Goal: Task Accomplishment & Management: Manage account settings

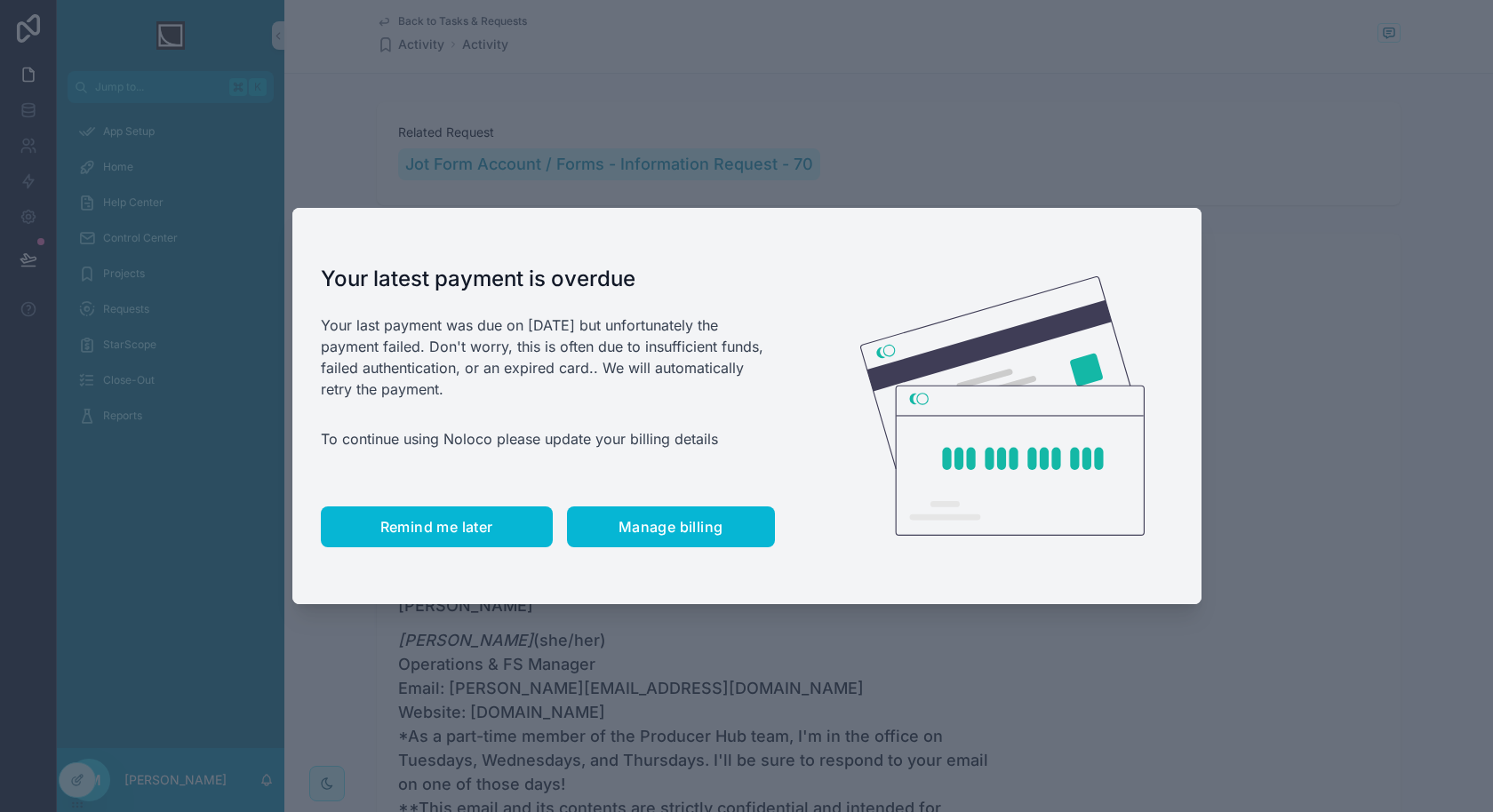
click at [510, 534] on button "Remind me later" at bounding box center [436, 527] width 232 height 40
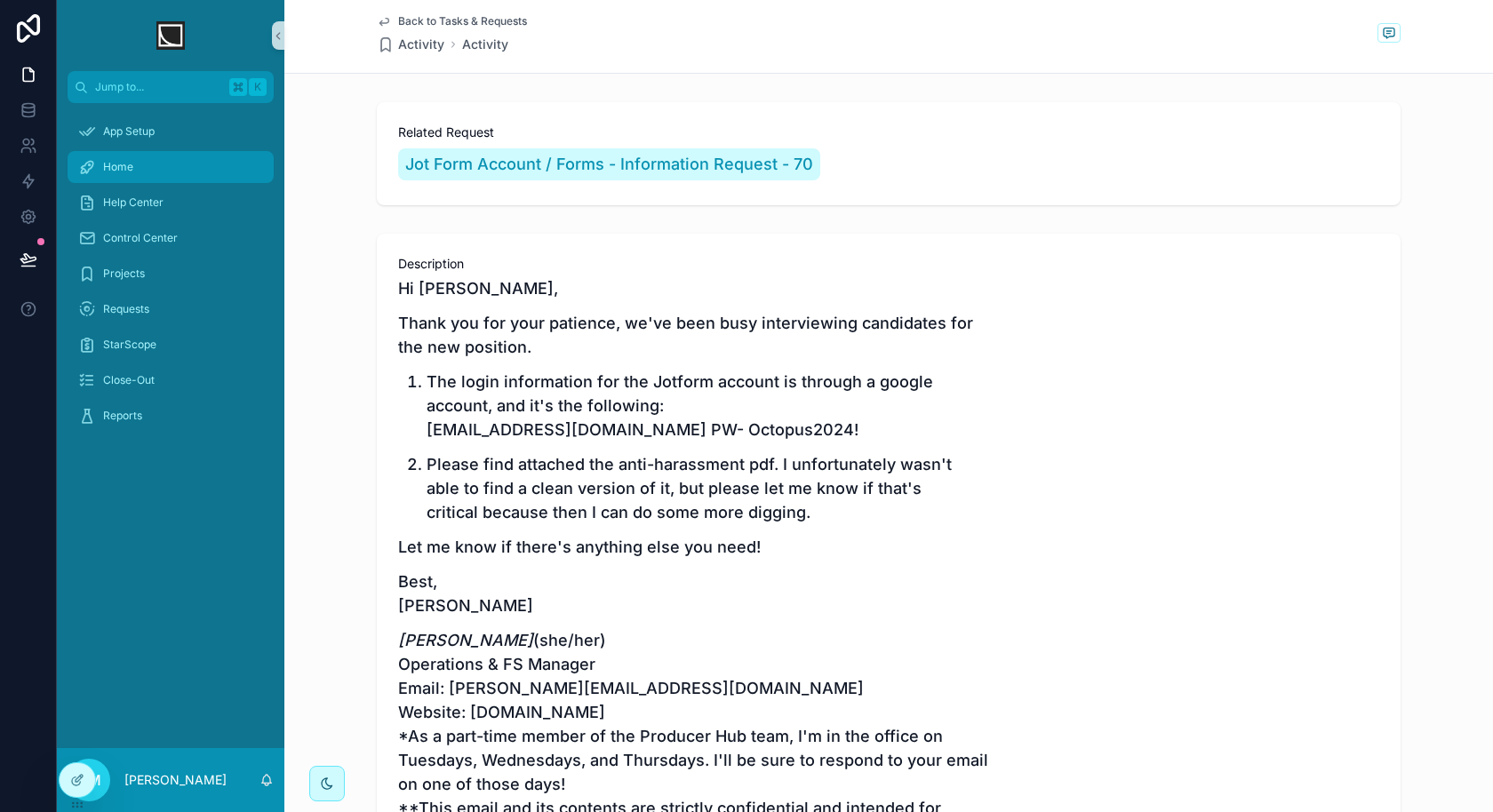
click at [189, 169] on div "Home" at bounding box center [170, 168] width 185 height 29
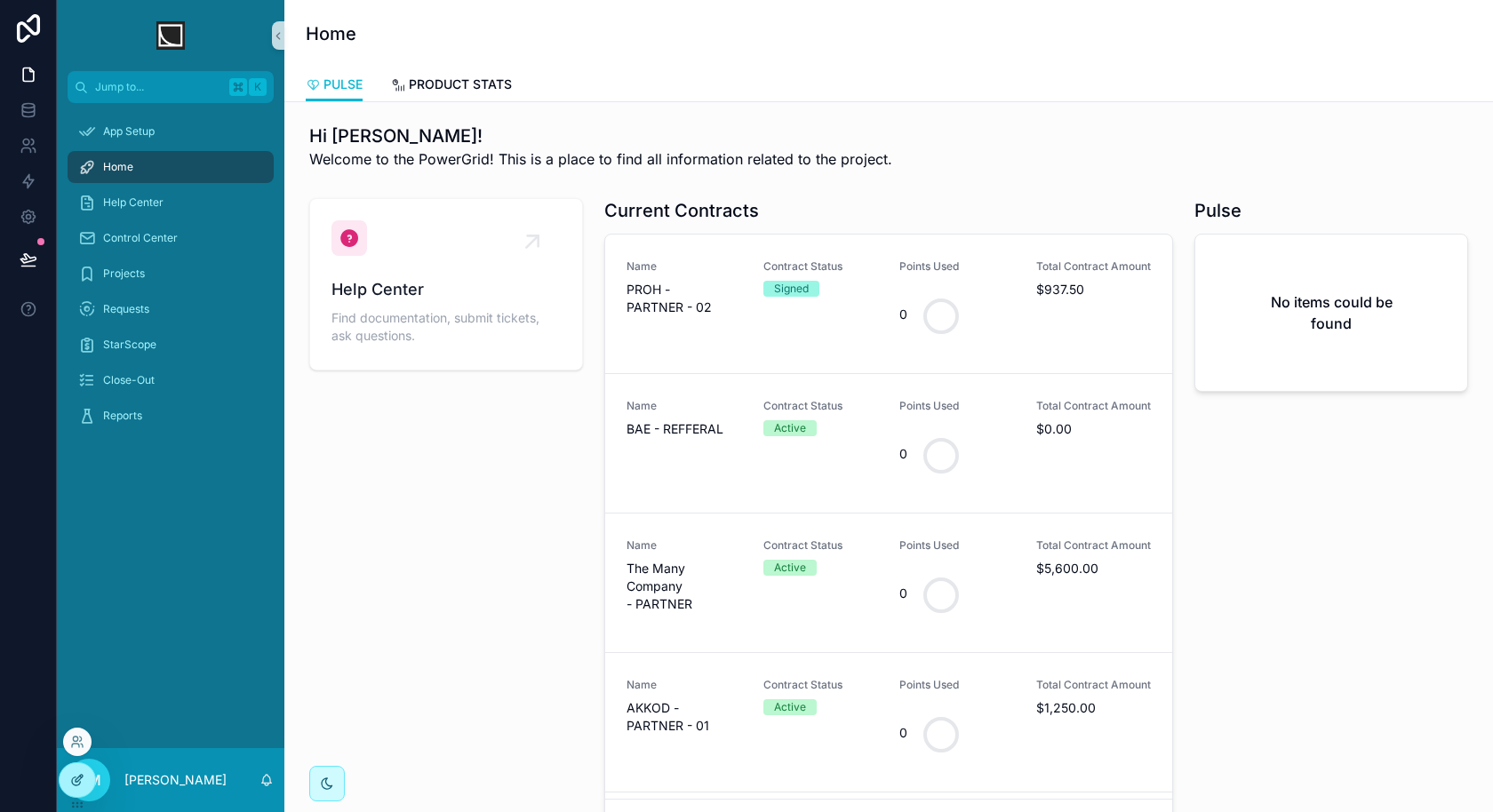
click at [75, 773] on icon at bounding box center [77, 780] width 14 height 14
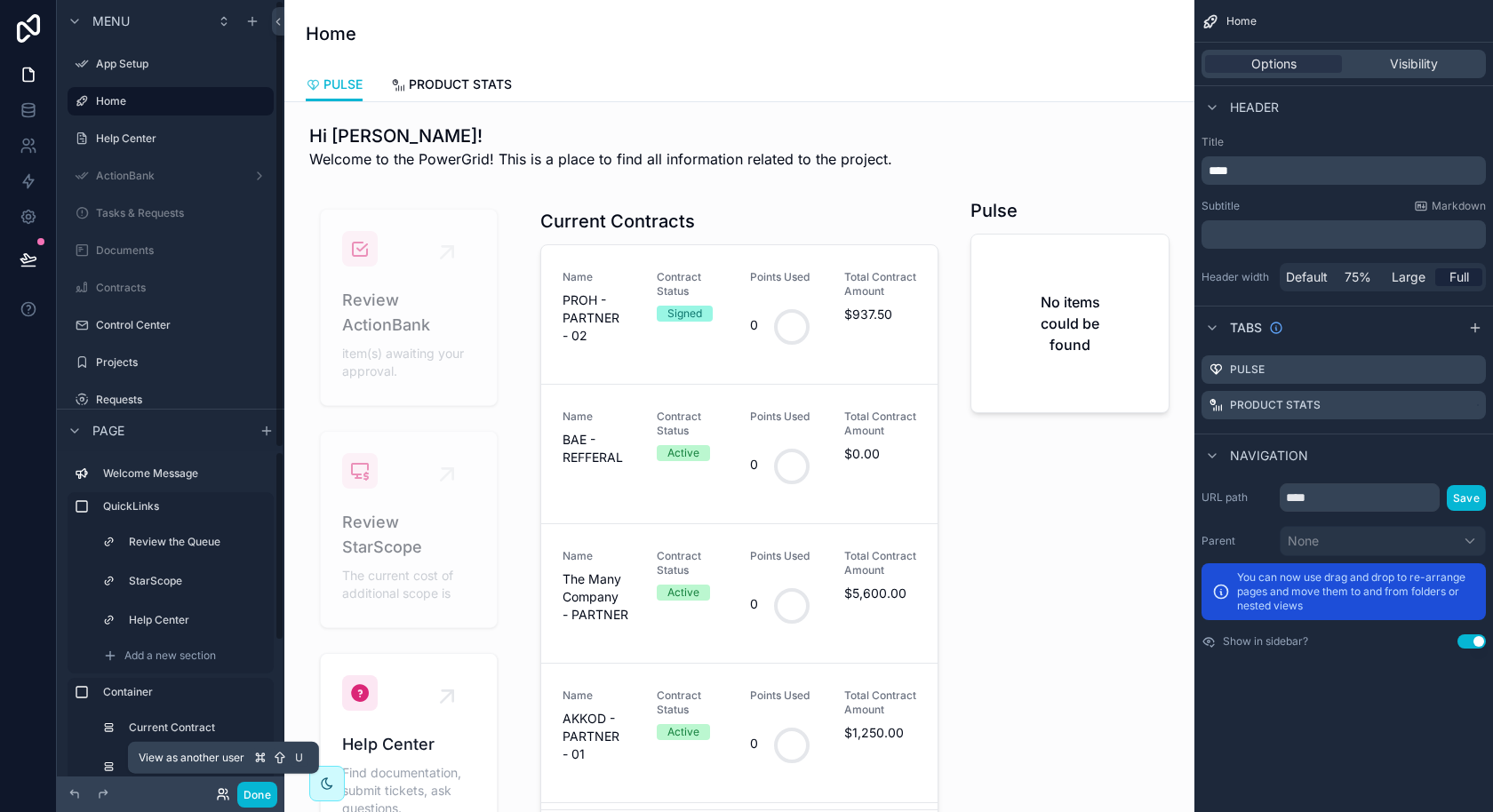
click at [223, 789] on icon at bounding box center [221, 791] width 5 height 5
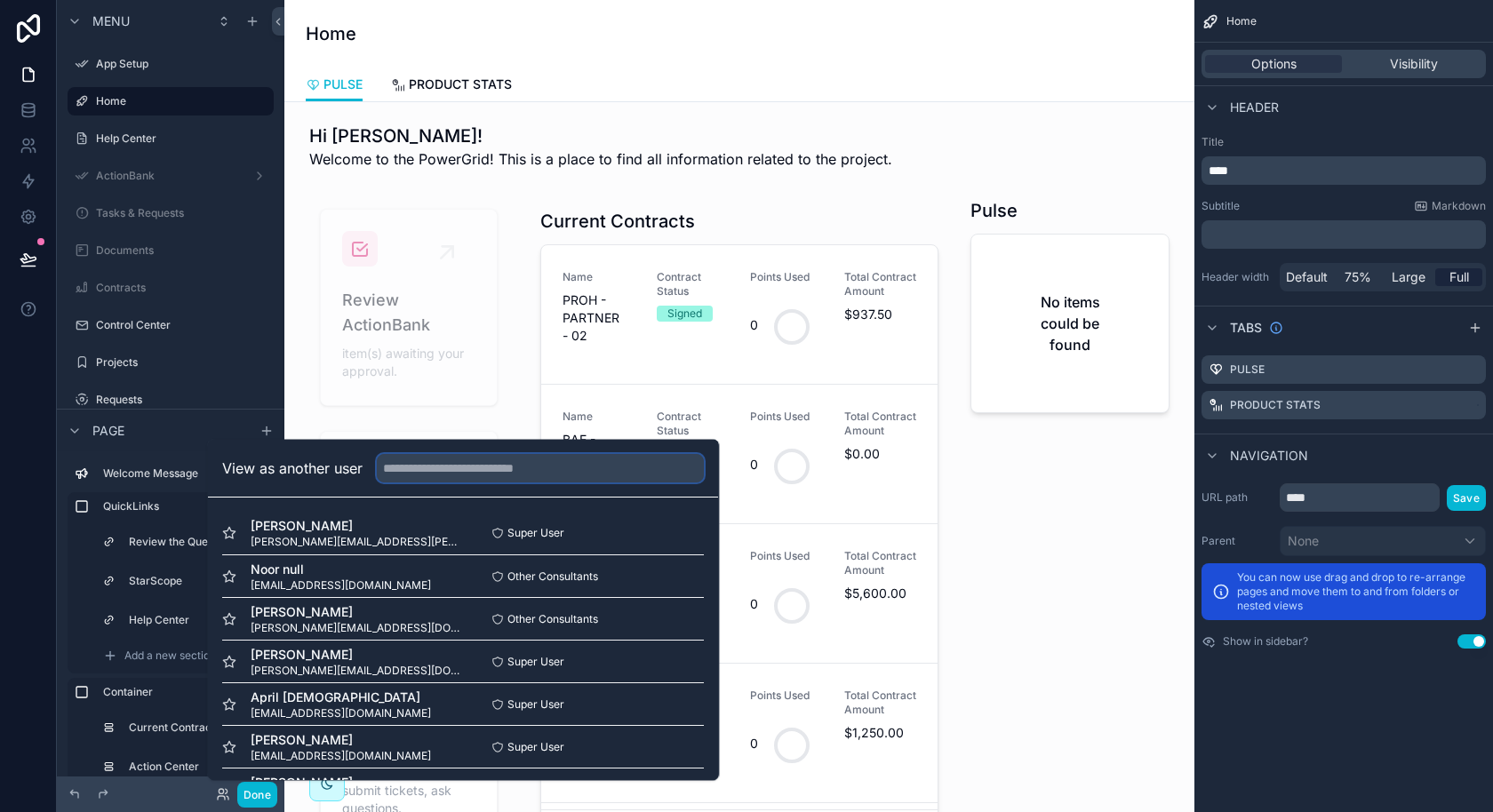
click at [513, 473] on input "text" at bounding box center [539, 468] width 327 height 29
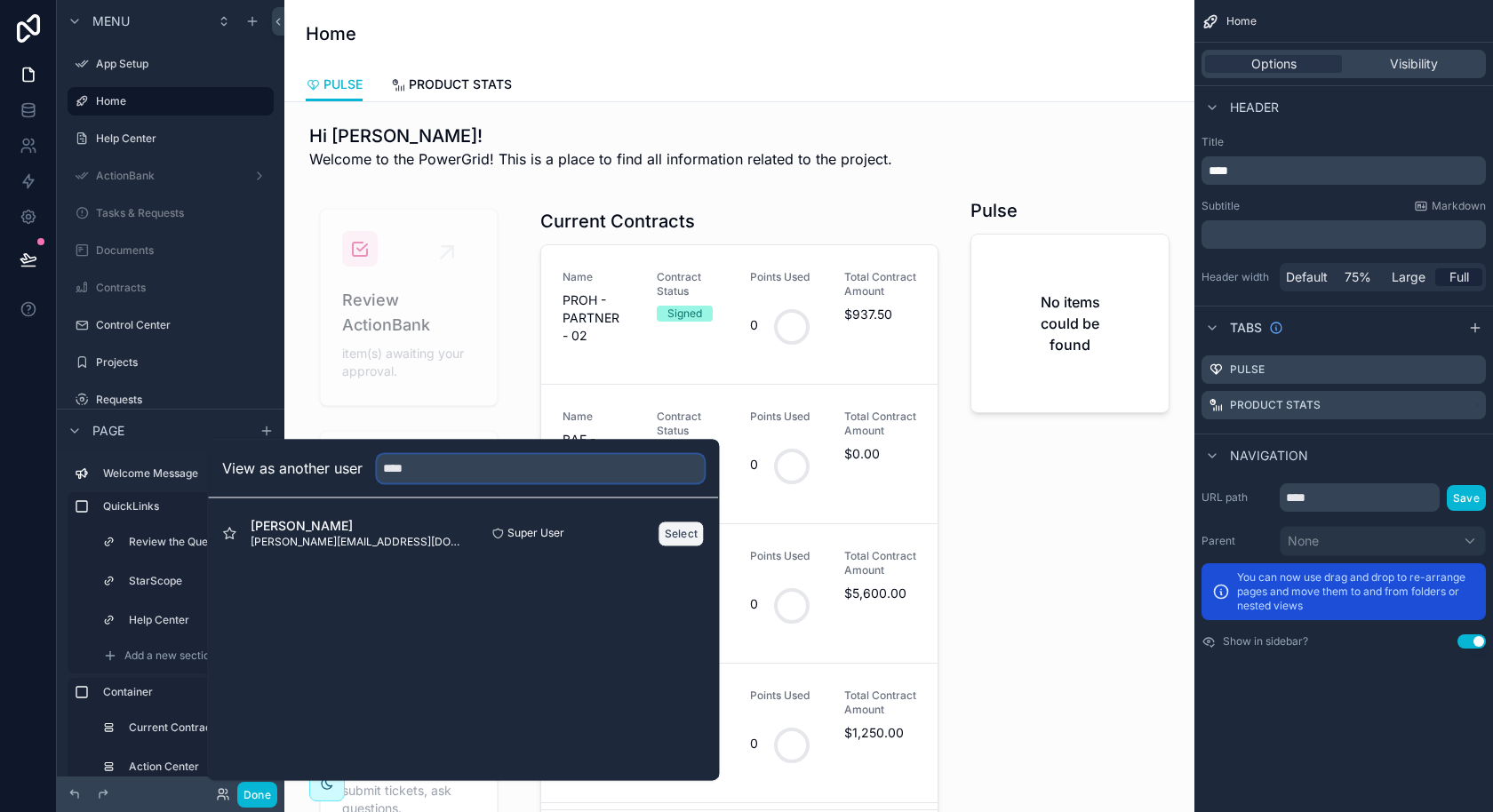
type input "****"
click at [681, 538] on button "Select" at bounding box center [682, 534] width 46 height 26
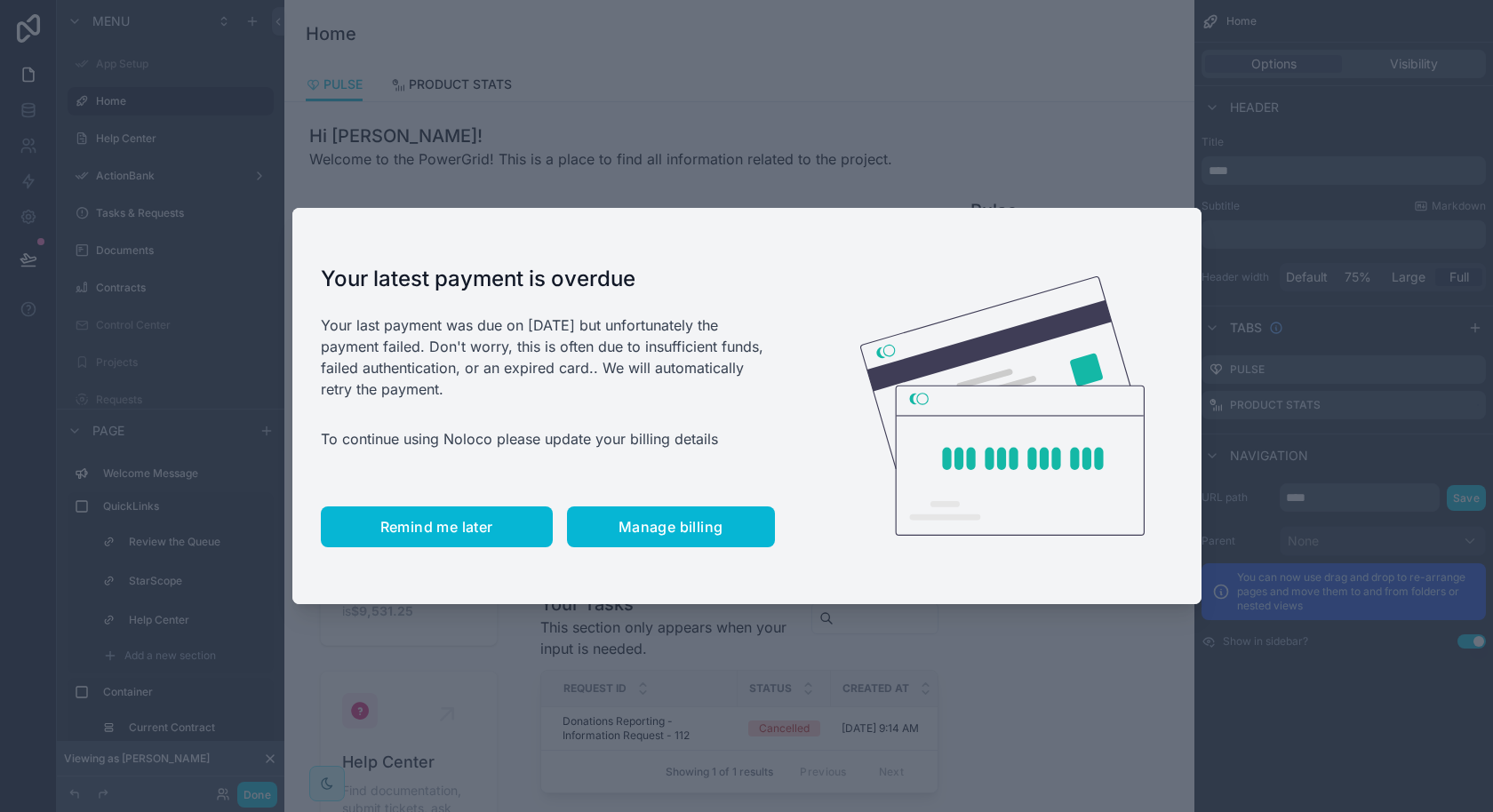
click at [458, 531] on span "Remind me later" at bounding box center [436, 527] width 113 height 17
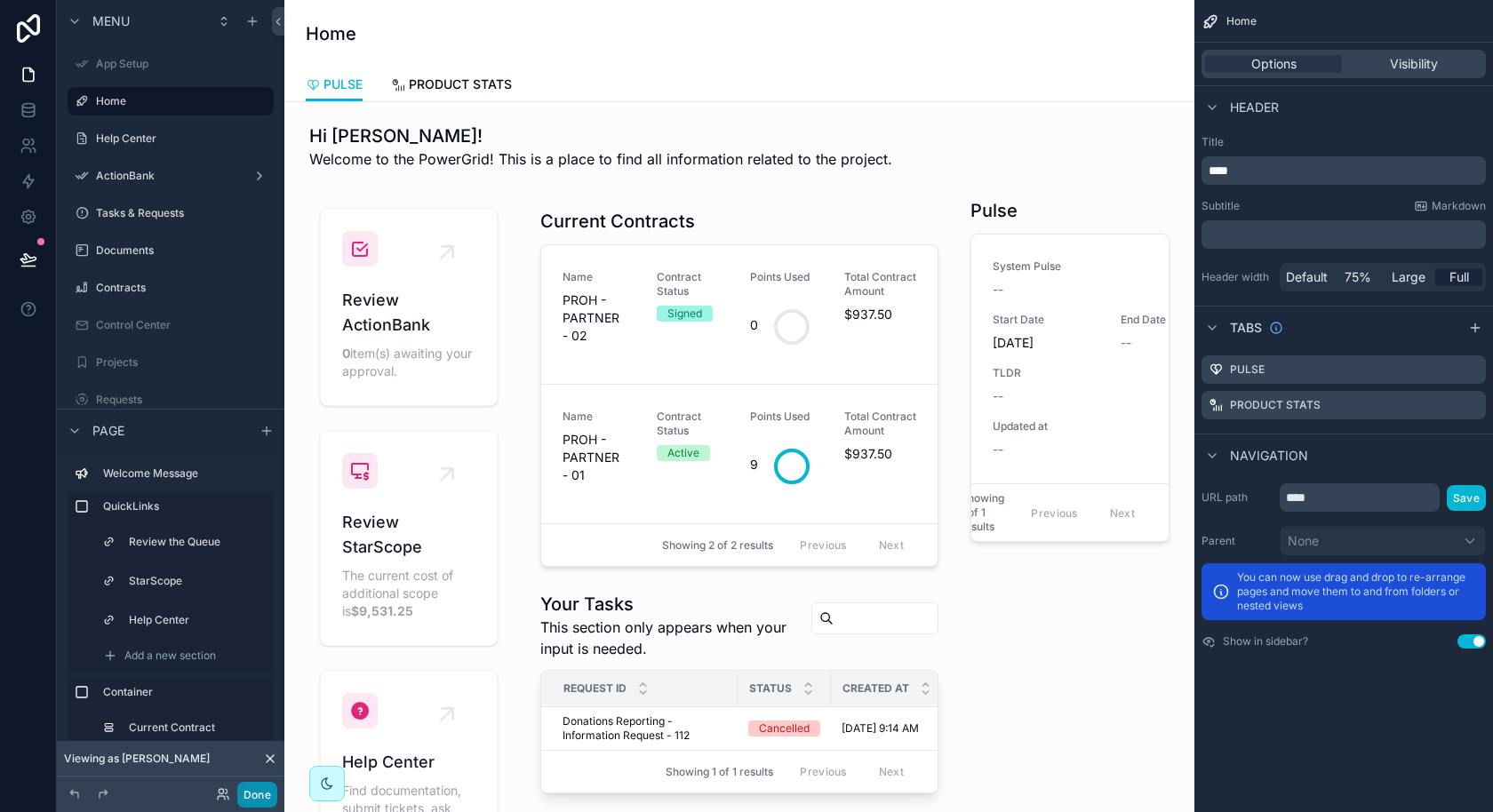
click at [258, 795] on button "Done" at bounding box center [257, 795] width 40 height 26
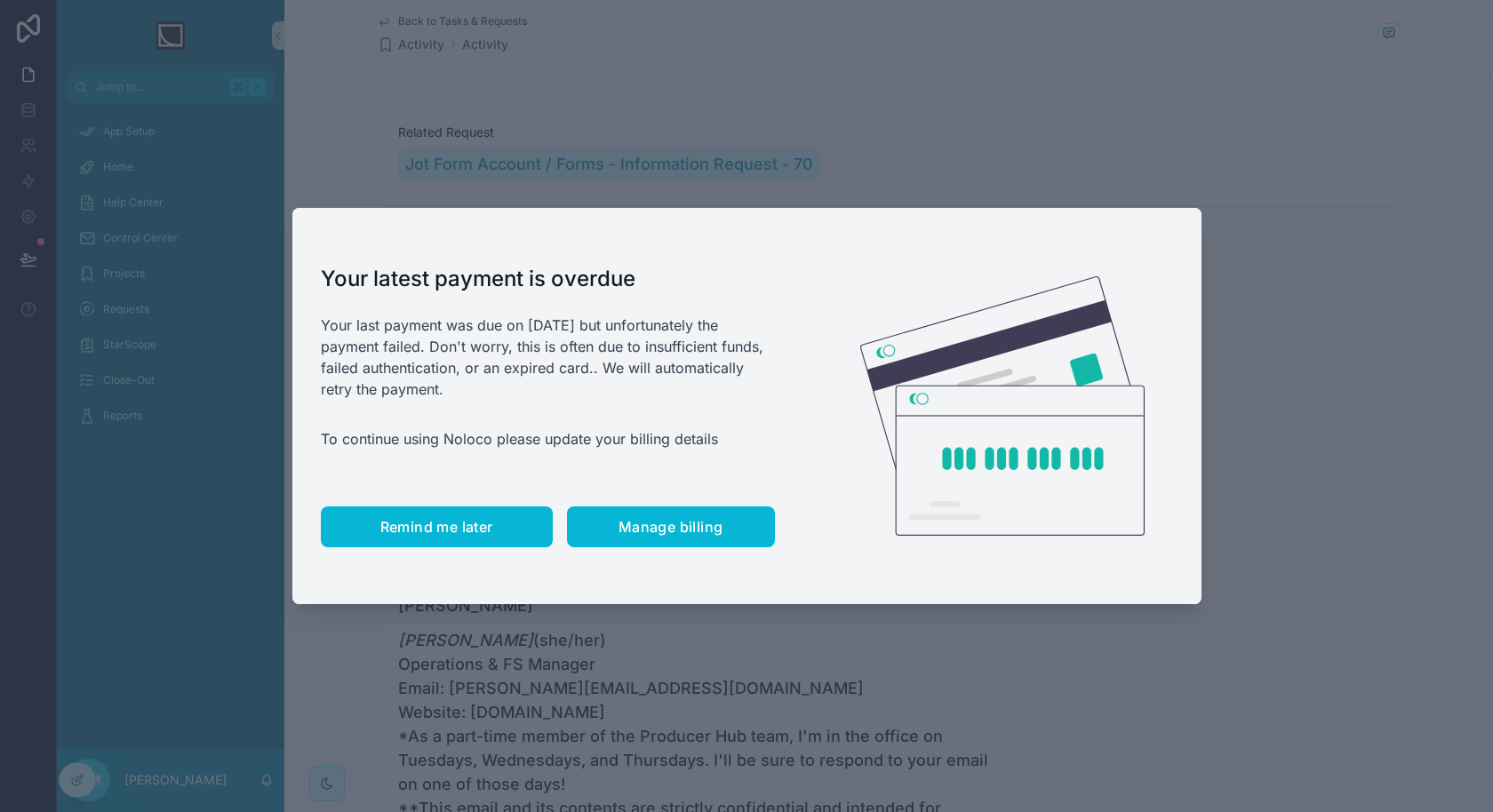
click at [455, 520] on span "Remind me later" at bounding box center [436, 527] width 113 height 17
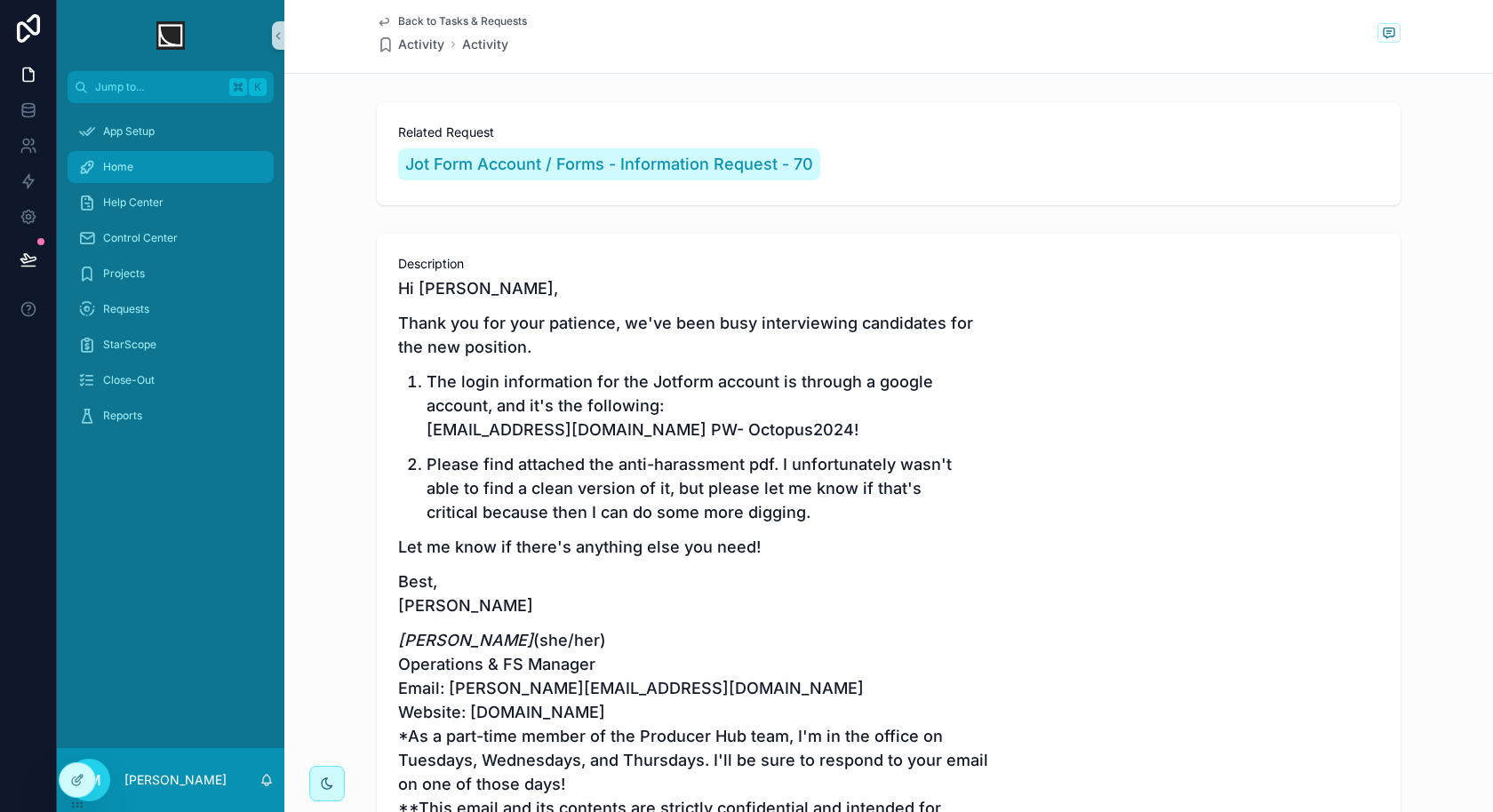
click at [200, 171] on div "Home" at bounding box center [170, 168] width 185 height 29
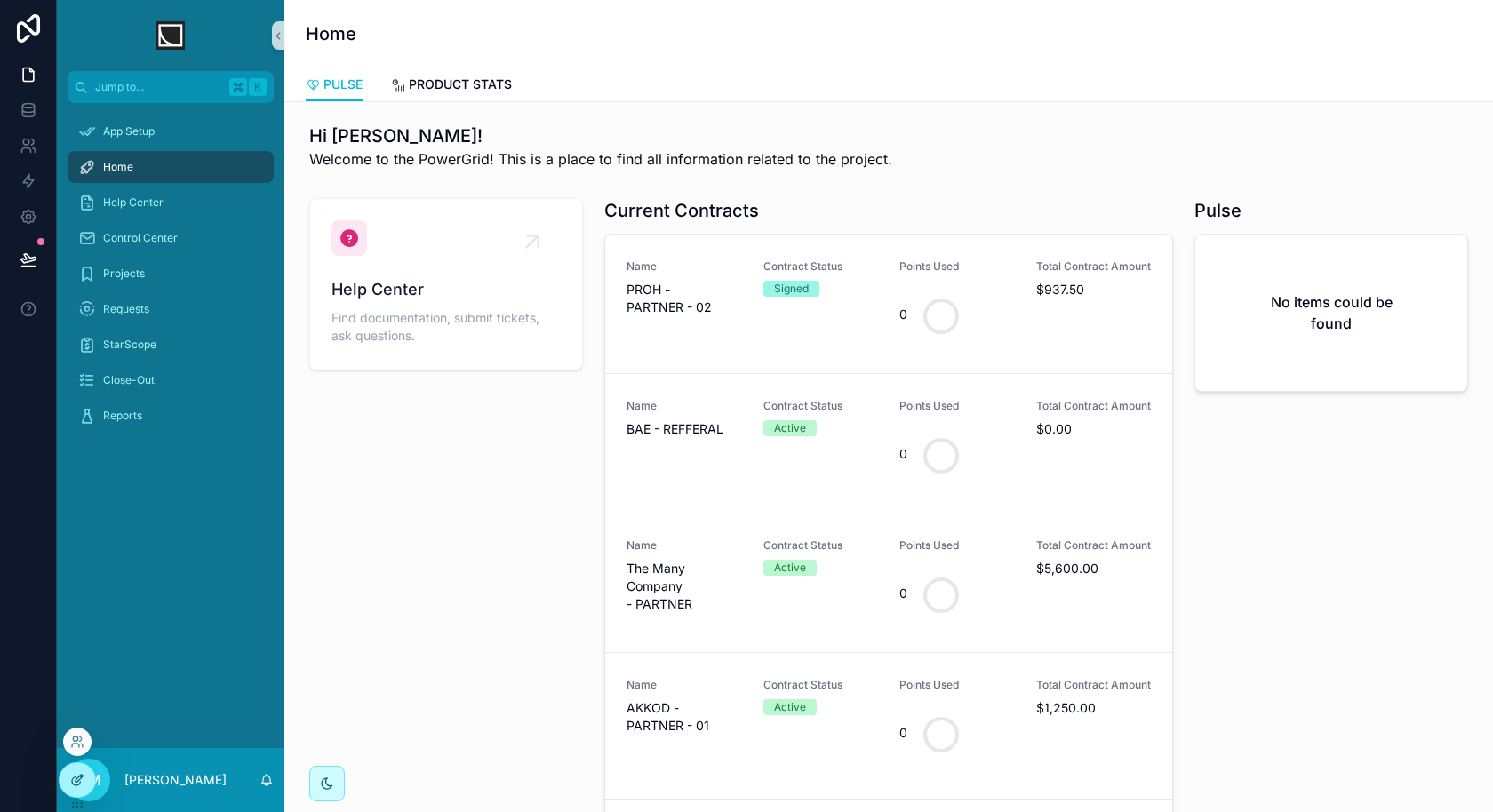
click at [77, 779] on icon at bounding box center [77, 780] width 14 height 14
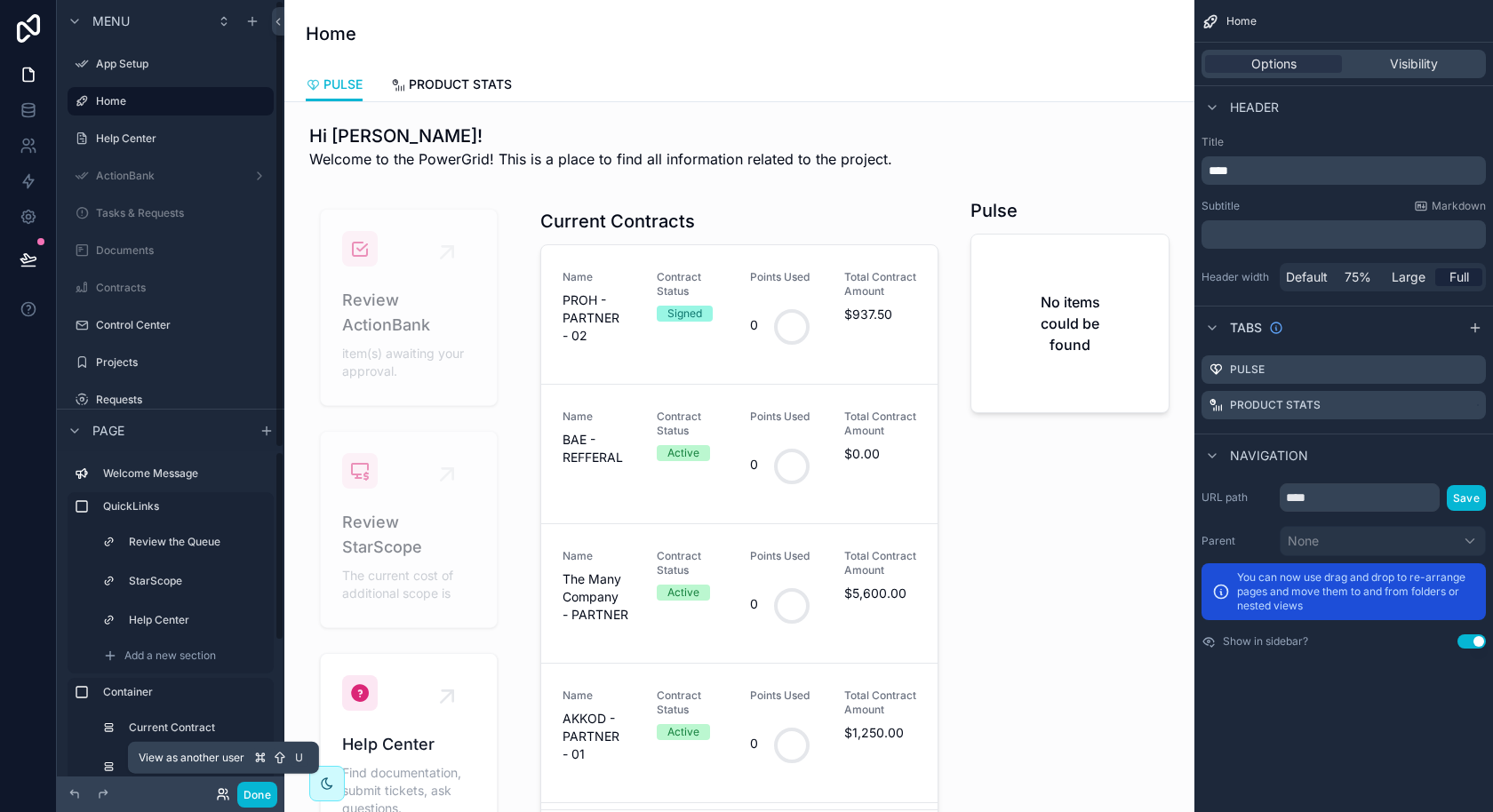
click at [220, 794] on icon at bounding box center [221, 791] width 5 height 5
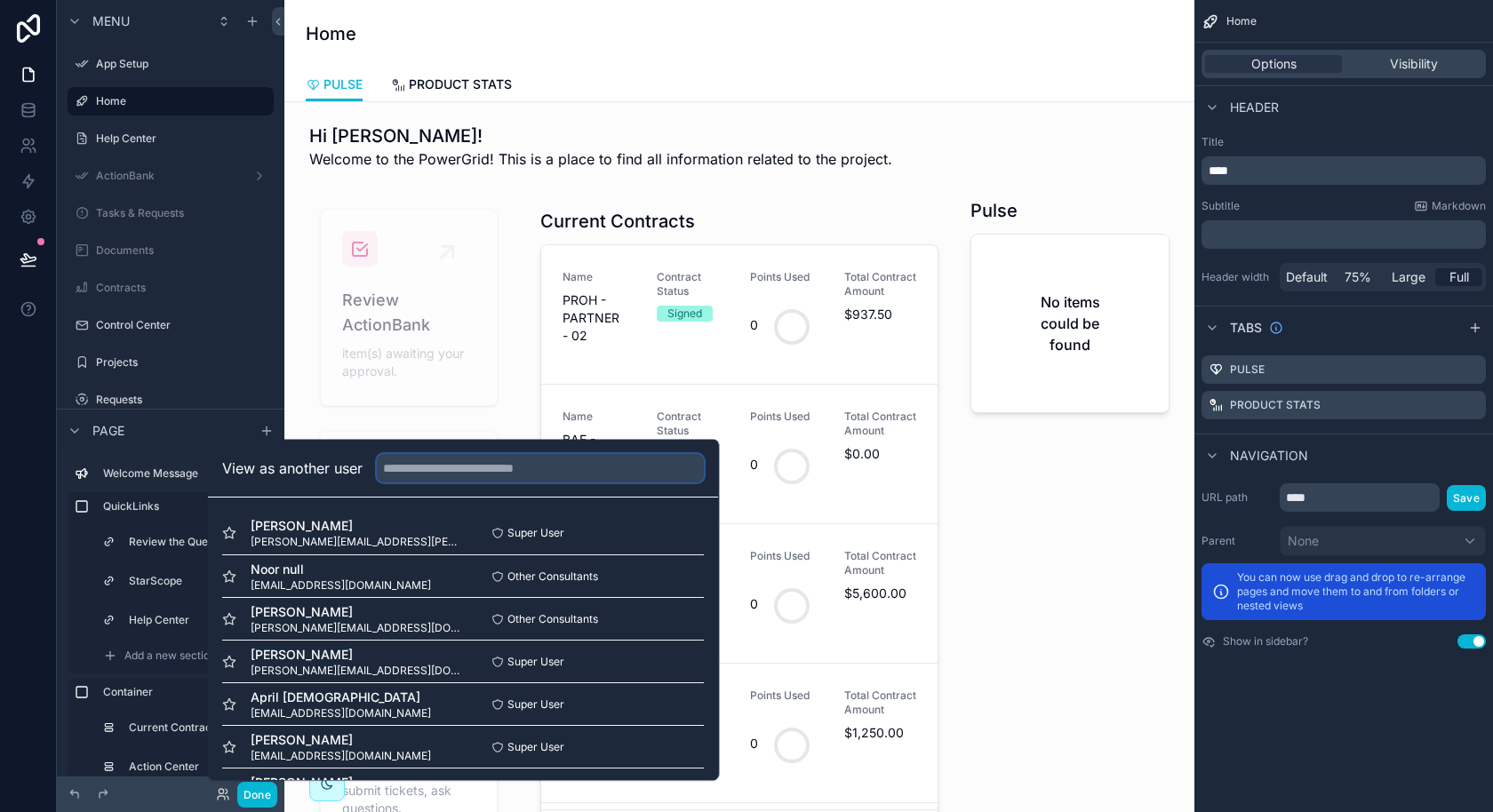
click at [536, 476] on input "text" at bounding box center [539, 468] width 327 height 29
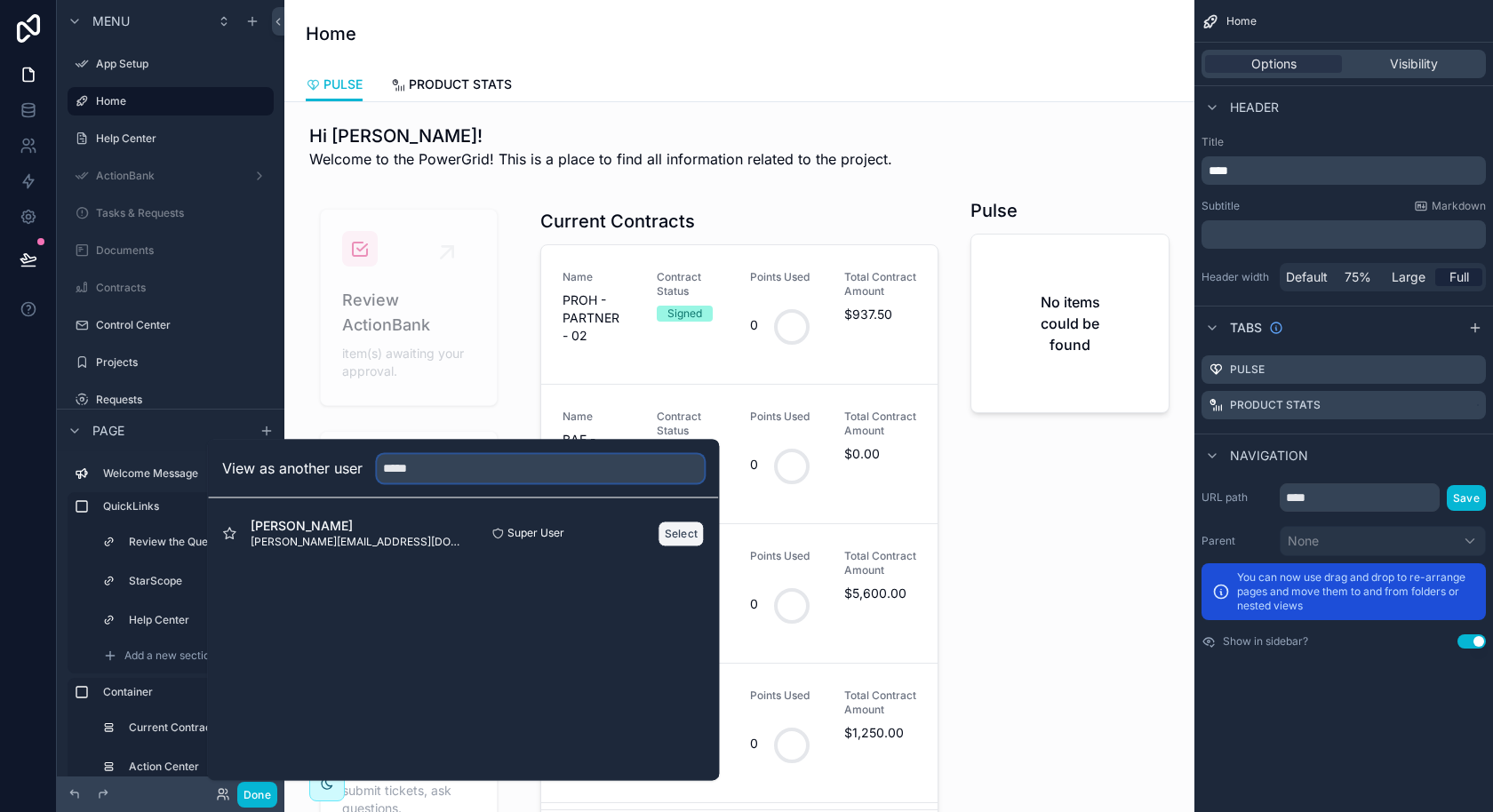
type input "*****"
click at [672, 539] on button "Select" at bounding box center [682, 534] width 46 height 26
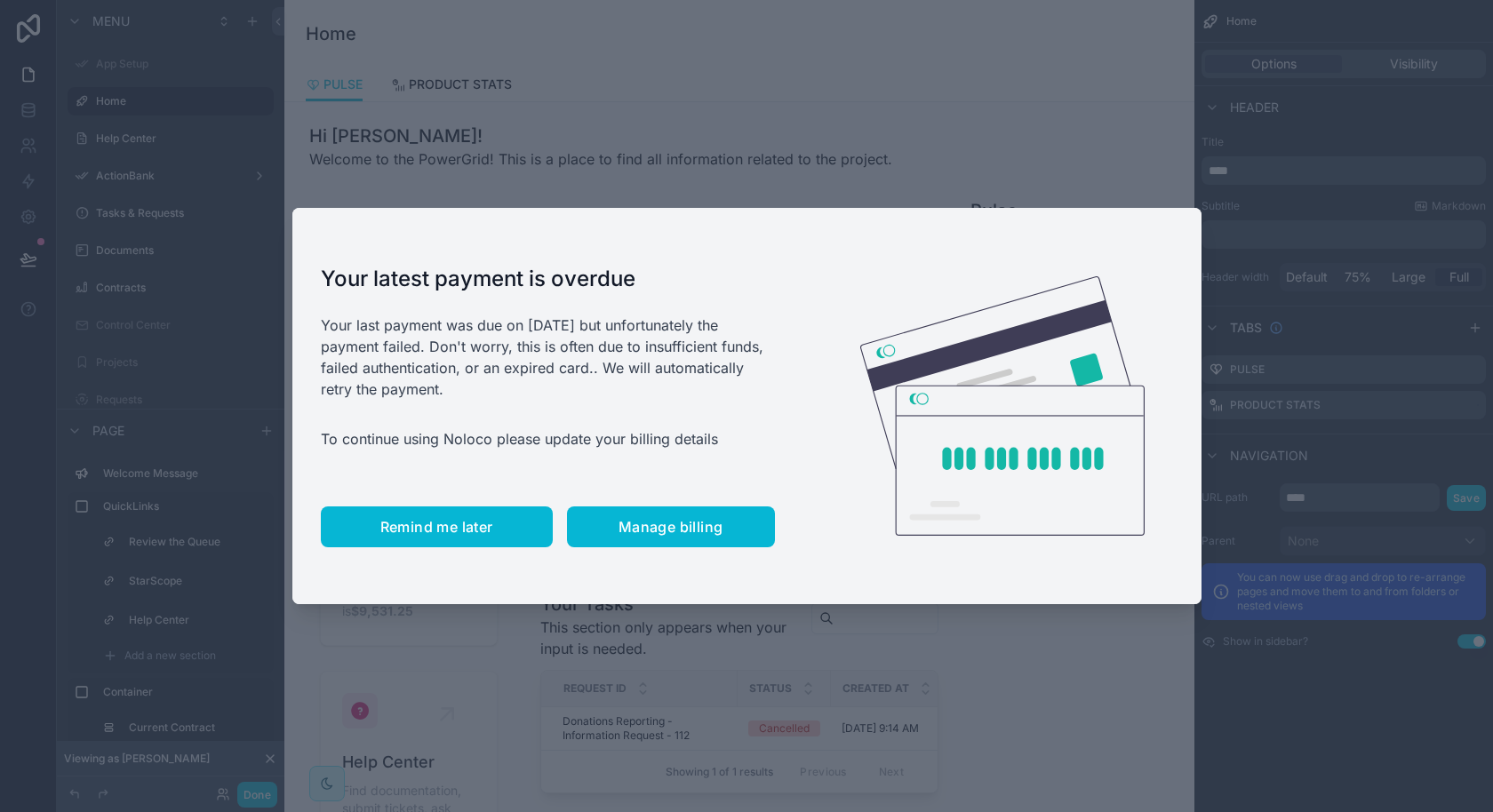
click at [460, 528] on span "Remind me later" at bounding box center [436, 527] width 113 height 17
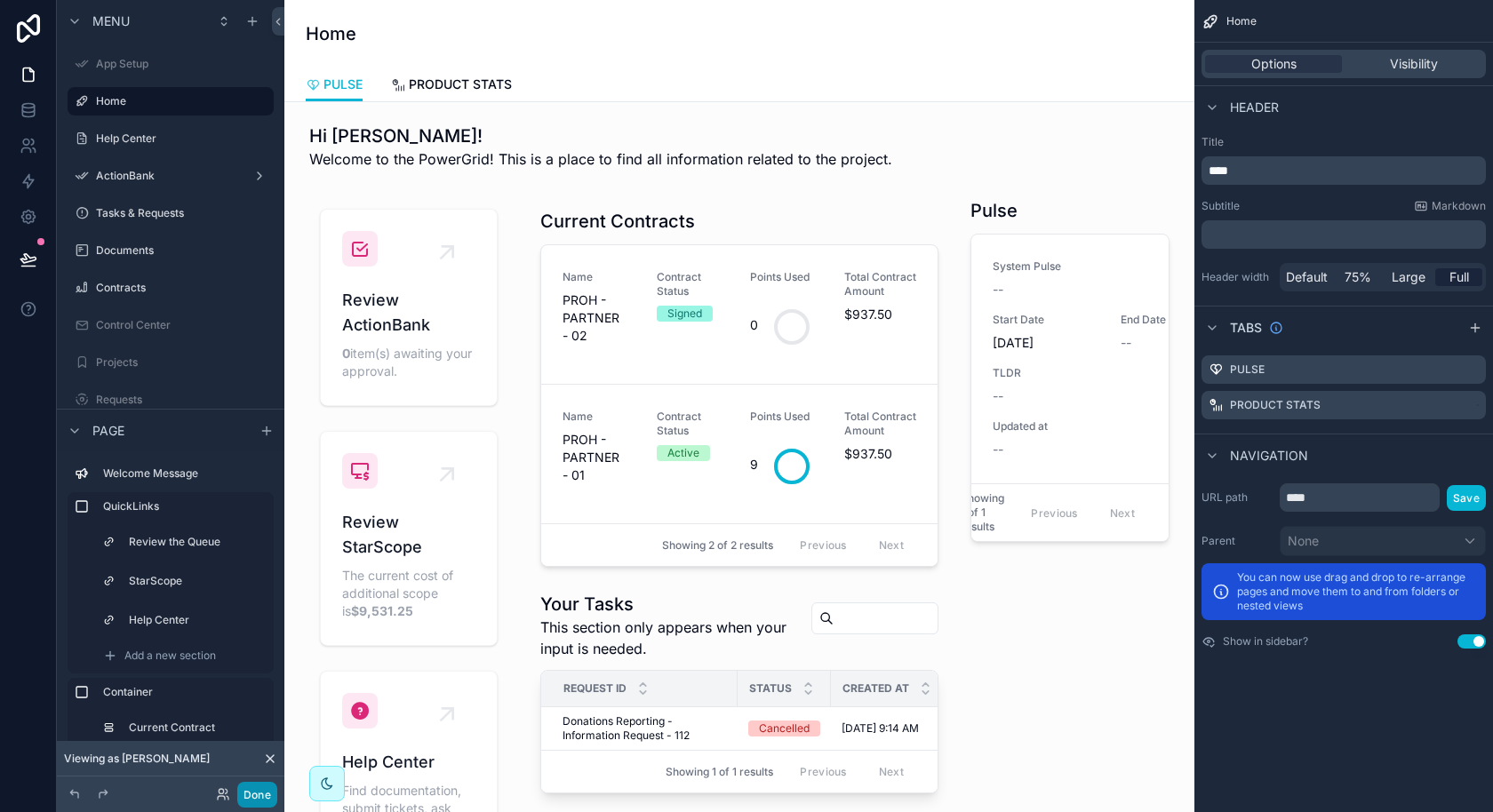
click at [268, 795] on button "Done" at bounding box center [257, 795] width 40 height 26
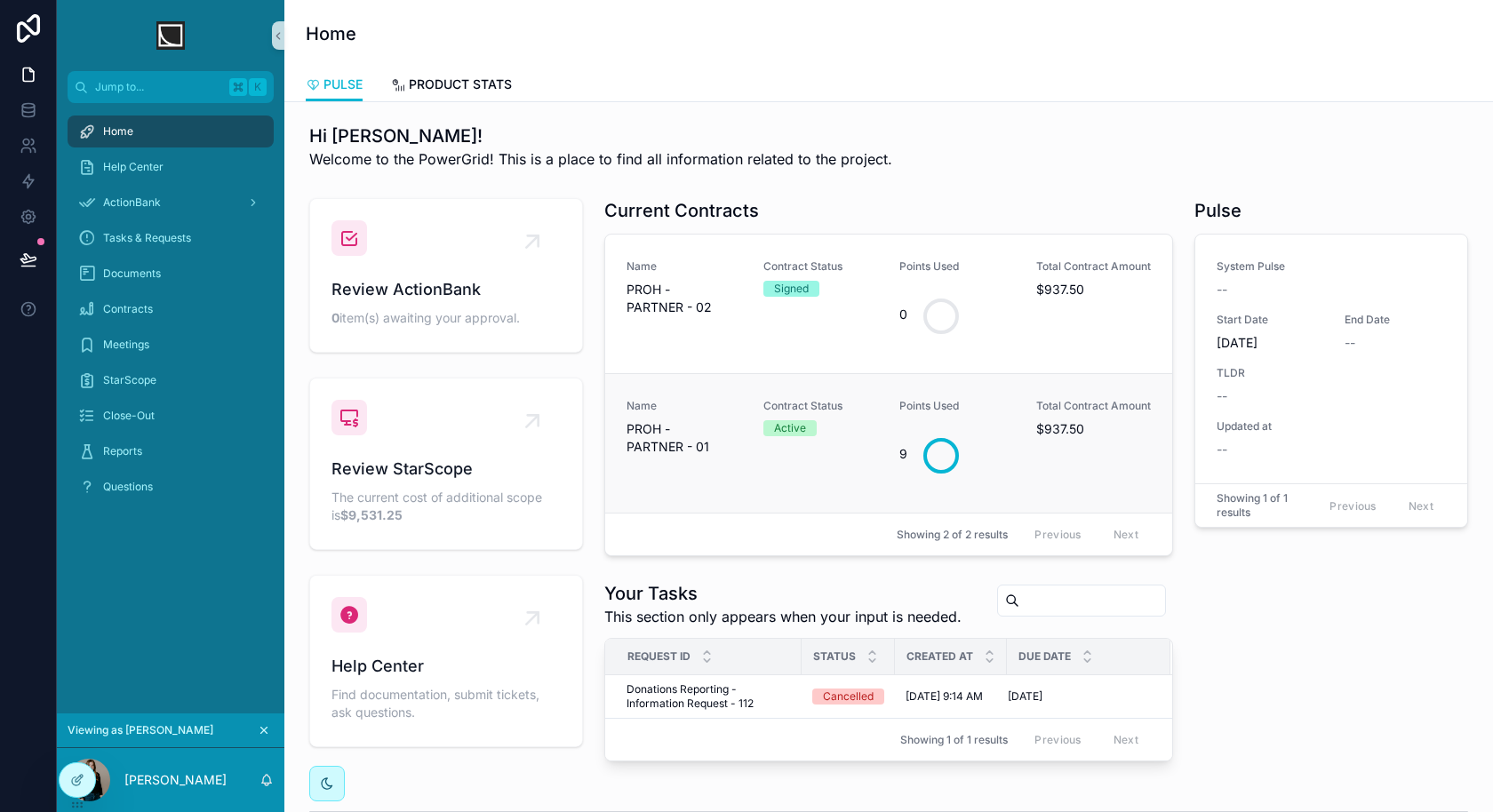
click at [746, 468] on div "Name PROH - PARTNER - 01 Contract Status Active Points Used 9 Total Contract Am…" at bounding box center [888, 443] width 524 height 89
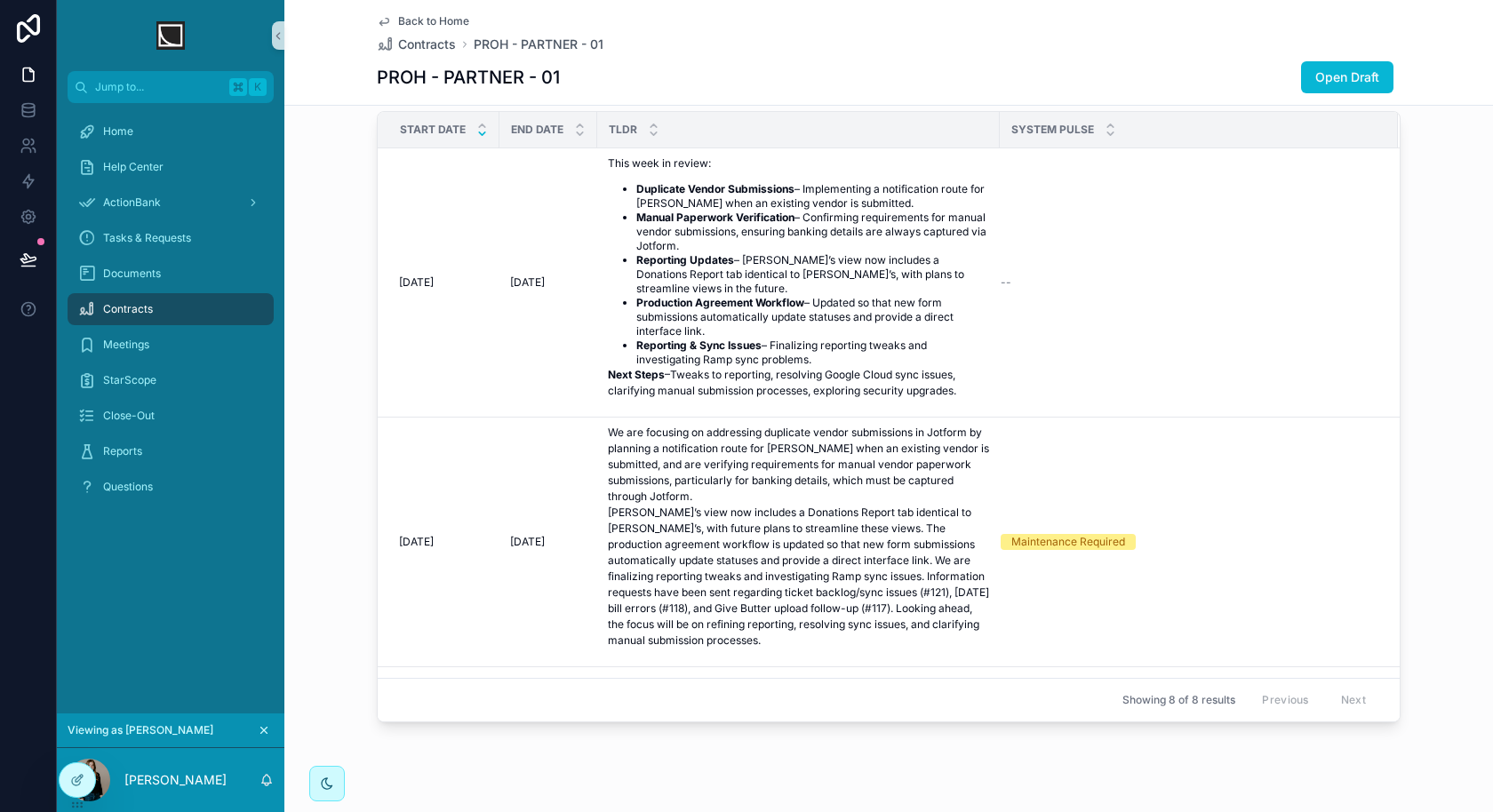
scroll to position [1298, 0]
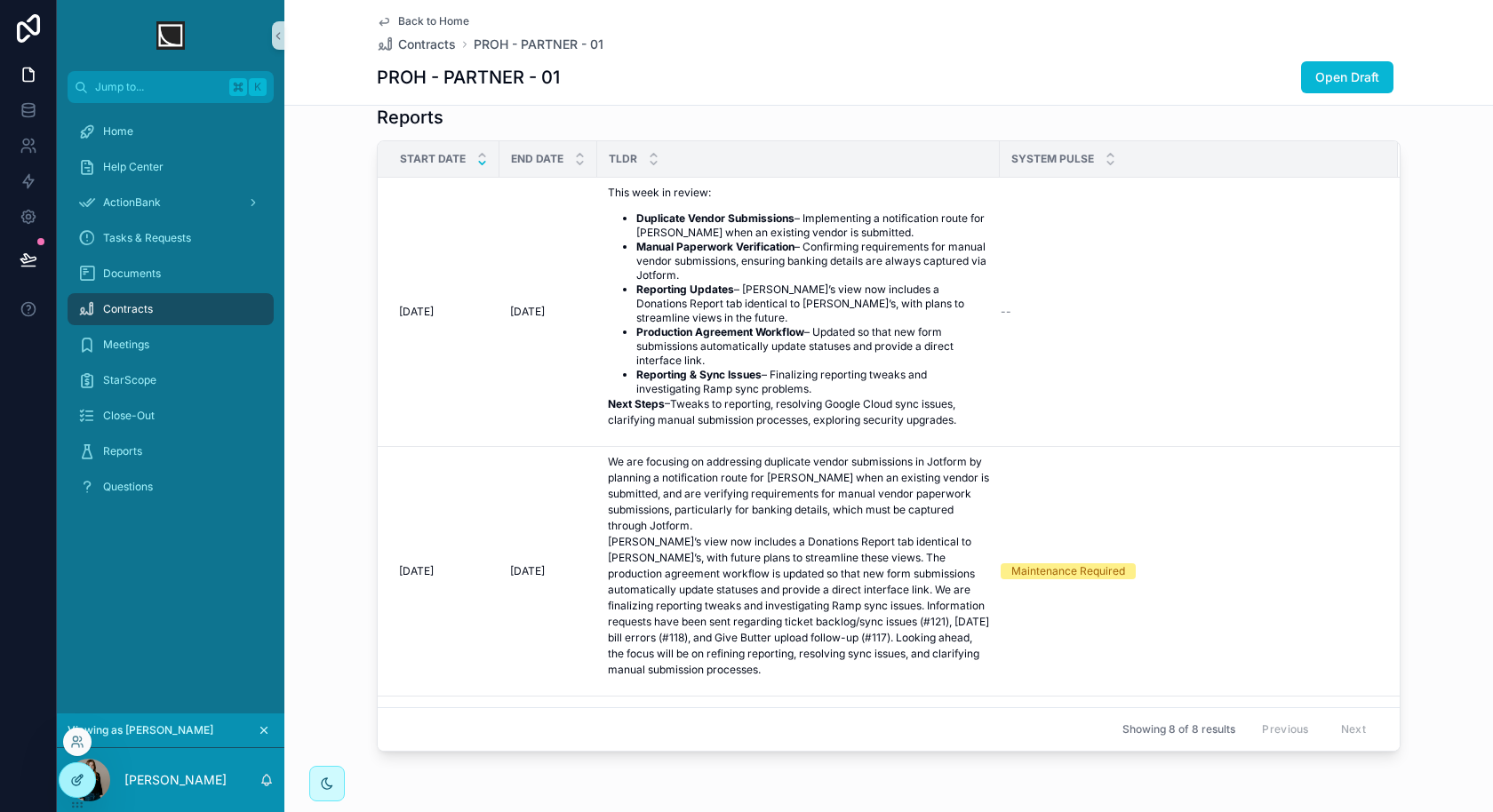
click at [72, 773] on icon at bounding box center [77, 780] width 14 height 14
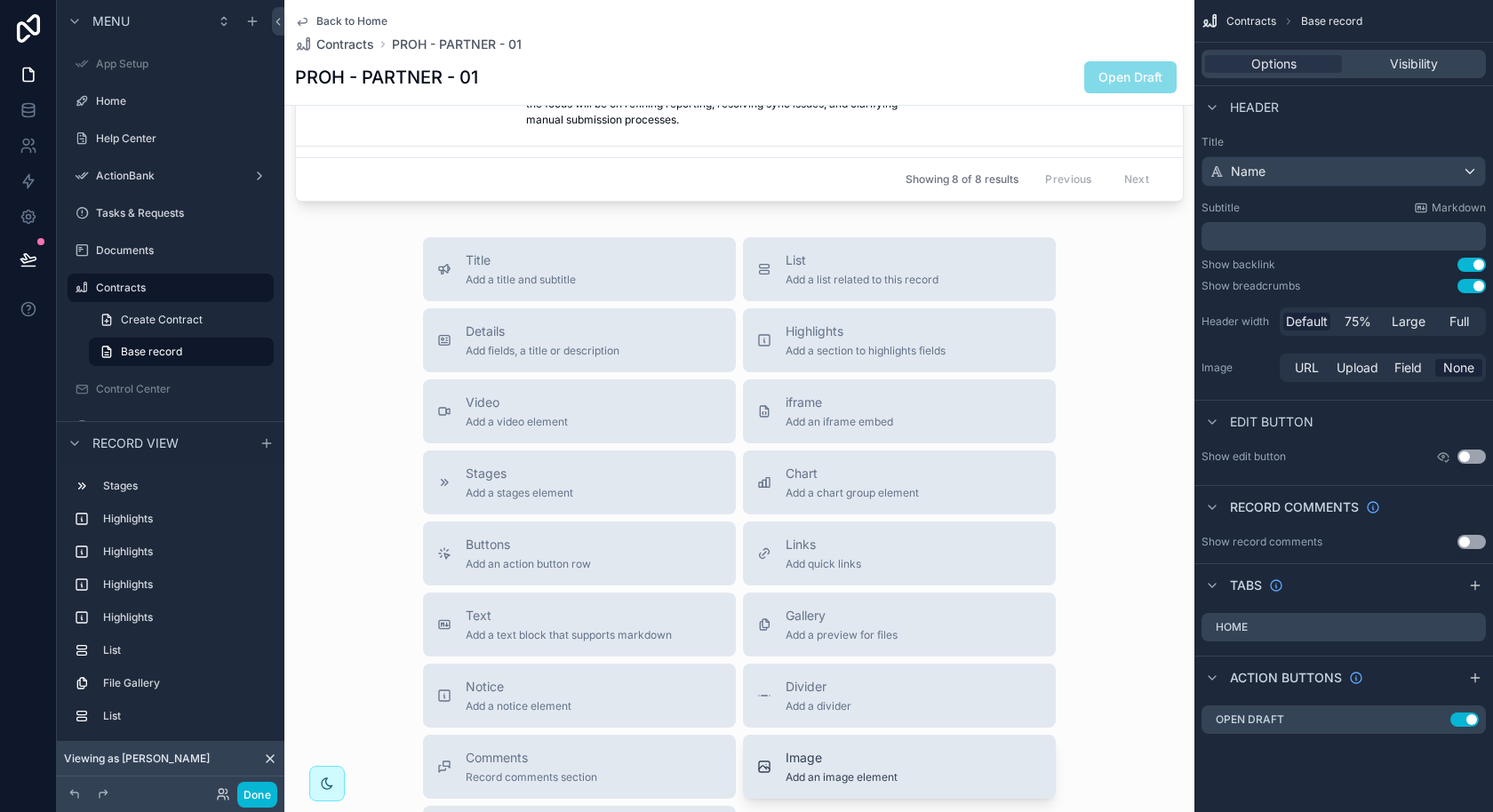
scroll to position [2149, 0]
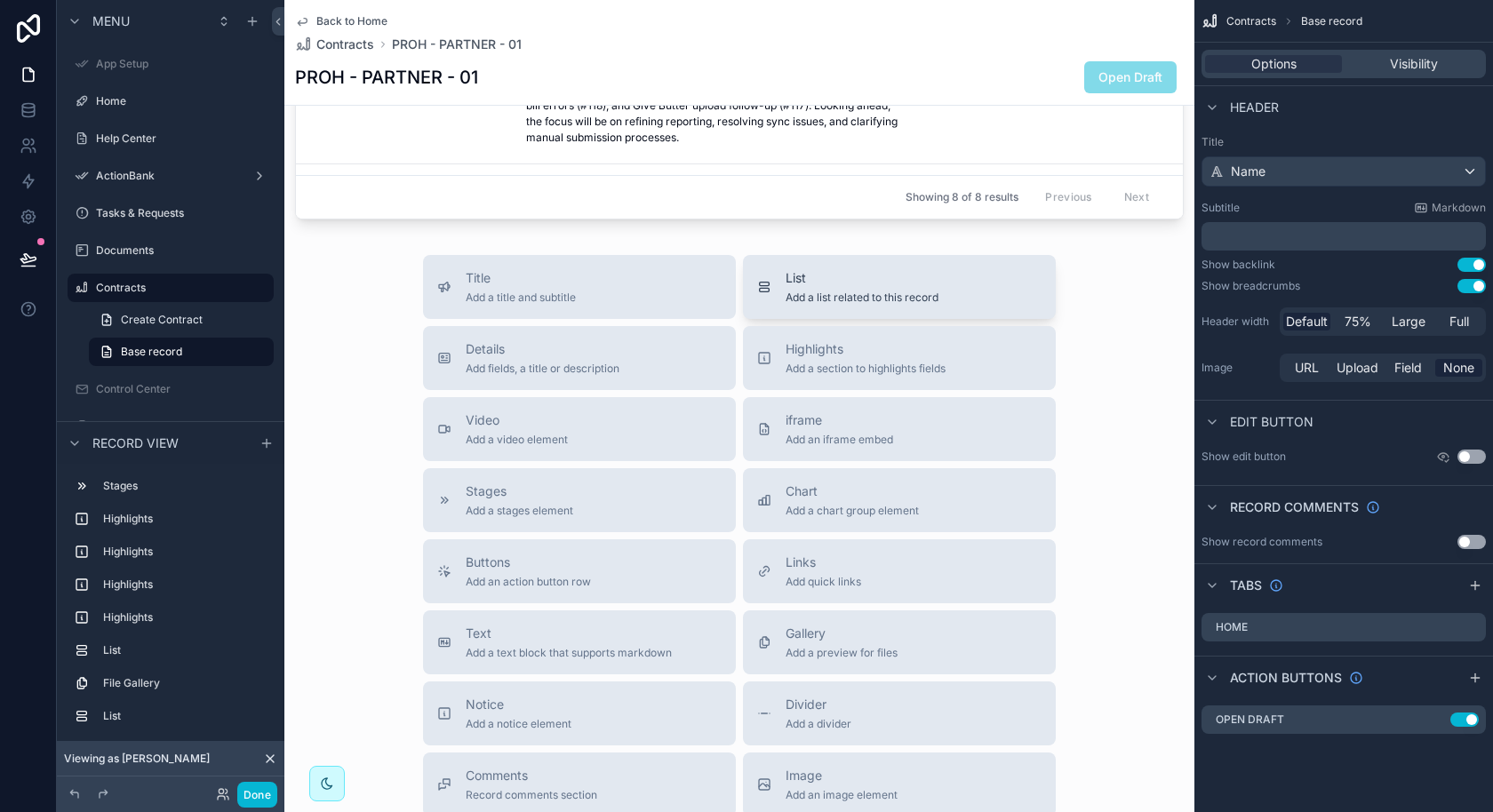
click at [843, 278] on span "List" at bounding box center [861, 278] width 153 height 17
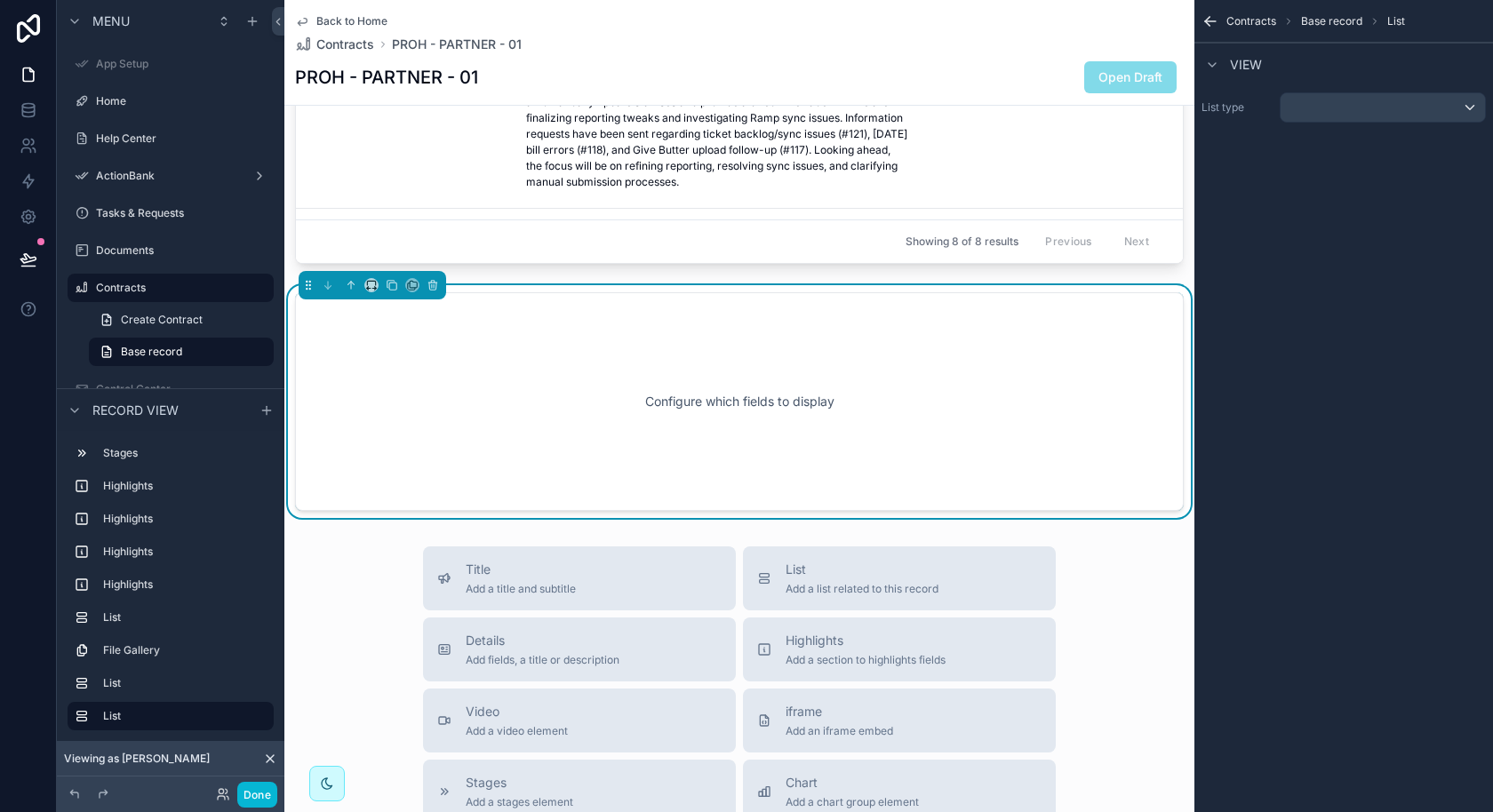
scroll to position [2096, 0]
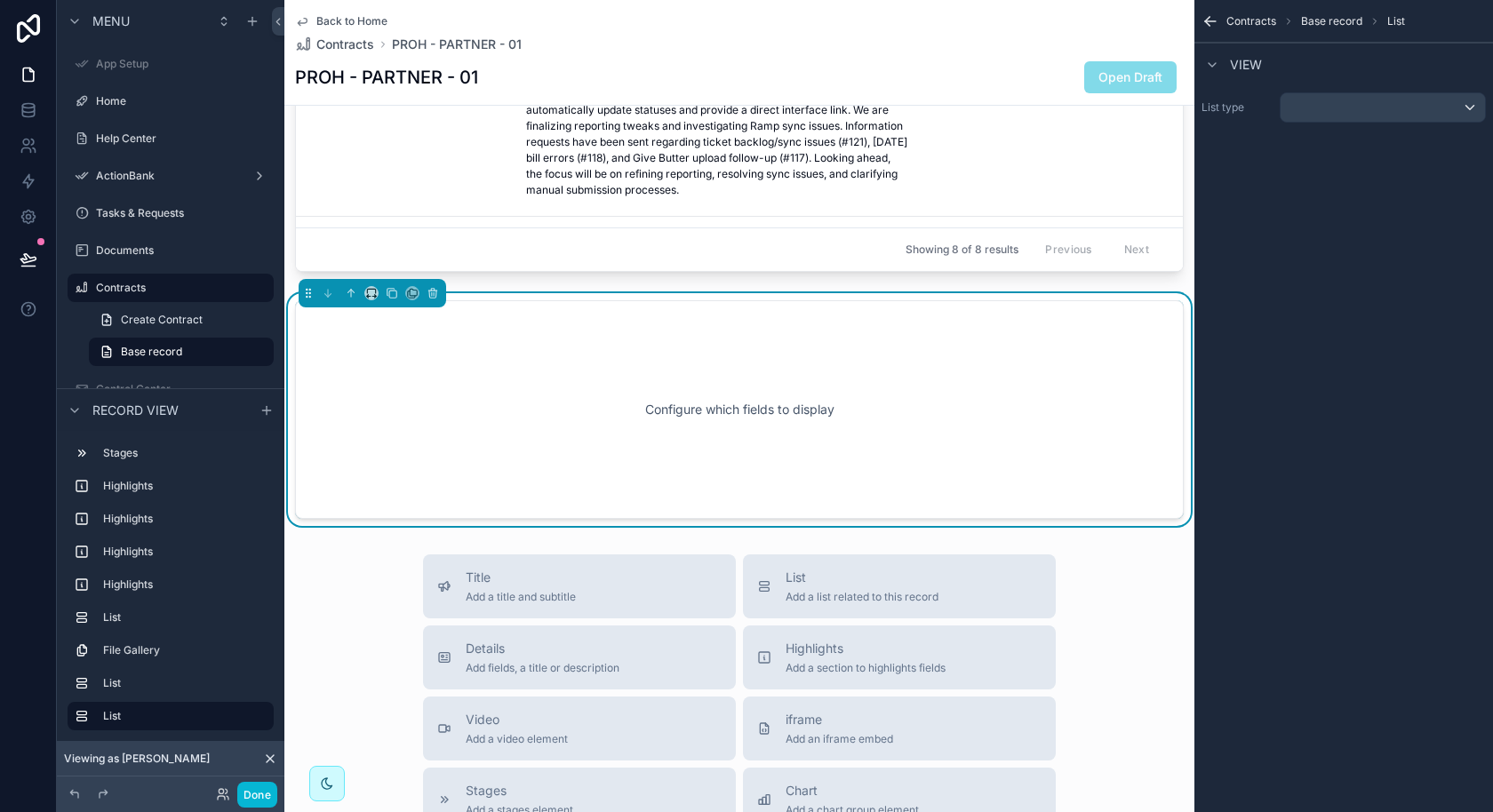
click at [1359, 121] on div "List type" at bounding box center [1344, 108] width 299 height 44
click at [1361, 118] on div "scrollable content" at bounding box center [1382, 108] width 204 height 29
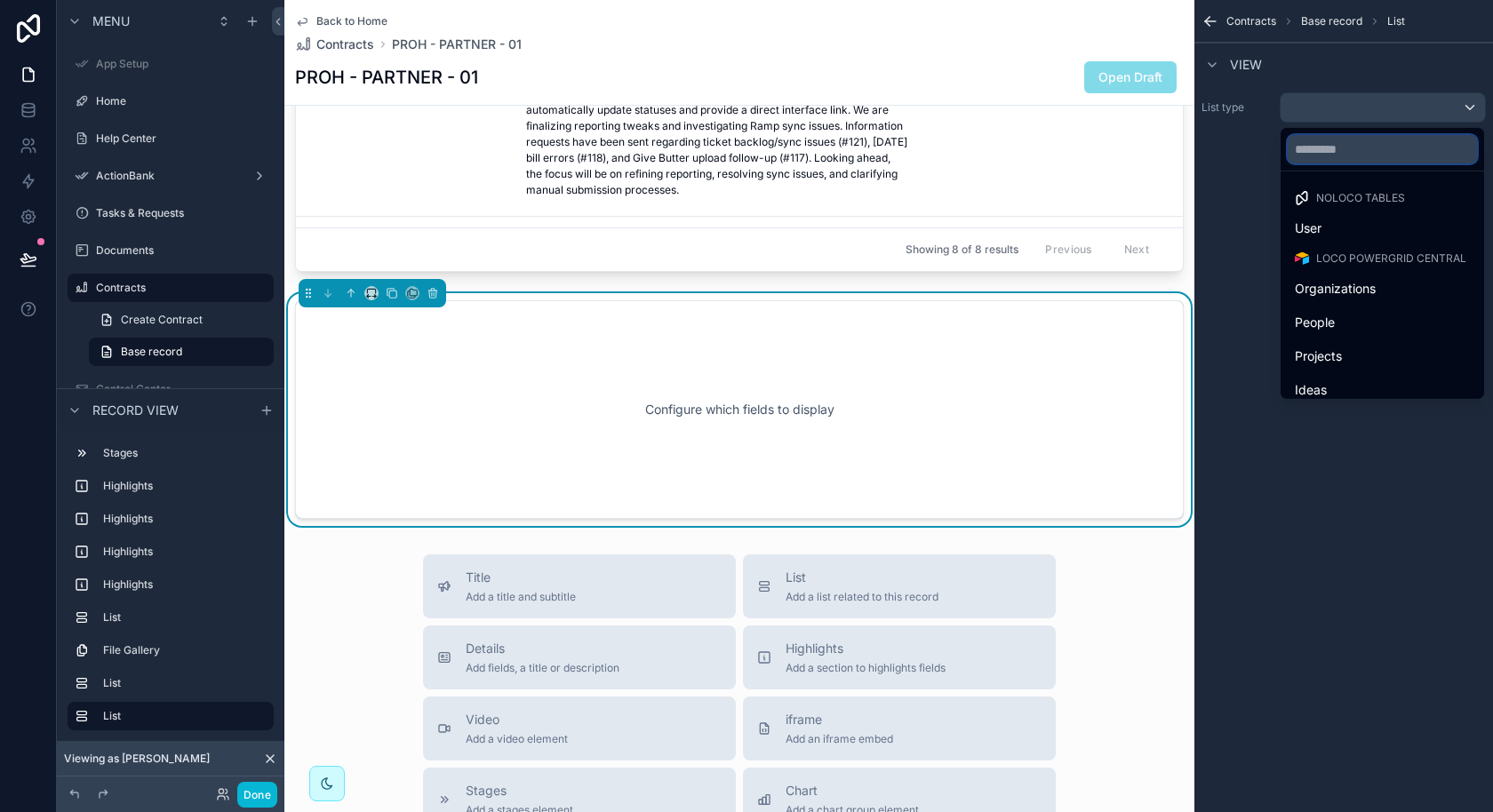
click at [1354, 152] on input "text" at bounding box center [1382, 149] width 189 height 29
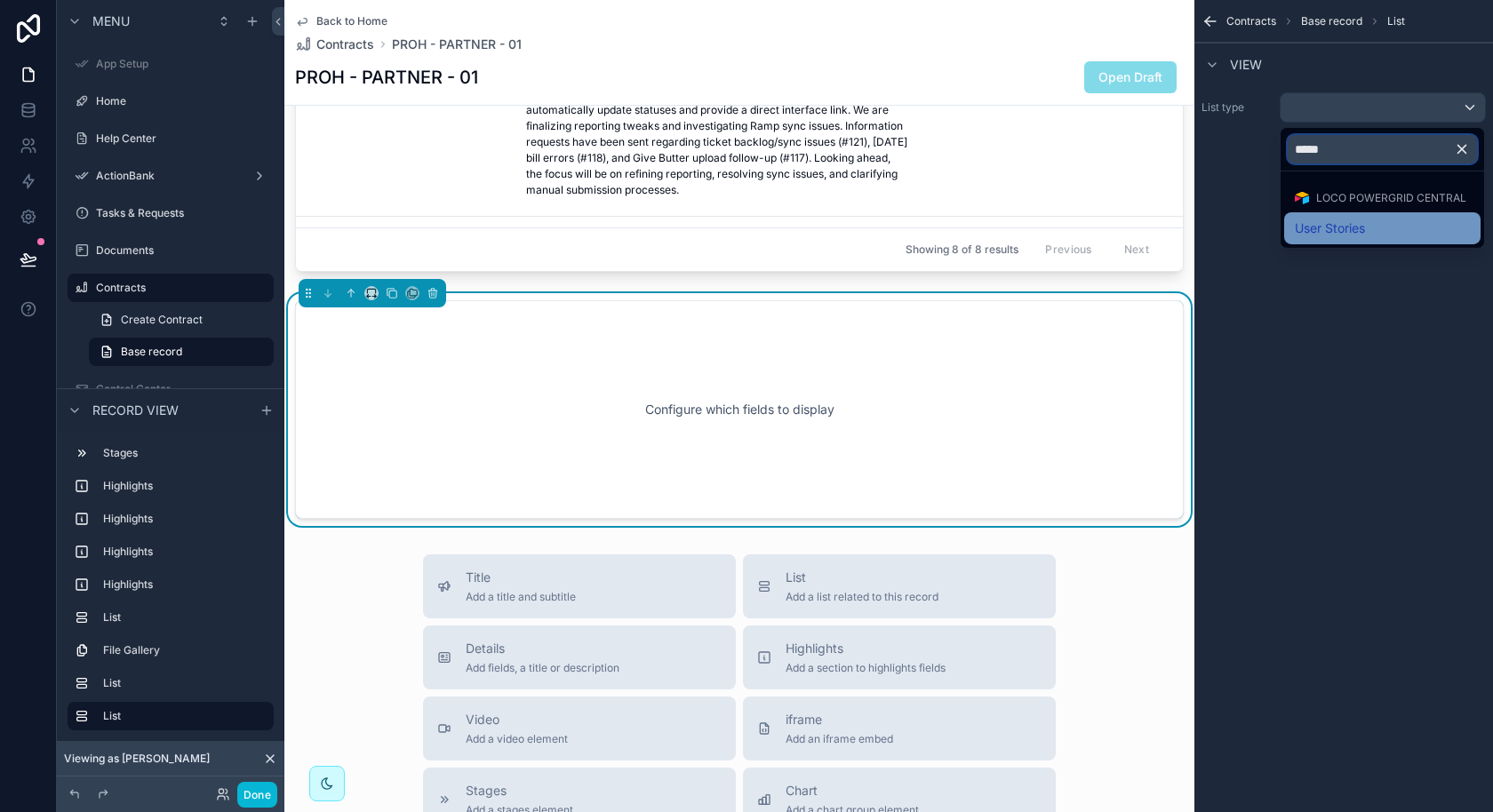
type input "*****"
click at [1348, 222] on span "User Stories" at bounding box center [1329, 228] width 70 height 21
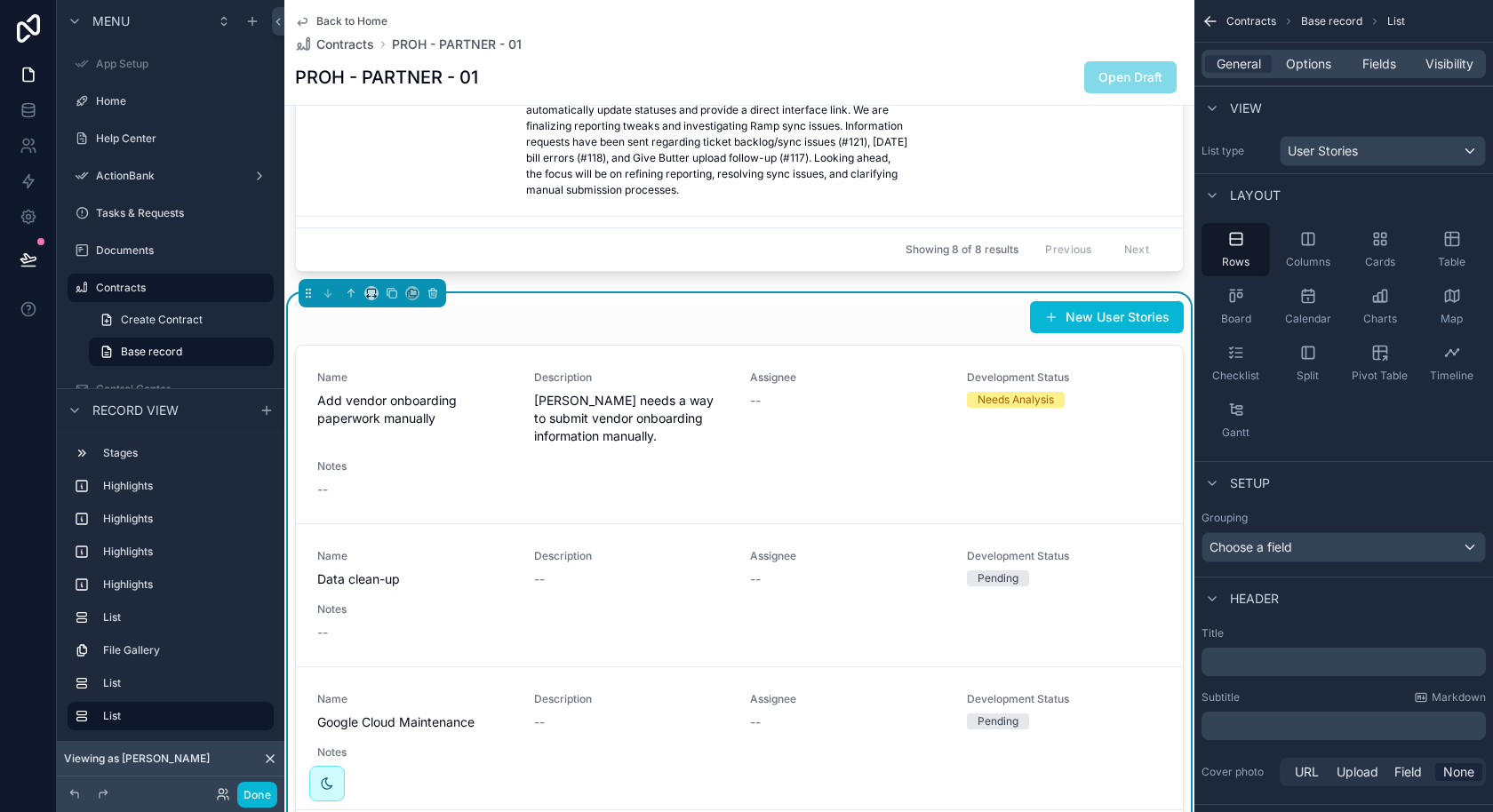
click at [1318, 73] on div "General Options Fields Visibility" at bounding box center [1343, 65] width 284 height 29
click at [1318, 65] on span "Options" at bounding box center [1308, 64] width 45 height 17
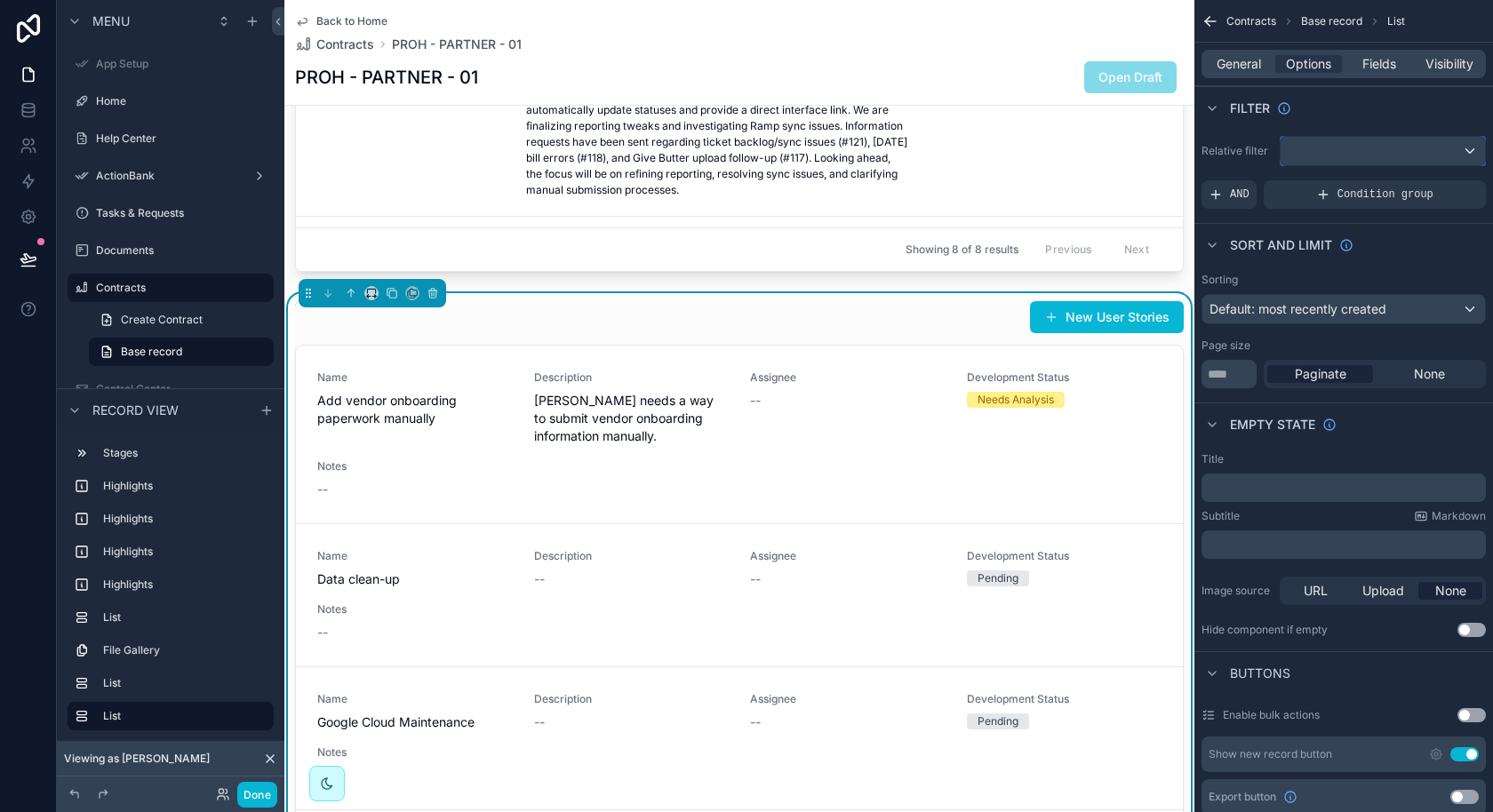
click at [1334, 150] on div "scrollable content" at bounding box center [1382, 151] width 204 height 29
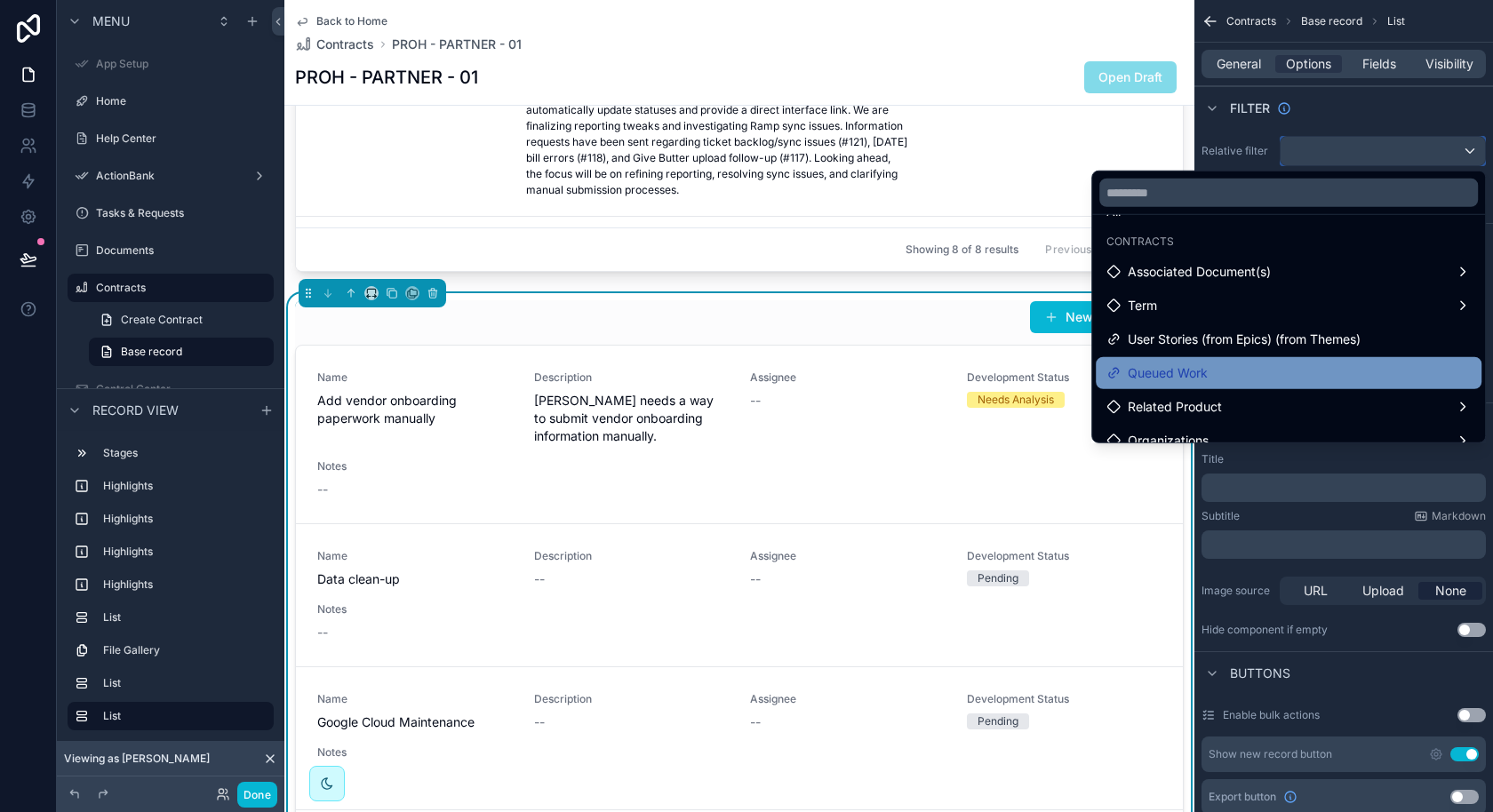
scroll to position [0, 0]
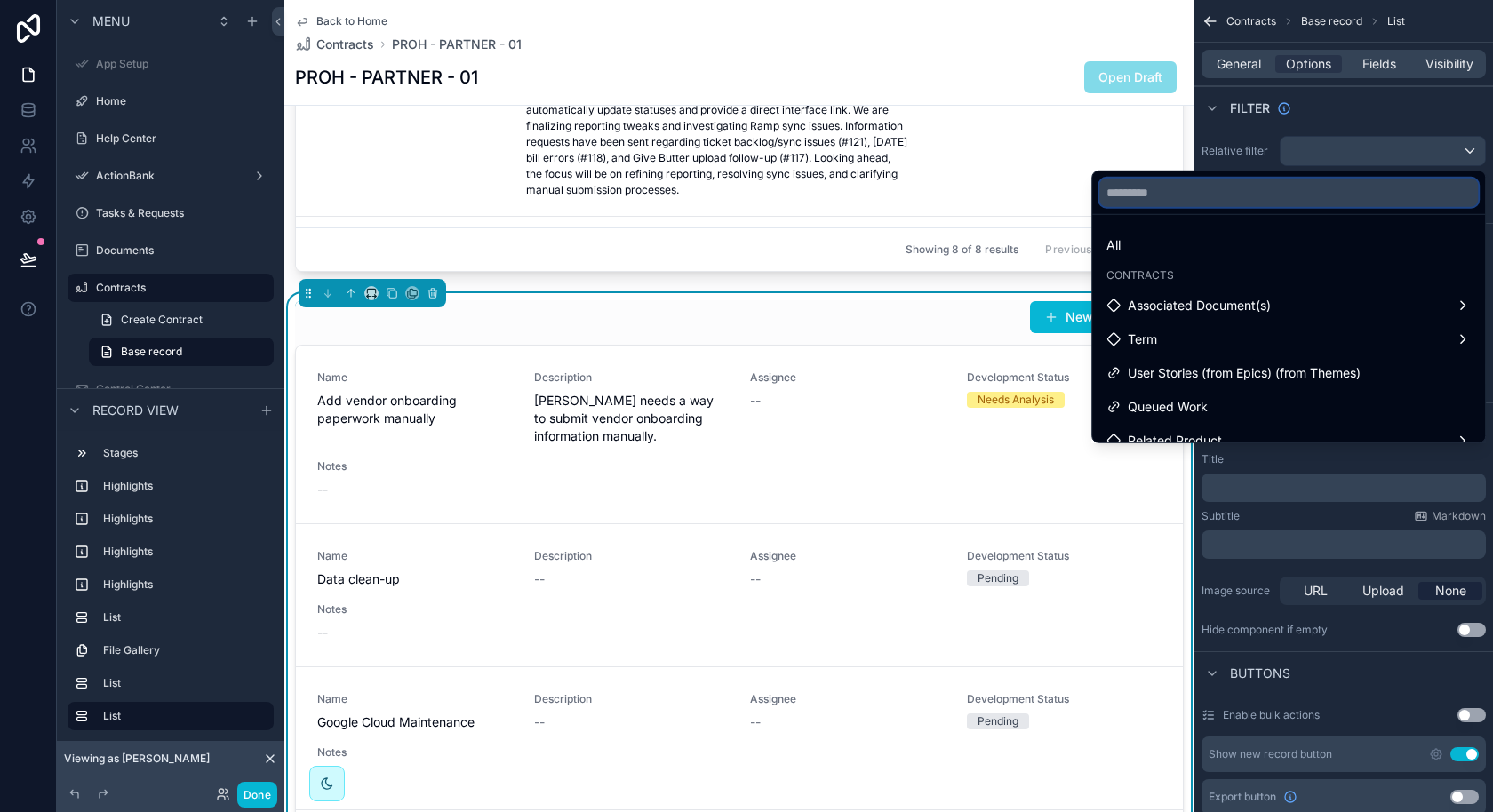
click at [1210, 200] on input "text" at bounding box center [1288, 193] width 379 height 29
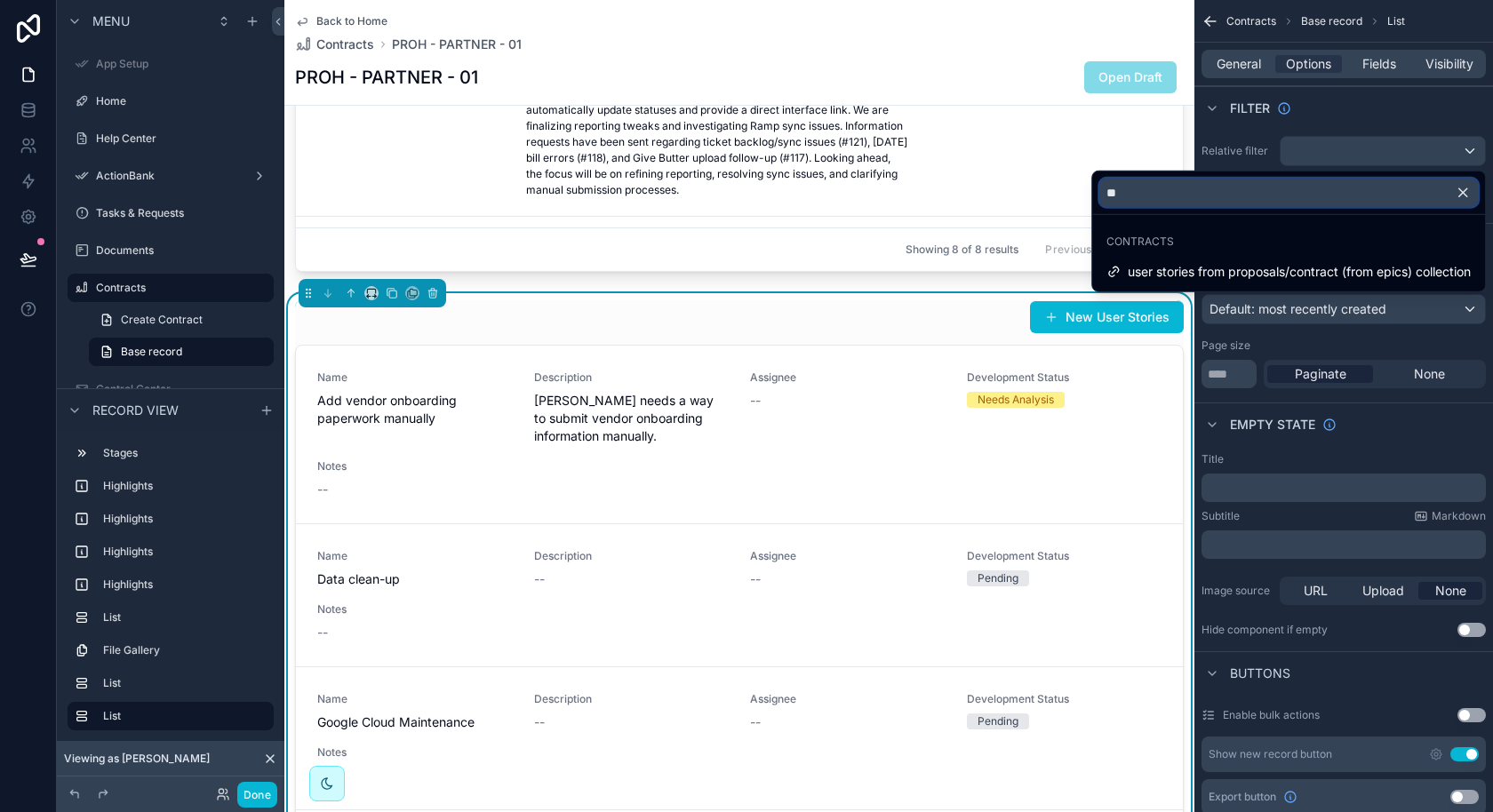
type input "*"
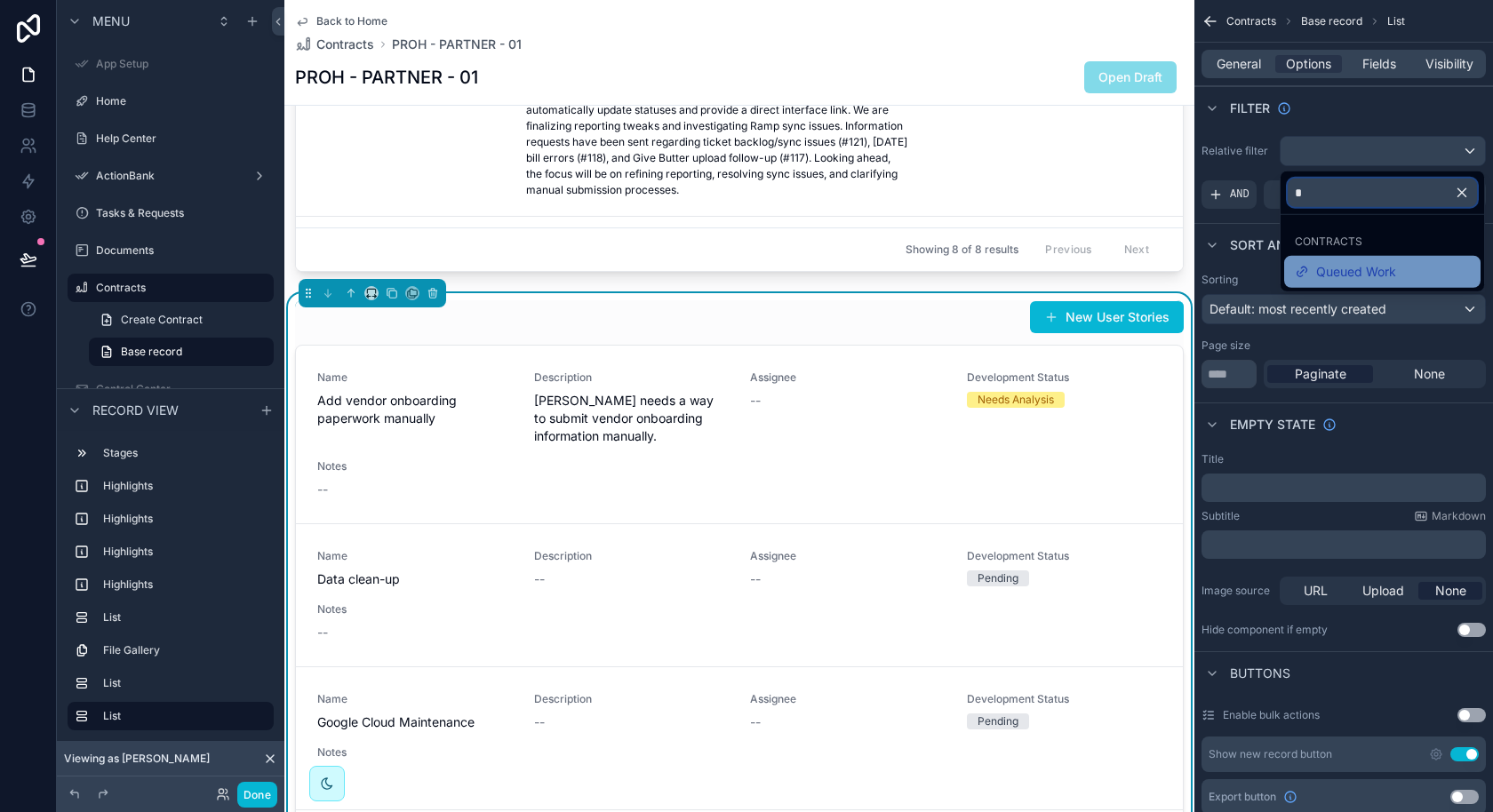
type input "*"
click at [1356, 268] on span "Queued Work" at bounding box center [1355, 272] width 80 height 21
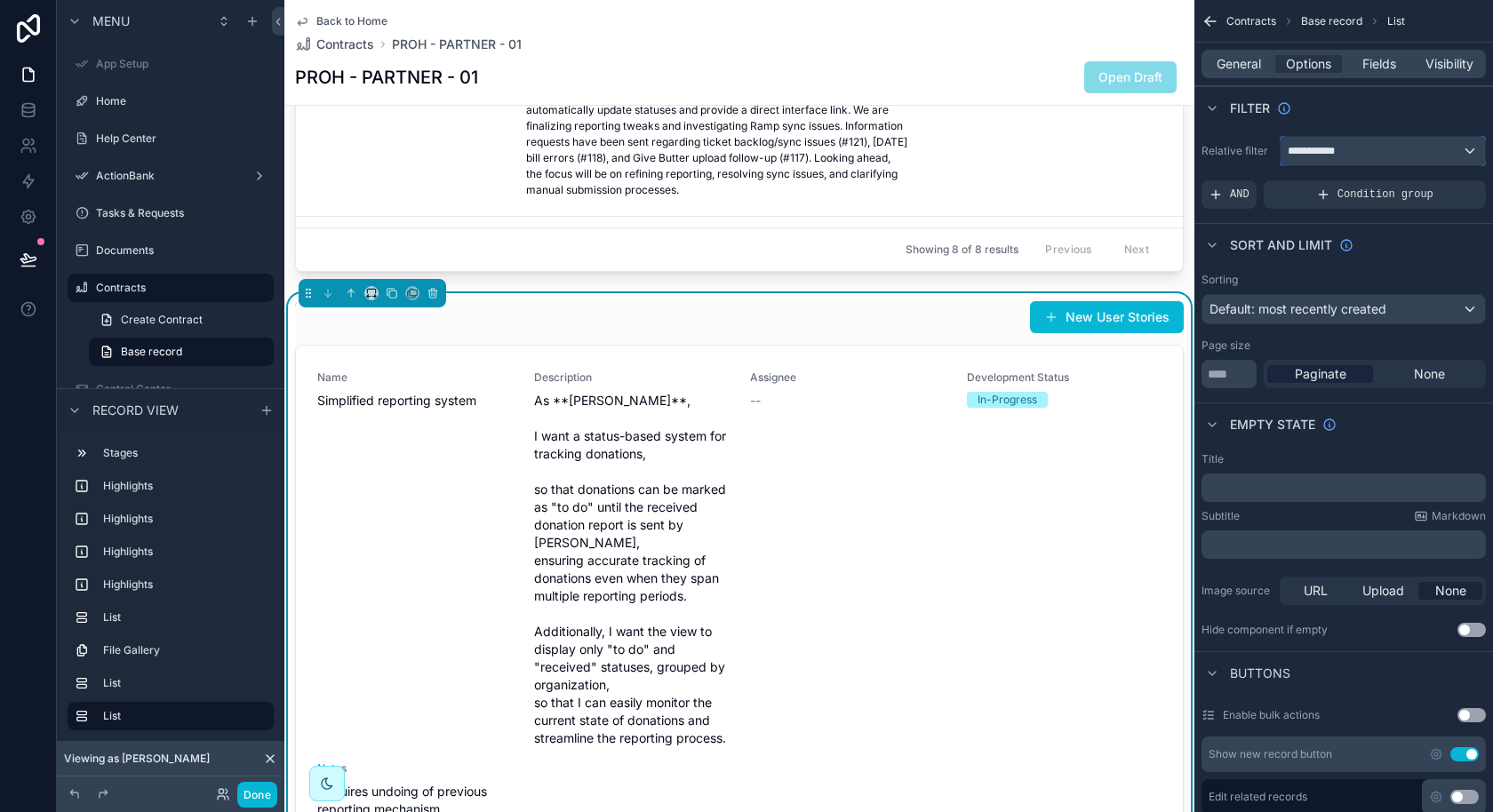
click at [1351, 154] on span "**********" at bounding box center [1323, 150] width 69 height 14
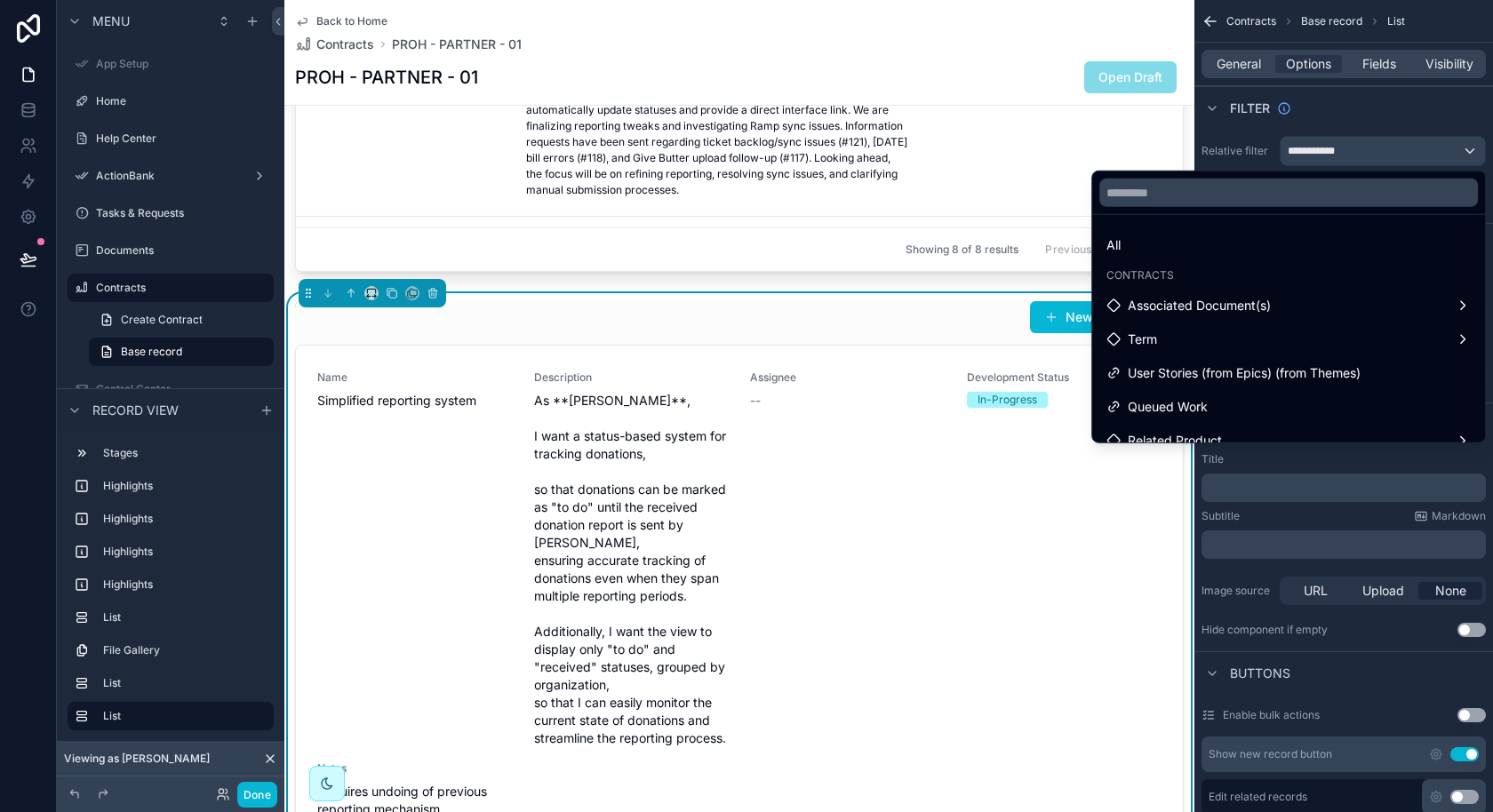
click at [1377, 174] on div at bounding box center [1289, 193] width 393 height 42
click at [1380, 144] on div "scrollable content" at bounding box center [746, 406] width 1493 height 812
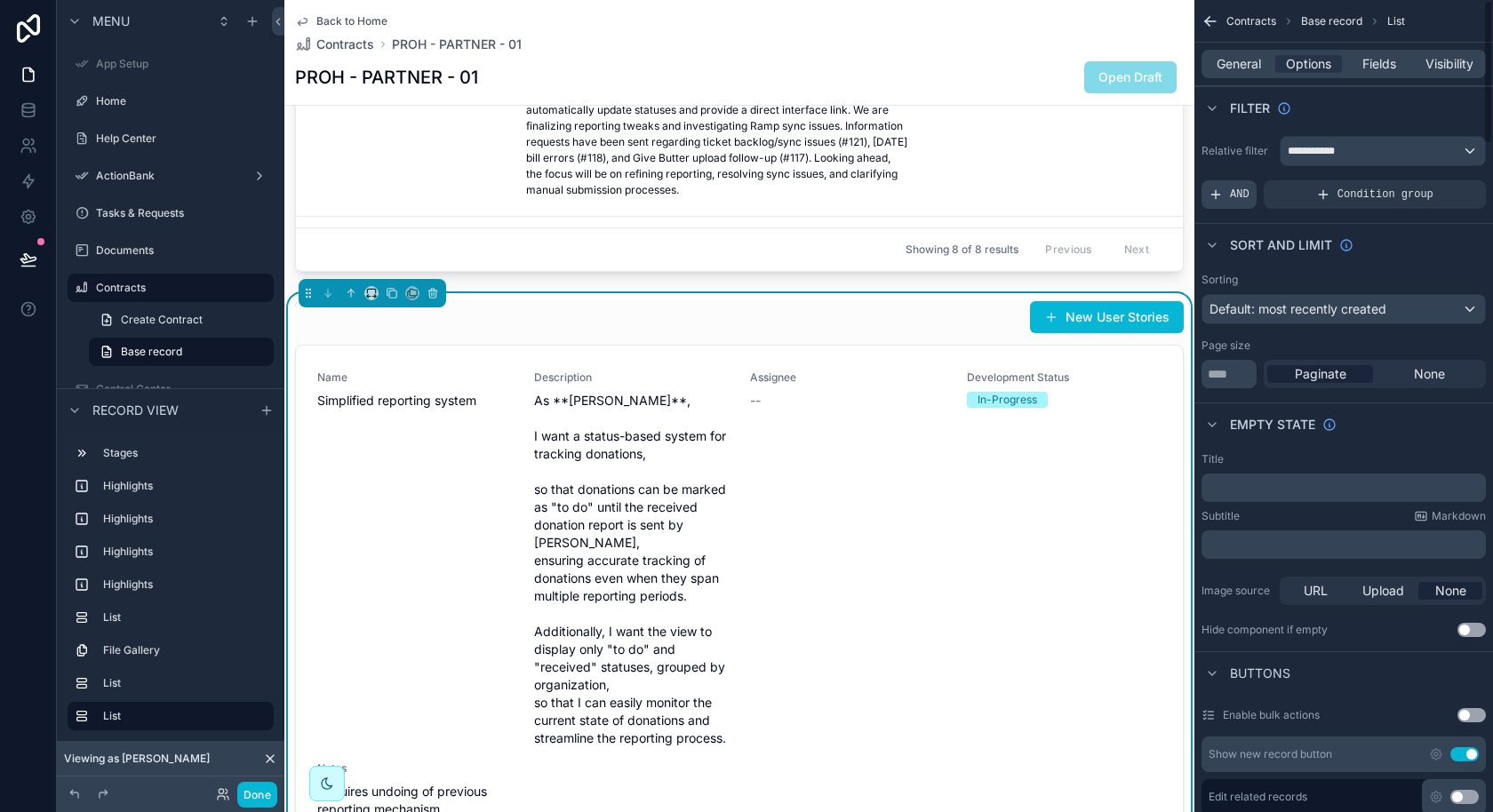
click at [1221, 188] on icon "scrollable content" at bounding box center [1216, 195] width 14 height 14
click at [1470, 151] on div "**********" at bounding box center [1382, 151] width 204 height 29
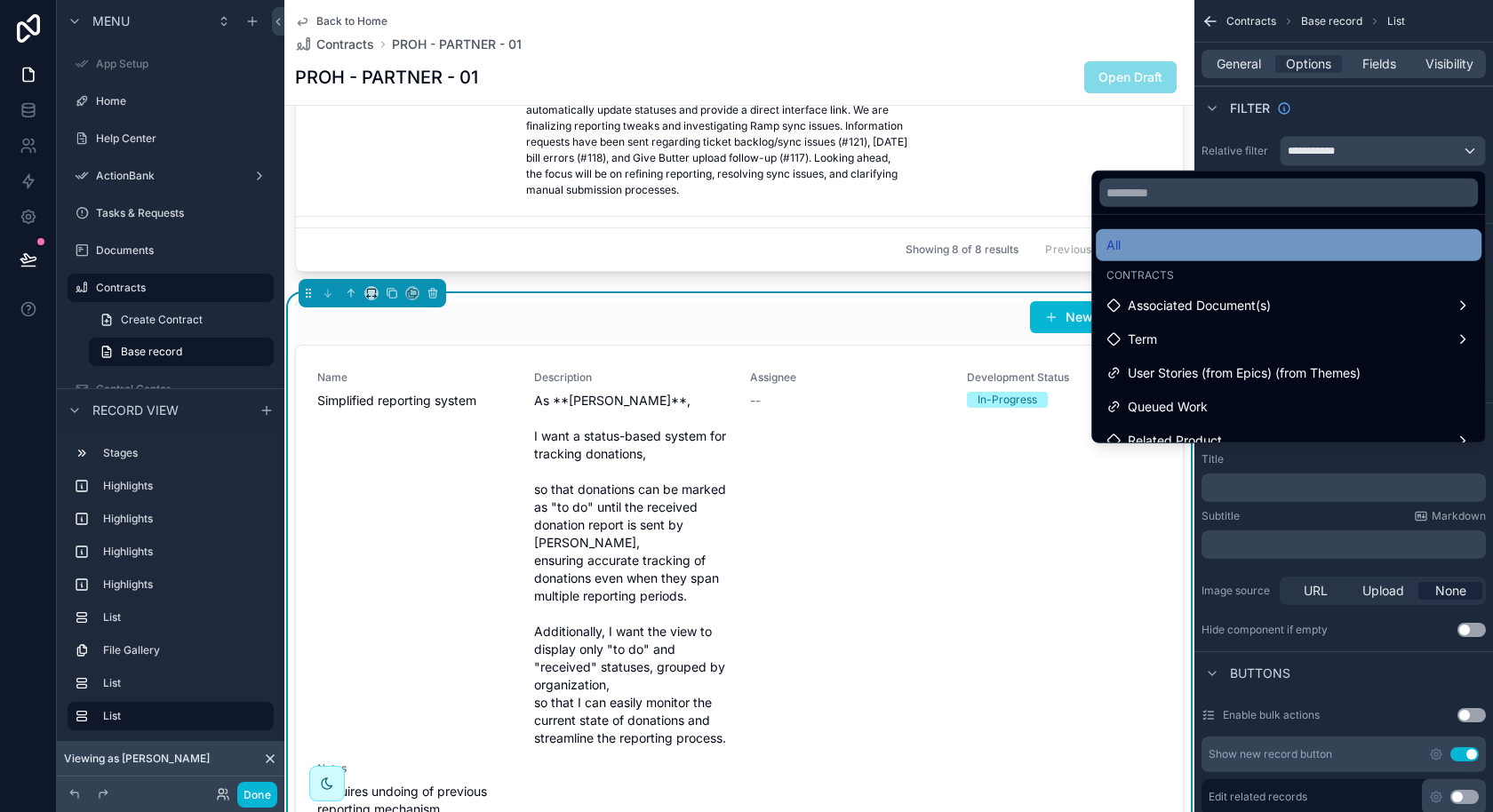
click at [1326, 236] on div "All" at bounding box center [1289, 246] width 364 height 21
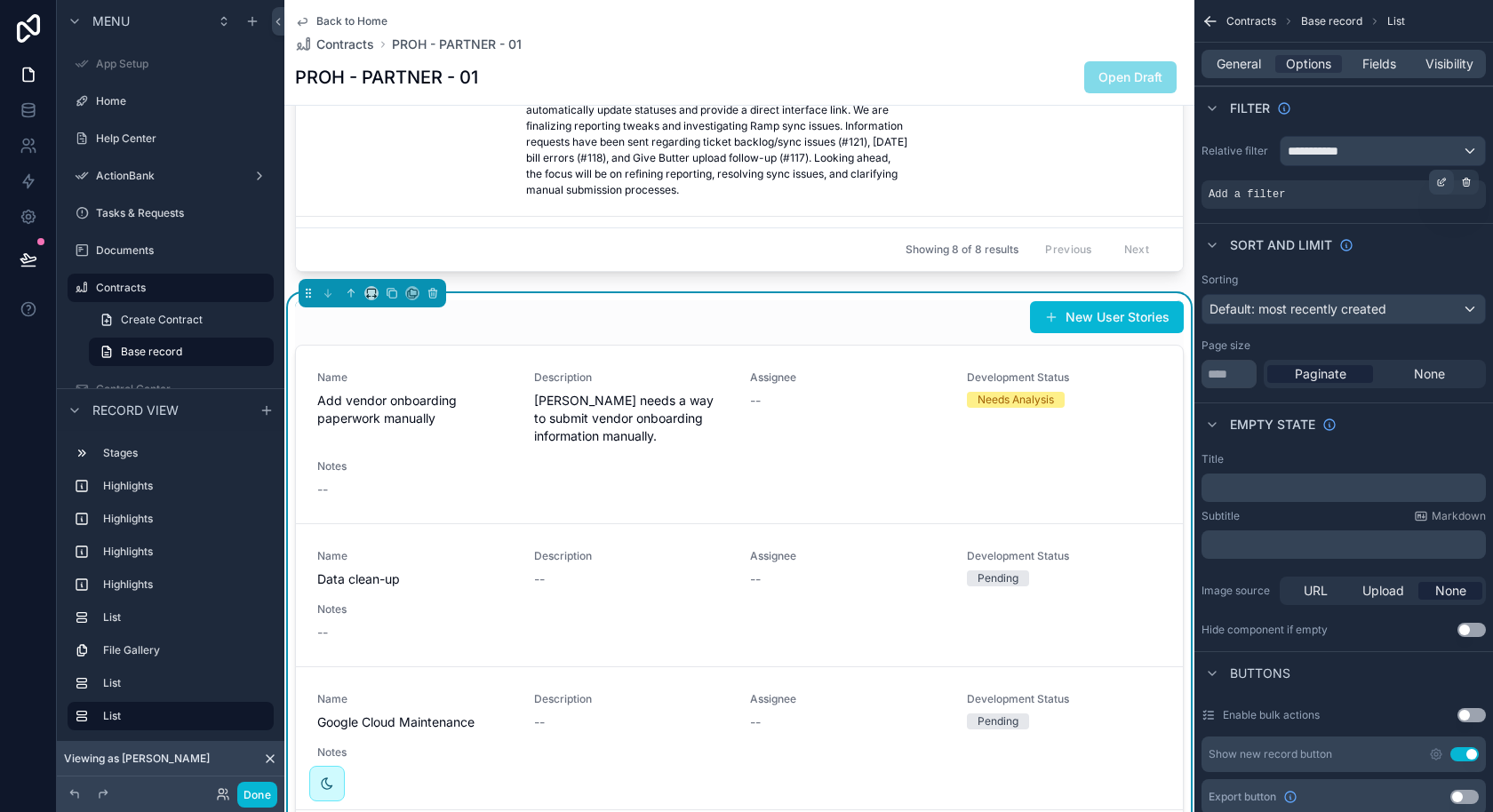
click at [1442, 186] on icon "scrollable content" at bounding box center [1441, 182] width 11 height 11
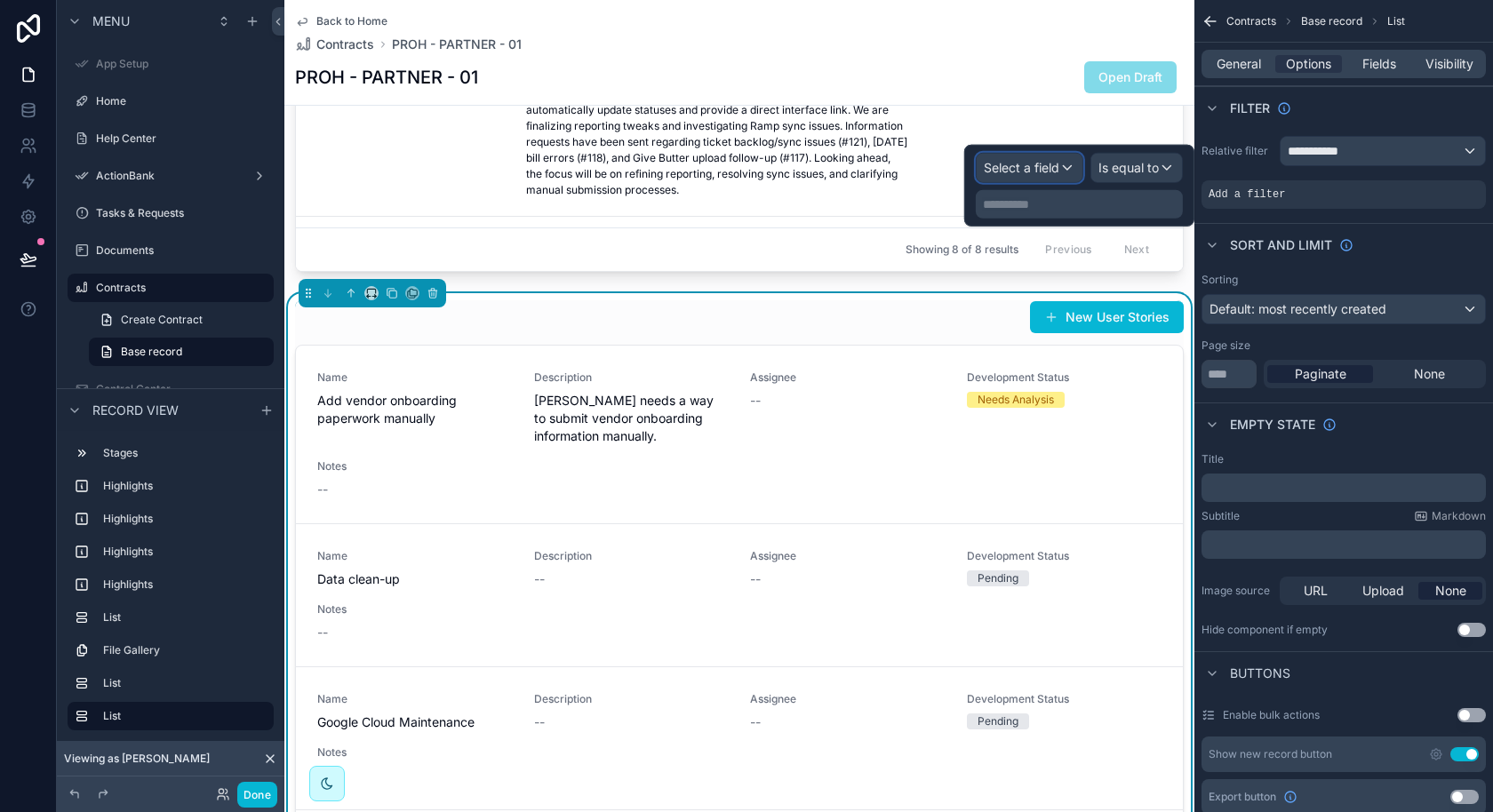
click at [1060, 175] on span "Select a field" at bounding box center [1021, 168] width 75 height 17
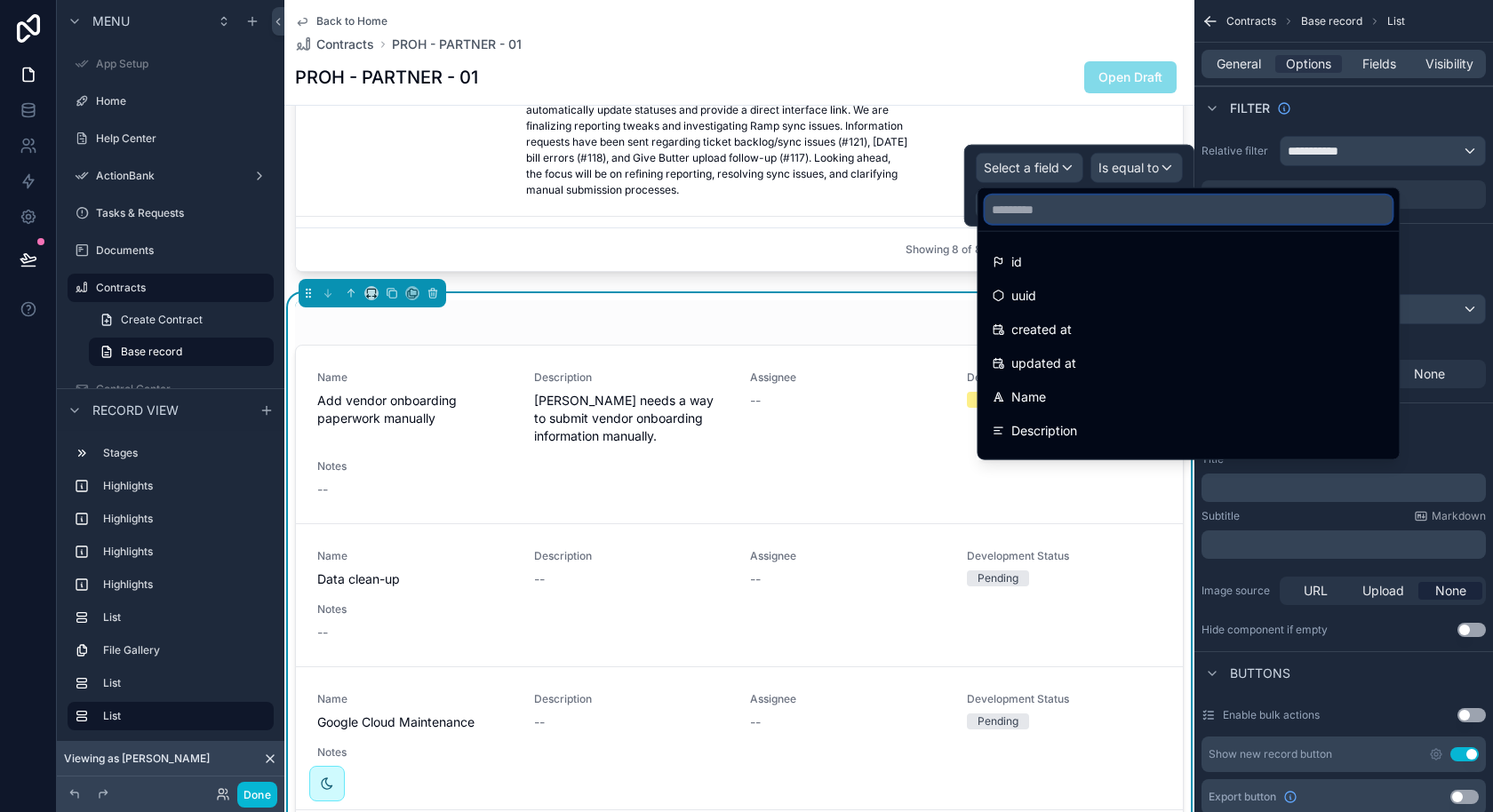
click at [1058, 222] on input "text" at bounding box center [1188, 210] width 407 height 29
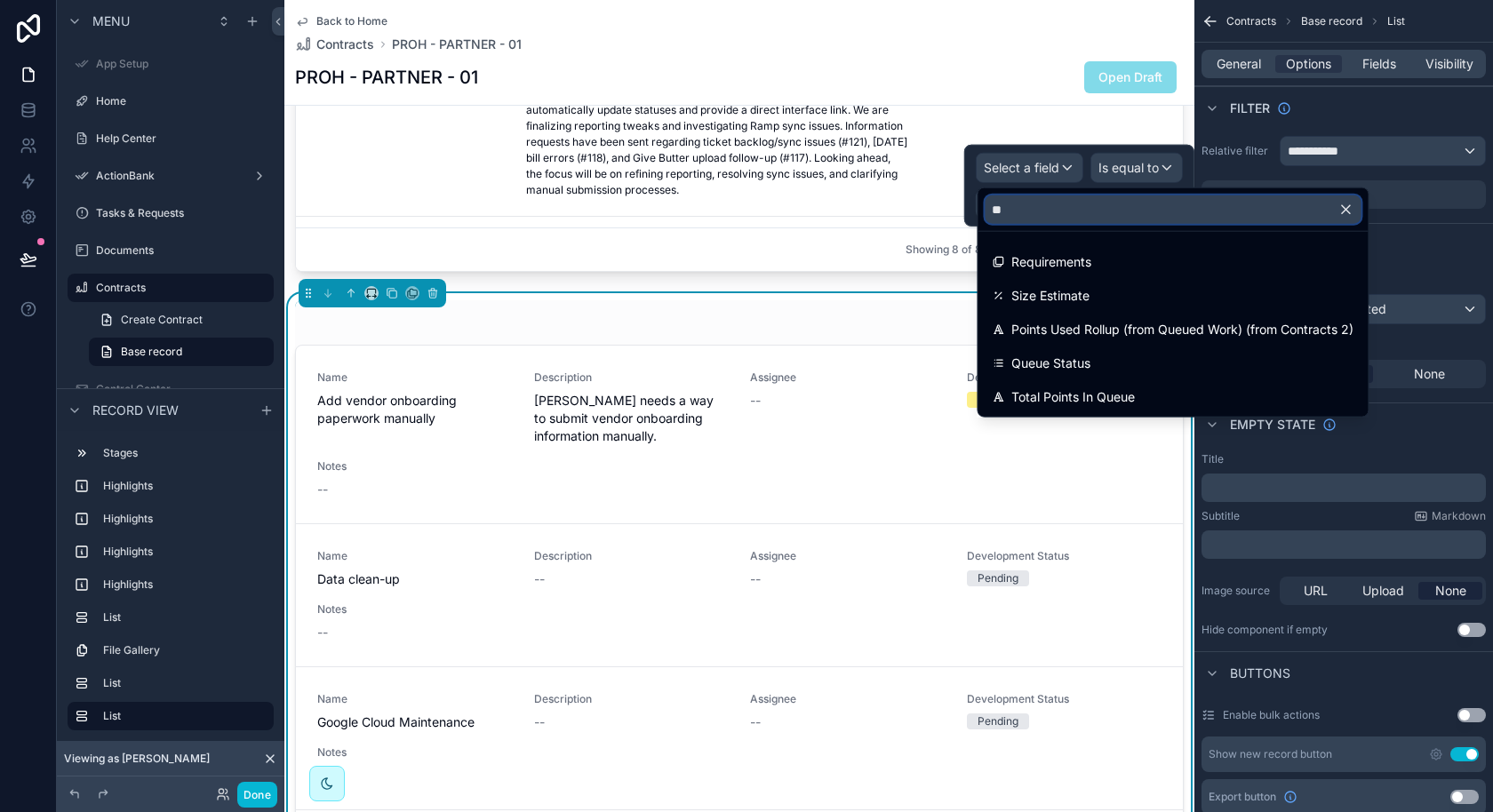
type input "*"
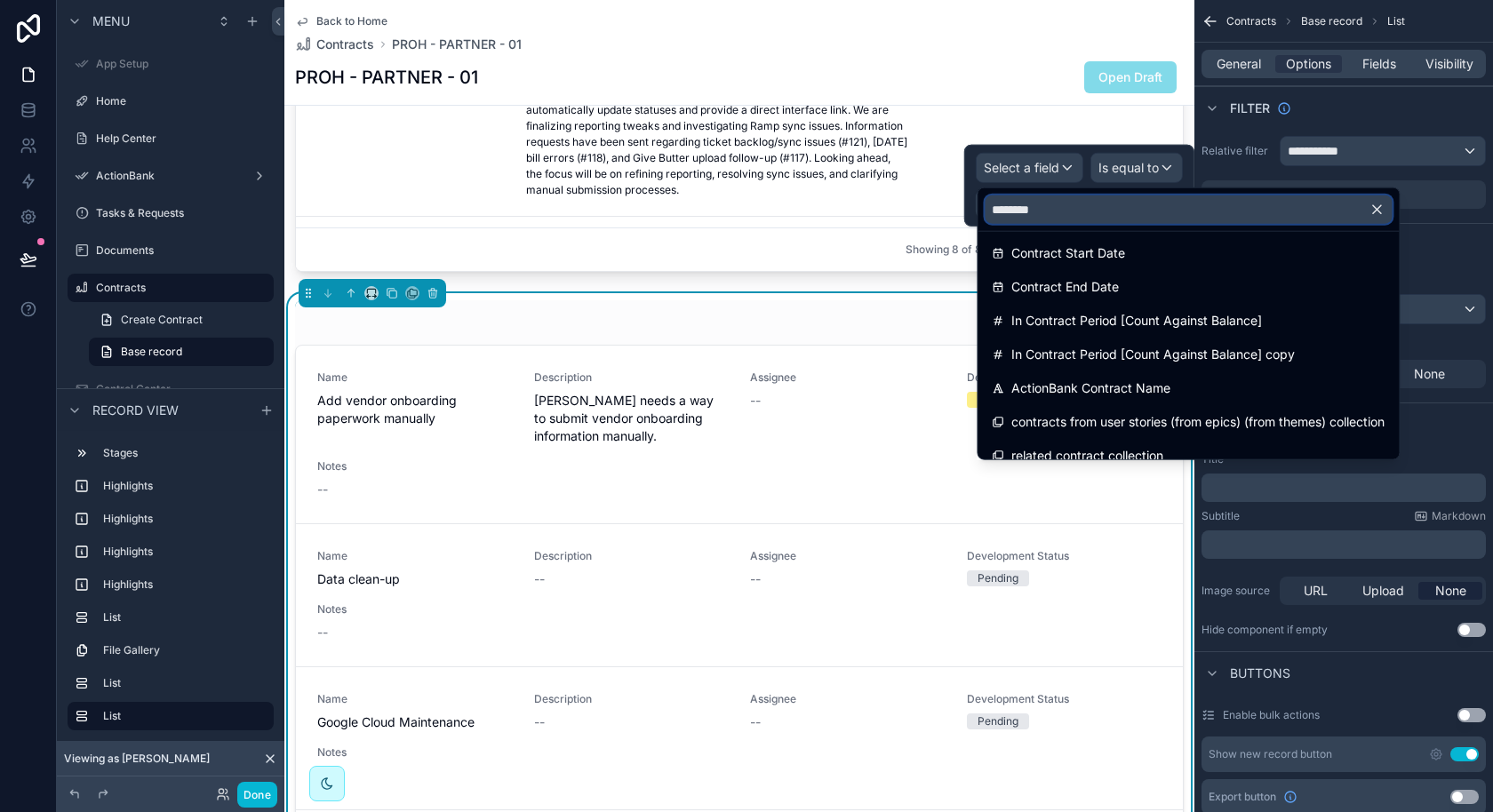
scroll to position [226, 0]
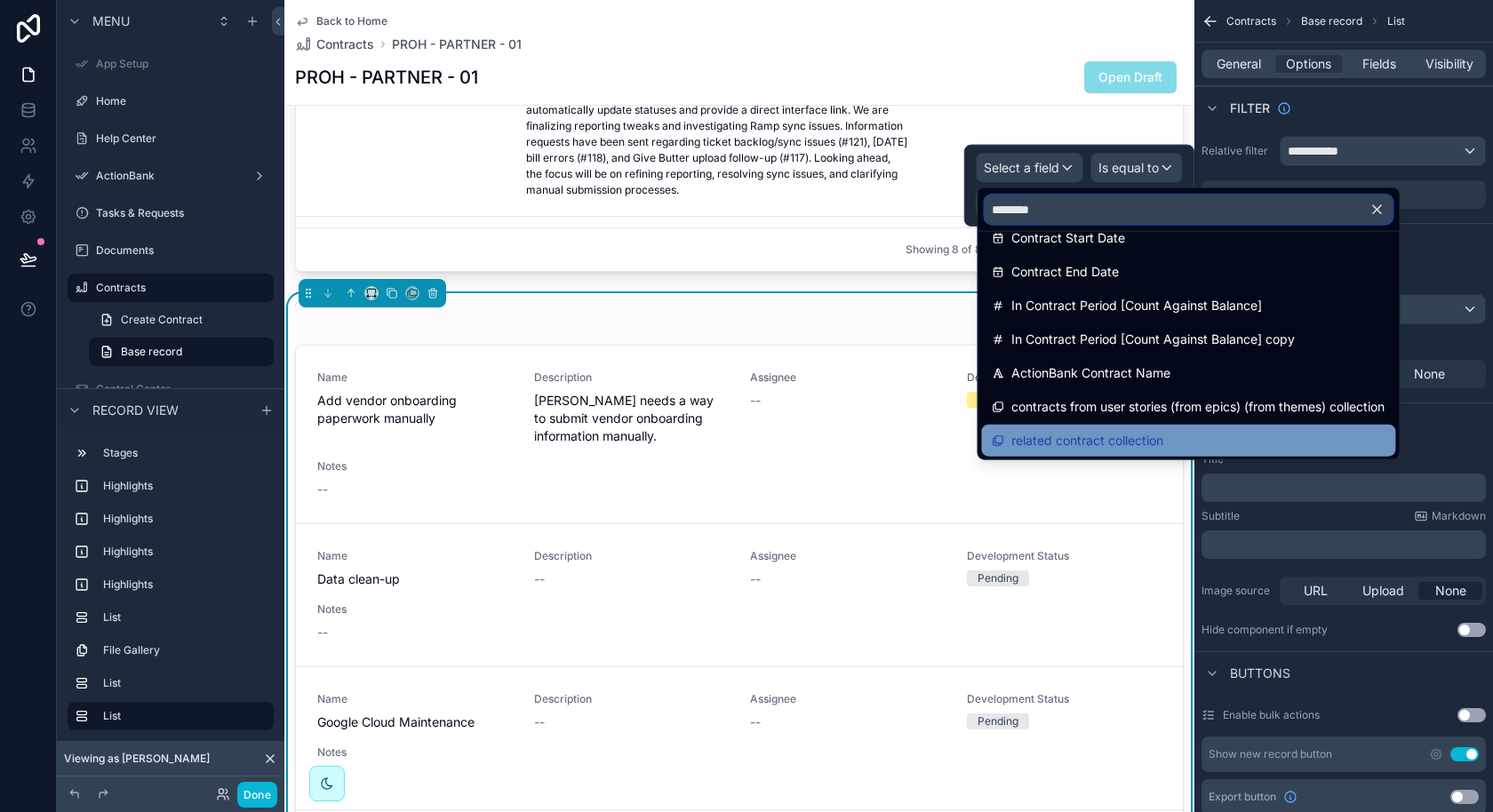
type input "********"
click at [1091, 431] on span "related contract collection" at bounding box center [1087, 440] width 152 height 21
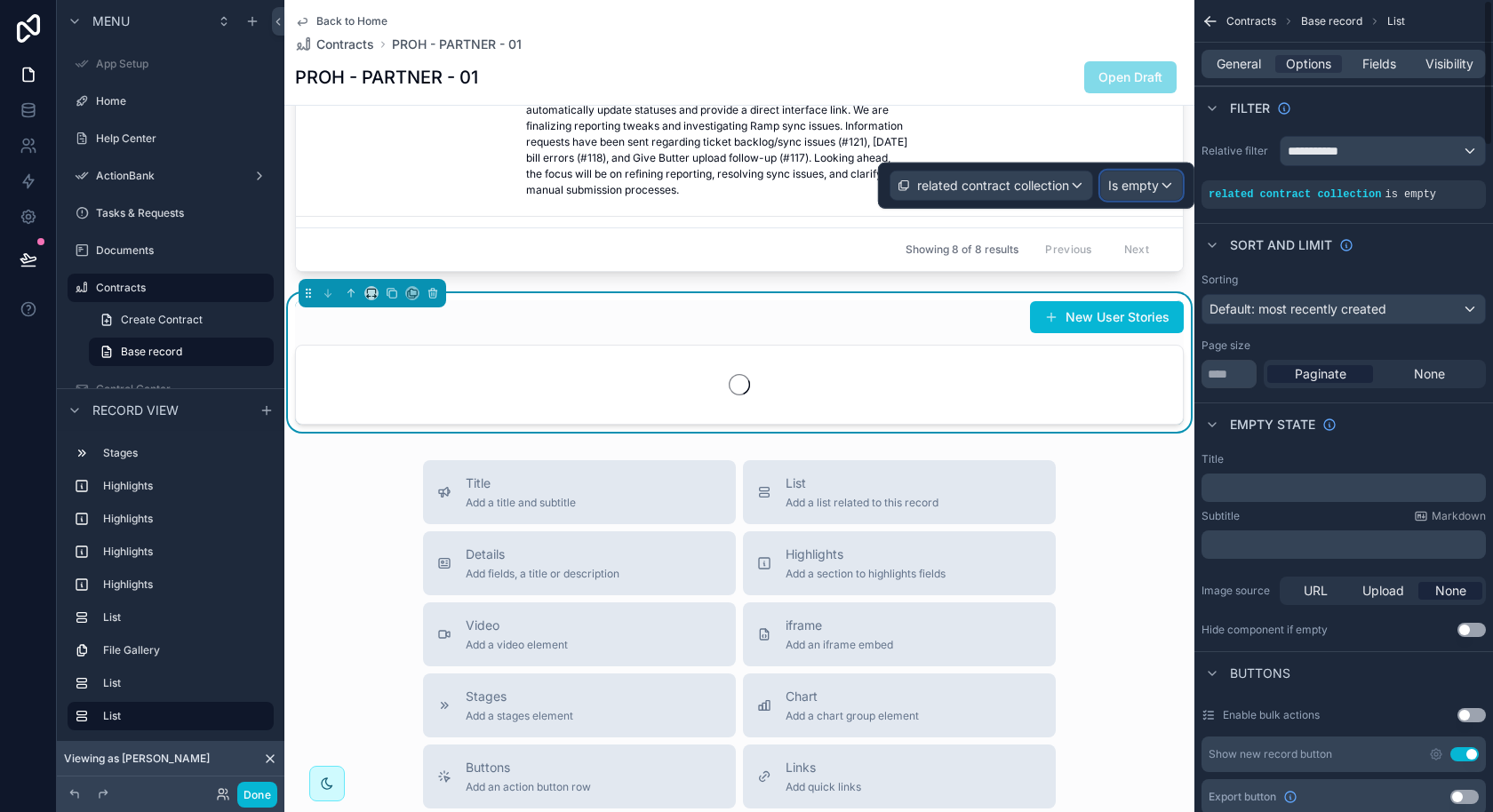
click at [1152, 188] on span "Is empty" at bounding box center [1133, 186] width 51 height 17
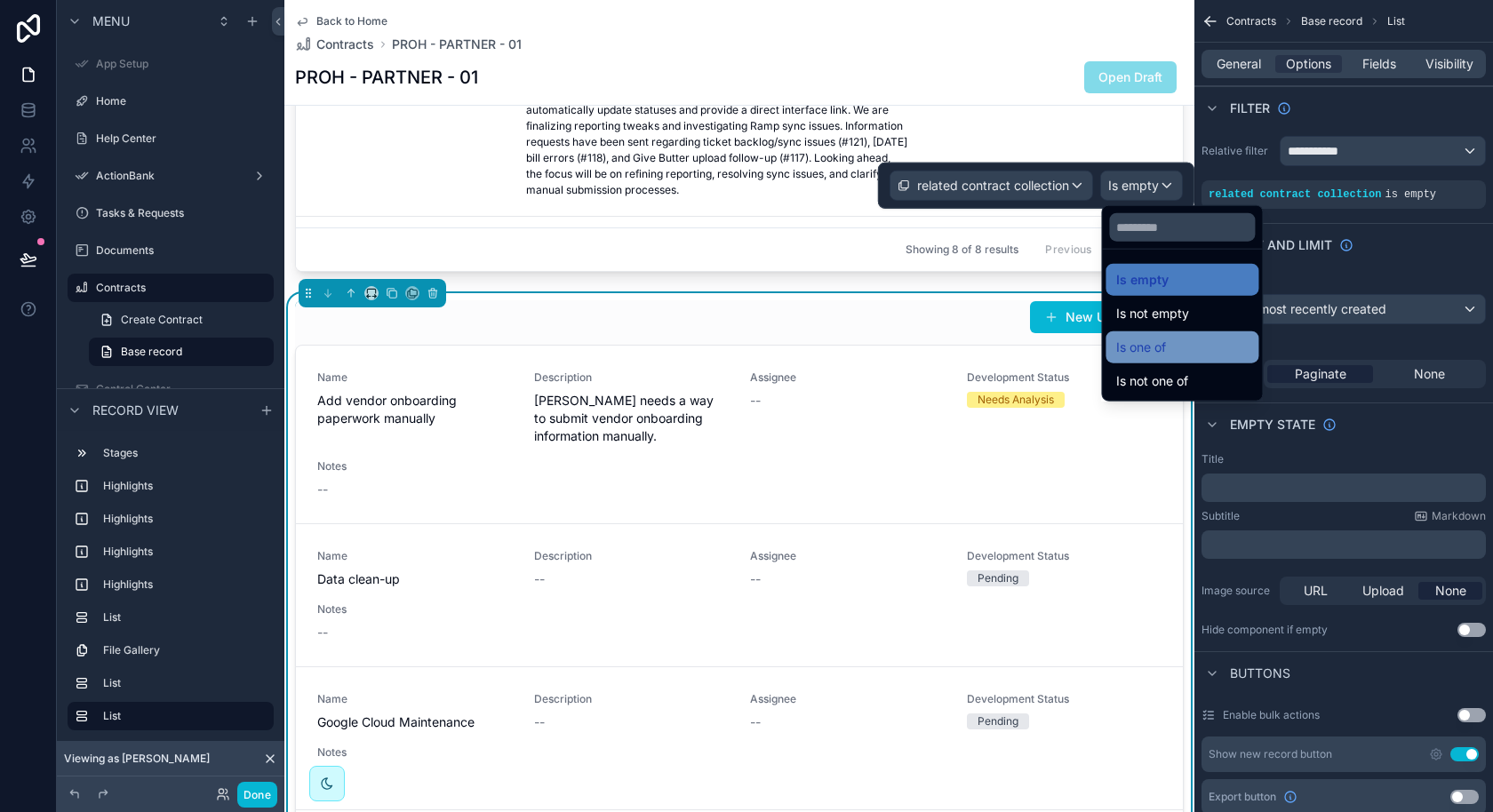
click at [1161, 342] on span "Is one of" at bounding box center [1141, 348] width 50 height 21
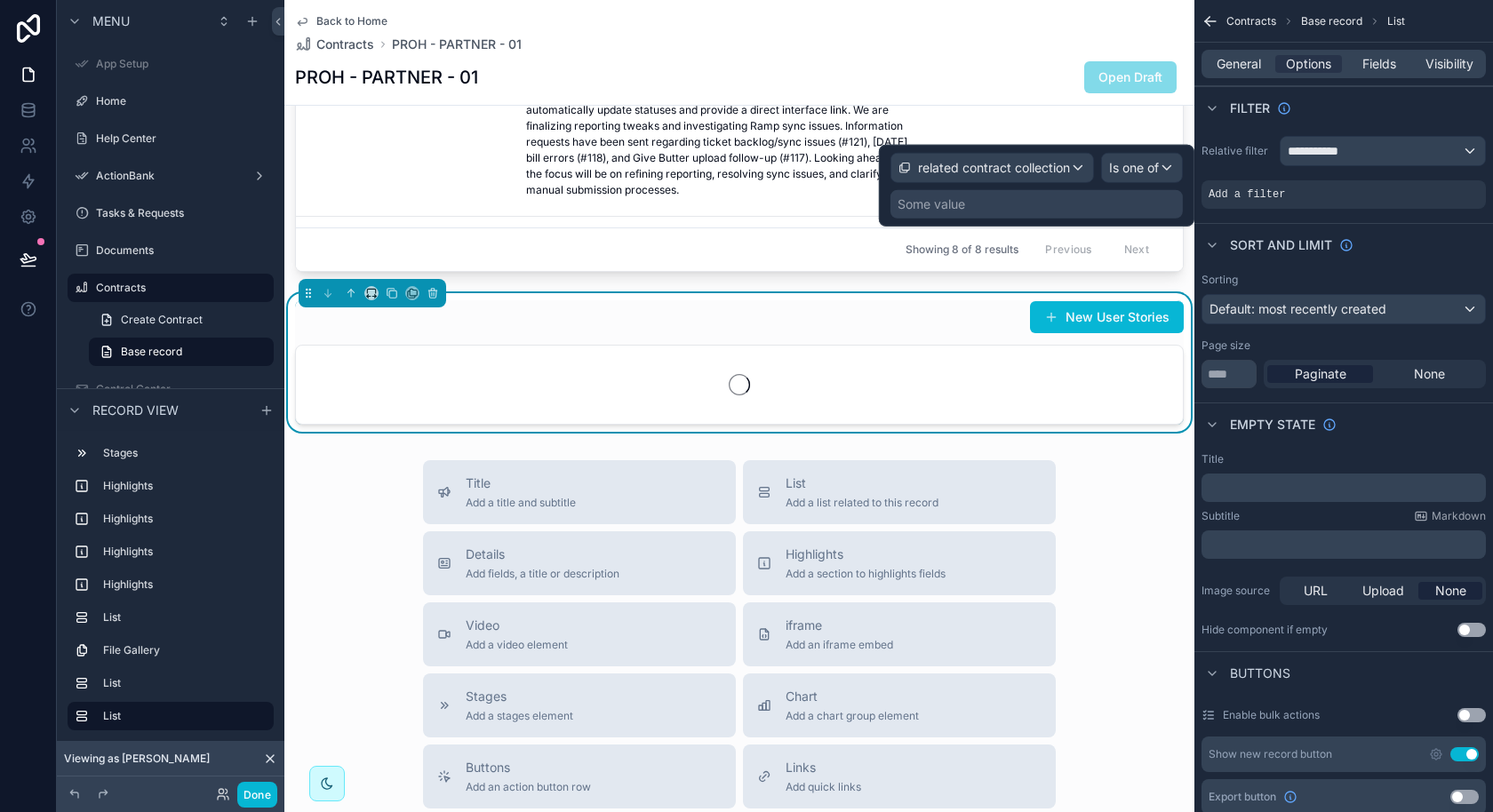
click at [1120, 205] on div "Some value" at bounding box center [1035, 204] width 292 height 29
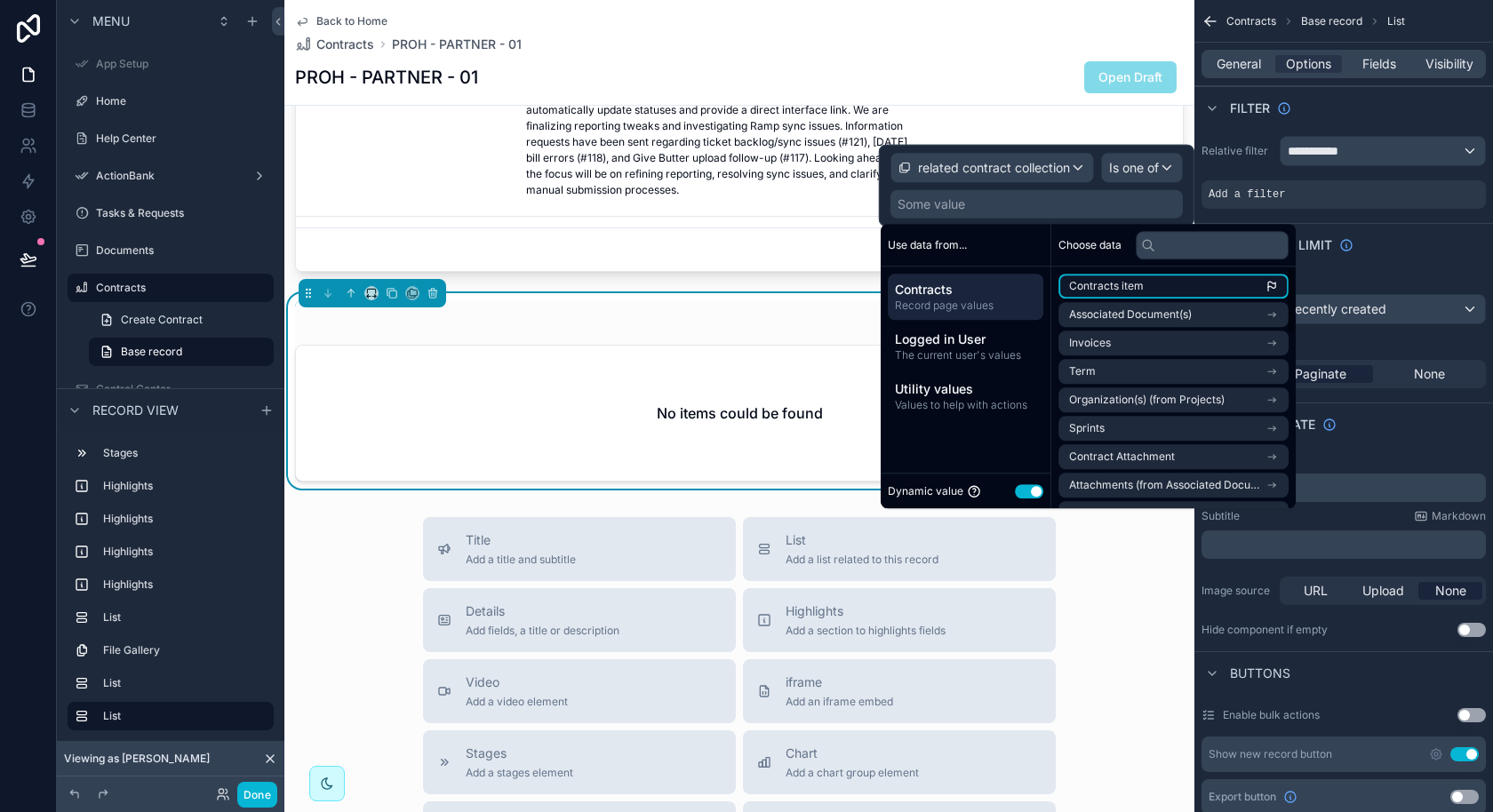
click at [1121, 283] on span "Contracts item" at bounding box center [1106, 286] width 74 height 14
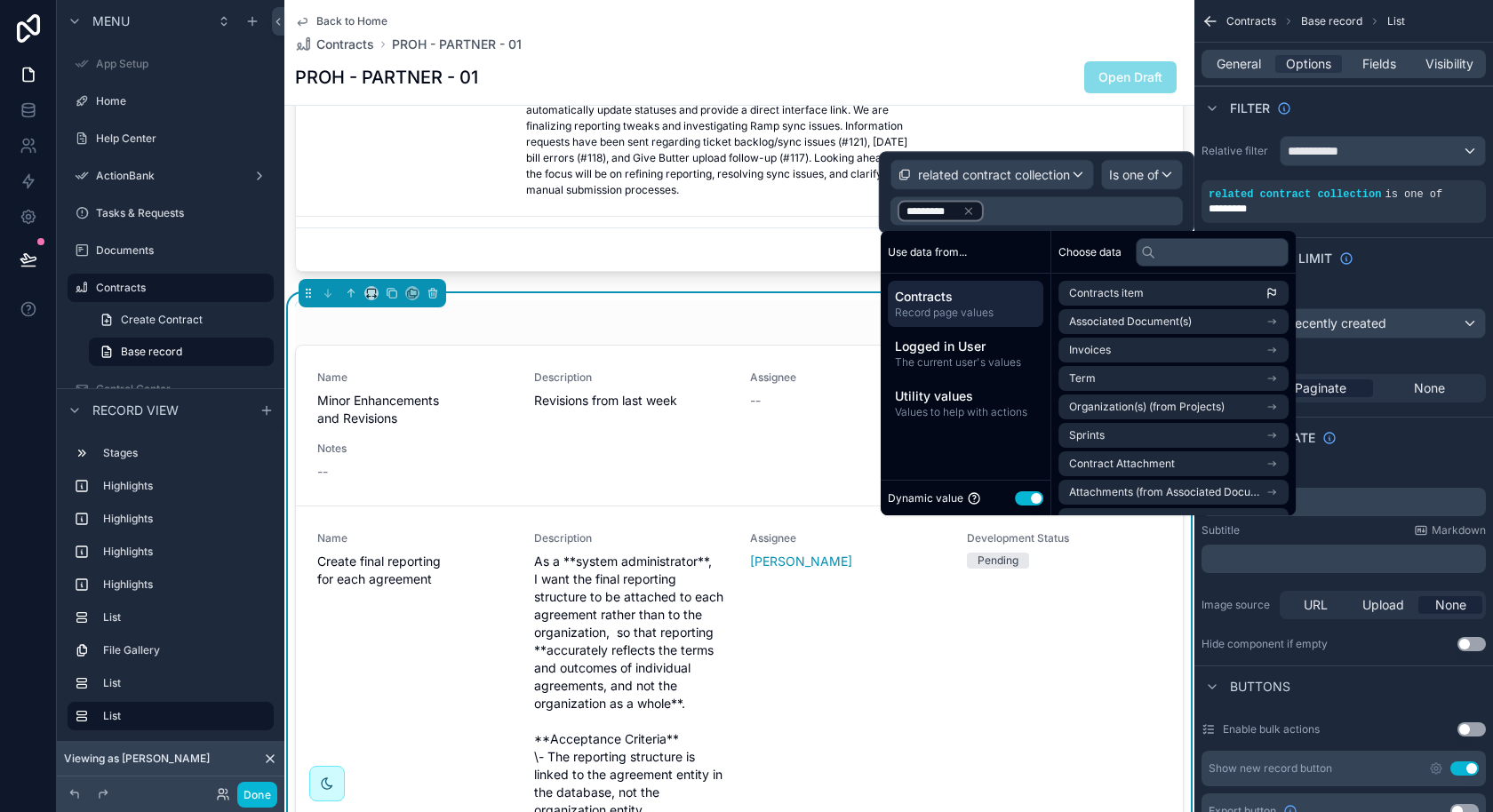
click at [730, 310] on div "New User Stories" at bounding box center [739, 317] width 888 height 34
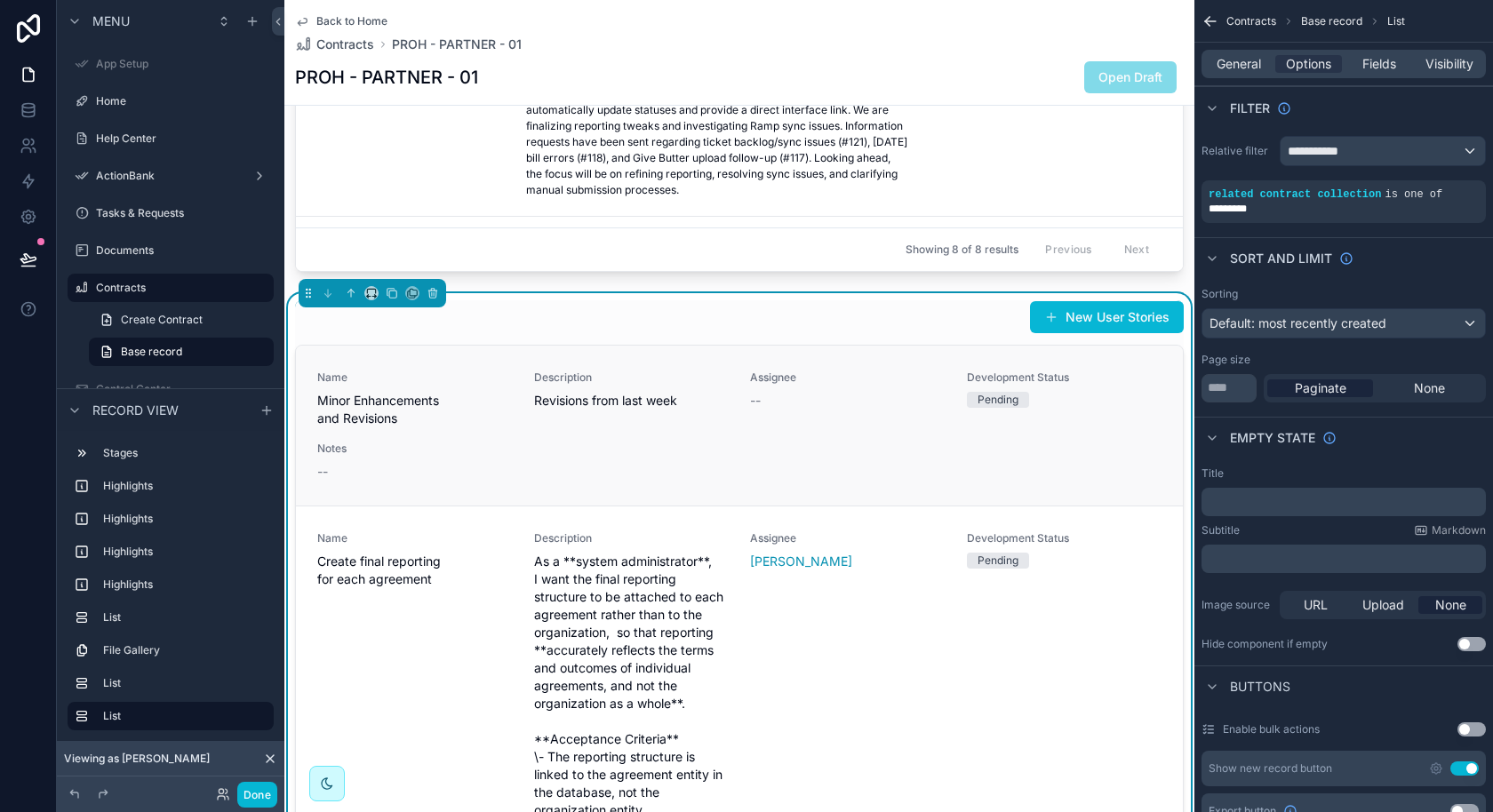
click at [711, 372] on span "Description" at bounding box center [631, 378] width 196 height 14
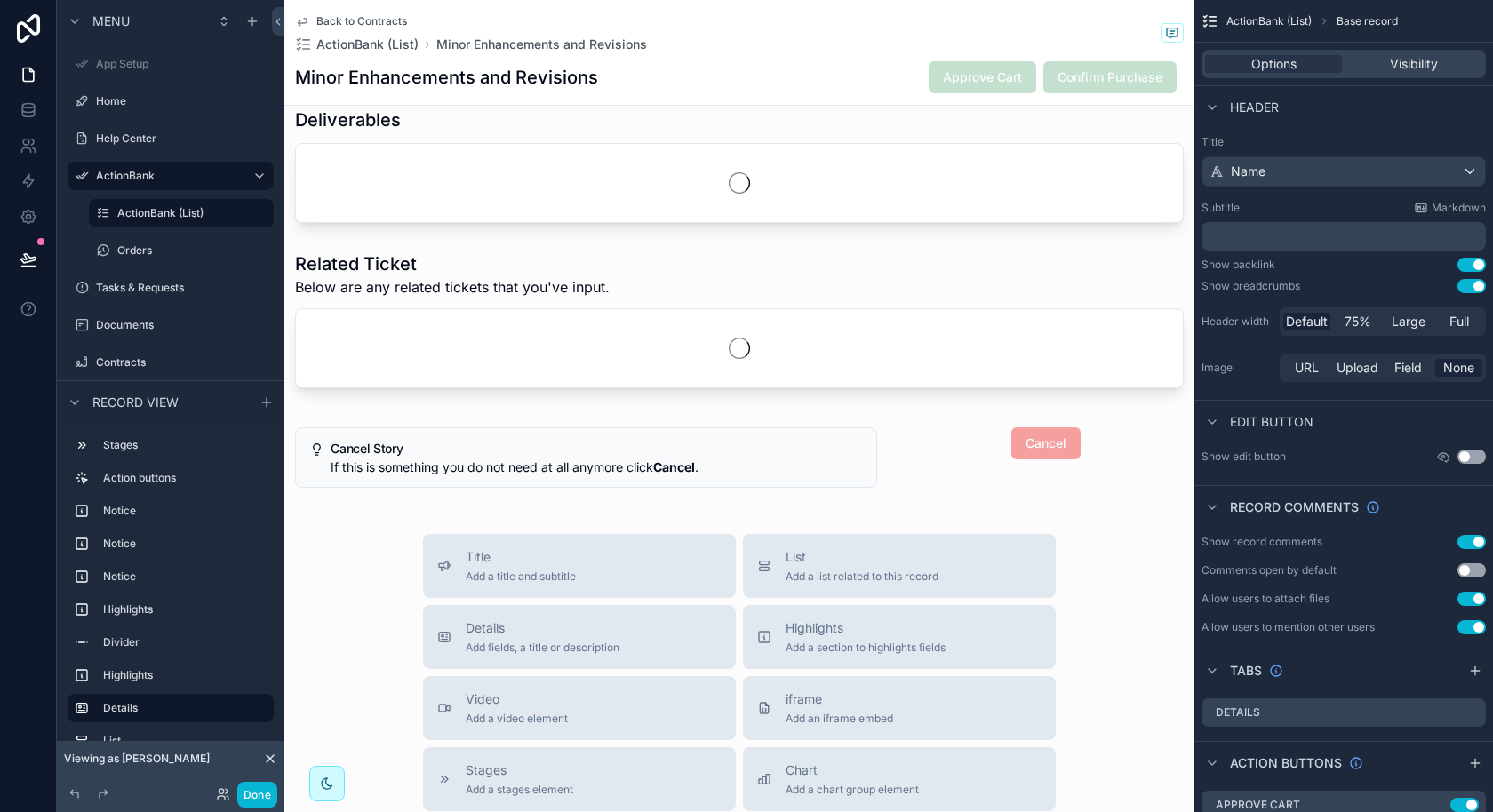
scroll to position [810, 0]
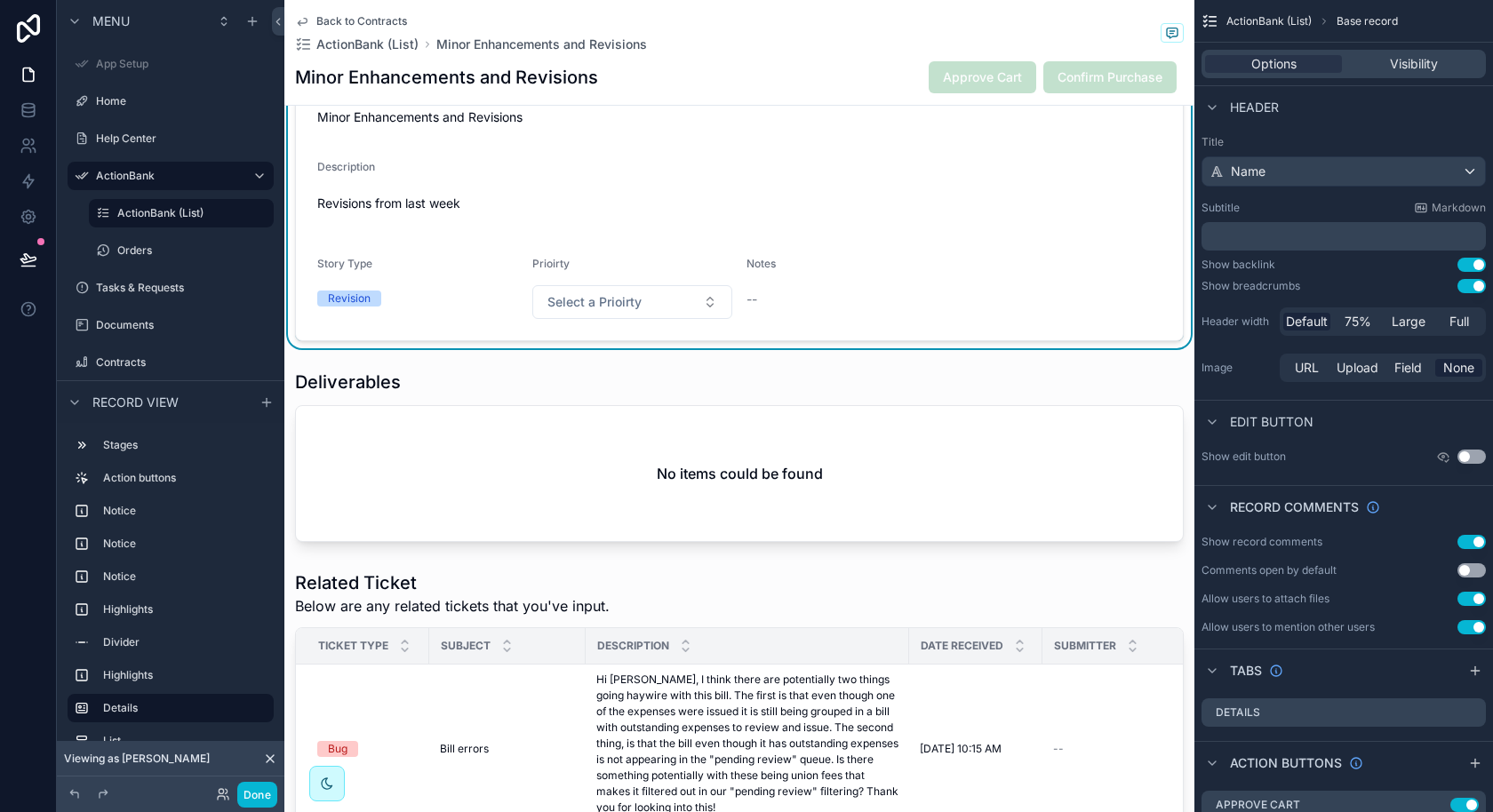
click at [390, 24] on span "Back to Contracts" at bounding box center [361, 21] width 91 height 14
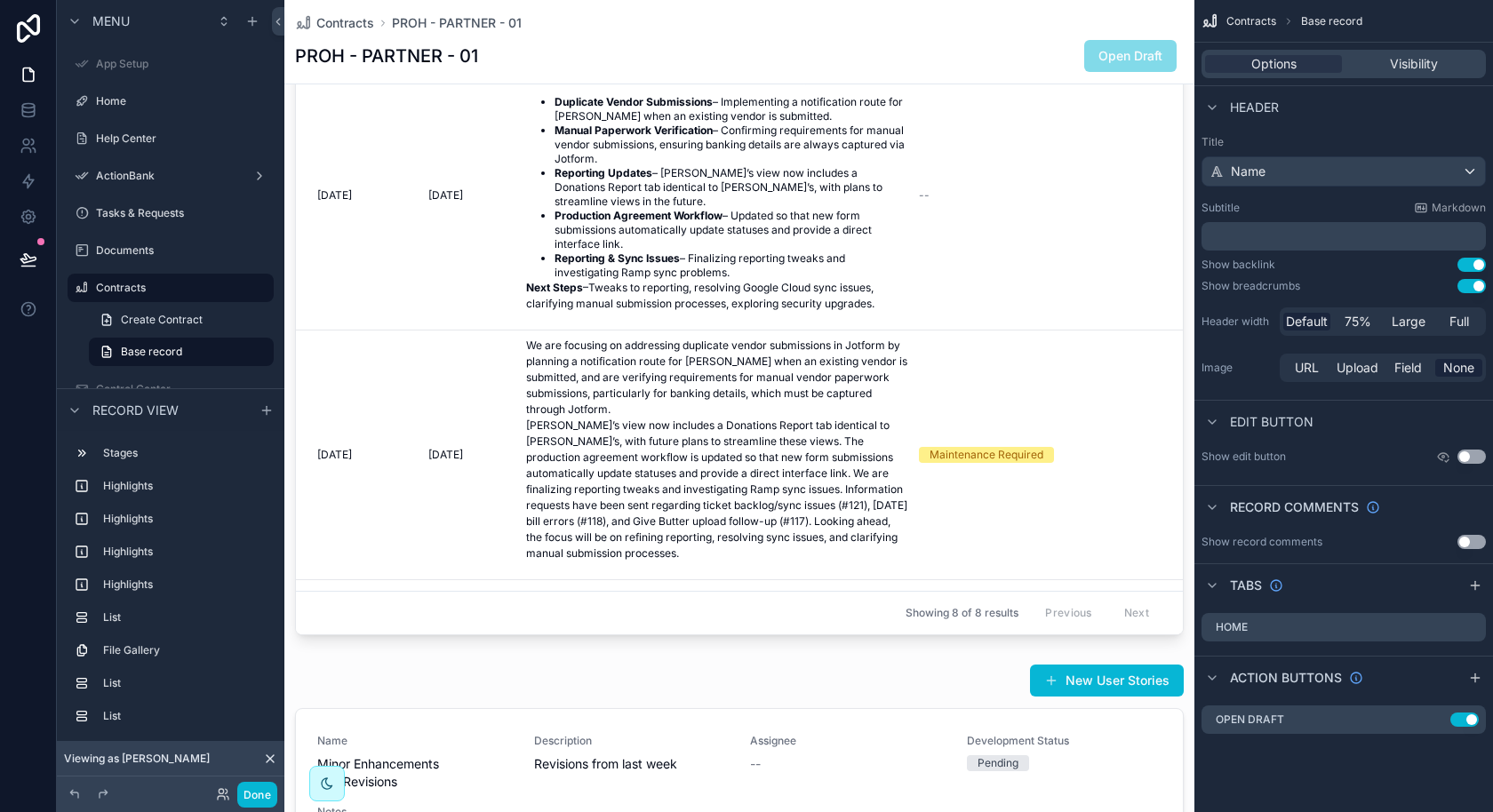
scroll to position [1716, 0]
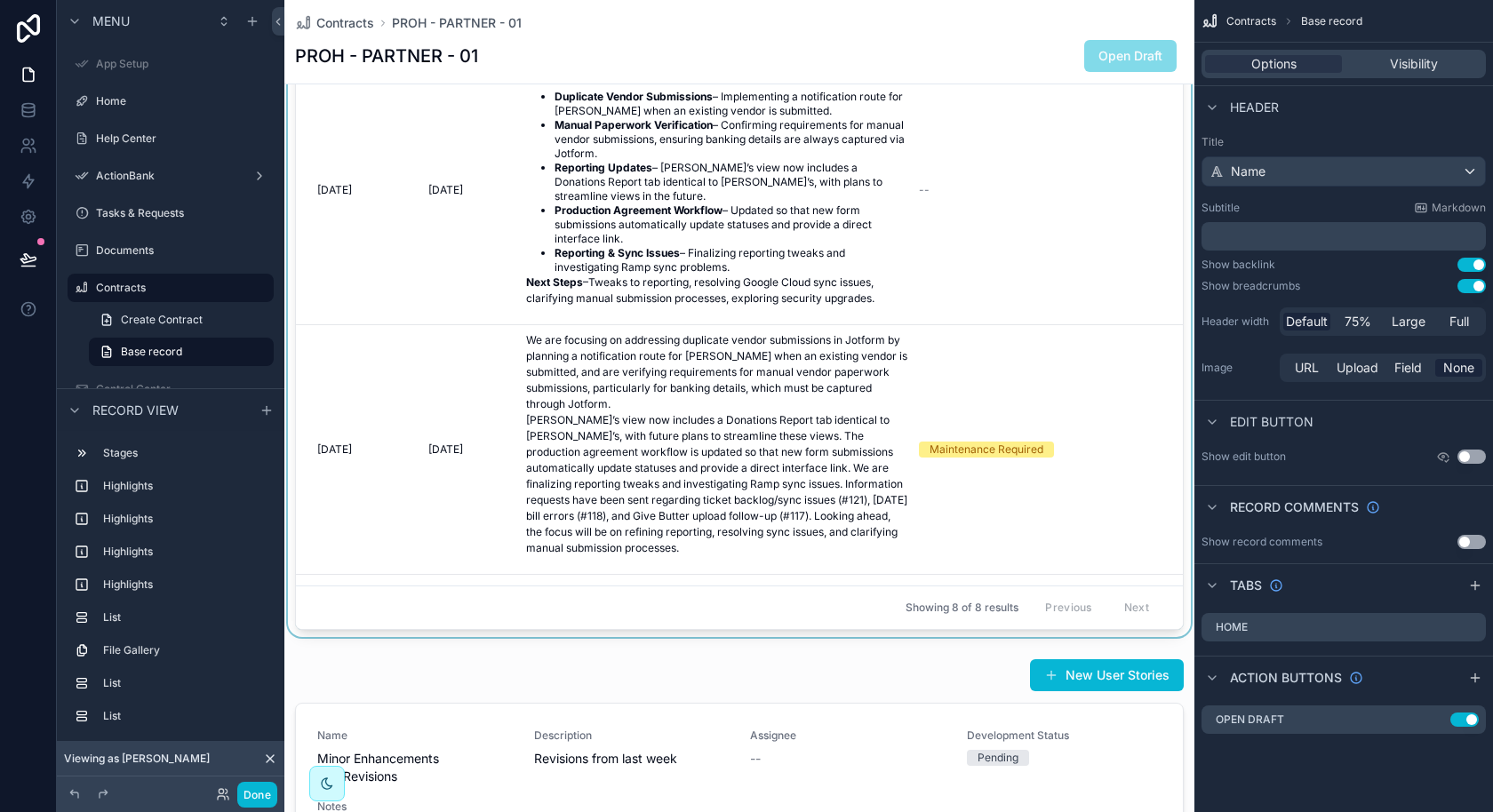
click at [751, 536] on div "scrollable content" at bounding box center [739, 306] width 910 height 661
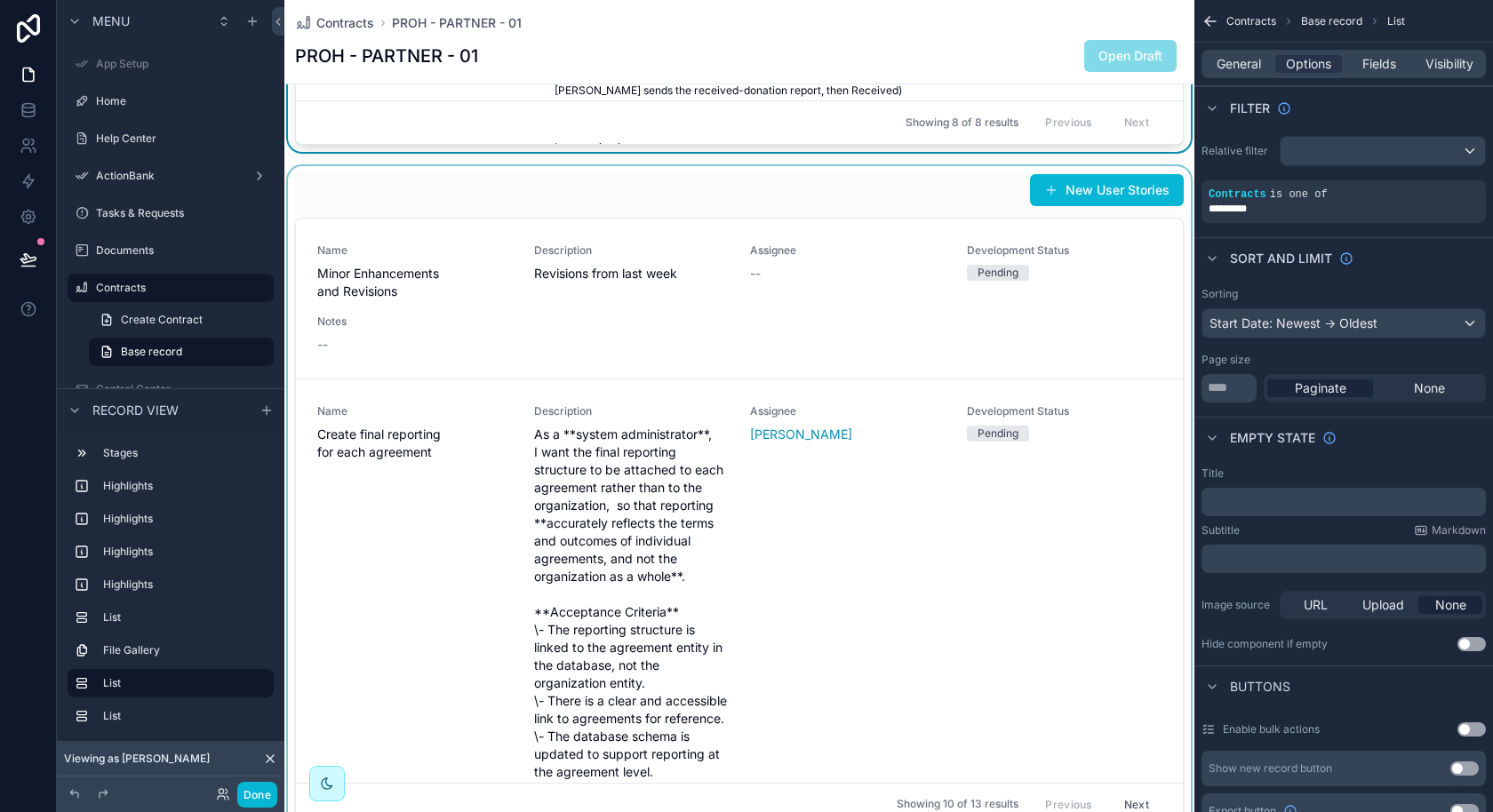
scroll to position [2201, 0]
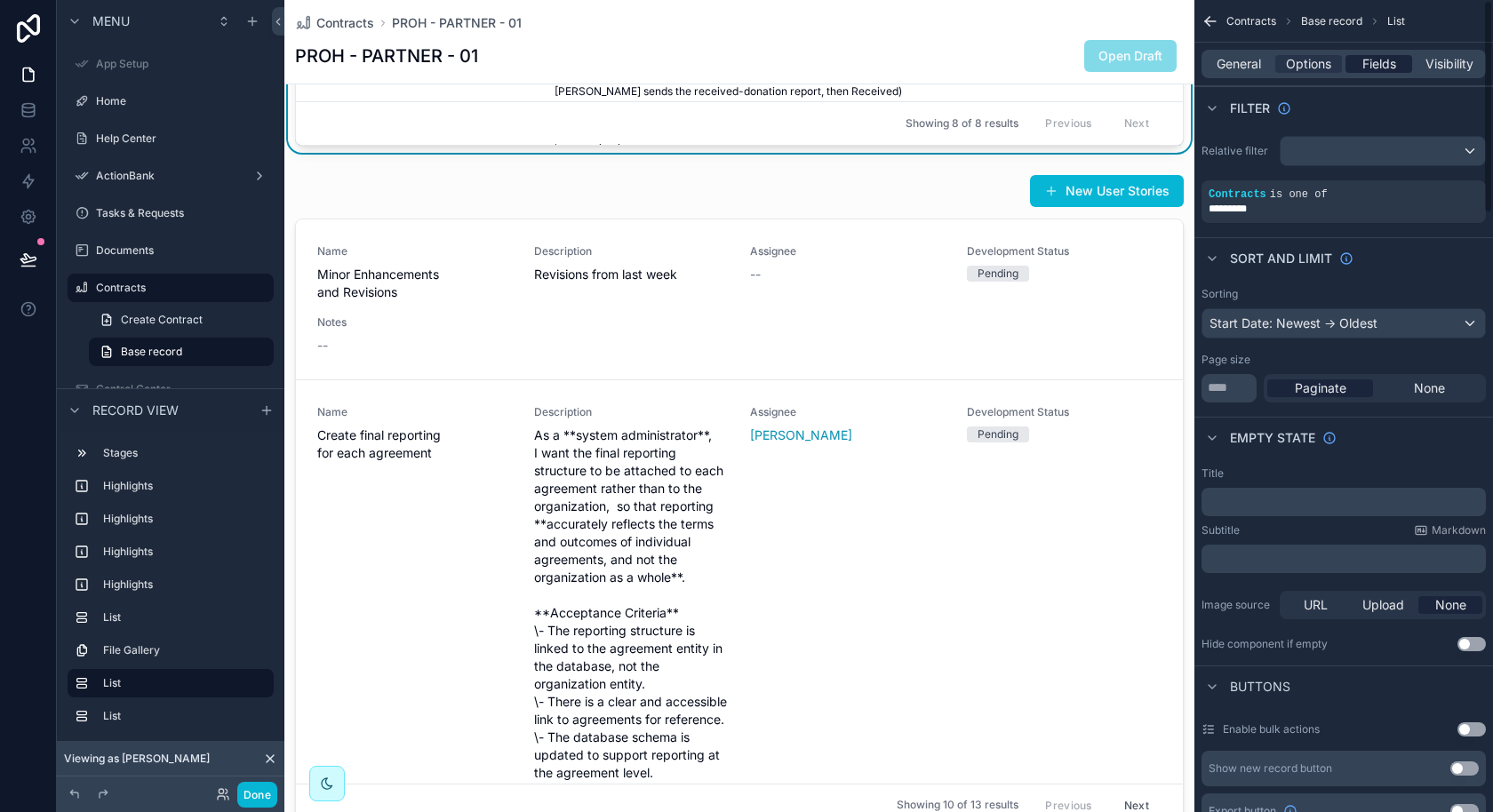
click at [1381, 65] on span "Fields" at bounding box center [1378, 64] width 34 height 17
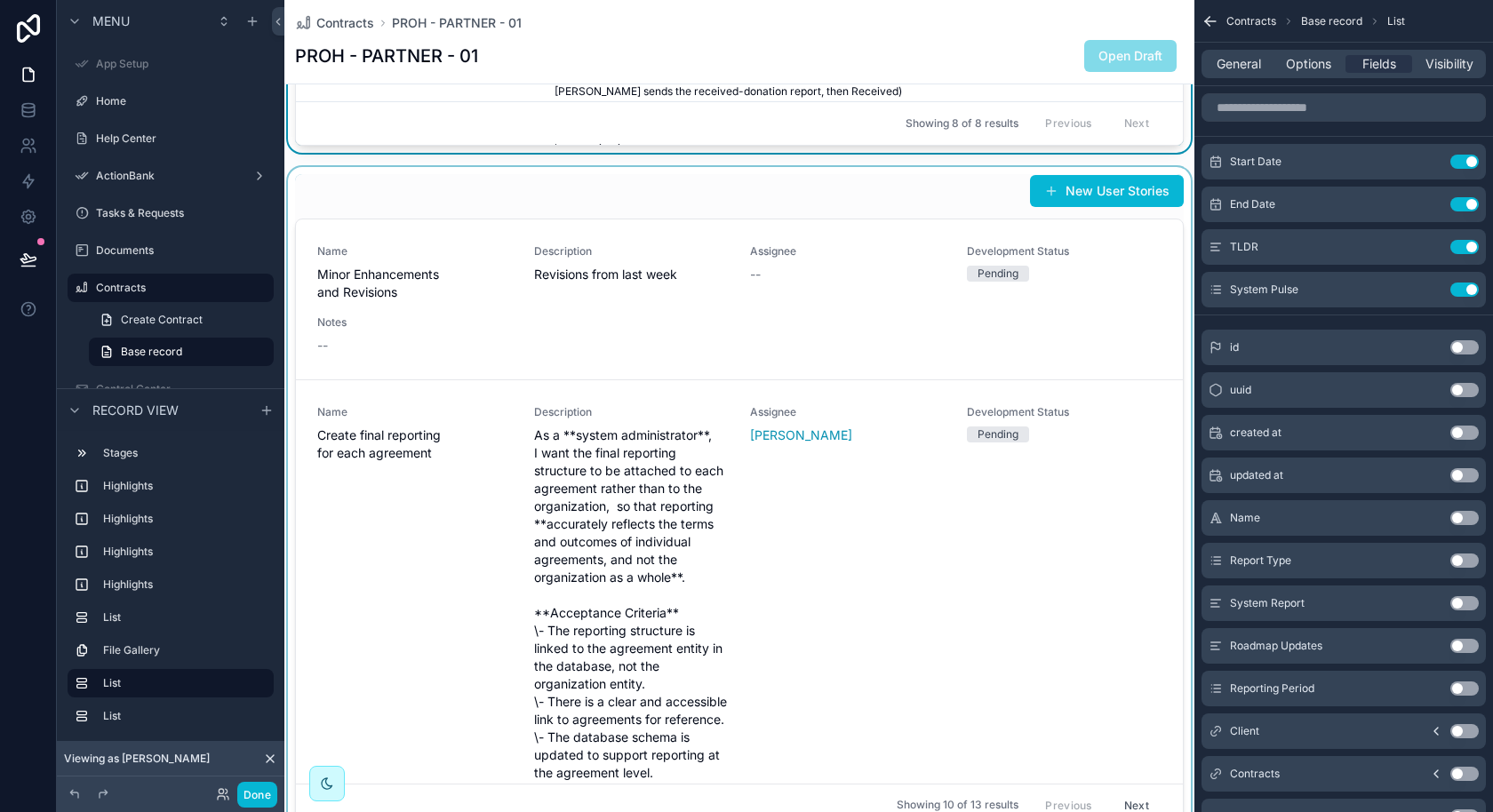
click at [930, 351] on div "scrollable content" at bounding box center [739, 501] width 910 height 668
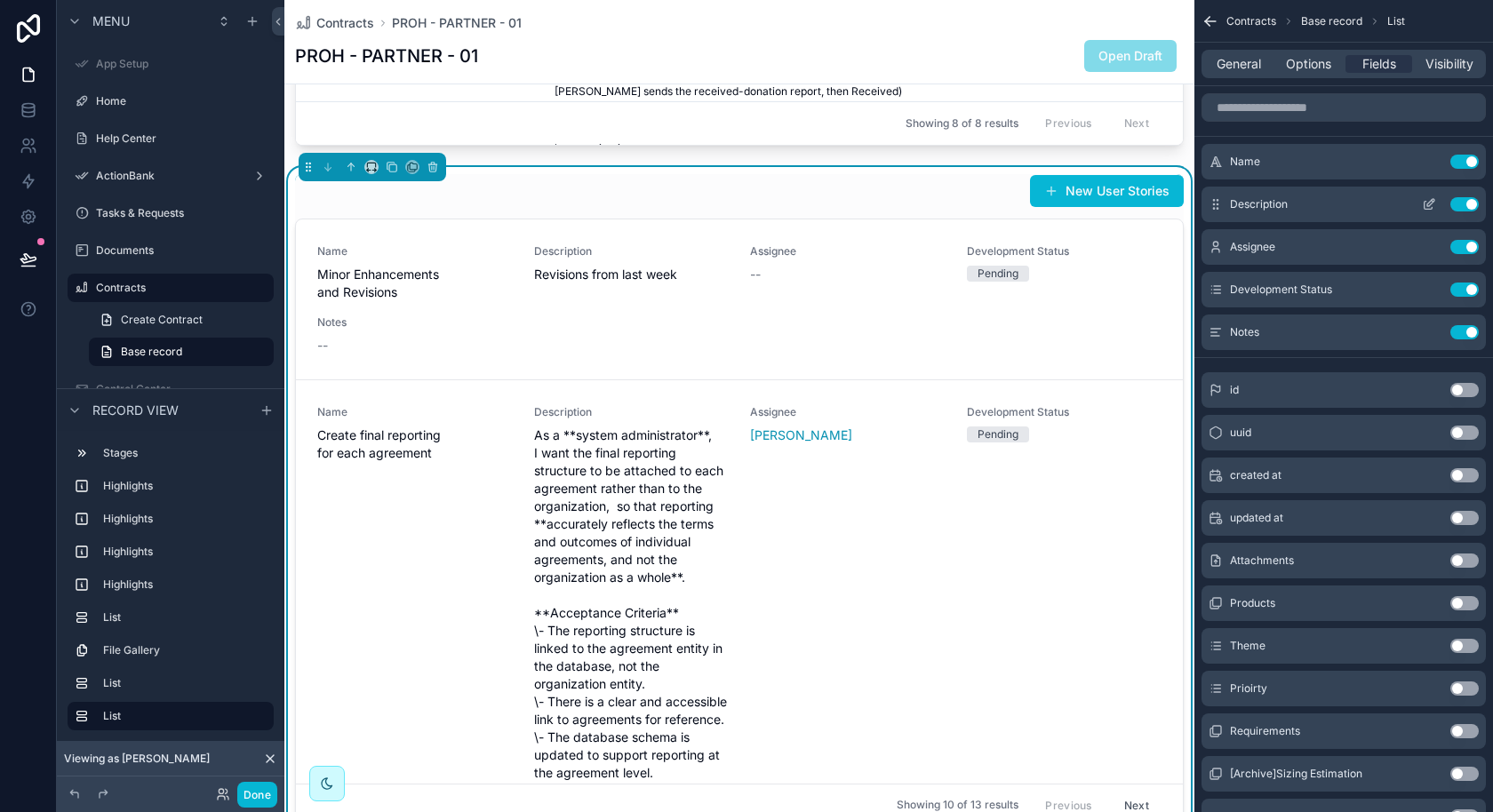
click at [1463, 208] on button "Use setting" at bounding box center [1465, 204] width 29 height 14
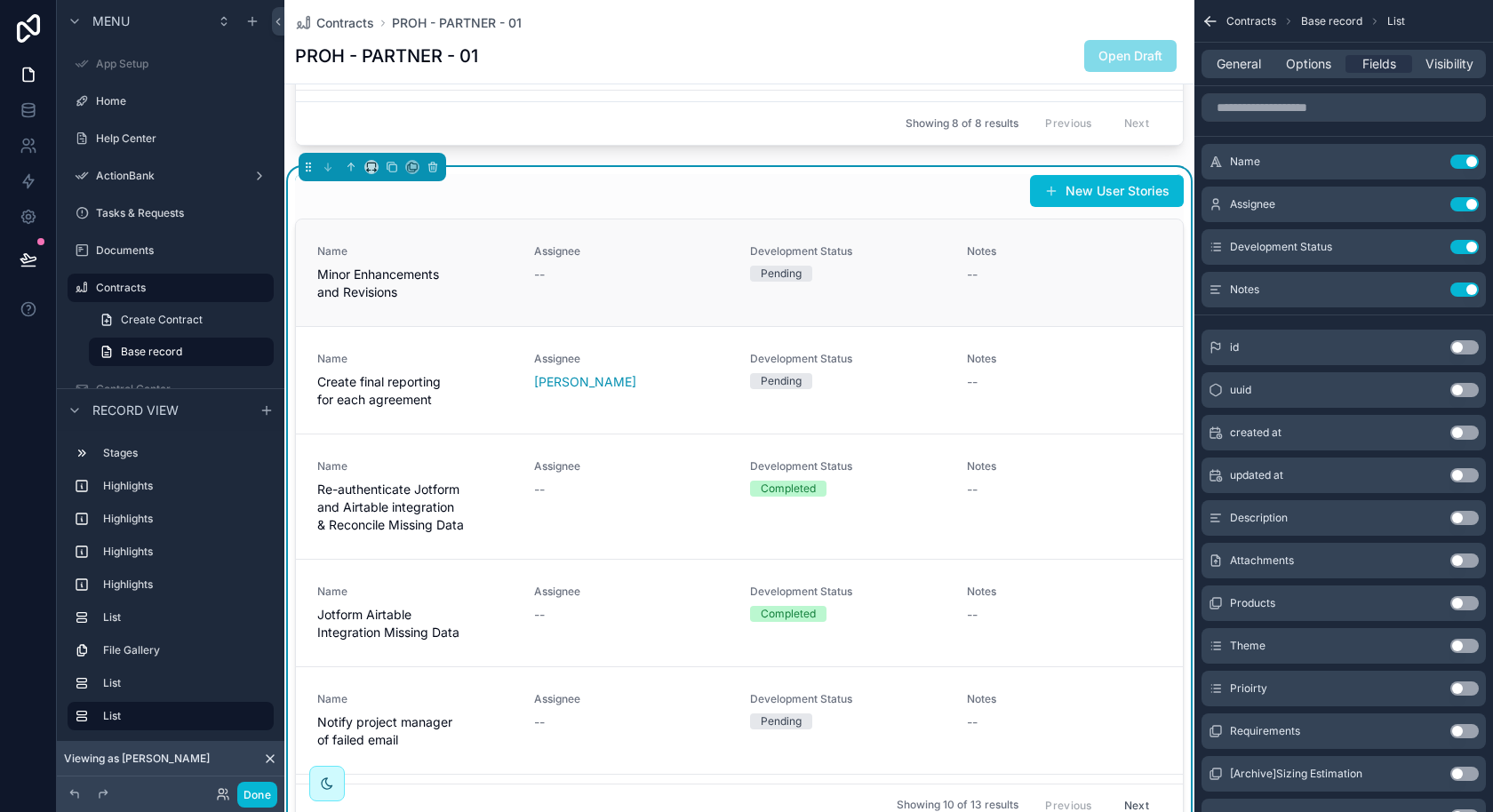
click at [728, 222] on link "Name Minor Enhancements and Revisions Assignee -- Development Status Pending No…" at bounding box center [739, 273] width 887 height 107
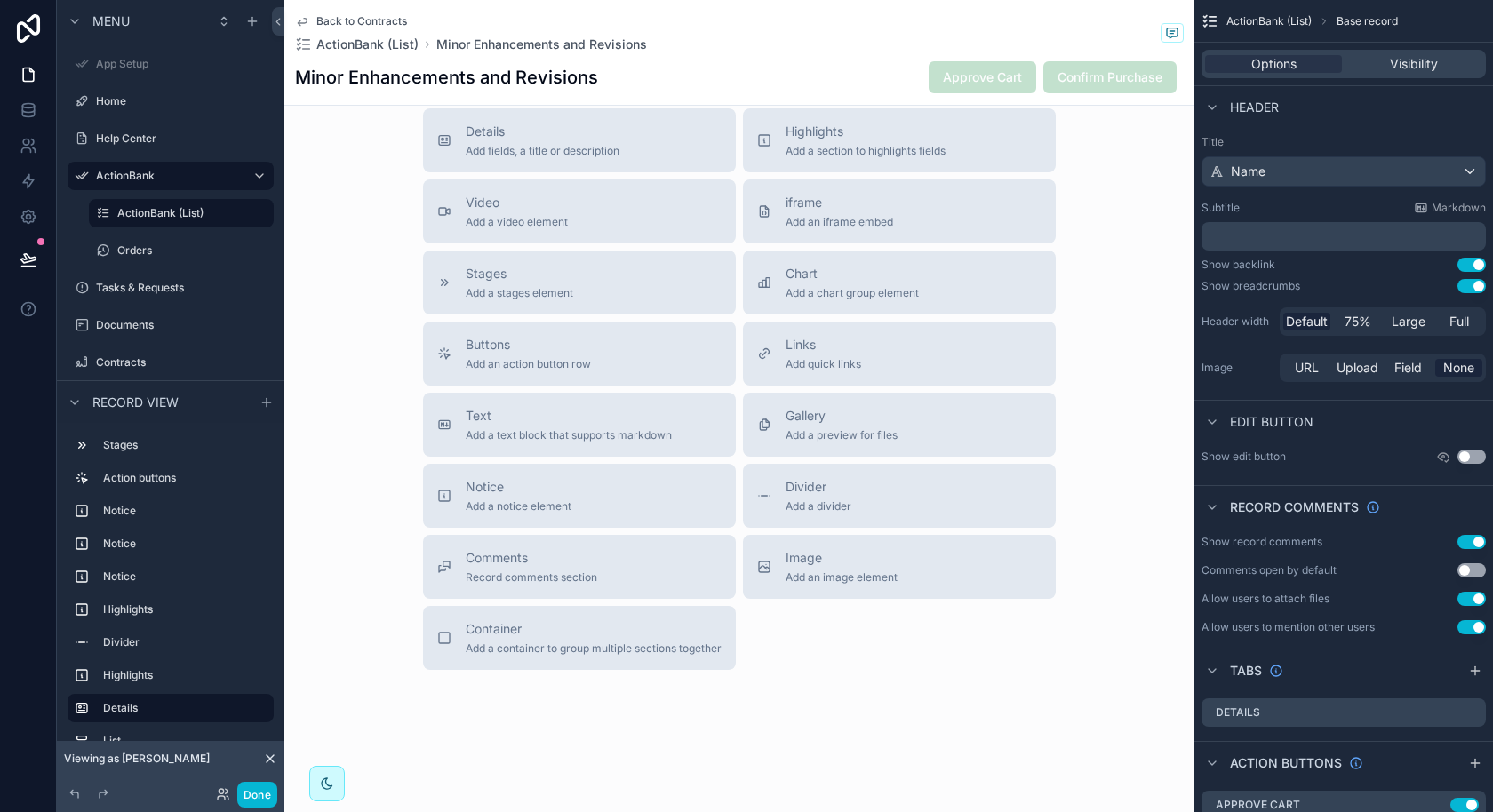
scroll to position [2149, 0]
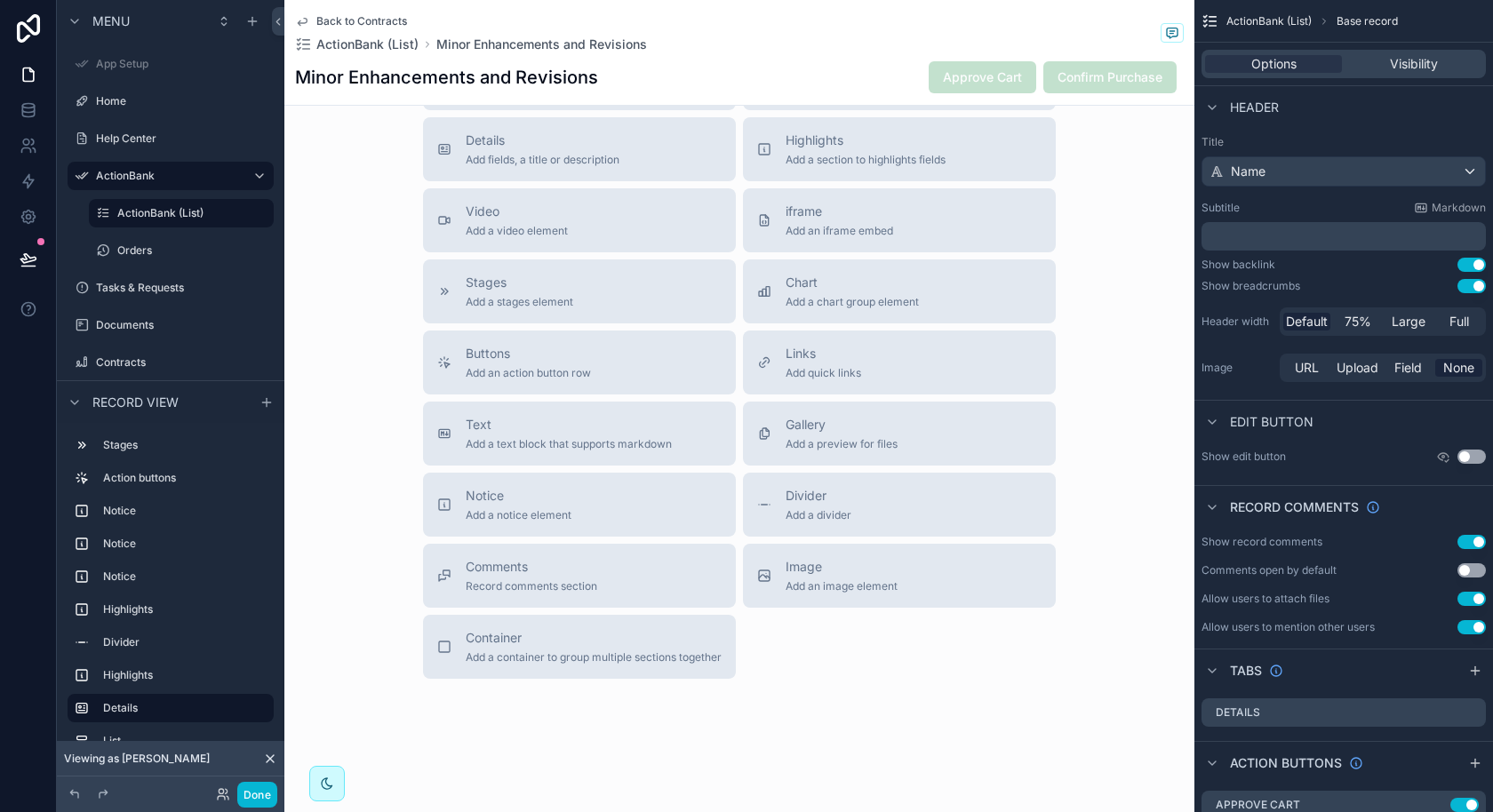
click at [384, 16] on span "Back to Contracts" at bounding box center [361, 21] width 91 height 14
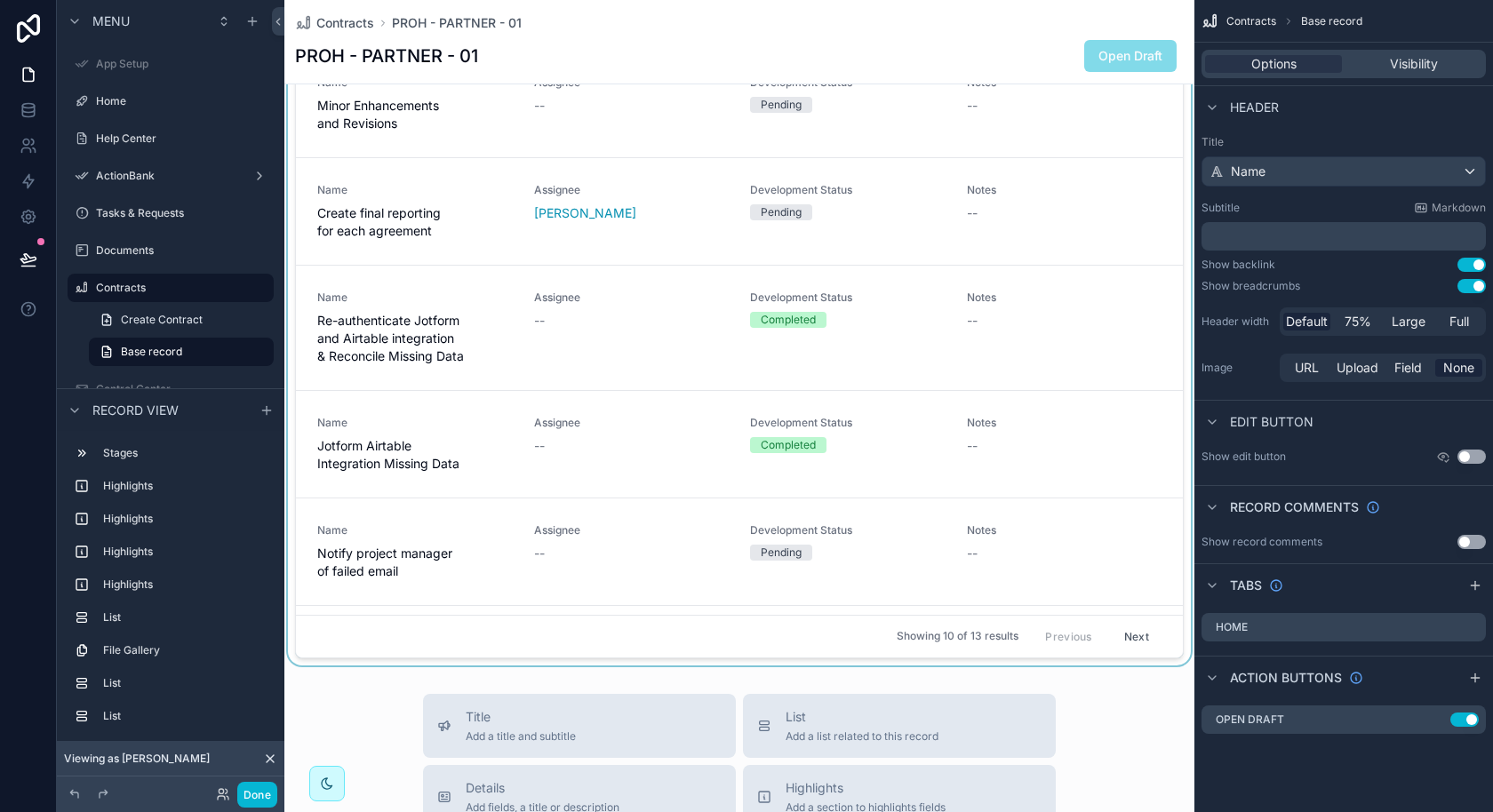
scroll to position [2251, 0]
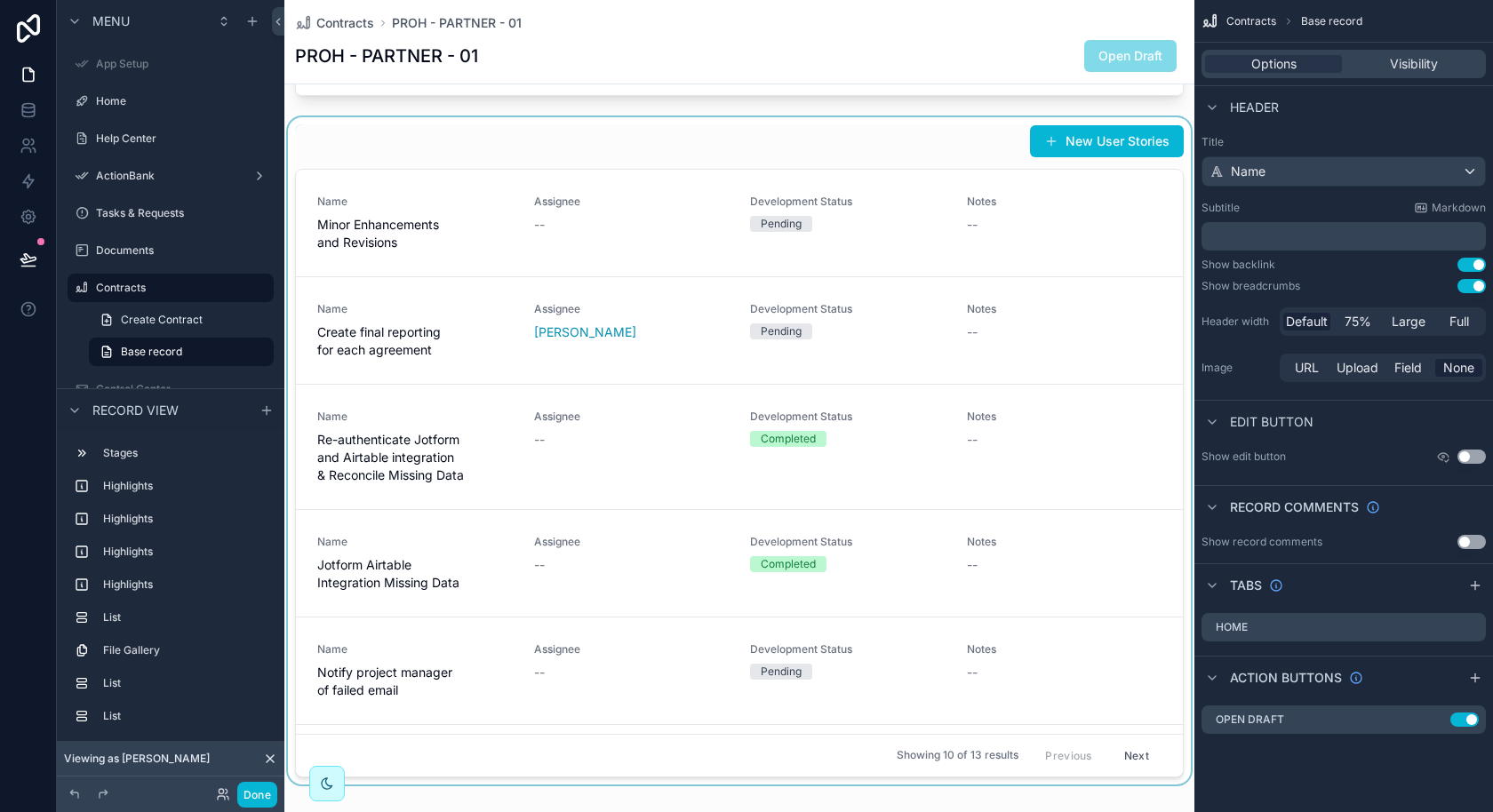
click at [1081, 200] on div "scrollable content" at bounding box center [739, 452] width 910 height 668
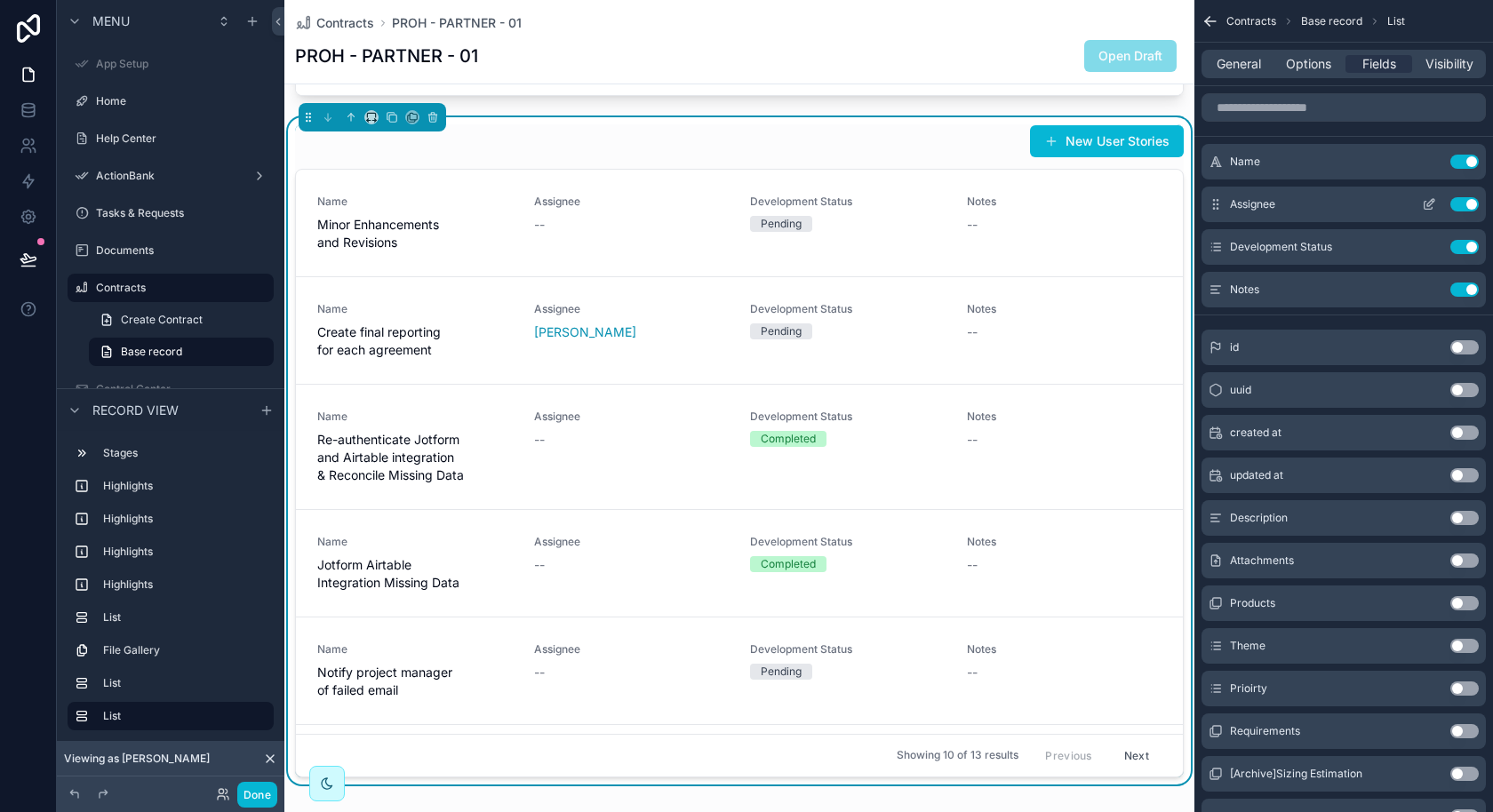
click at [1469, 207] on button "Use setting" at bounding box center [1465, 204] width 29 height 14
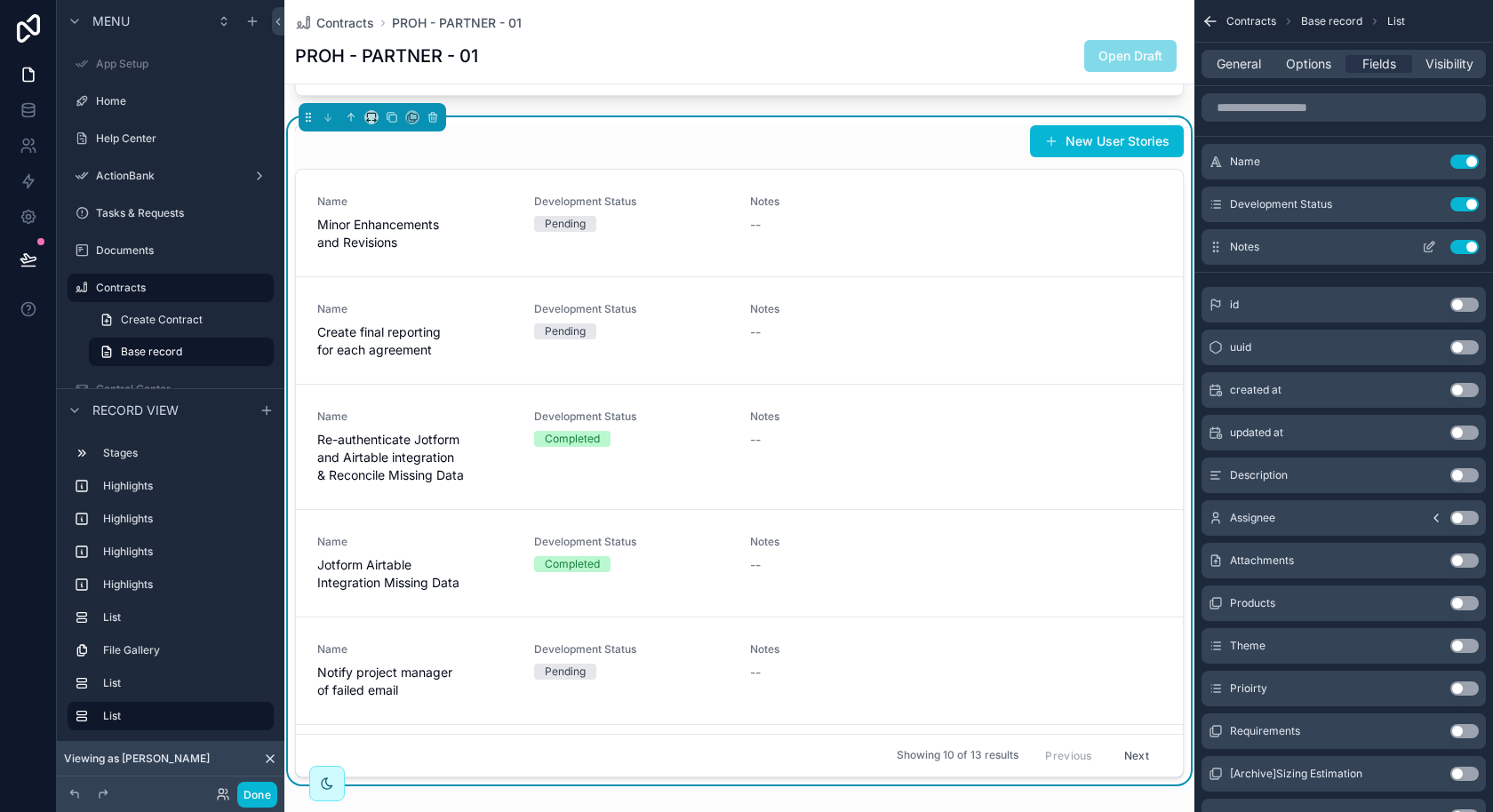
click at [1460, 249] on button "Use setting" at bounding box center [1465, 247] width 29 height 14
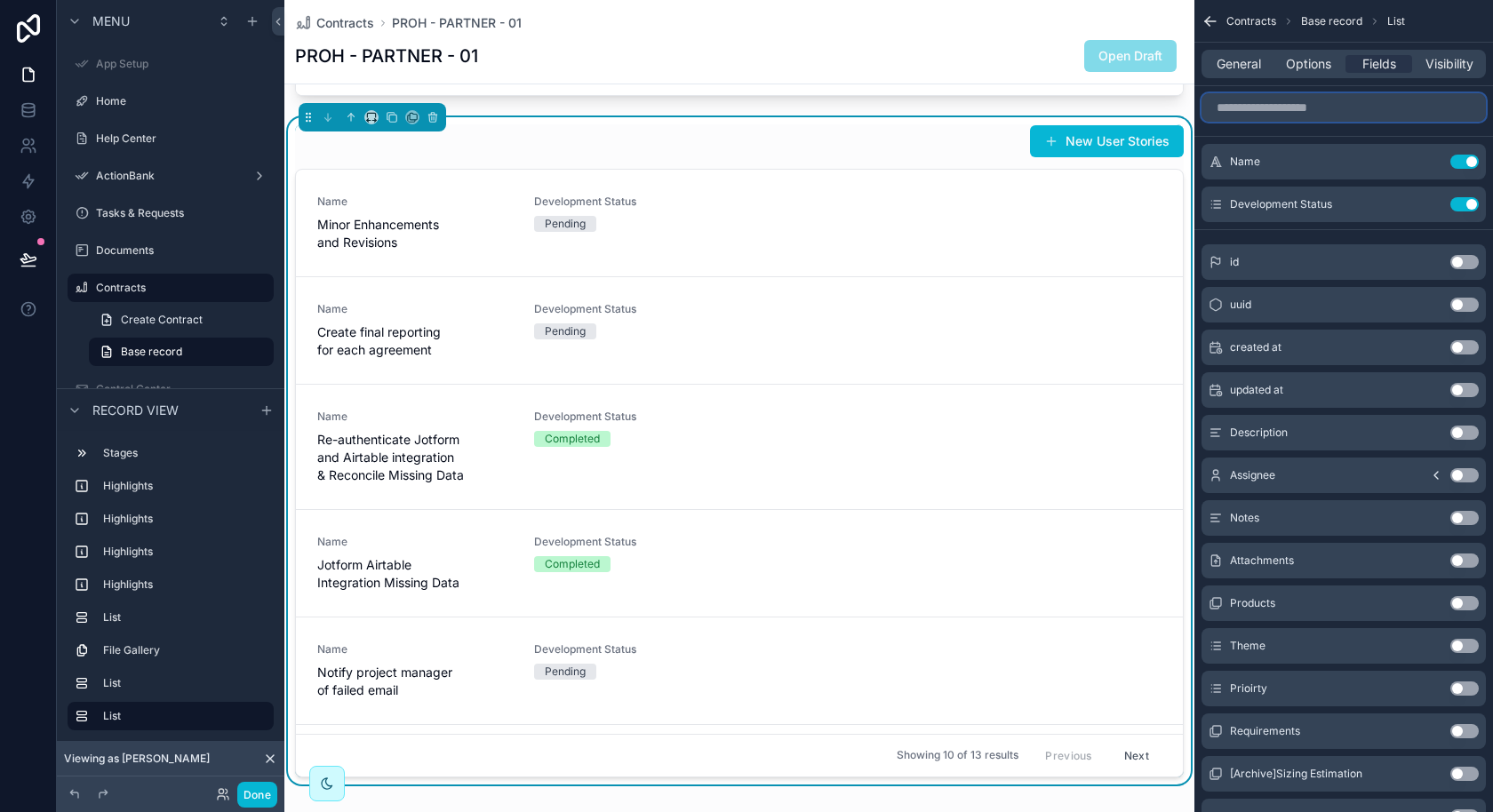
click at [1345, 105] on input "scrollable content" at bounding box center [1343, 108] width 284 height 29
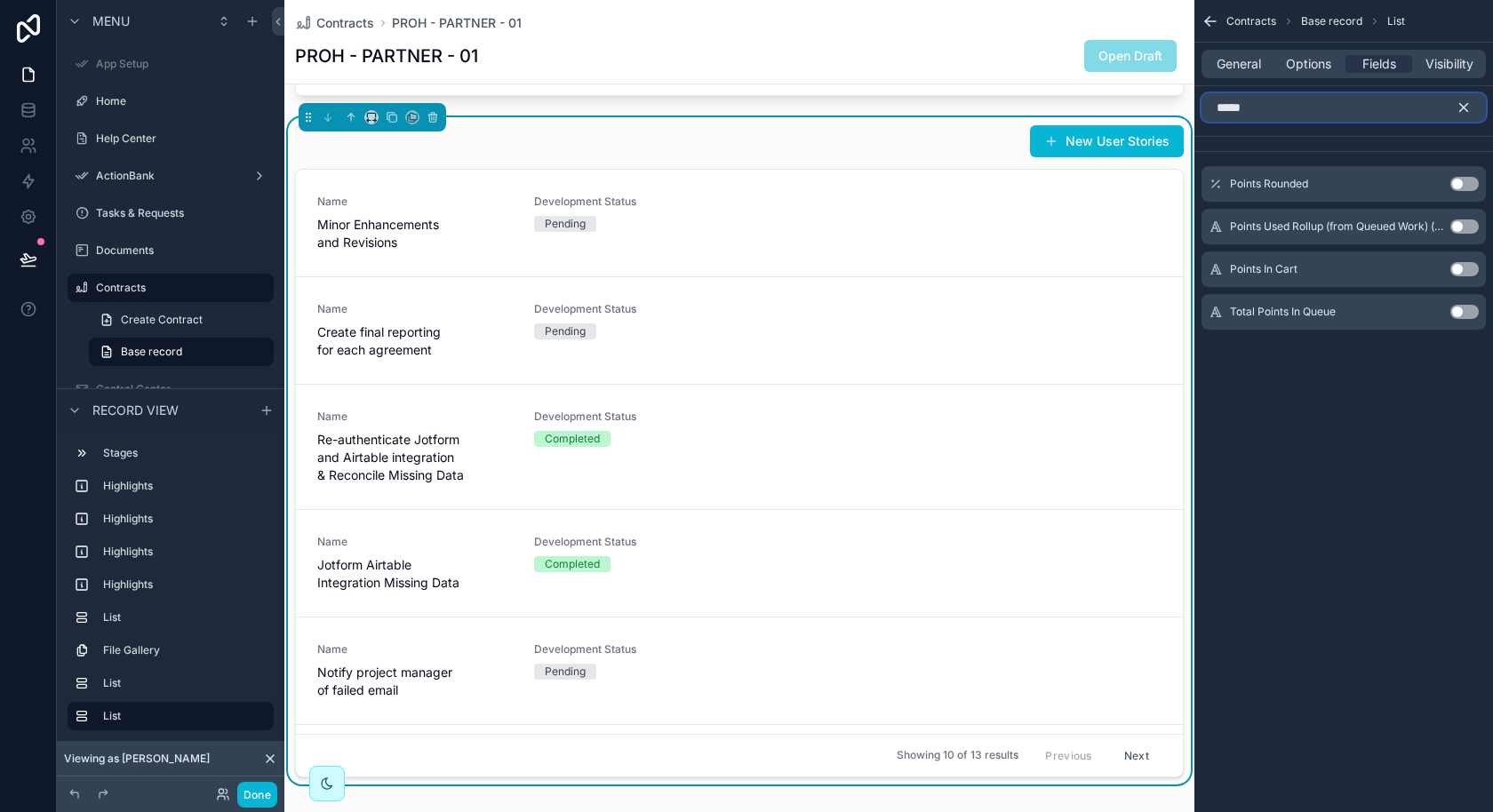
type input "*****"
click at [1454, 182] on button "Use setting" at bounding box center [1465, 184] width 29 height 14
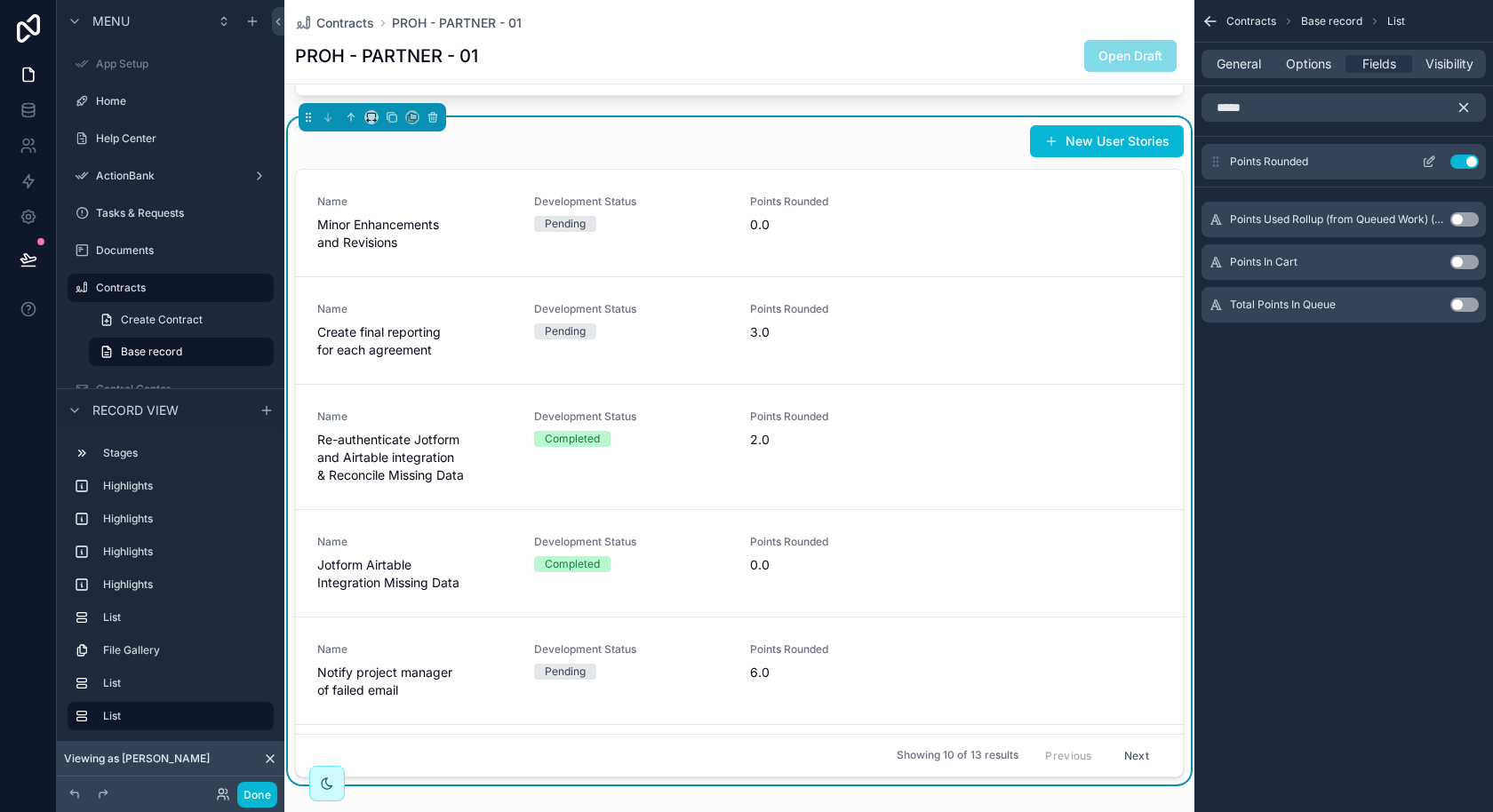
click at [1427, 163] on icon "scrollable content" at bounding box center [1428, 162] width 14 height 14
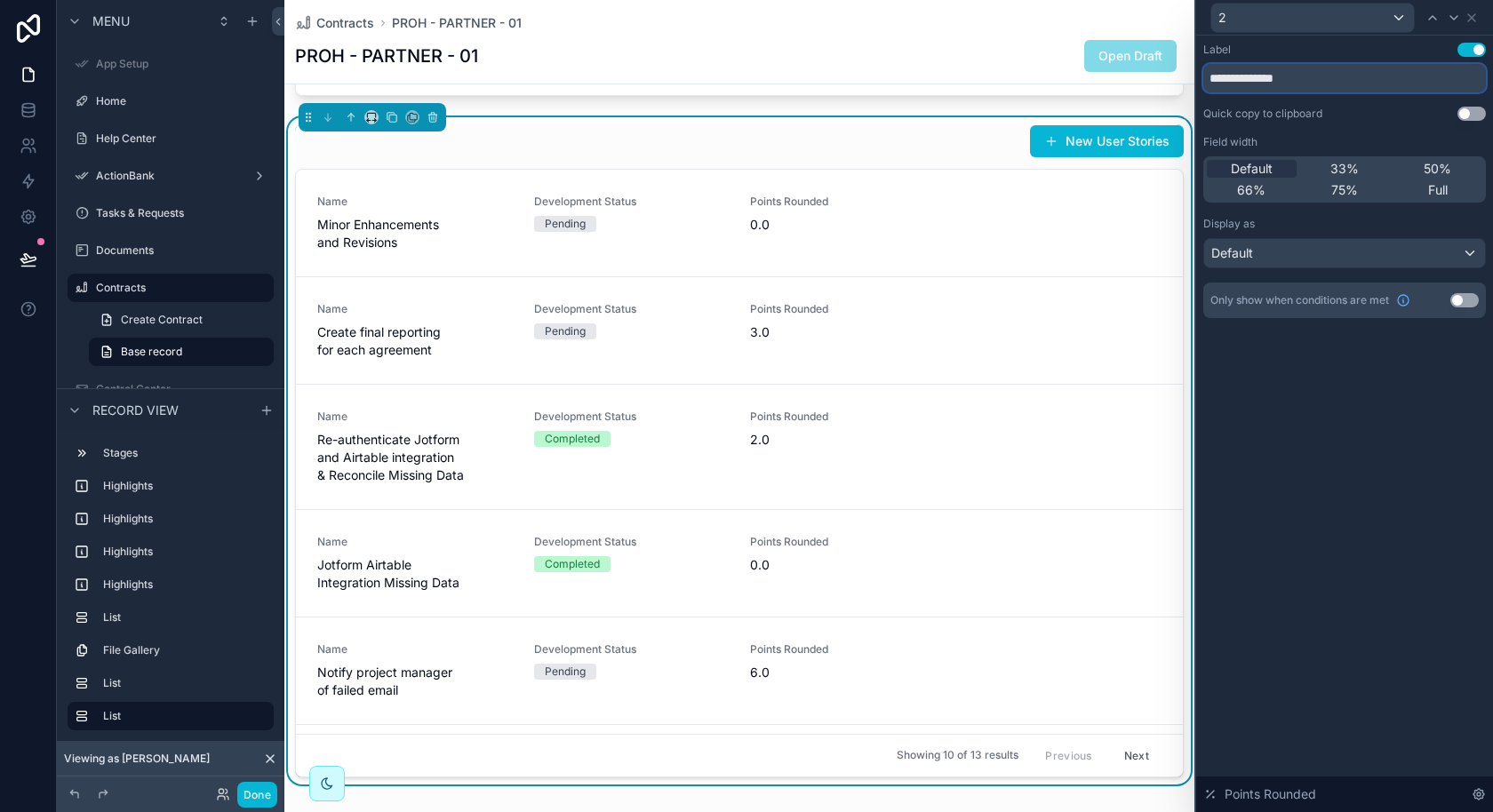
click at [1388, 81] on input "**********" at bounding box center [1344, 78] width 282 height 29
type input "******"
click at [1358, 453] on div "Label Use setting ****** Quick copy to clipboard Use setting Field width Defaul…" at bounding box center [1345, 424] width 297 height 776
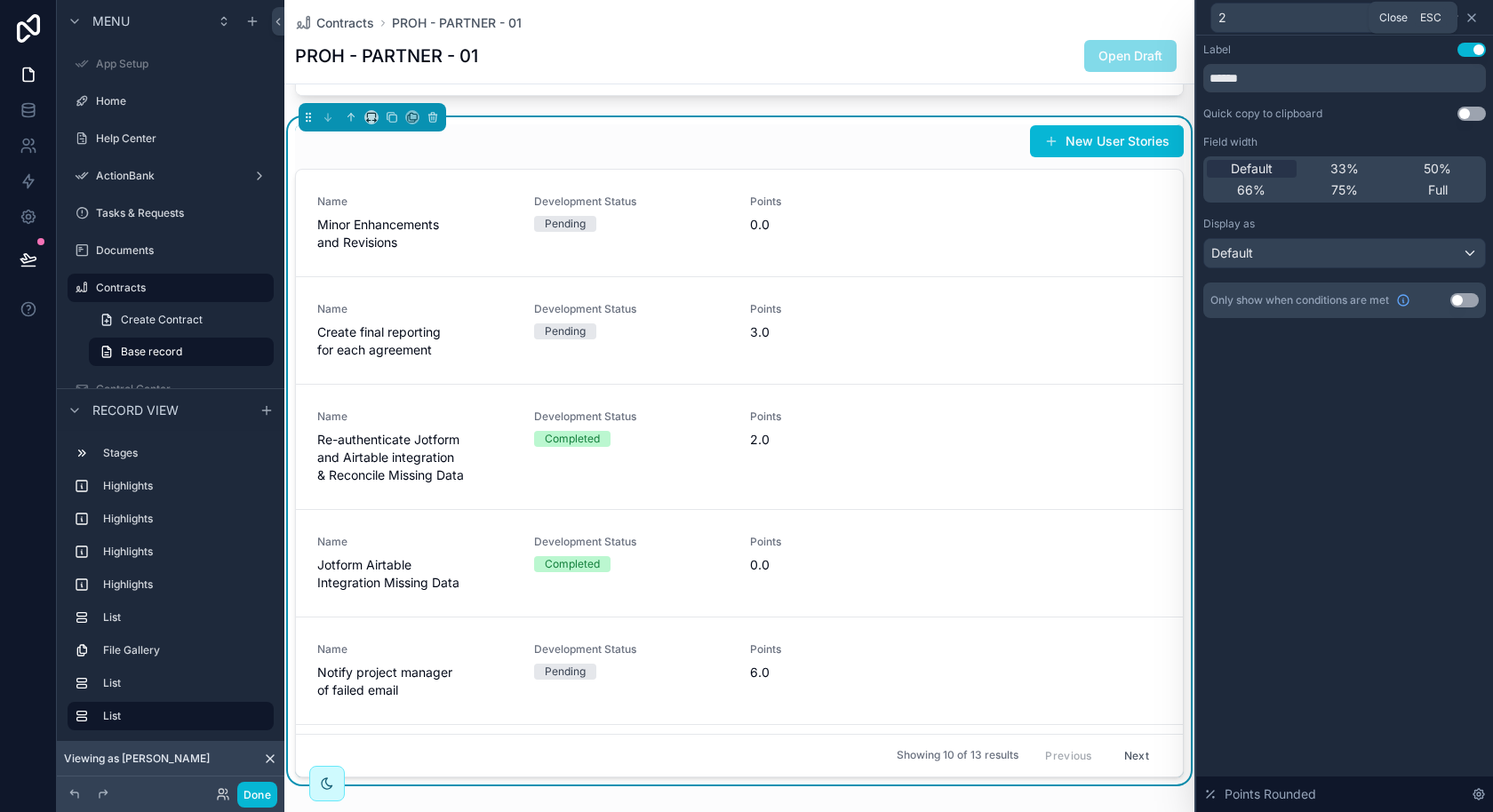
click at [1471, 20] on icon at bounding box center [1471, 17] width 14 height 14
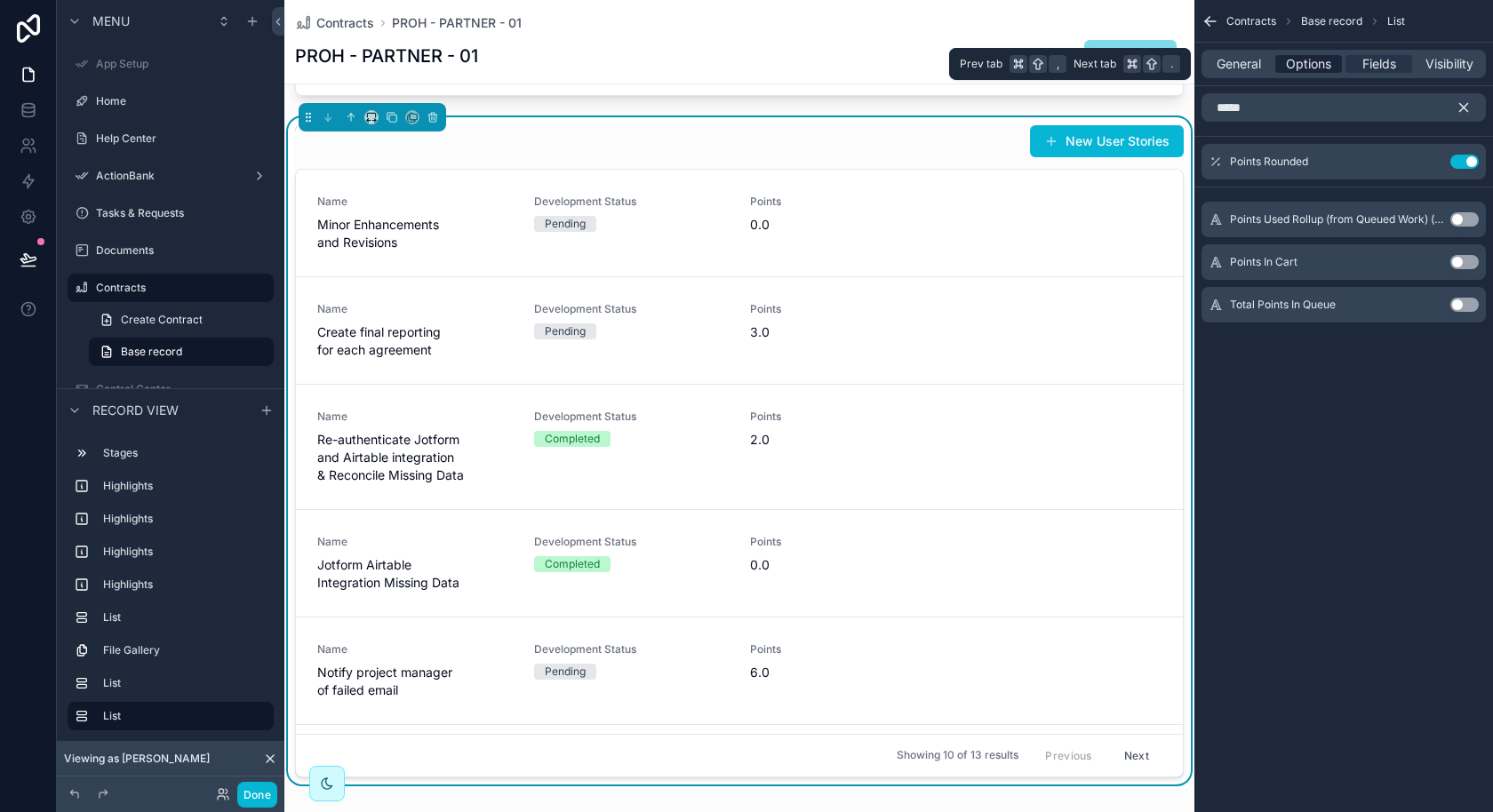
click at [1303, 62] on span "Options" at bounding box center [1308, 64] width 45 height 17
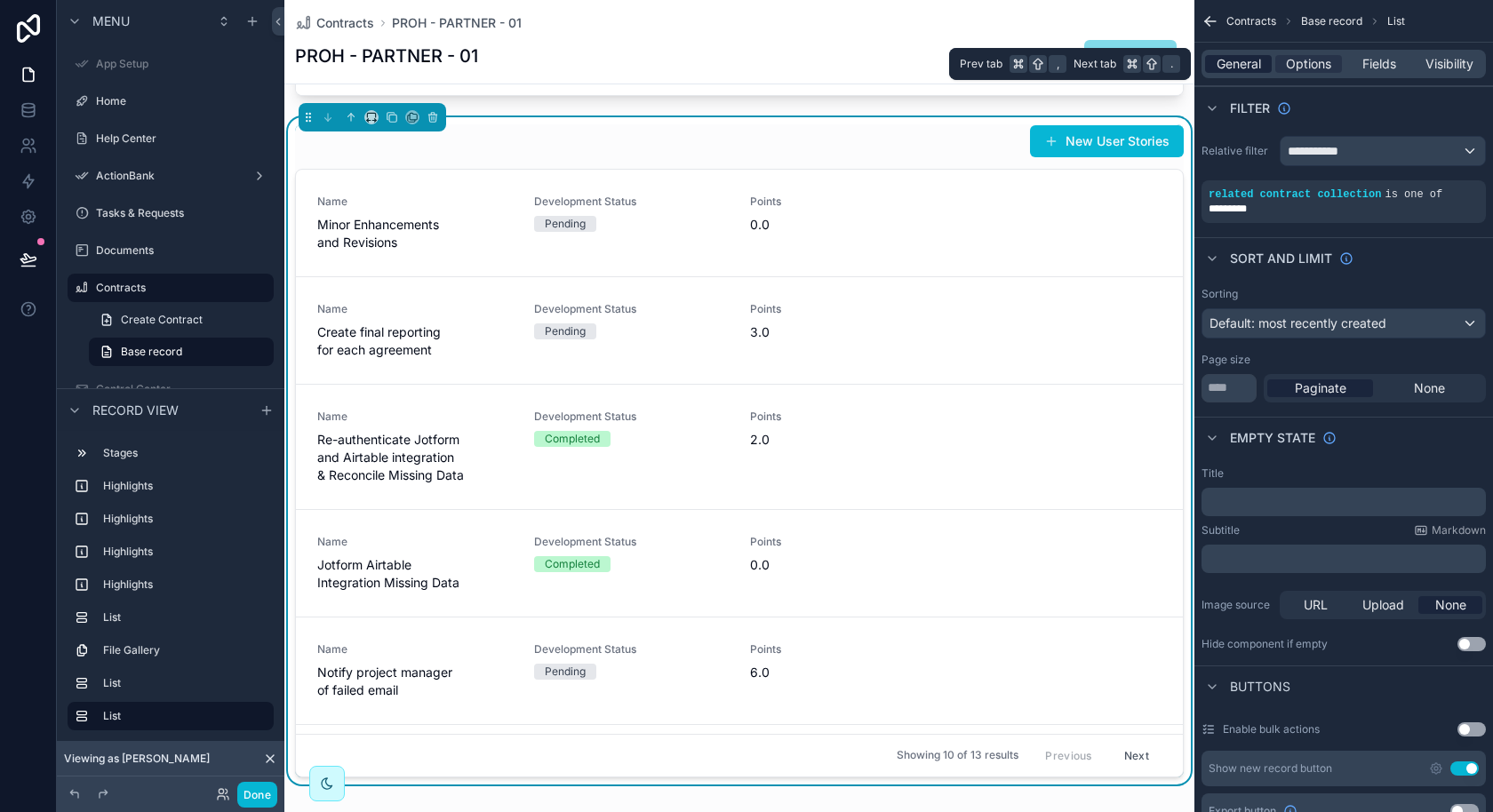
click at [1256, 63] on span "General" at bounding box center [1239, 64] width 44 height 17
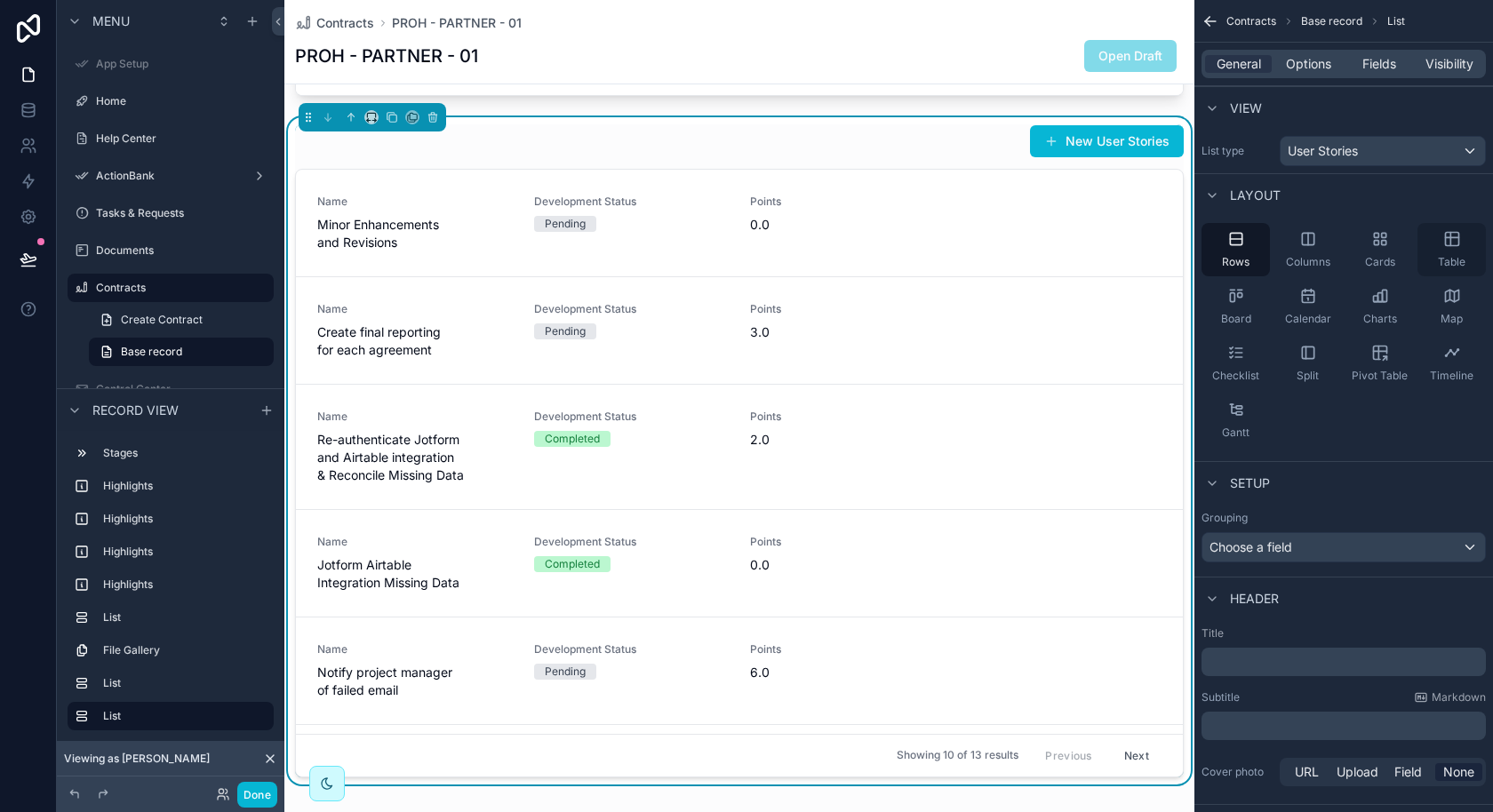
click at [1450, 251] on div "Table" at bounding box center [1451, 249] width 68 height 53
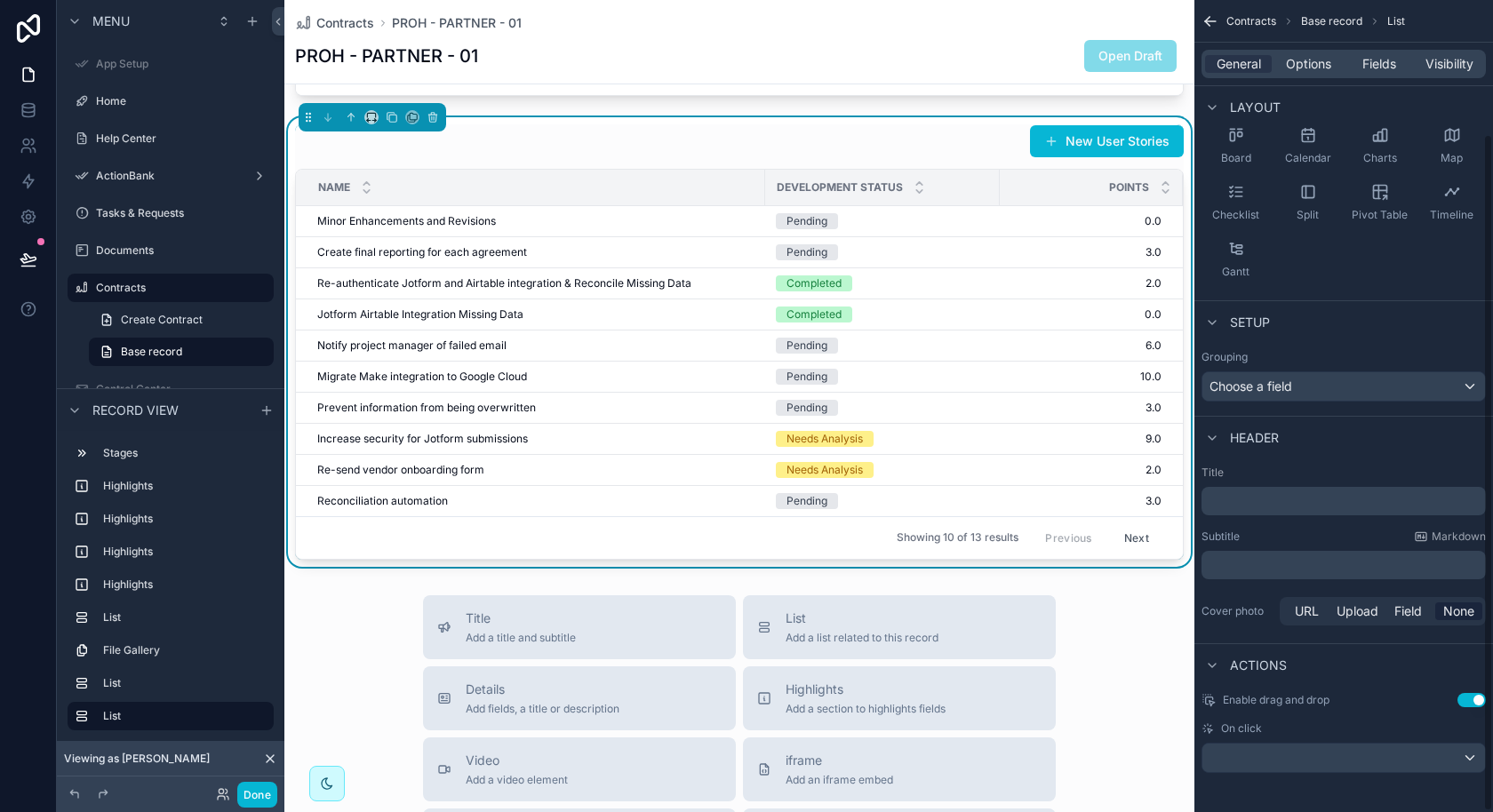
scroll to position [0, 0]
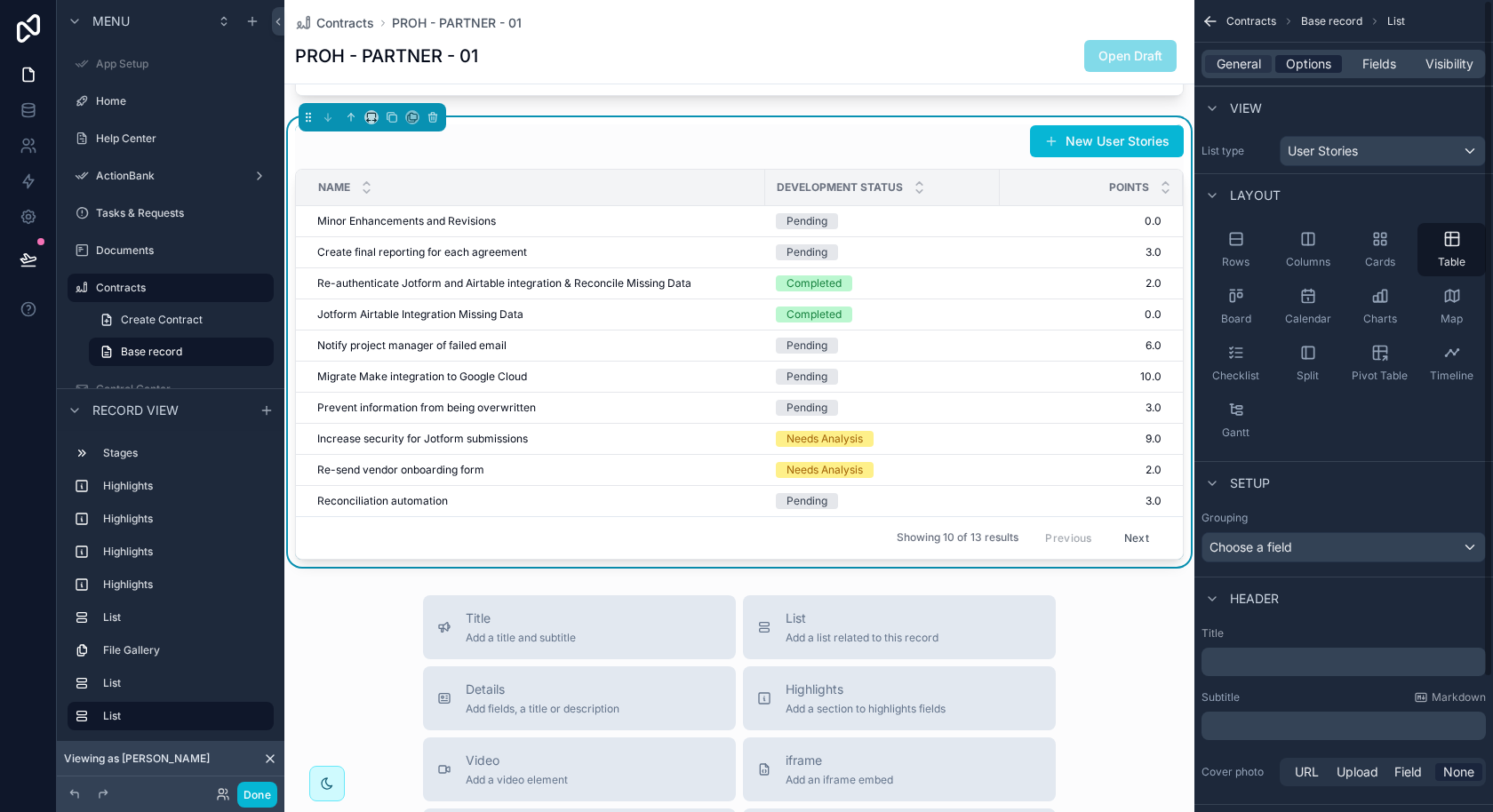
click at [1321, 65] on span "Options" at bounding box center [1308, 64] width 45 height 17
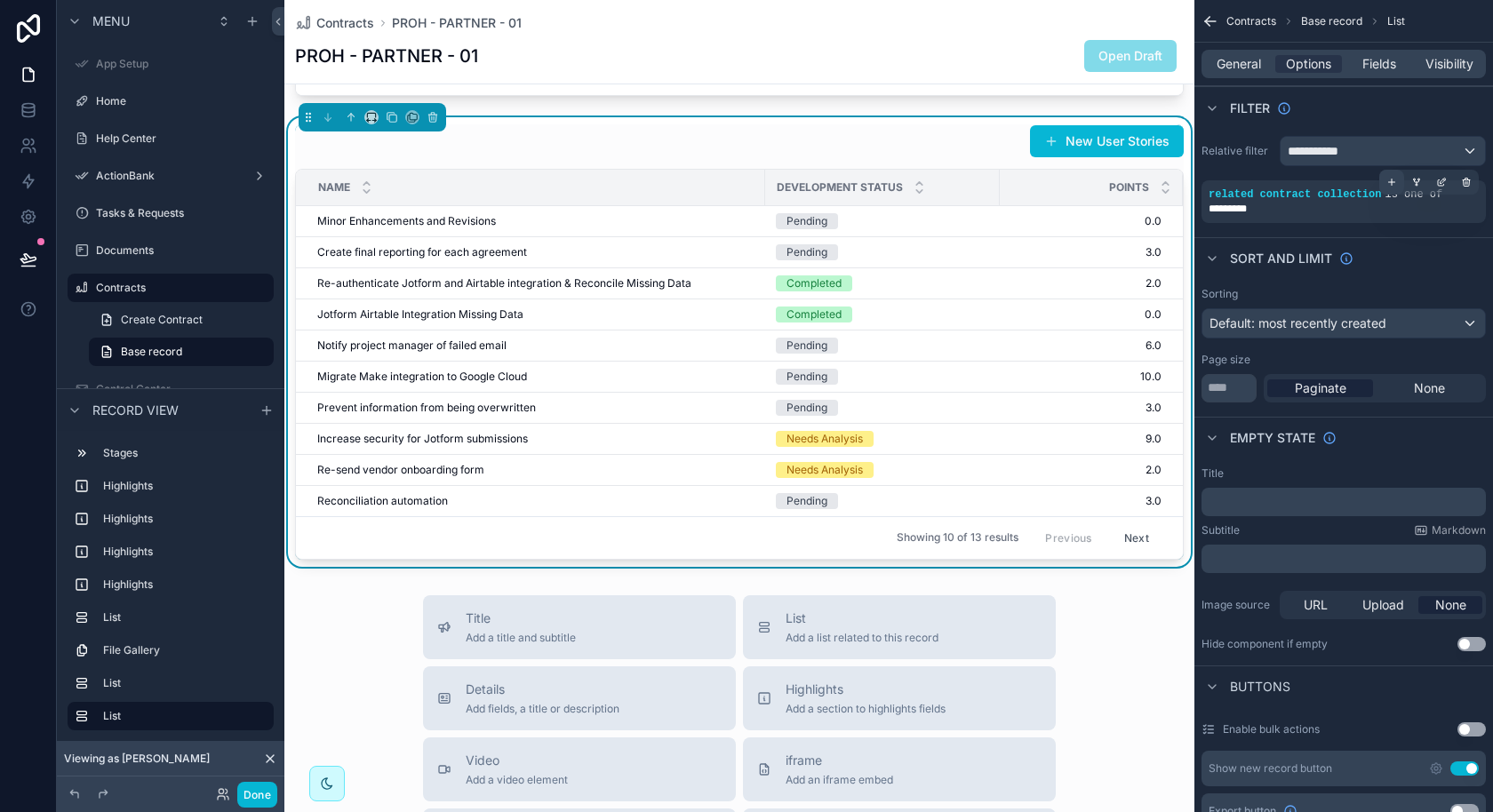
click at [1391, 184] on icon "scrollable content" at bounding box center [1391, 182] width 11 height 11
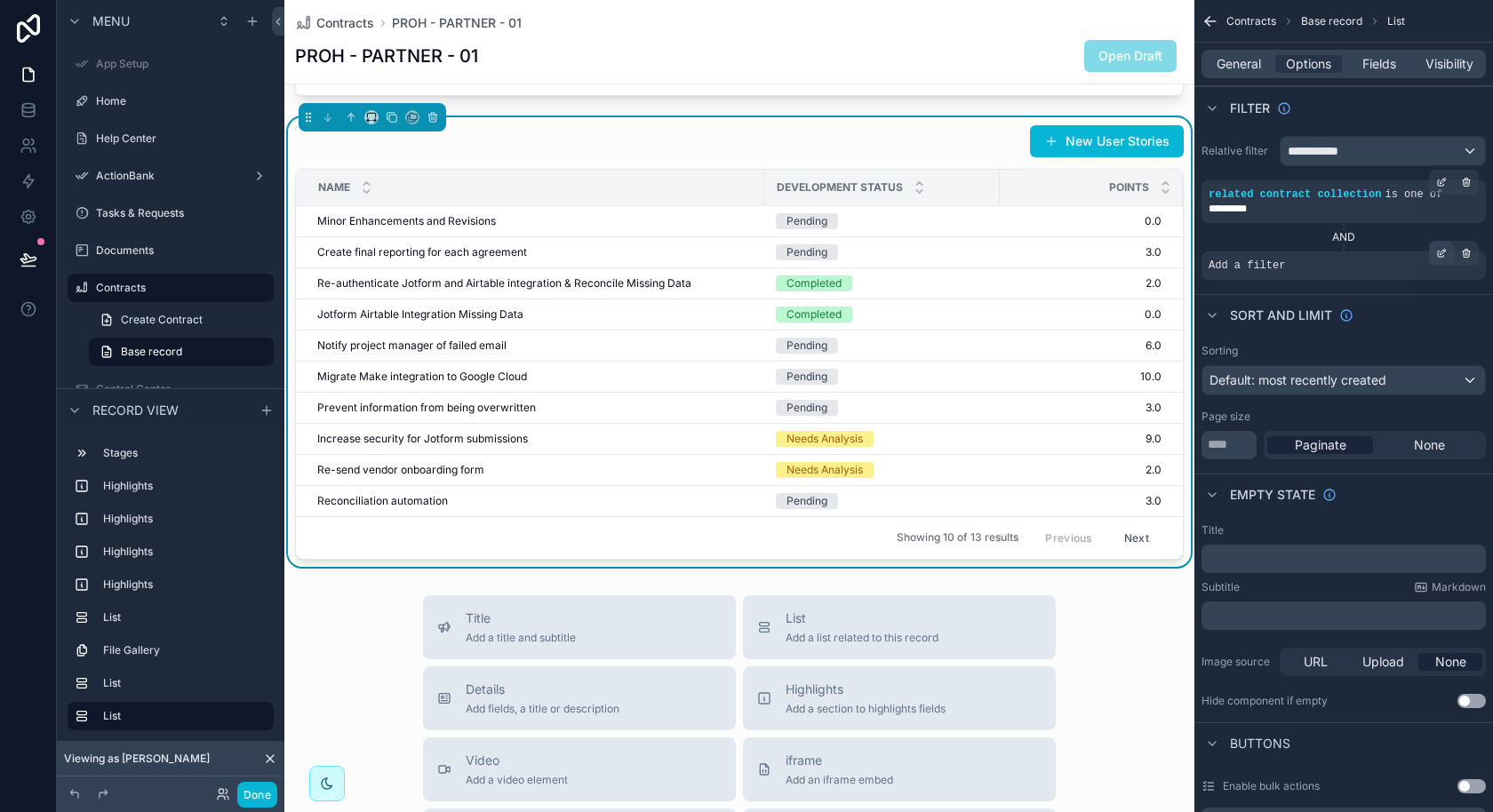
click at [1440, 255] on icon "scrollable content" at bounding box center [1441, 253] width 6 height 6
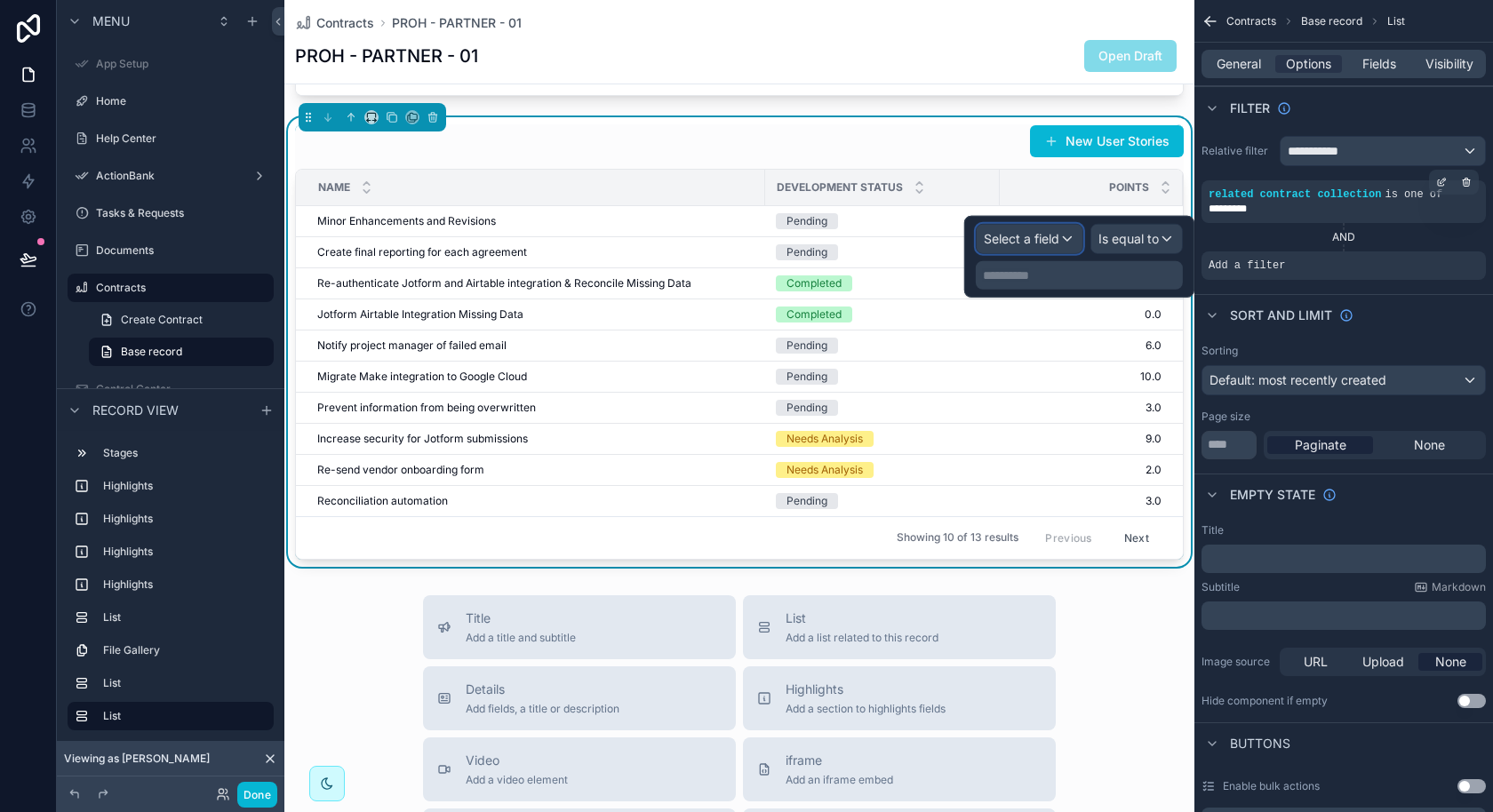
click at [1056, 242] on span "Select a field" at bounding box center [1021, 239] width 75 height 15
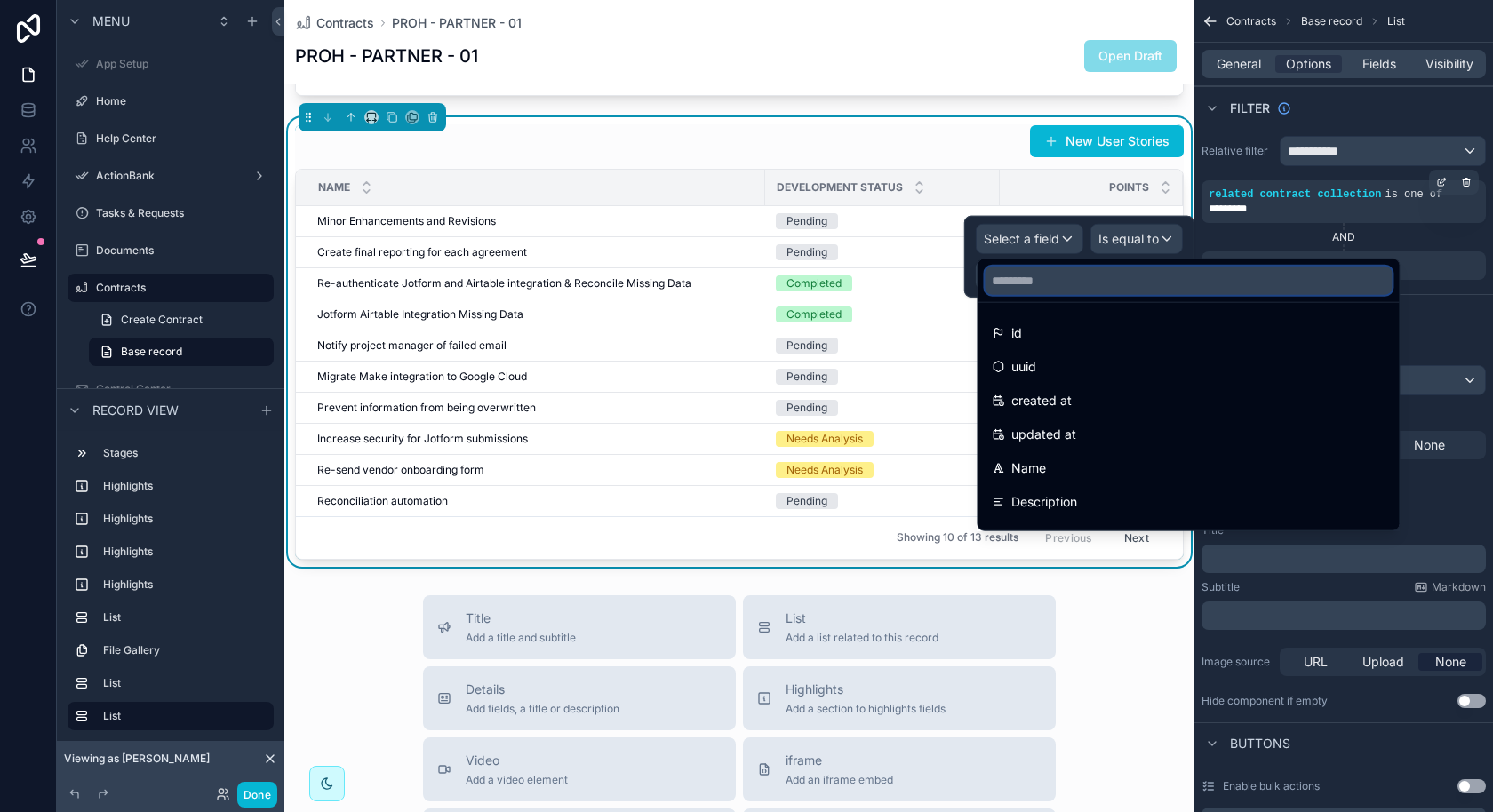
click at [1043, 278] on input "text" at bounding box center [1188, 281] width 407 height 29
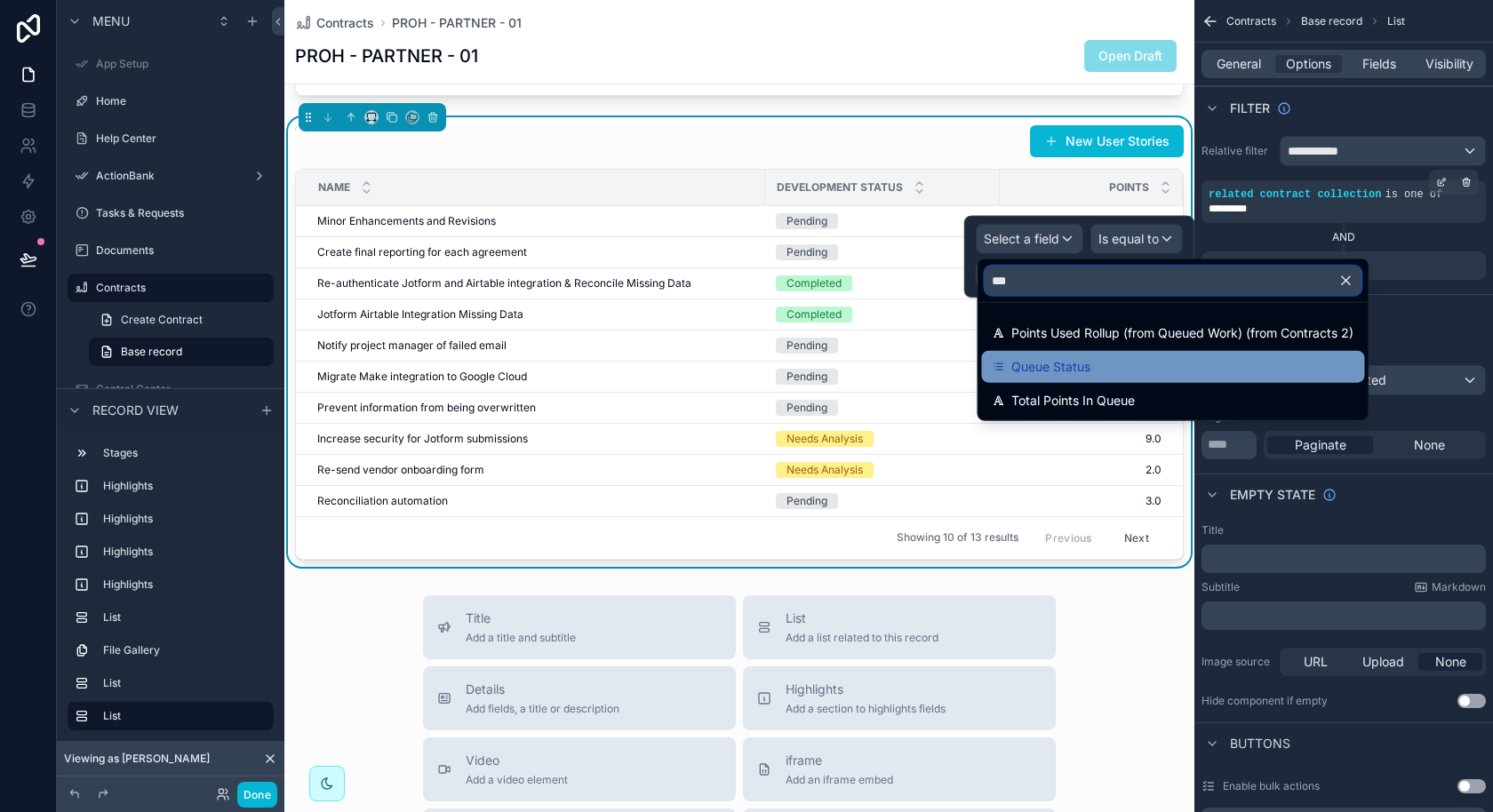
type input "***"
click at [1065, 369] on span "Queue Status" at bounding box center [1051, 367] width 79 height 21
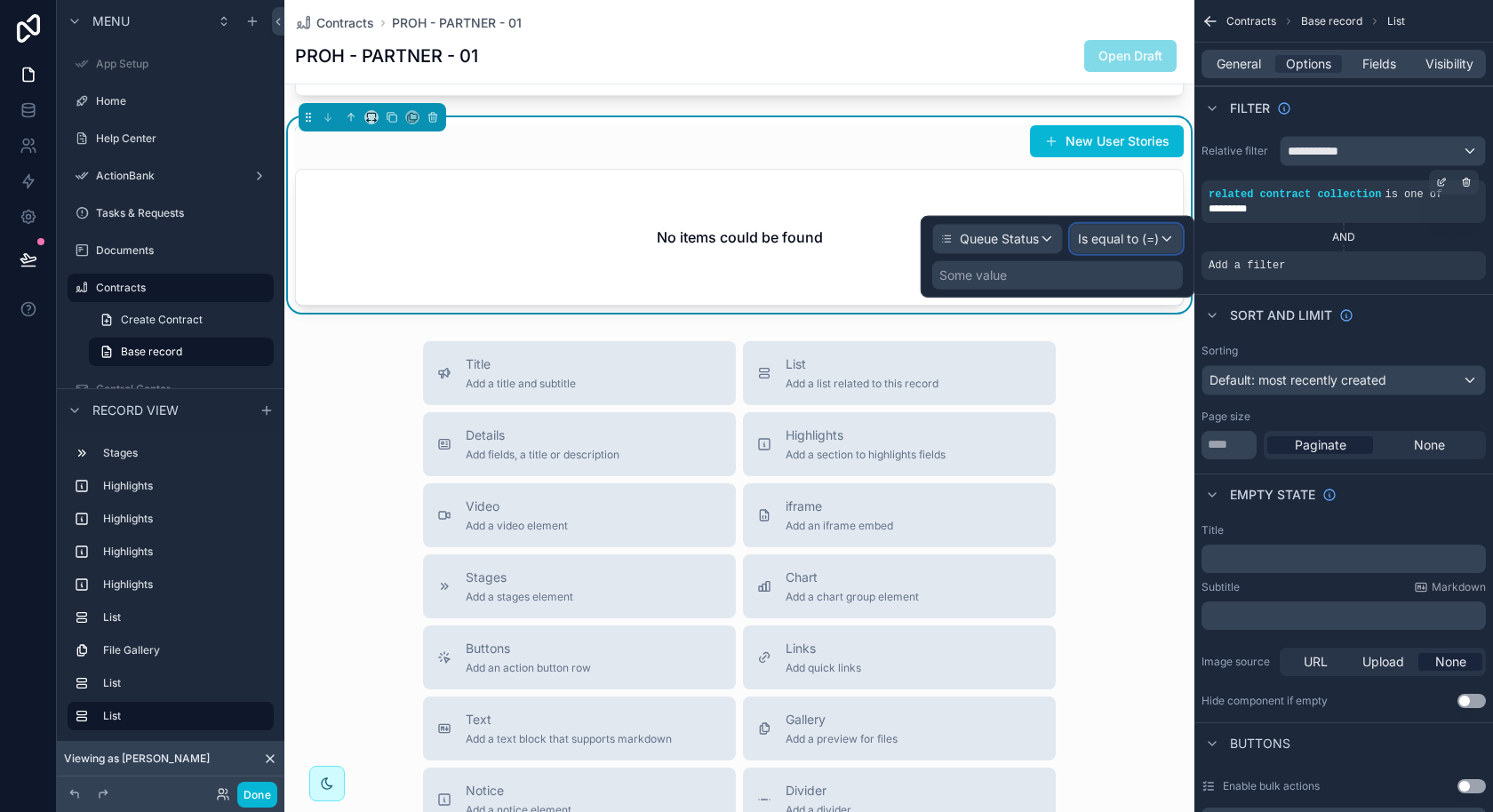
click at [1137, 243] on span "Is equal to (=)" at bounding box center [1118, 239] width 81 height 17
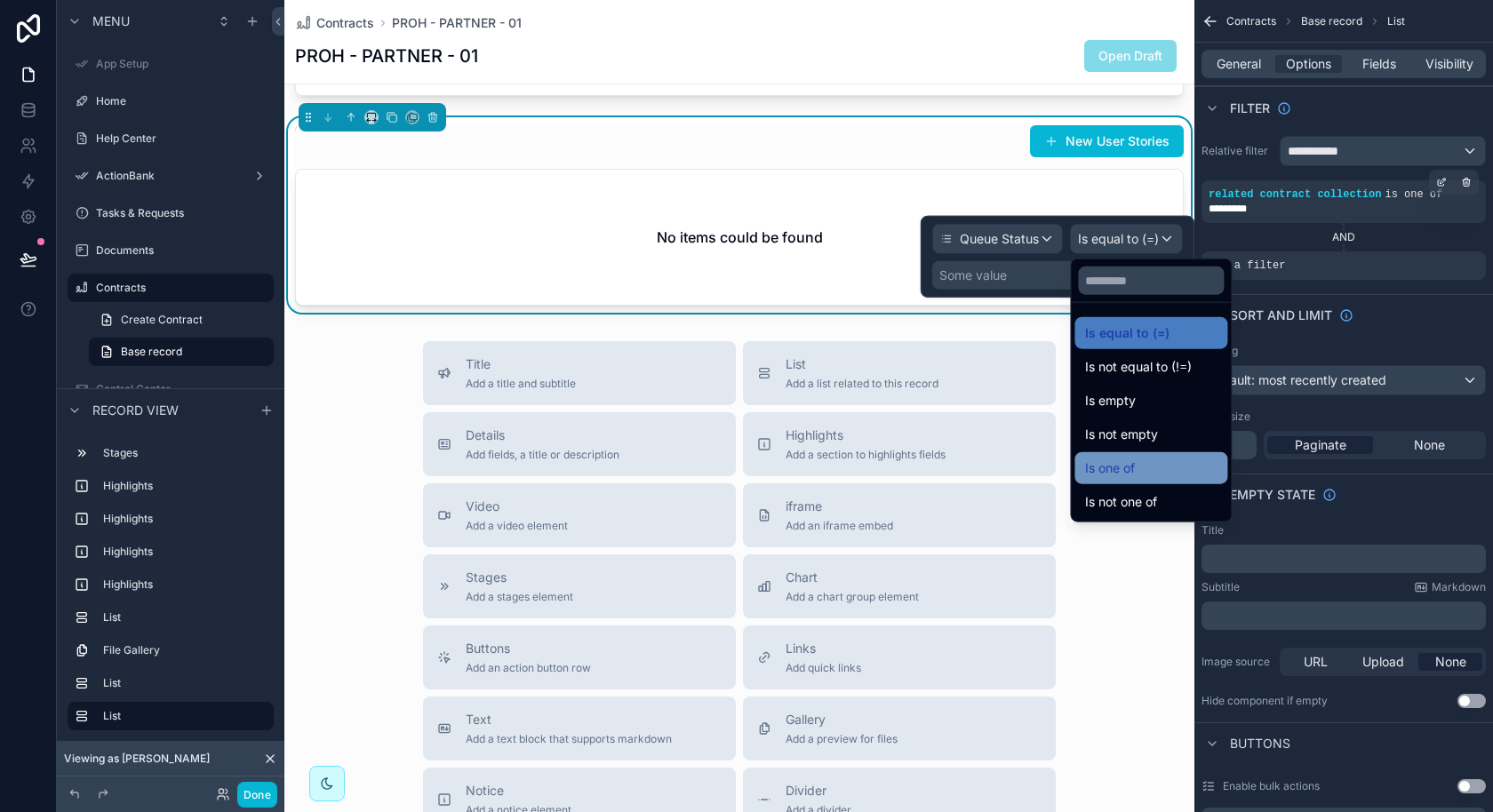
click at [1117, 458] on span "Is one of" at bounding box center [1110, 468] width 50 height 21
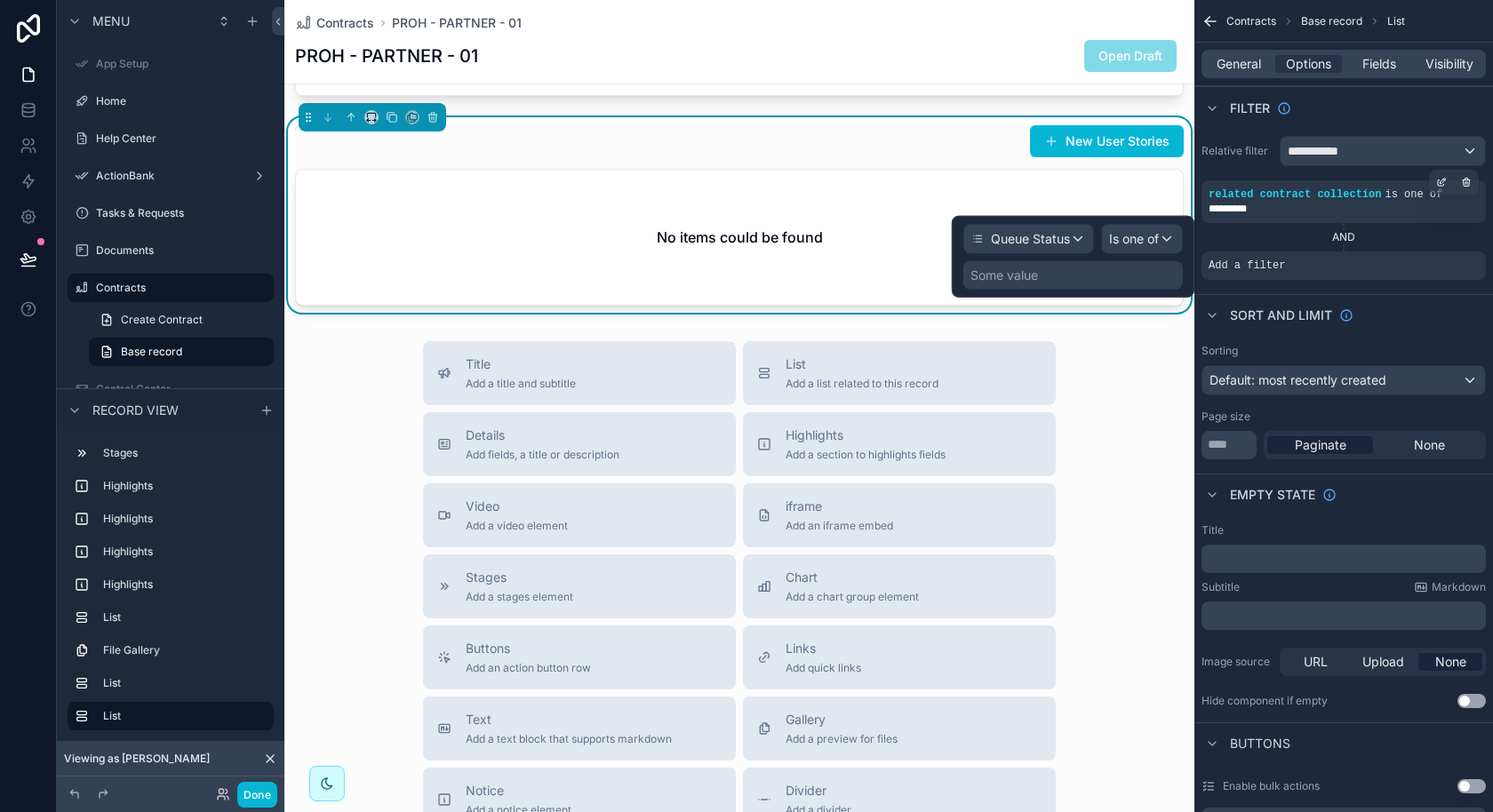
click at [1107, 276] on div "Some value" at bounding box center [1073, 275] width 220 height 29
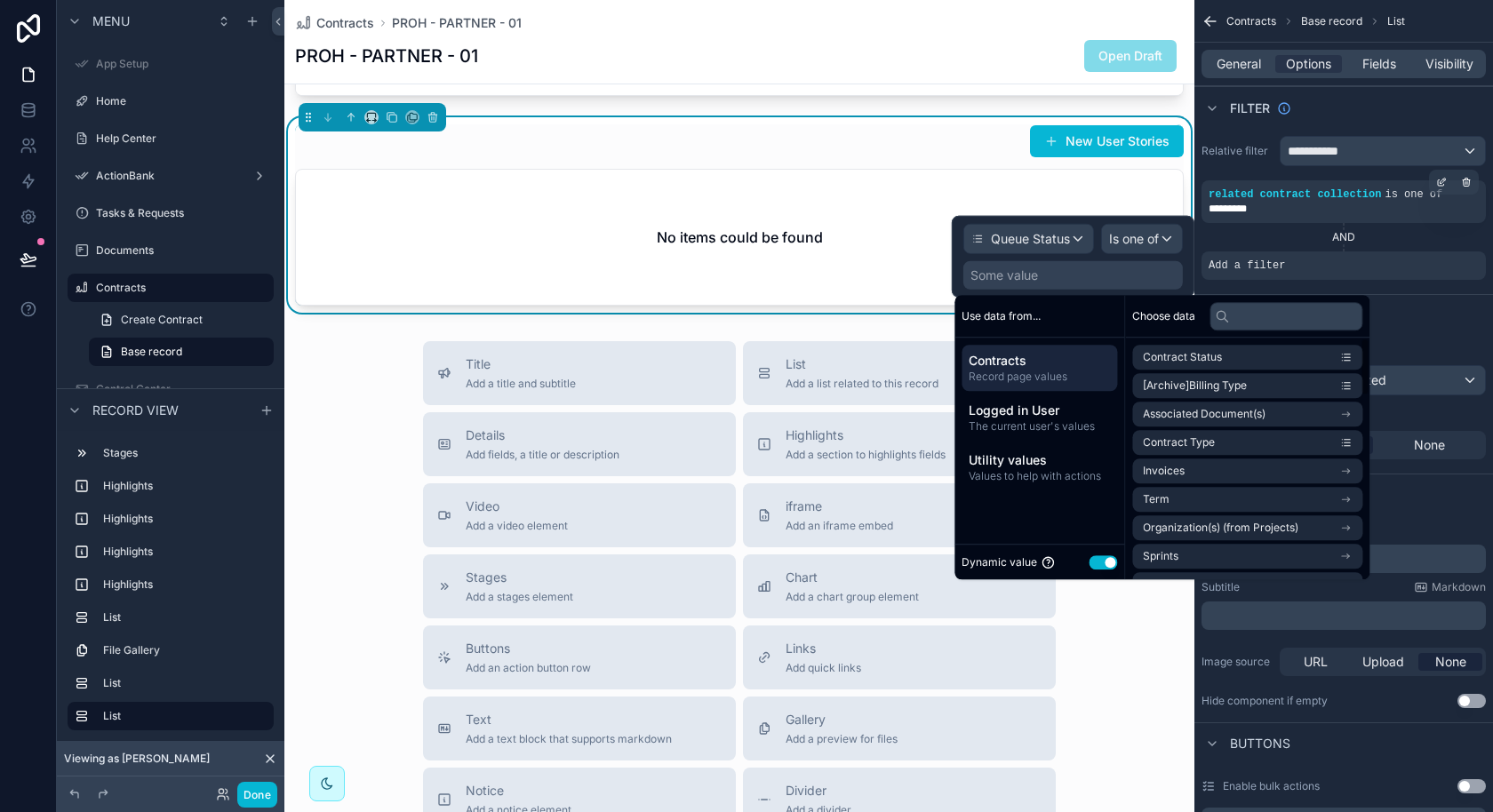
click at [1106, 561] on button "Use setting" at bounding box center [1103, 563] width 29 height 14
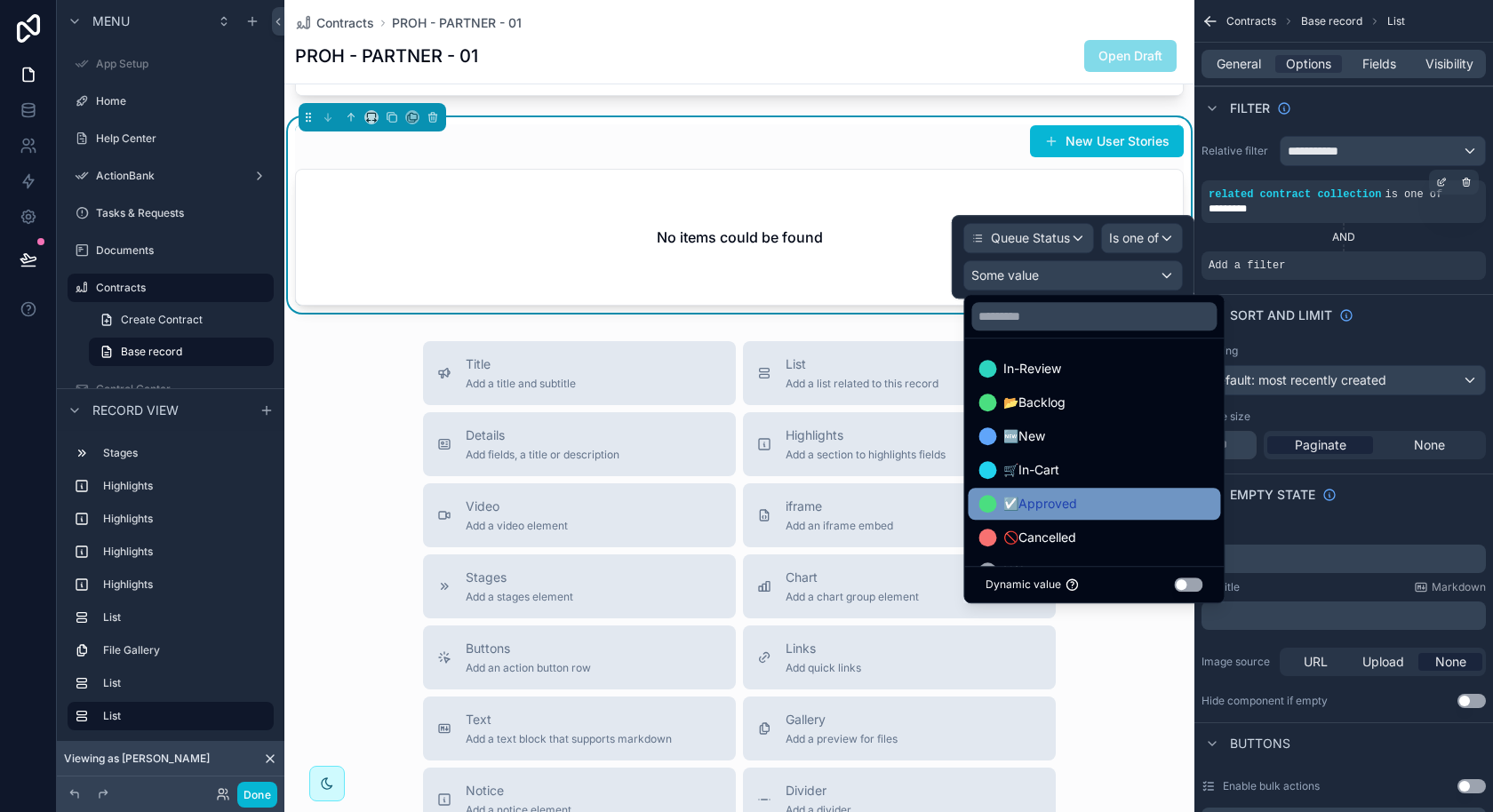
click at [1124, 496] on div "☑️Approved" at bounding box center [1094, 504] width 231 height 21
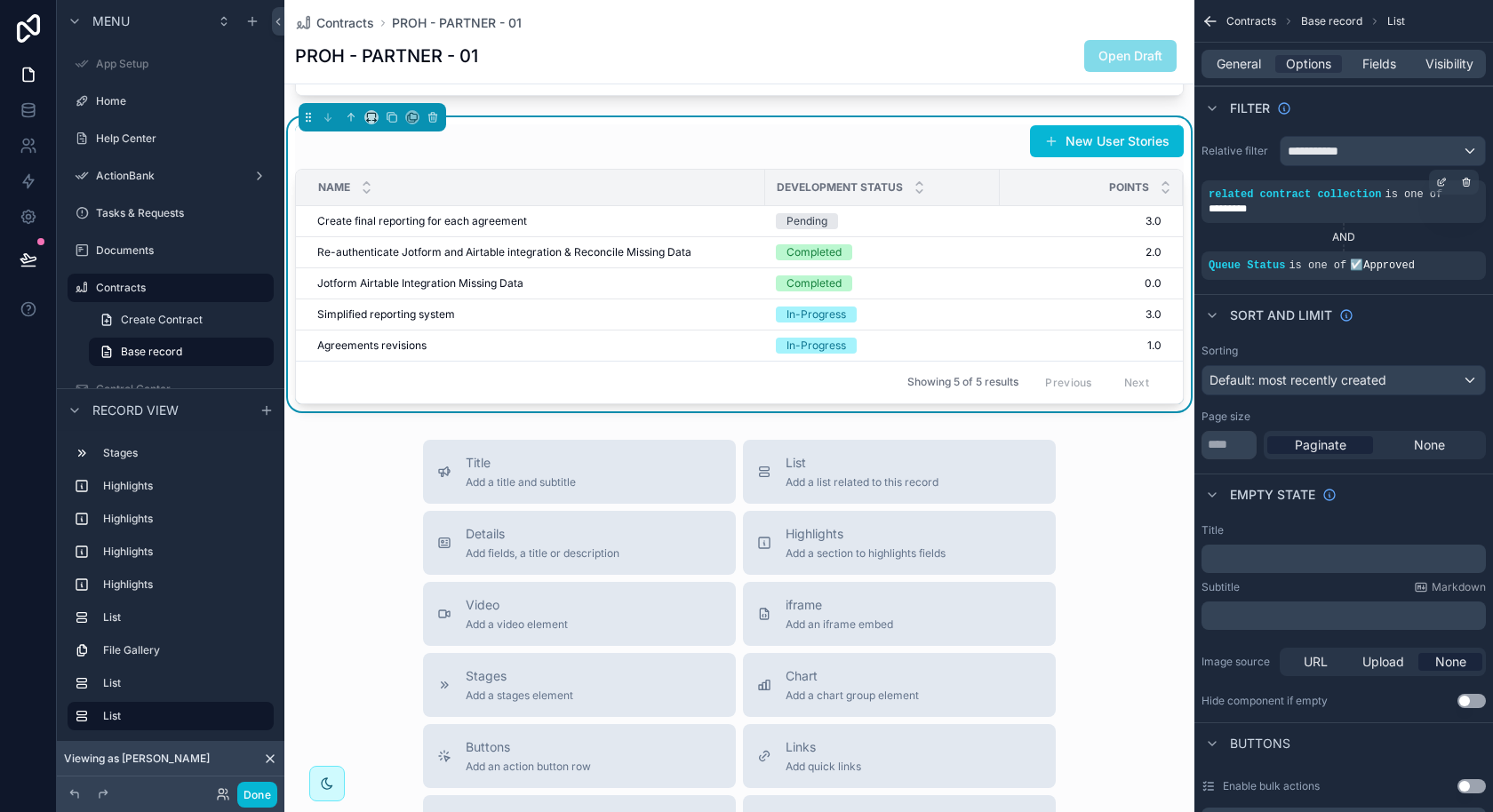
click at [785, 376] on div "Showing 5 of 5 results Previous Next" at bounding box center [739, 382] width 887 height 42
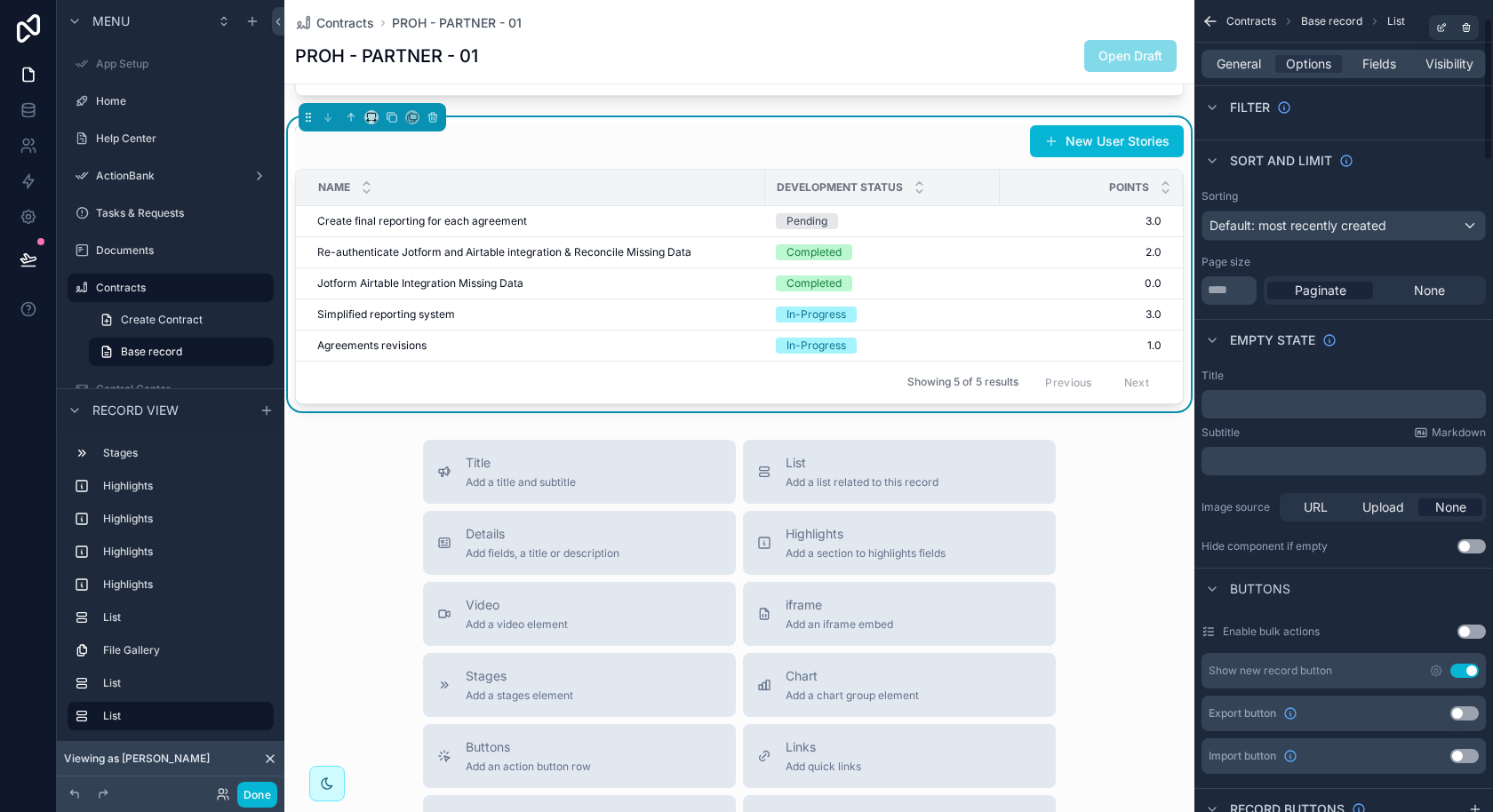
scroll to position [160, 0]
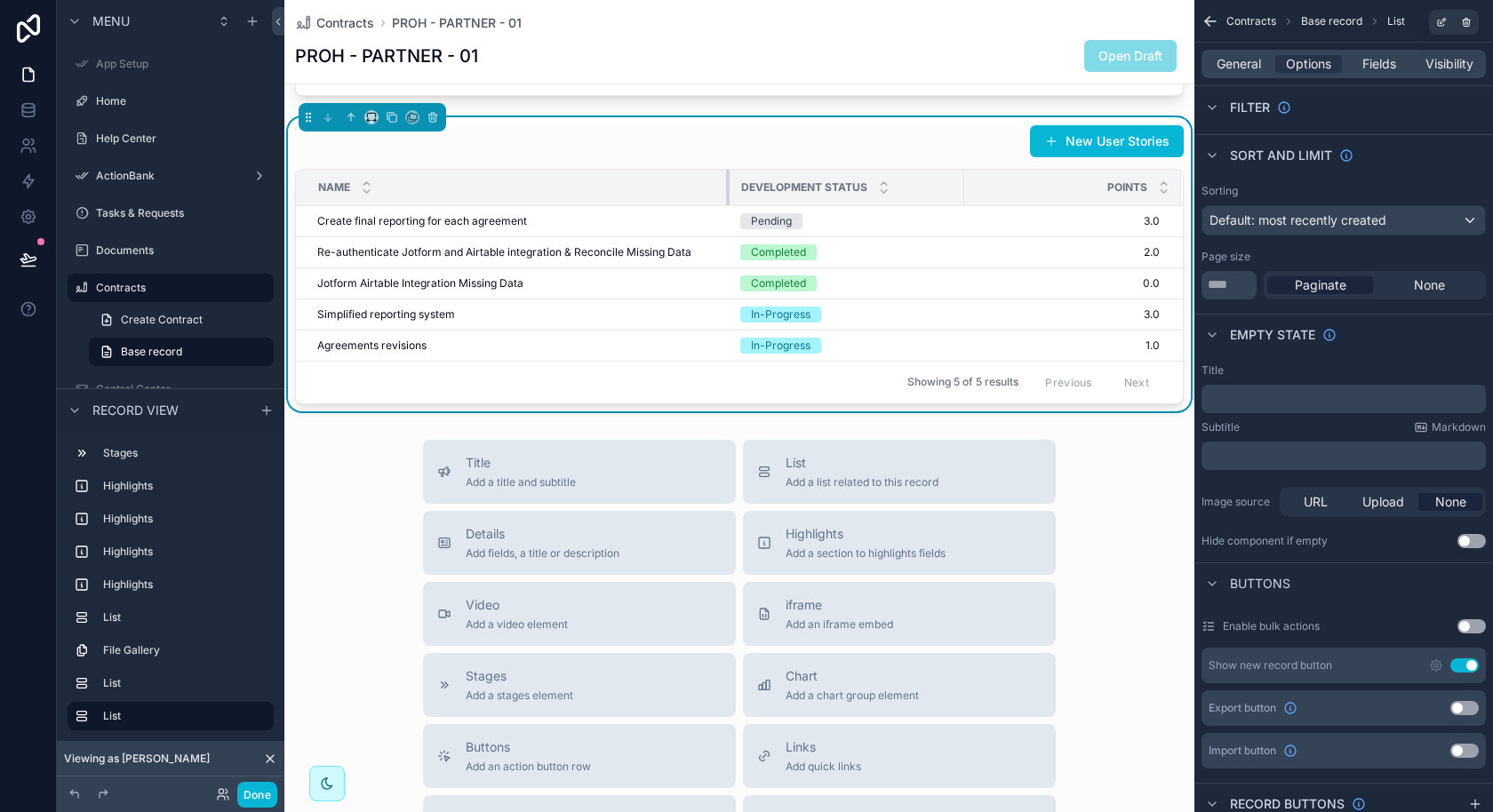
drag, startPoint x: 762, startPoint y: 184, endPoint x: 725, endPoint y: 186, distance: 37.1
click at [726, 186] on div "scrollable content" at bounding box center [729, 187] width 7 height 36
click at [1362, 63] on span "Fields" at bounding box center [1378, 64] width 34 height 17
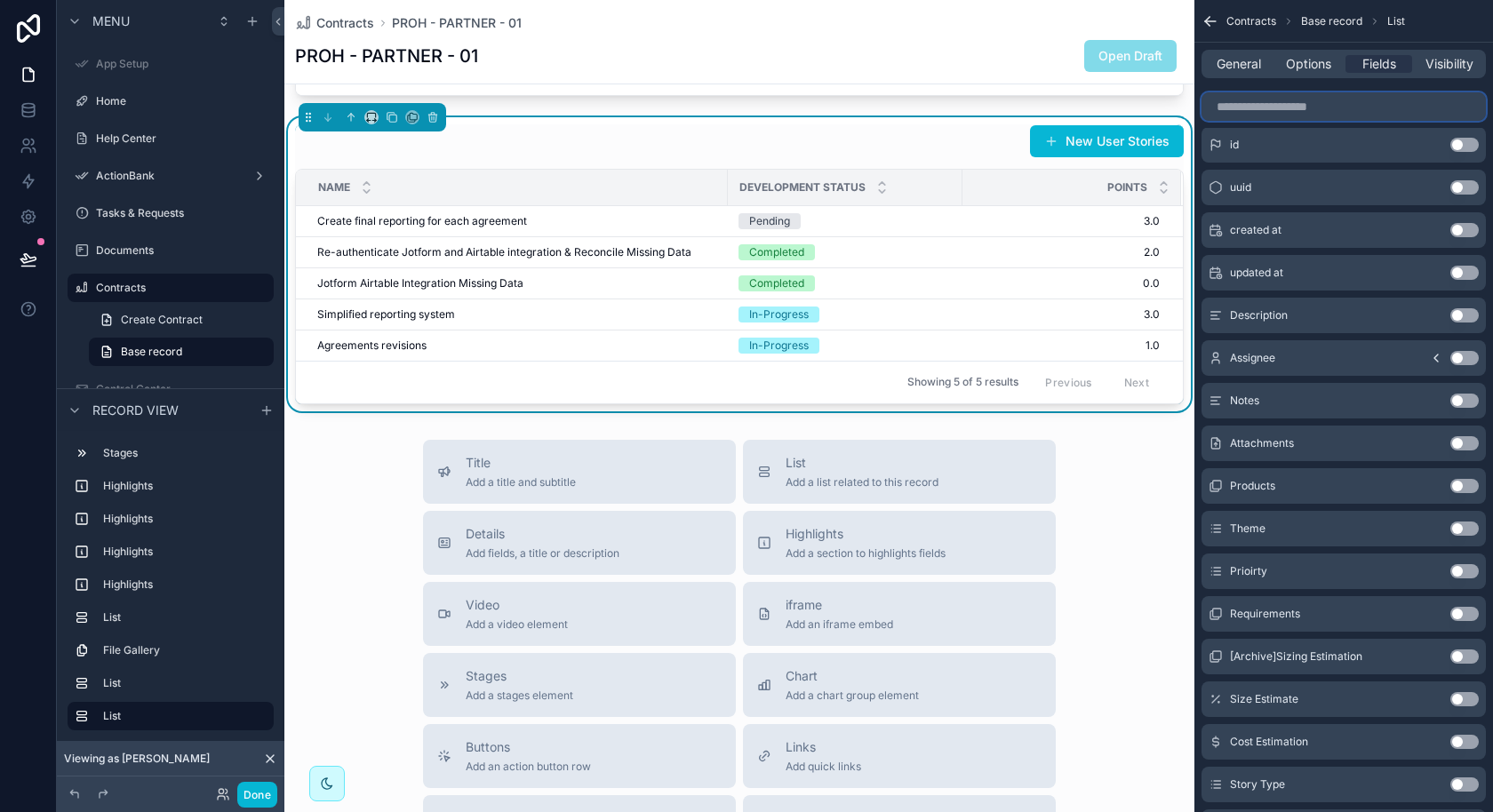
click at [1324, 99] on input "scrollable content" at bounding box center [1343, 107] width 284 height 29
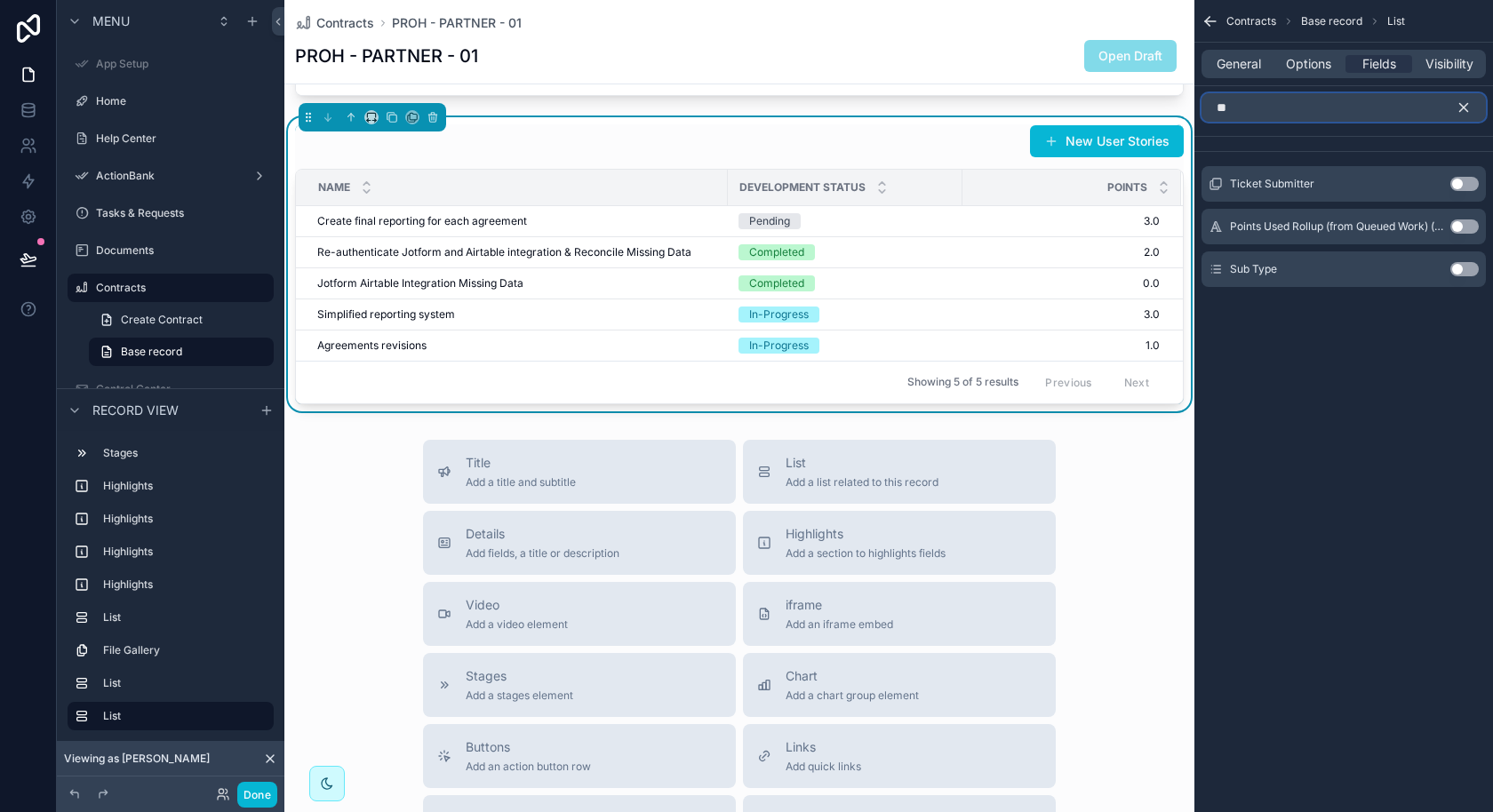
scroll to position [0, 0]
type input "***"
click at [1456, 226] on button "Use setting" at bounding box center [1465, 226] width 29 height 14
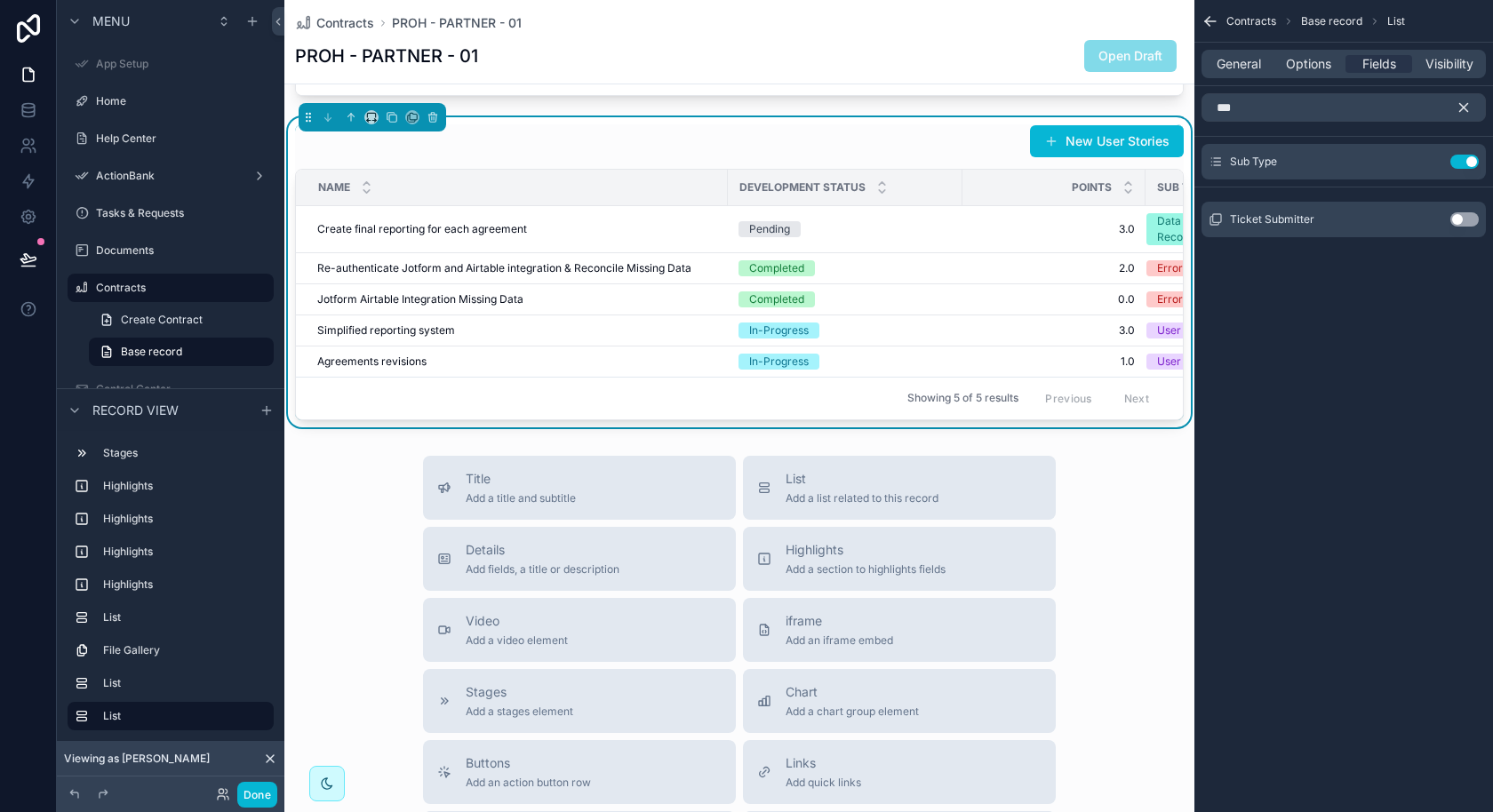
click at [1336, 390] on div "Contracts Base record List General Options Fields Visibility *** Sub Type Use s…" at bounding box center [1344, 406] width 299 height 812
click at [1464, 109] on icon "scrollable content" at bounding box center [1463, 107] width 16 height 16
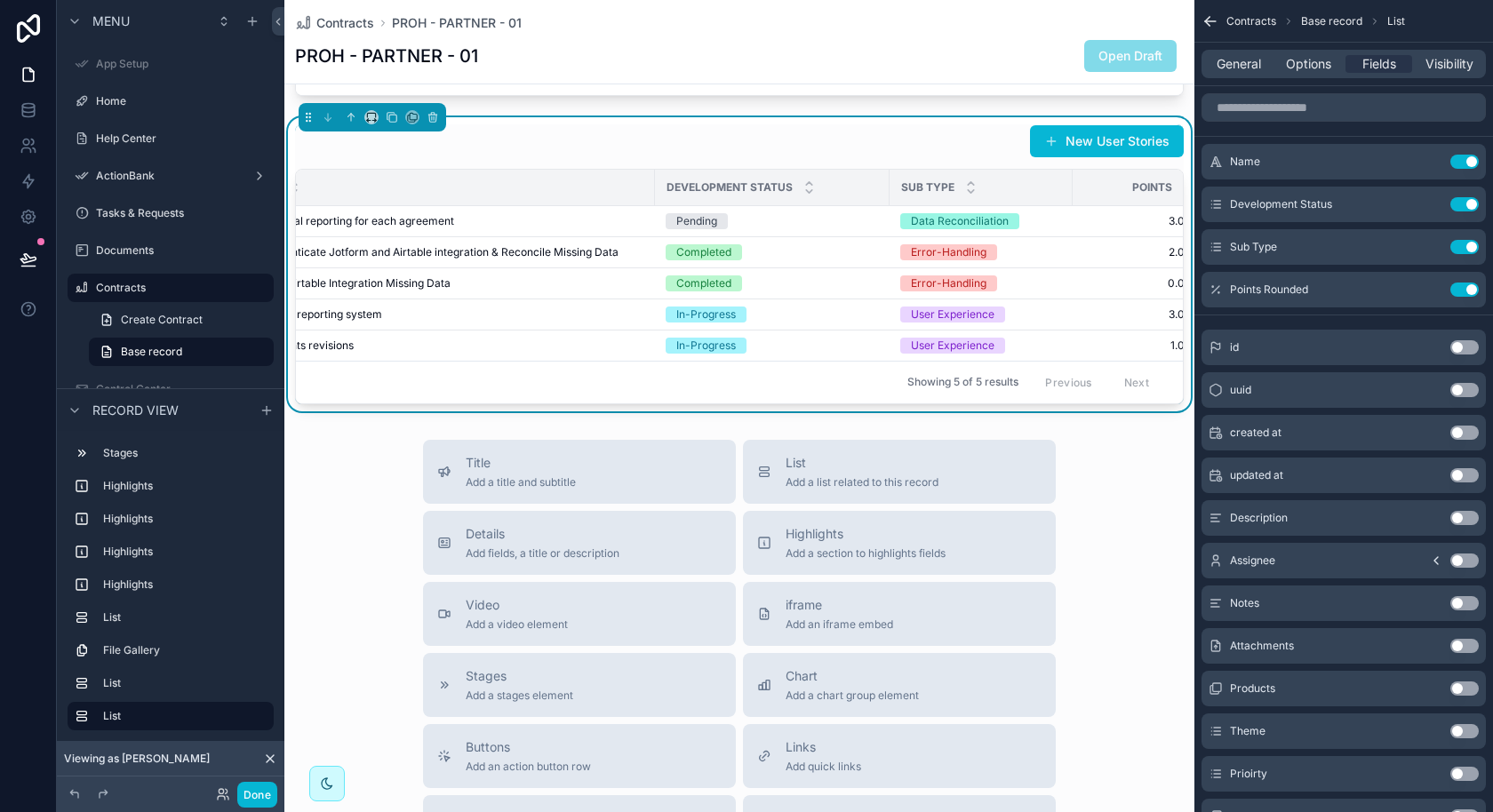
scroll to position [0, 96]
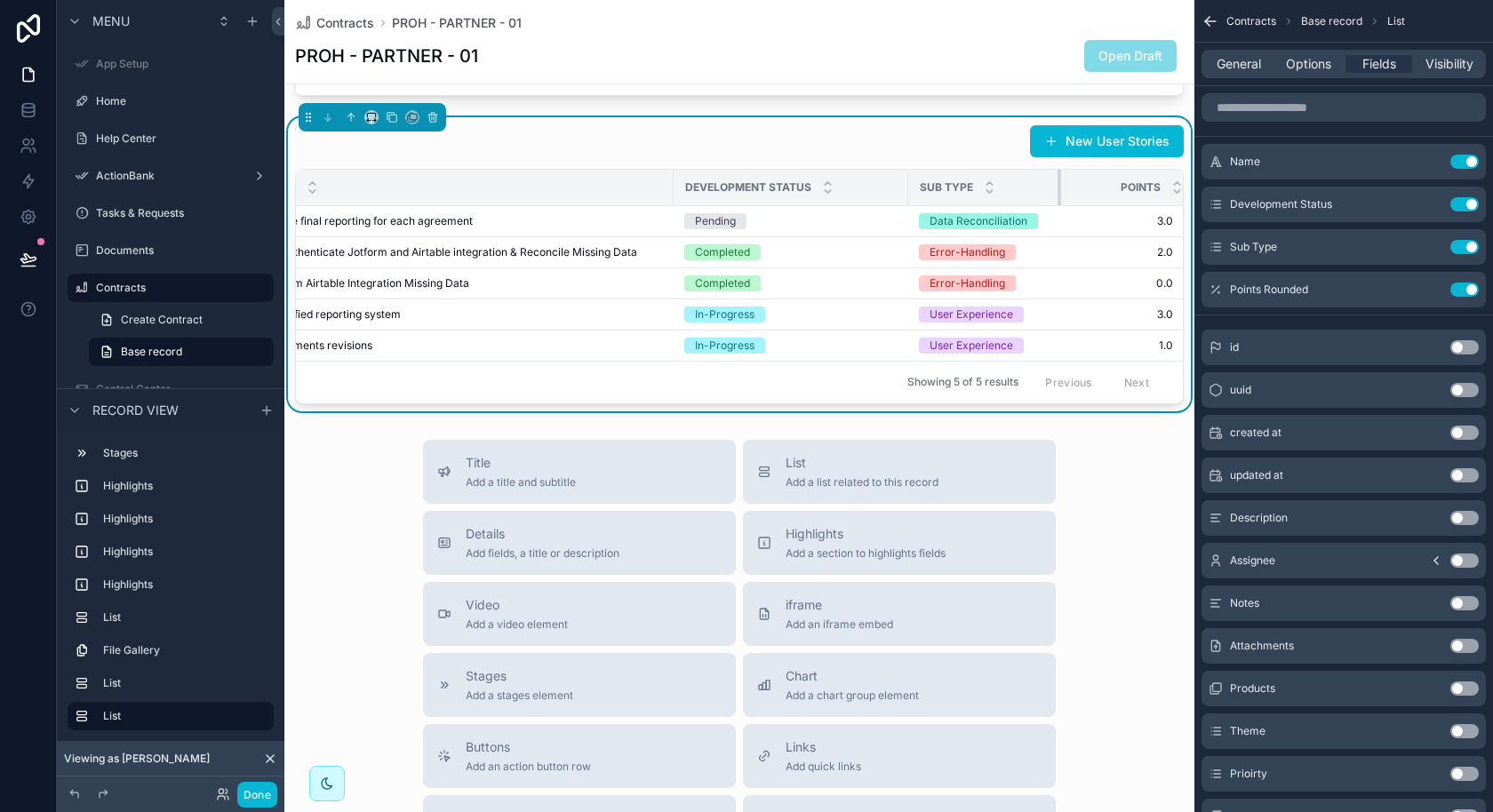
drag, startPoint x: 1044, startPoint y: 180, endPoint x: 1002, endPoint y: 183, distance: 42.1
click at [1002, 183] on th "Sub Type" at bounding box center [984, 188] width 153 height 37
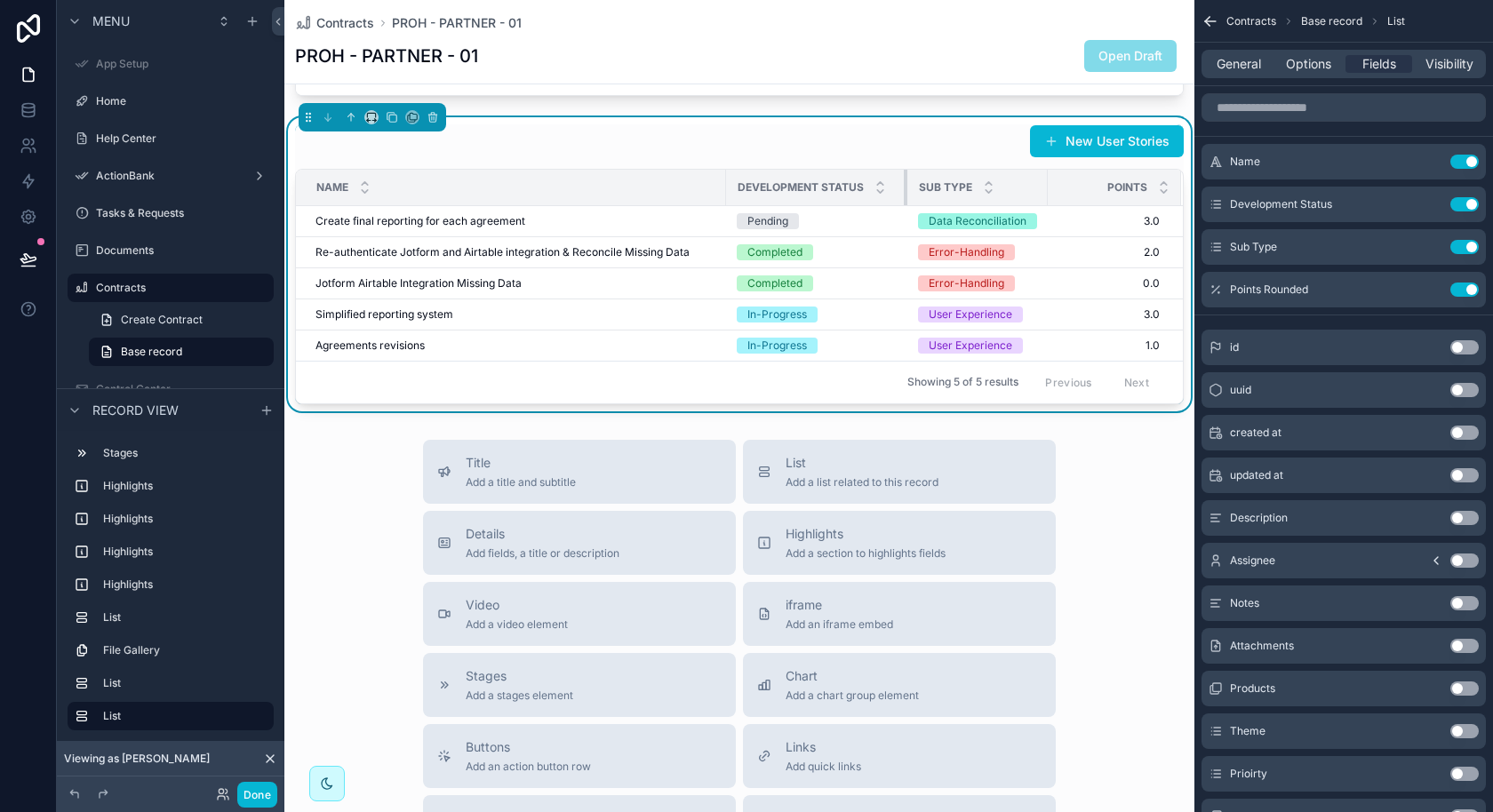
scroll to position [0, 0]
drag, startPoint x: 904, startPoint y: 184, endPoint x: 846, endPoint y: 195, distance: 59.0
click at [846, 195] on th "Development Status" at bounding box center [816, 188] width 176 height 37
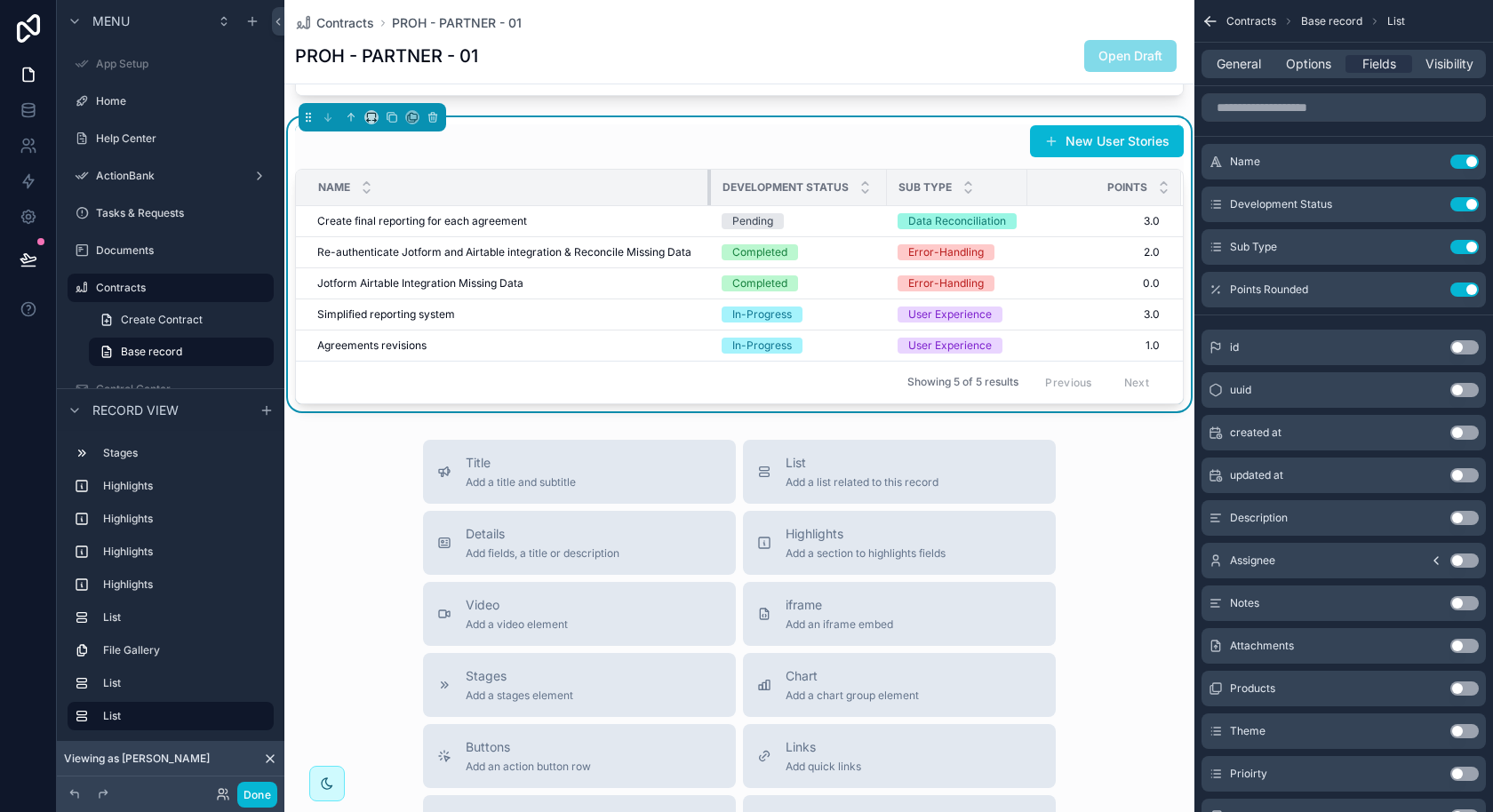
drag, startPoint x: 725, startPoint y: 179, endPoint x: 708, endPoint y: 180, distance: 17.0
click at [708, 180] on div "scrollable content" at bounding box center [710, 187] width 7 height 36
drag, startPoint x: 883, startPoint y: 187, endPoint x: 865, endPoint y: 187, distance: 18.0
click at [865, 187] on th "Development Status" at bounding box center [797, 188] width 171 height 37
click at [1164, 531] on div "Title Add a title and subtitle List Add a list related to this record Details A…" at bounding box center [739, 756] width 910 height 633
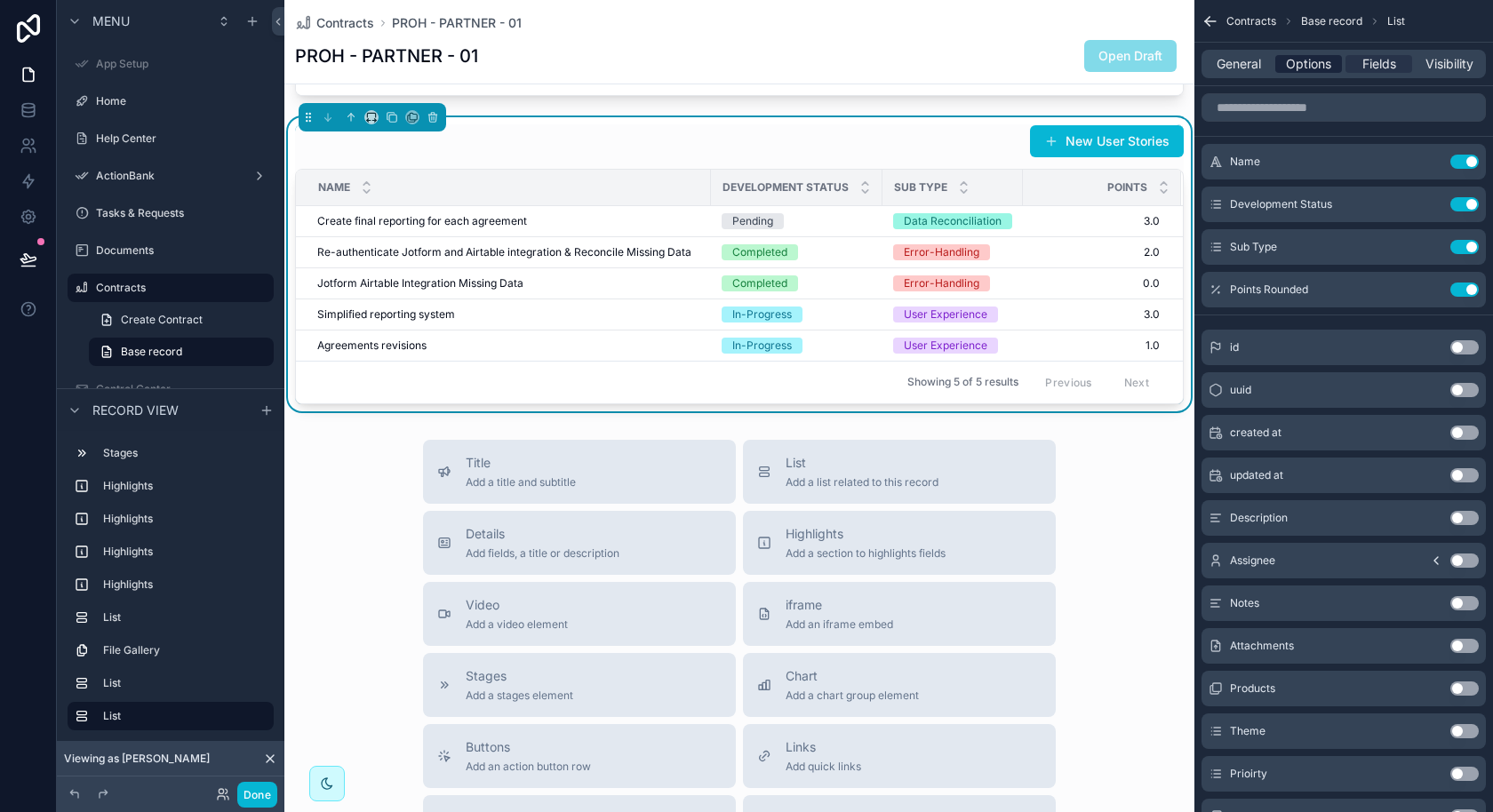
click at [1307, 66] on span "Options" at bounding box center [1308, 64] width 45 height 17
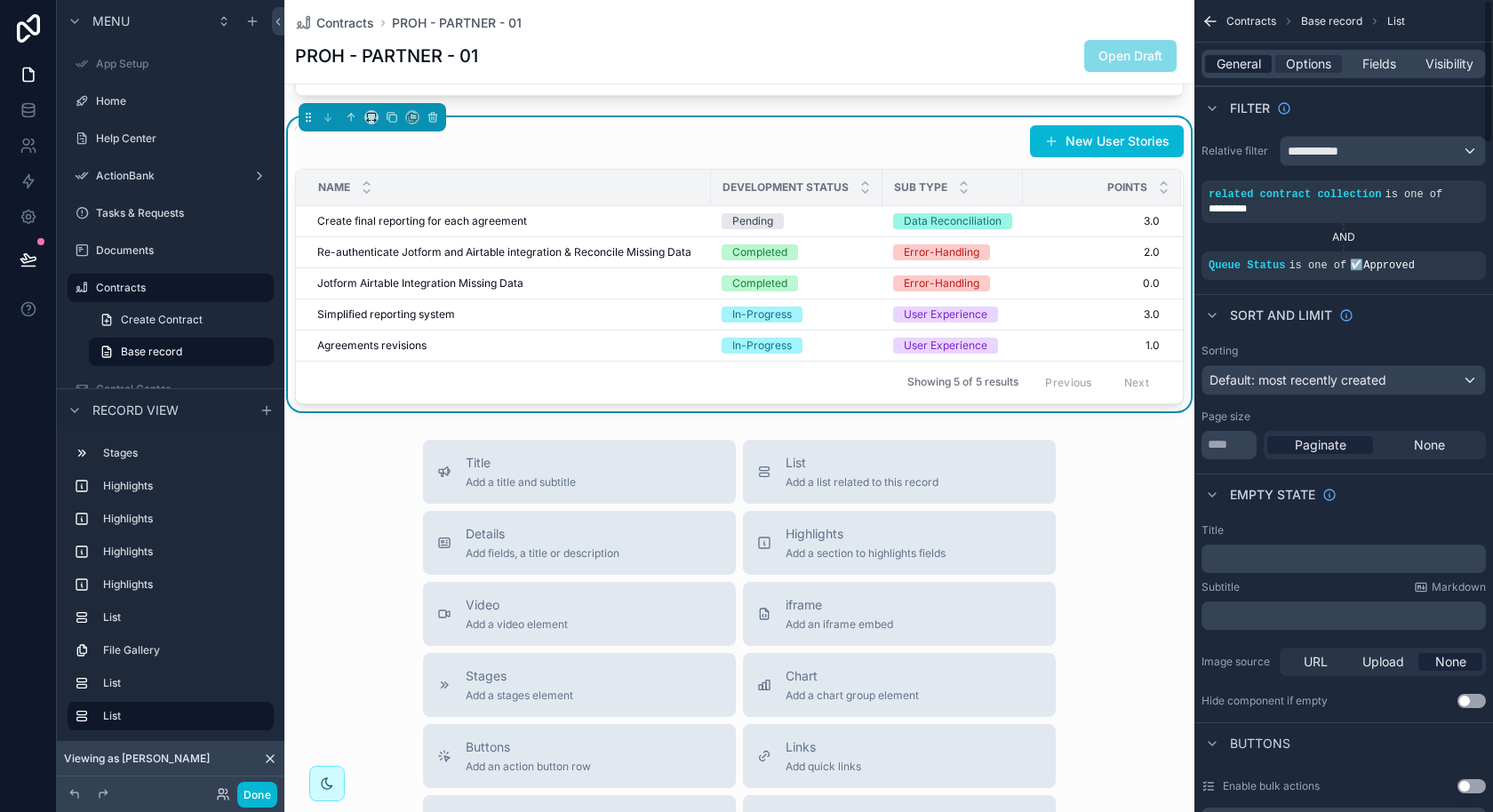
click at [1245, 56] on span "General" at bounding box center [1239, 64] width 44 height 17
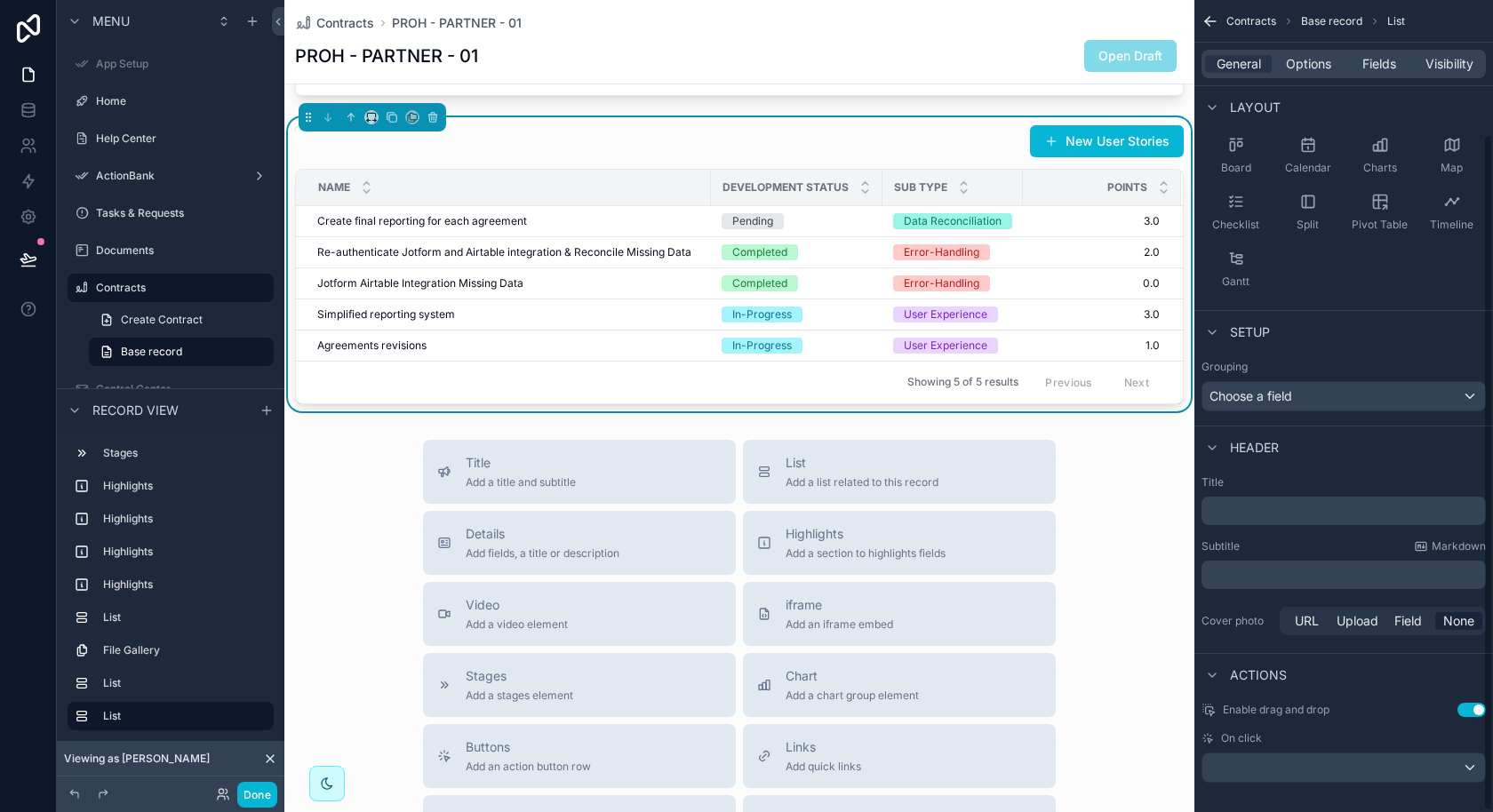
scroll to position [161, 0]
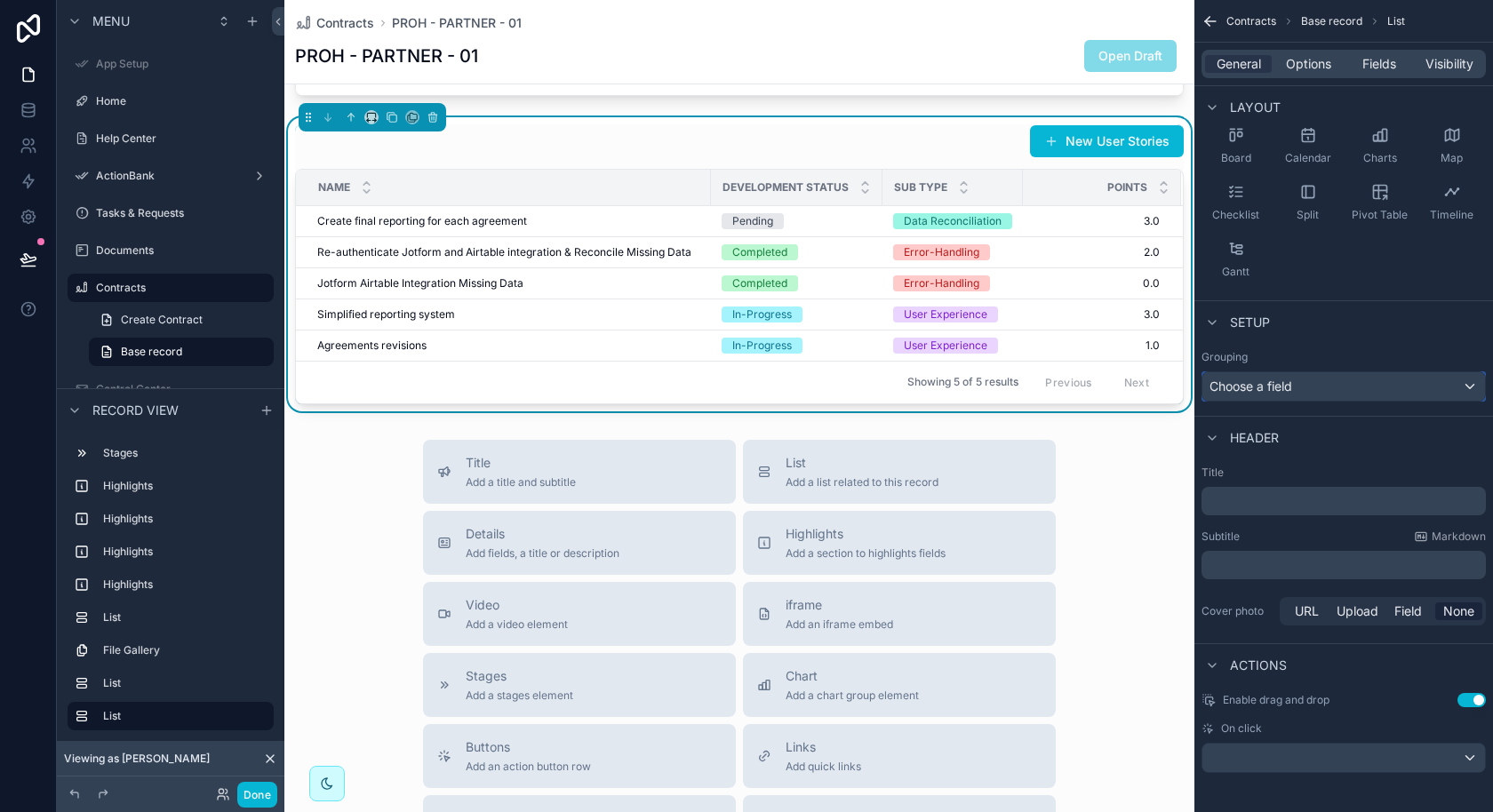
click at [1409, 380] on div "Choose a field" at bounding box center [1343, 387] width 282 height 29
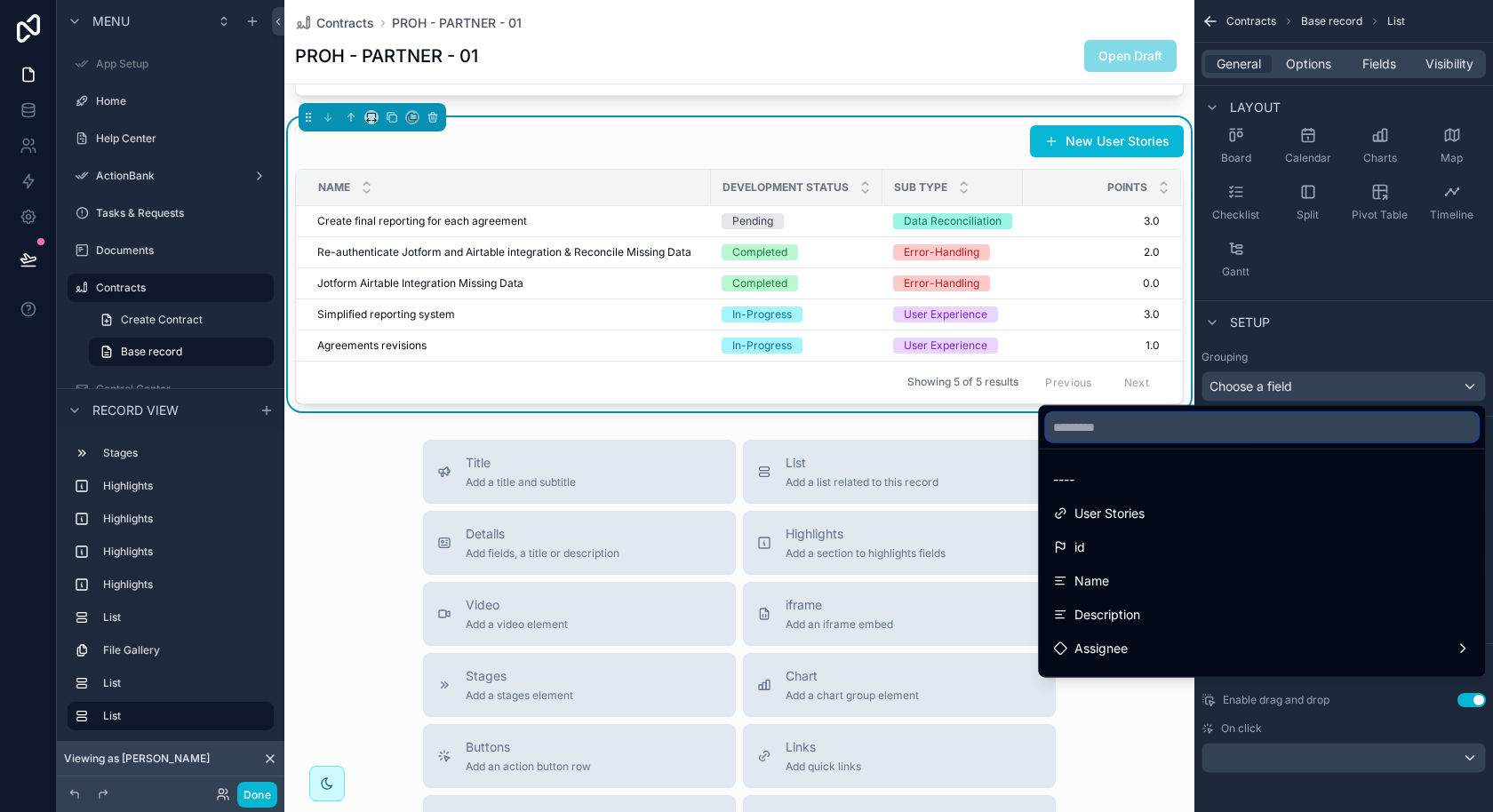
click at [1291, 429] on input "text" at bounding box center [1262, 428] width 432 height 29
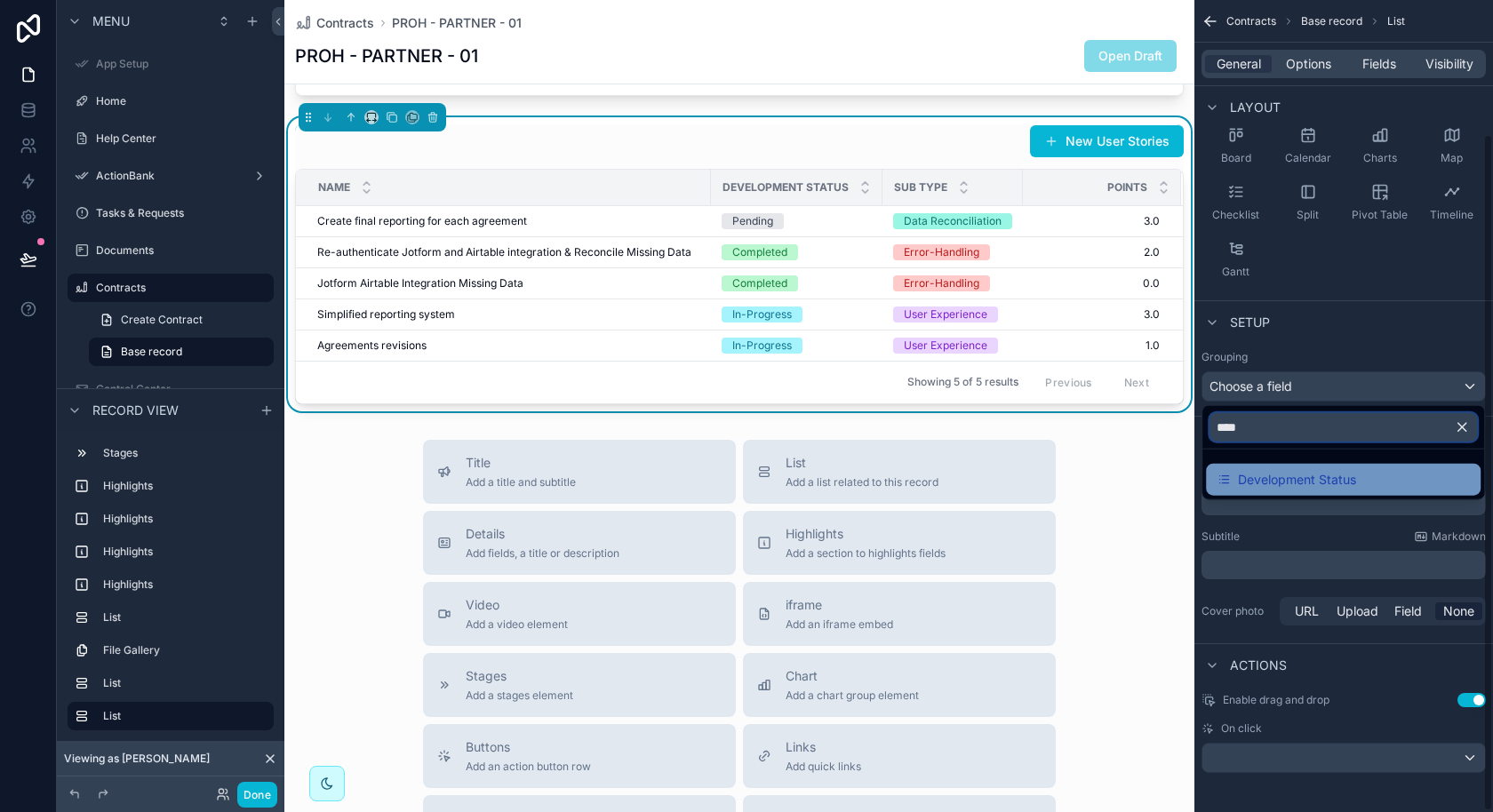
type input "****"
click at [1290, 475] on span "Development Status" at bounding box center [1297, 480] width 118 height 21
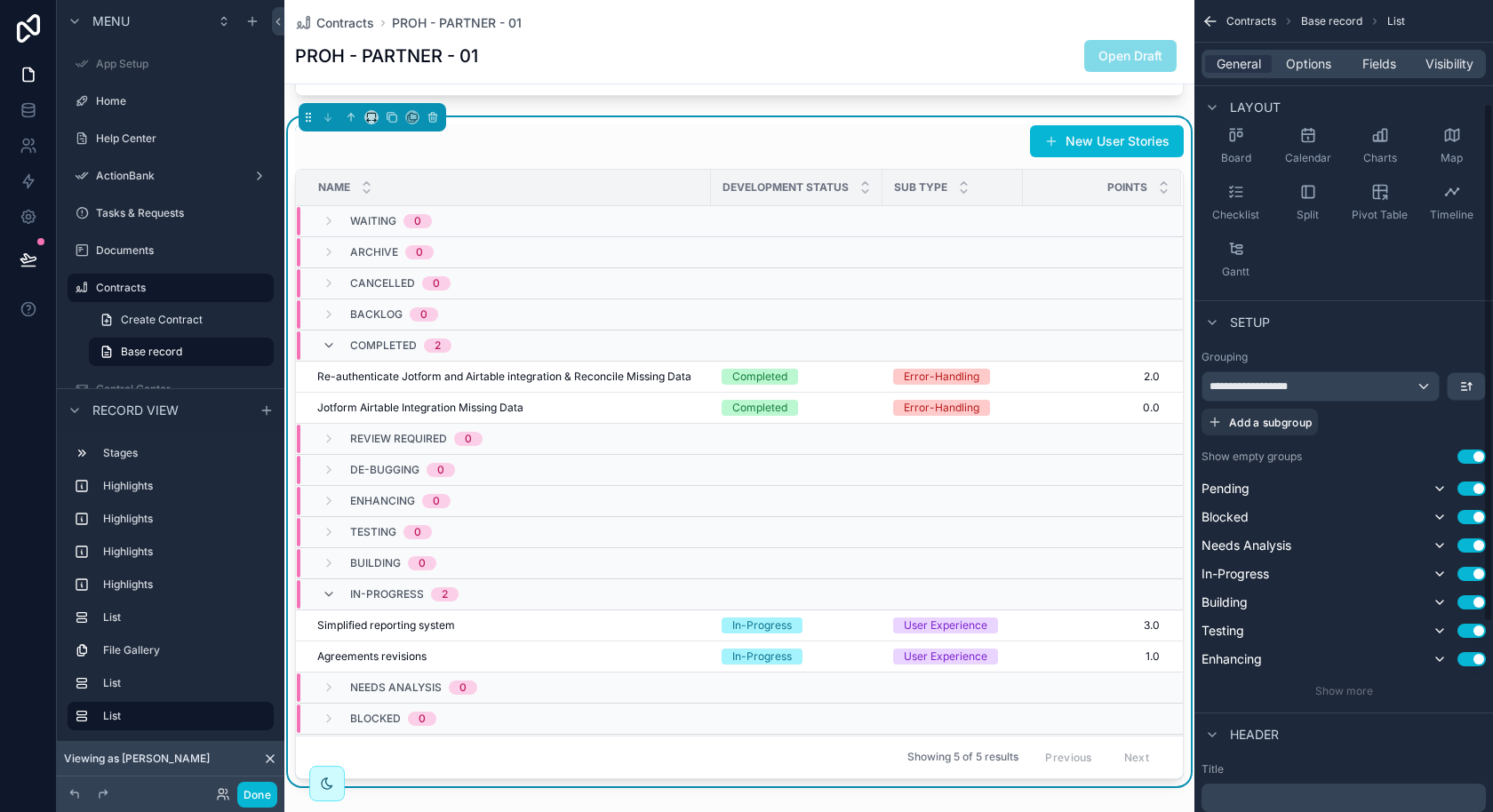
click at [1467, 456] on button "Use setting" at bounding box center [1472, 457] width 29 height 14
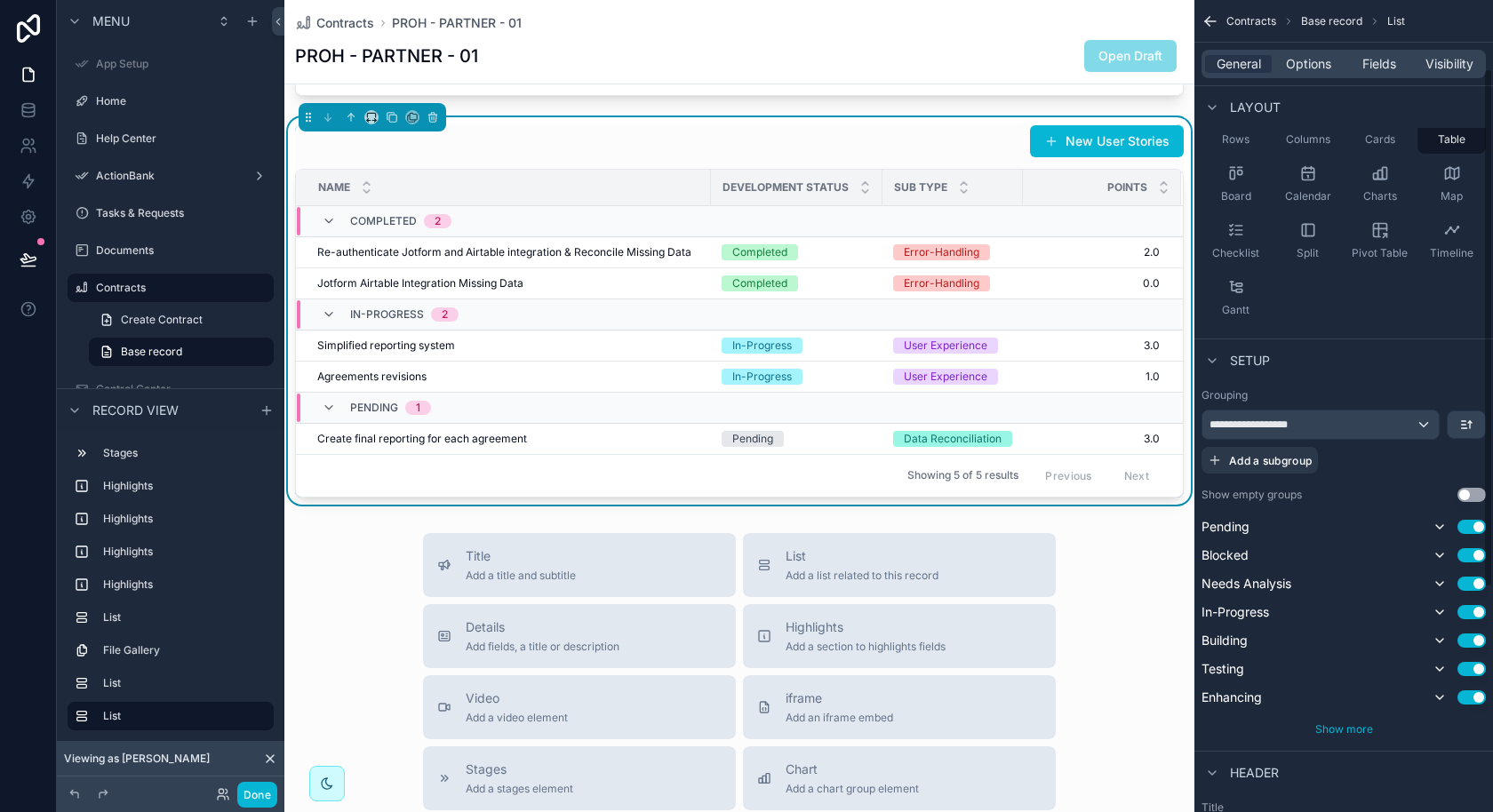
scroll to position [123, 0]
click at [1476, 419] on button "scrollable content" at bounding box center [1466, 424] width 38 height 27
click at [1438, 505] on span "Last -> First" at bounding box center [1432, 495] width 68 height 21
click at [1466, 432] on button "scrollable content" at bounding box center [1466, 424] width 38 height 27
click at [1436, 474] on div "First -> Last" at bounding box center [1434, 460] width 93 height 32
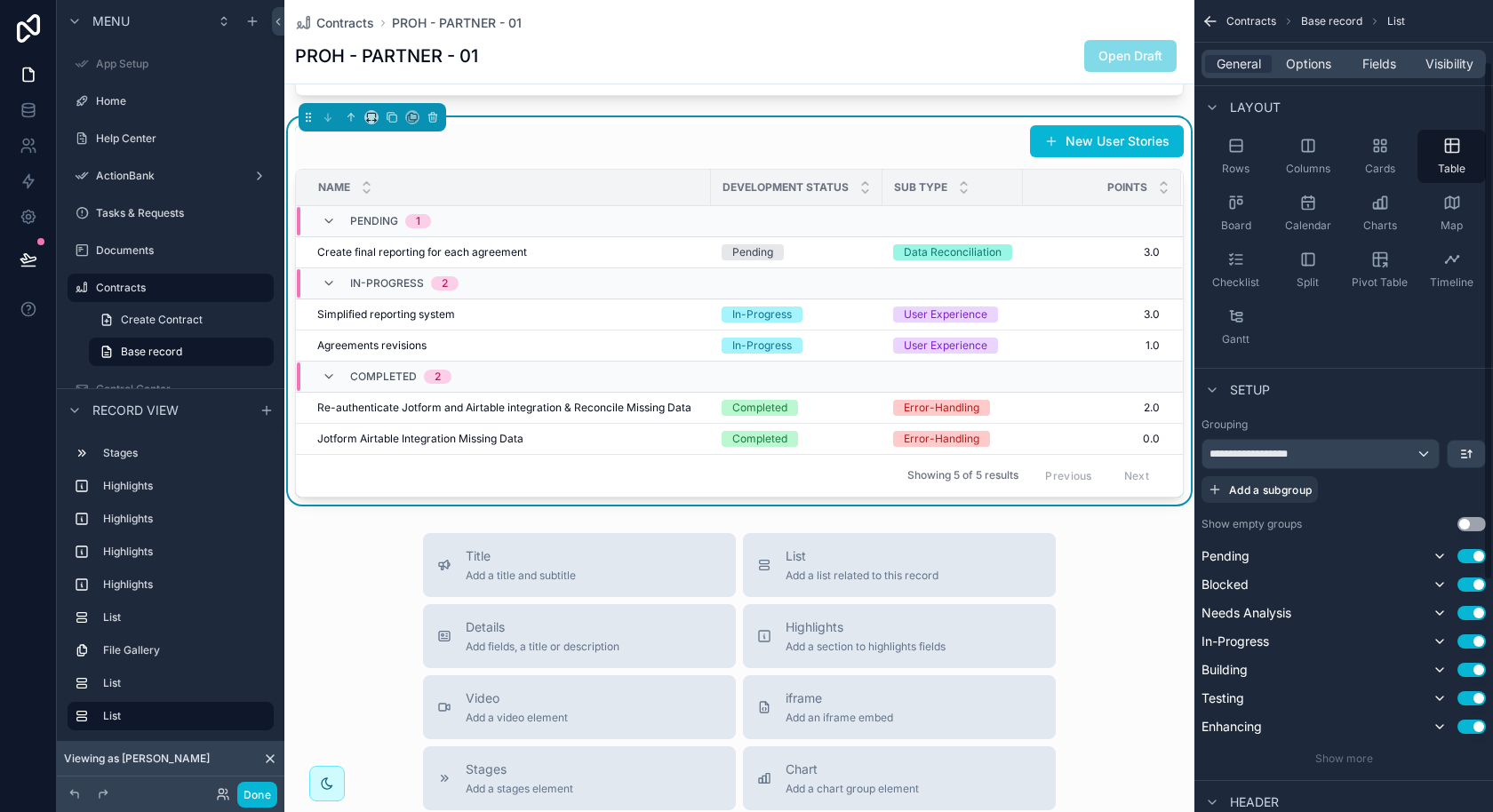
scroll to position [89, 0]
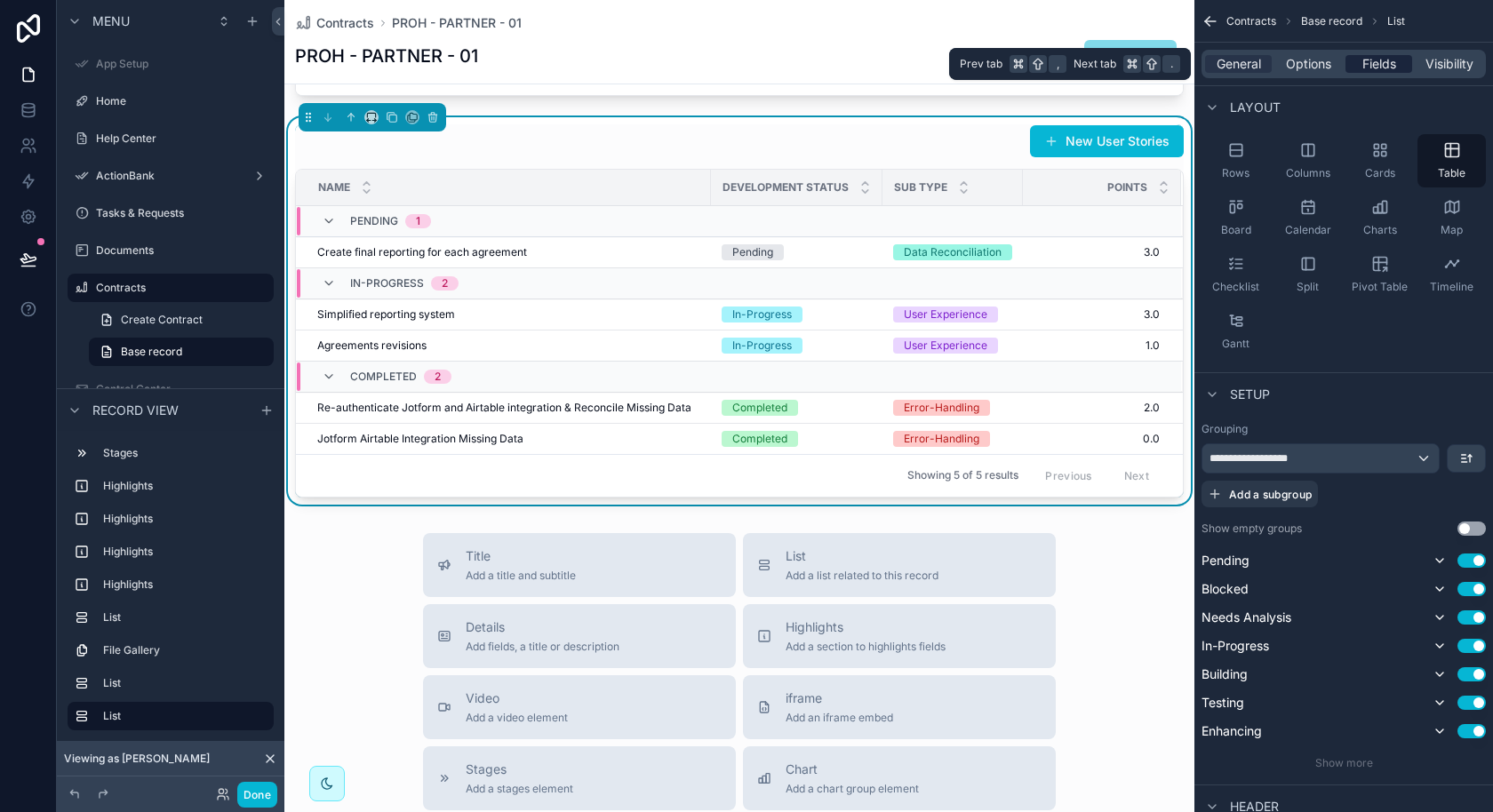
click at [1387, 67] on span "Fields" at bounding box center [1378, 64] width 34 height 17
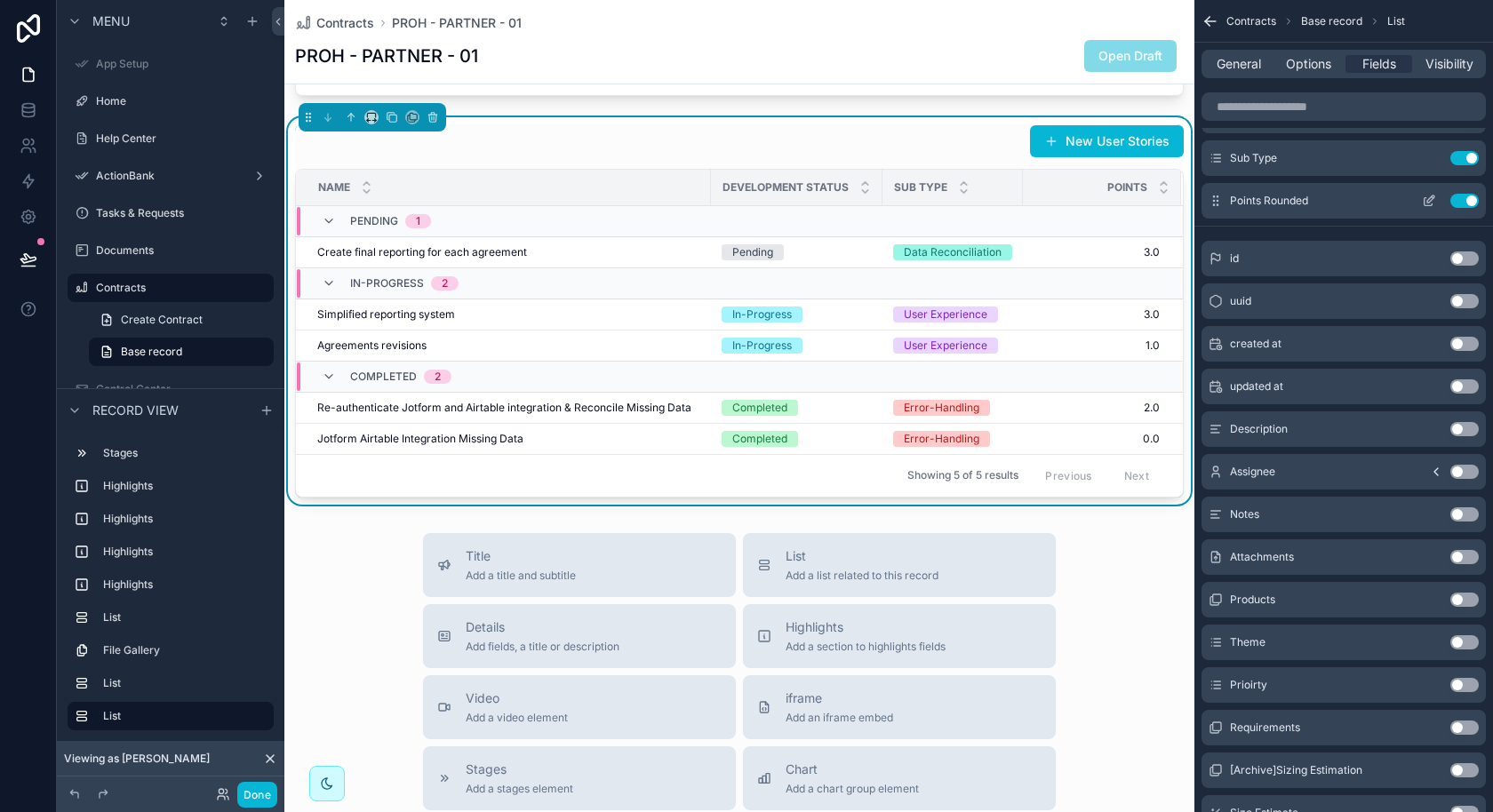
click at [1427, 200] on icon "scrollable content" at bounding box center [1428, 200] width 14 height 14
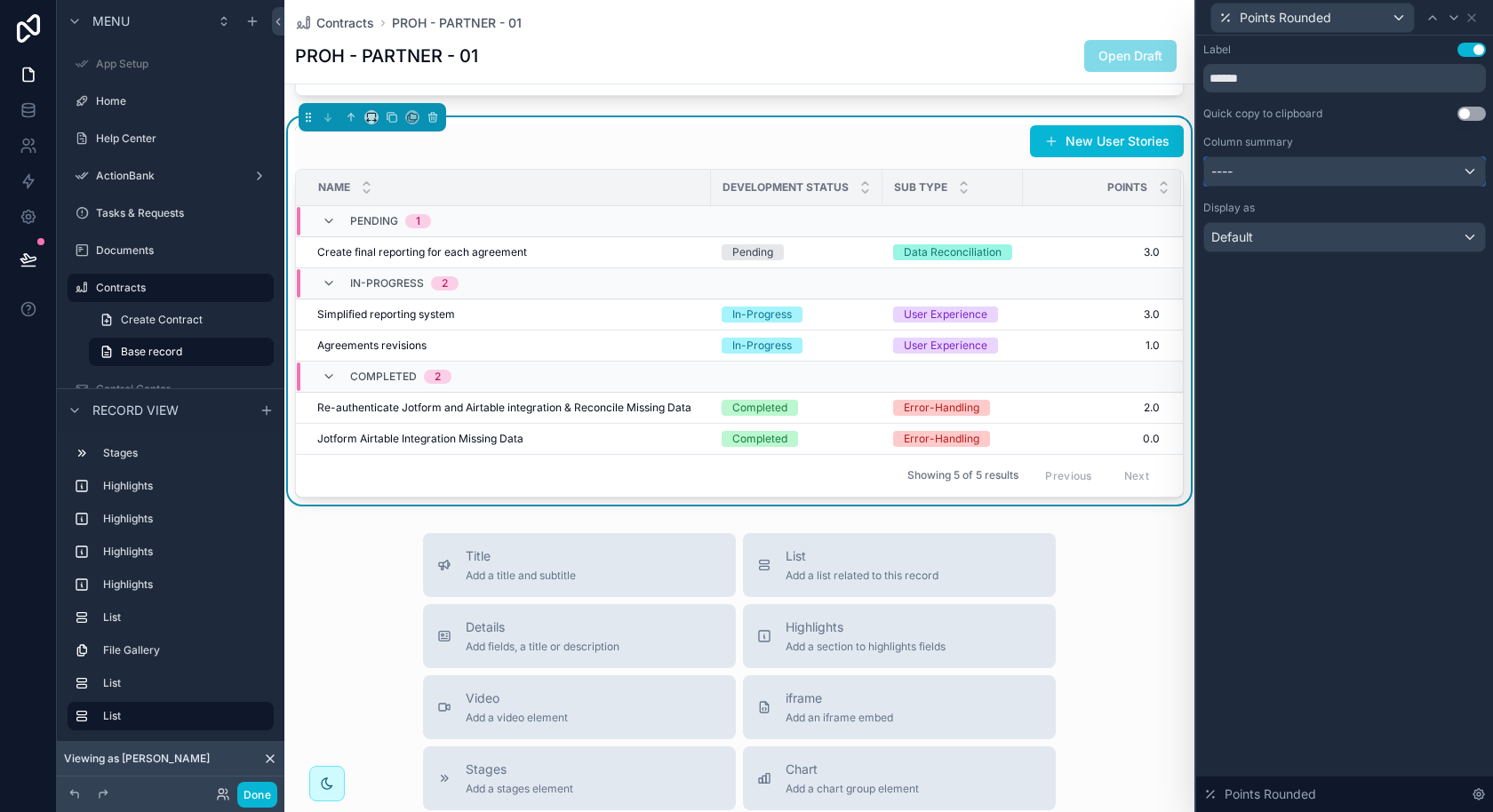
click at [1431, 183] on div "----" at bounding box center [1345, 171] width 281 height 29
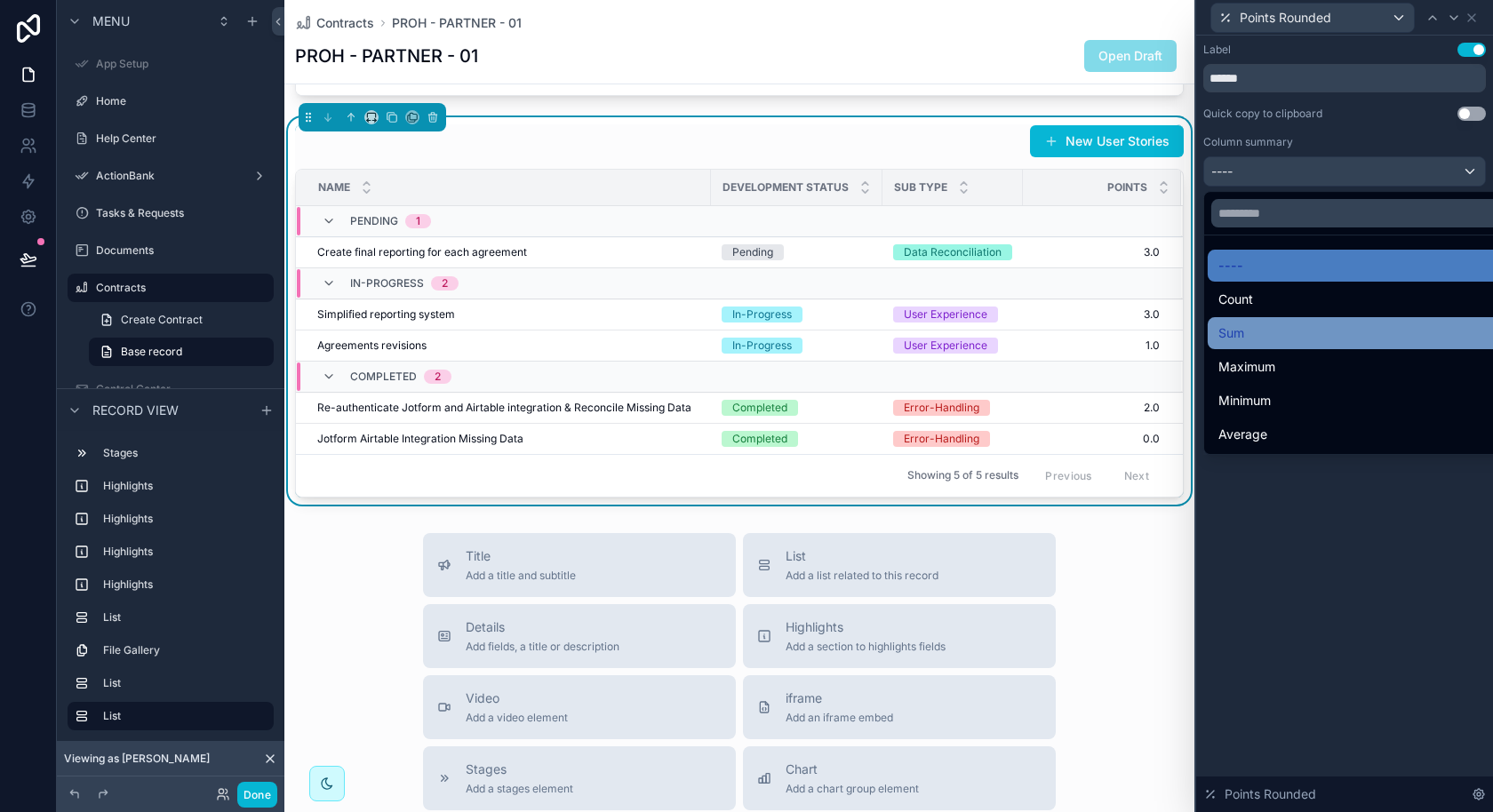
click at [1324, 332] on div "Sum" at bounding box center [1365, 333] width 294 height 21
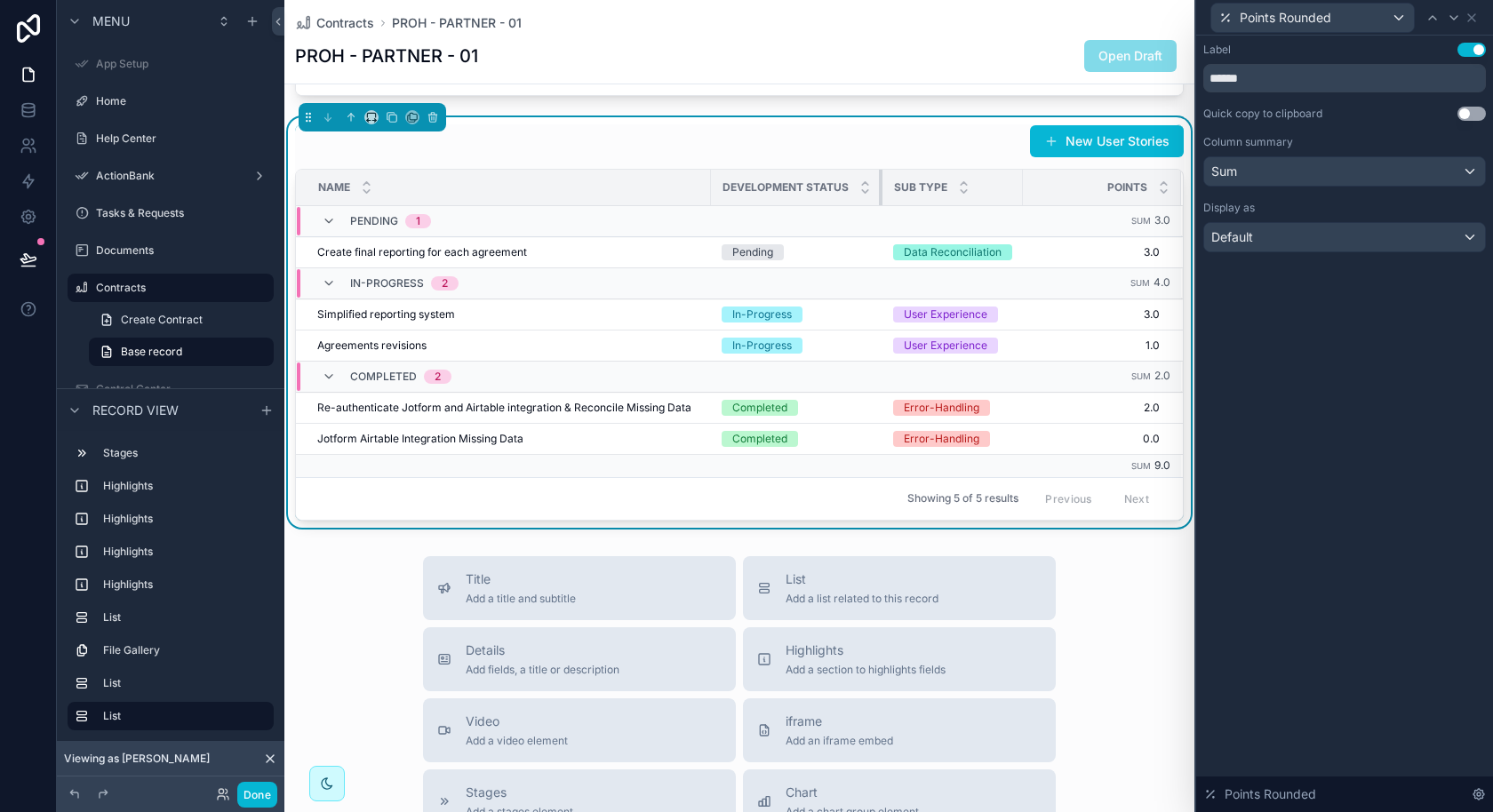
drag, startPoint x: 879, startPoint y: 188, endPoint x: 855, endPoint y: 188, distance: 24.0
click at [855, 188] on th "Development Status" at bounding box center [797, 188] width 171 height 37
click at [1471, 14] on icon at bounding box center [1471, 17] width 14 height 14
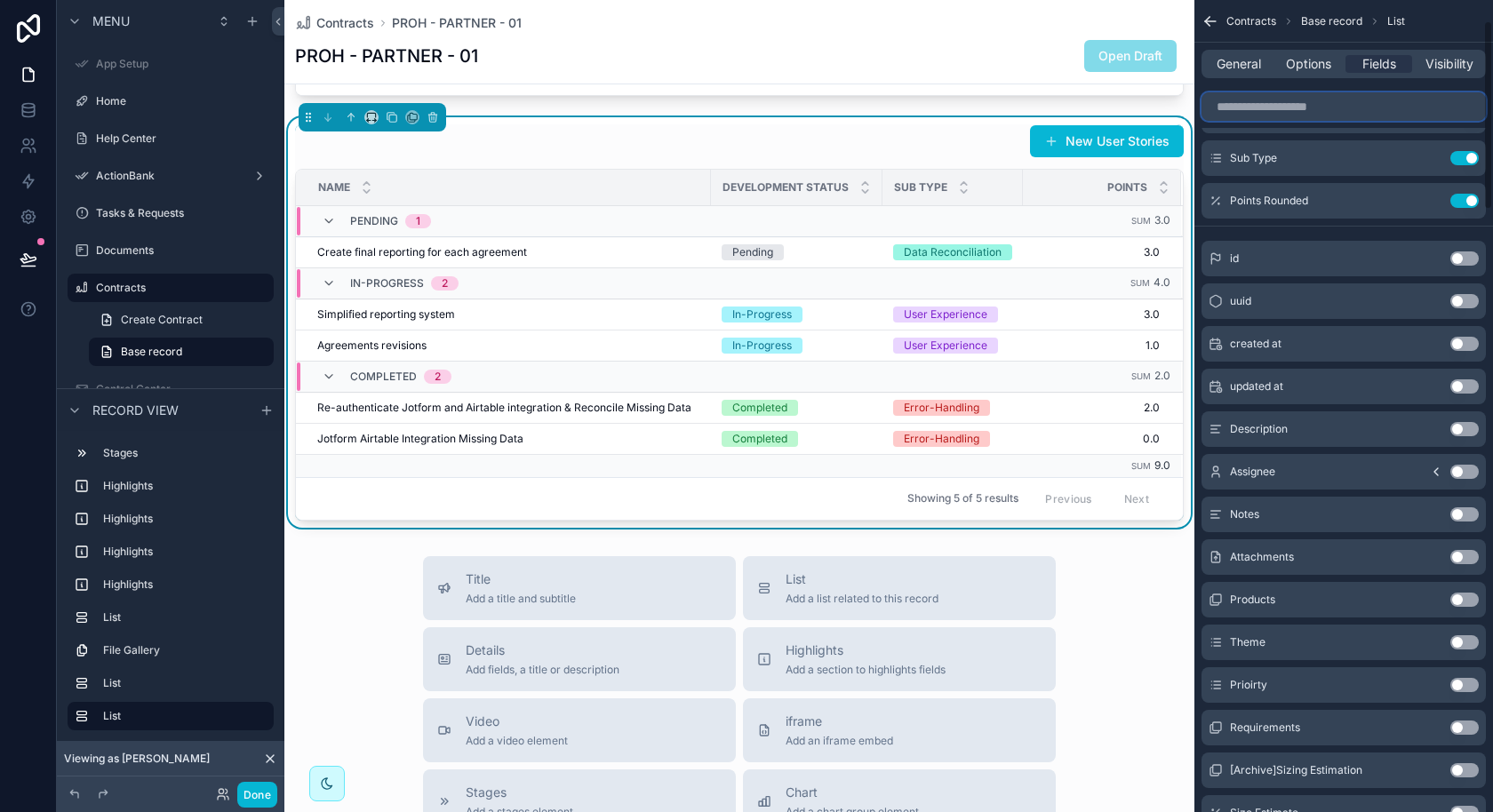
click at [1337, 105] on input "scrollable content" at bounding box center [1343, 107] width 284 height 29
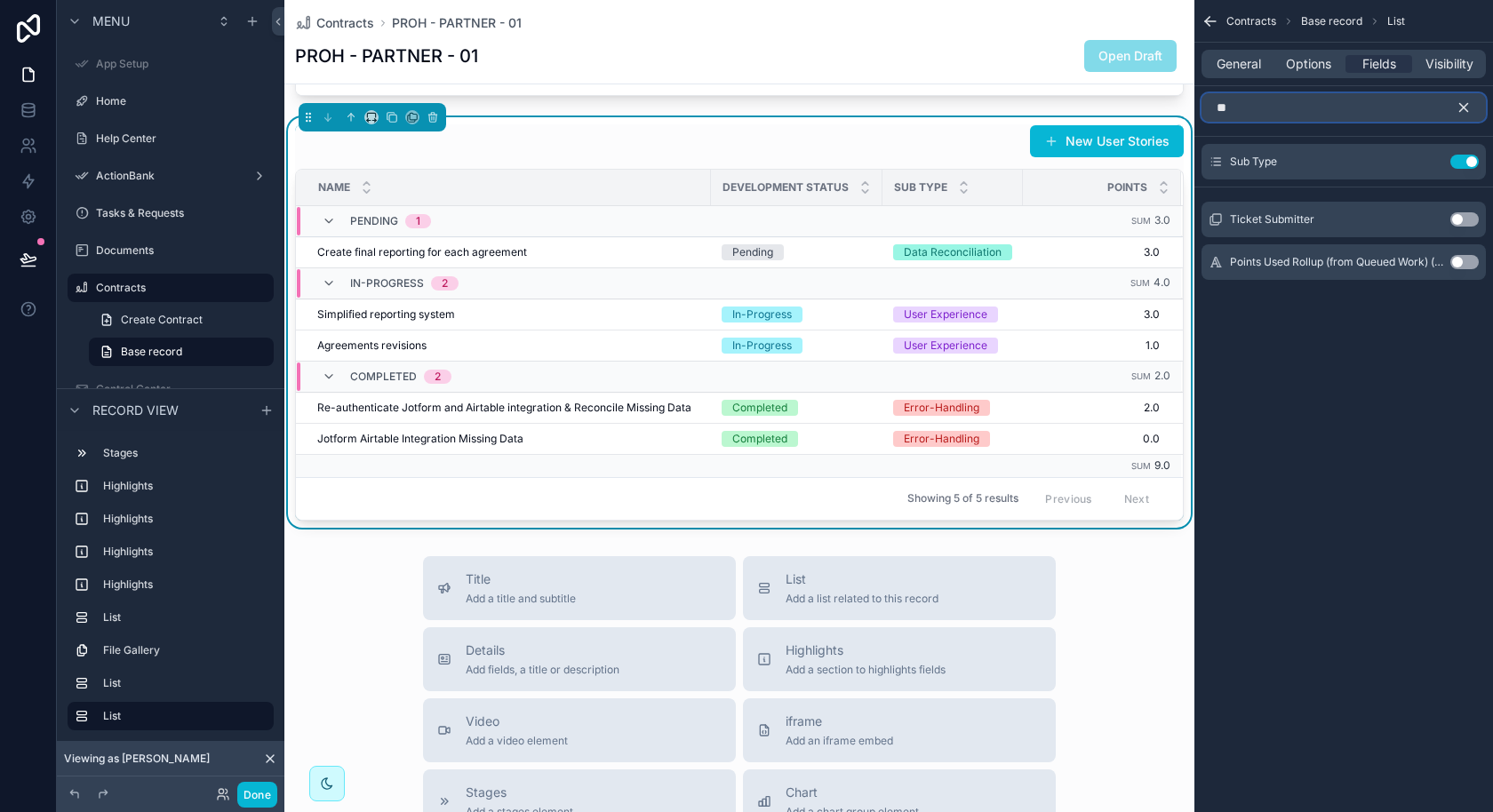
scroll to position [0, 0]
type input "***"
click at [1455, 218] on button "Use setting" at bounding box center [1465, 219] width 29 height 14
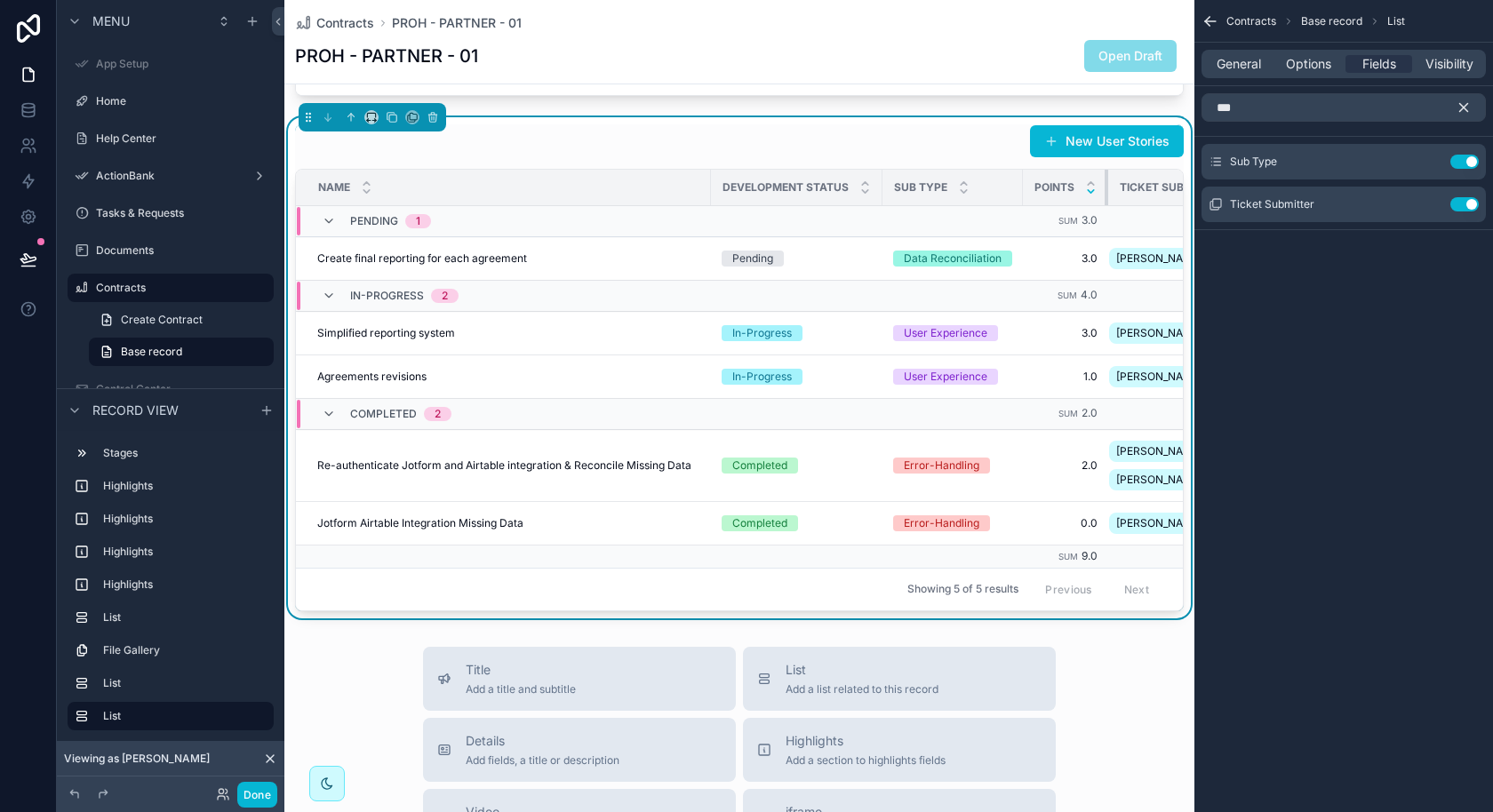
drag, startPoint x: 1152, startPoint y: 184, endPoint x: 1084, endPoint y: 189, distance: 68.2
click at [1084, 189] on th "Points" at bounding box center [1065, 188] width 86 height 37
click at [706, 180] on tr "Name Development Status Sub Type Points Ticket Submitter" at bounding box center [769, 188] width 947 height 37
drag, startPoint x: 706, startPoint y: 180, endPoint x: 684, endPoint y: 186, distance: 22.8
click at [684, 185] on th "Name" at bounding box center [499, 188] width 406 height 37
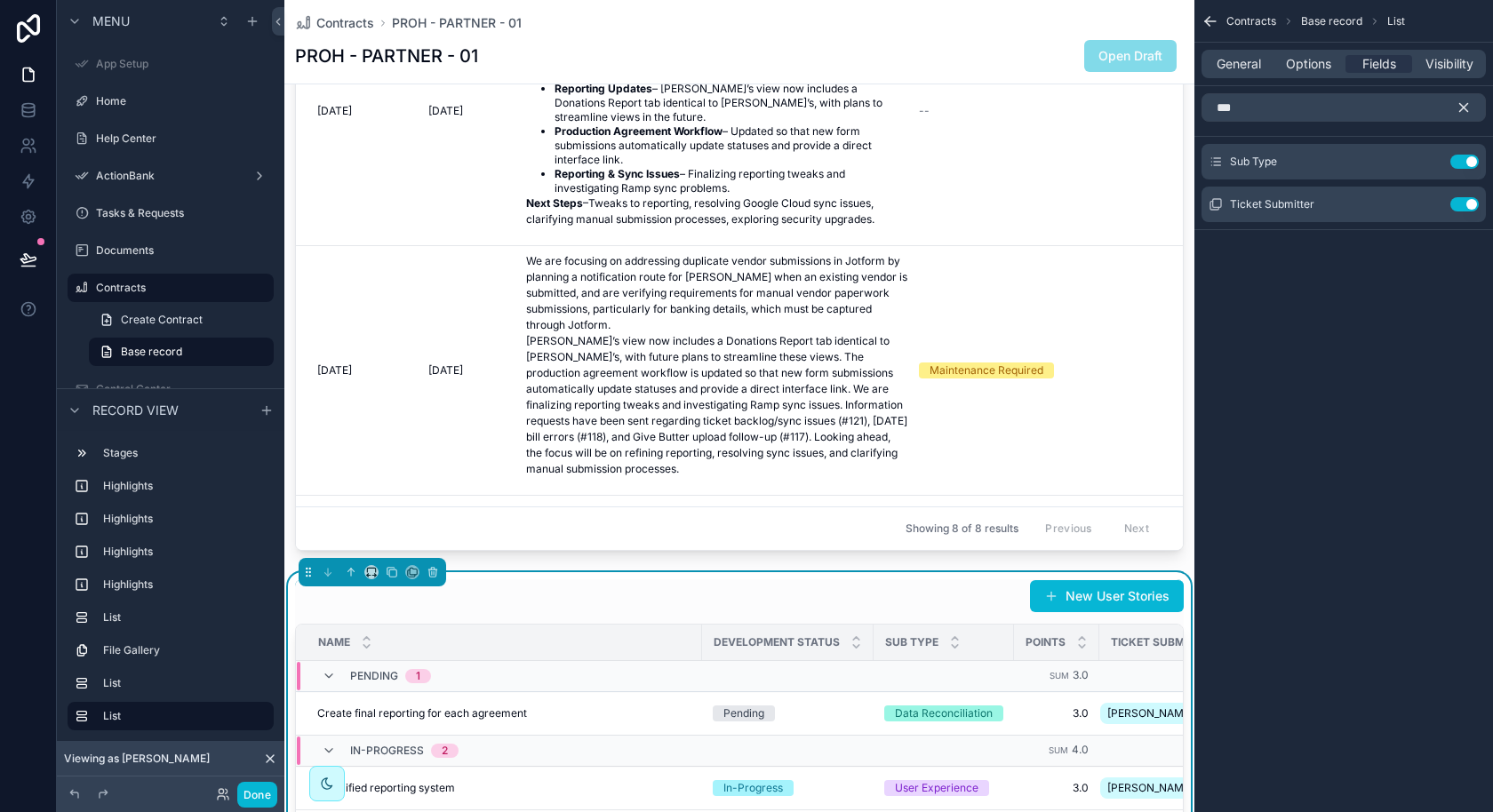
scroll to position [1858, 0]
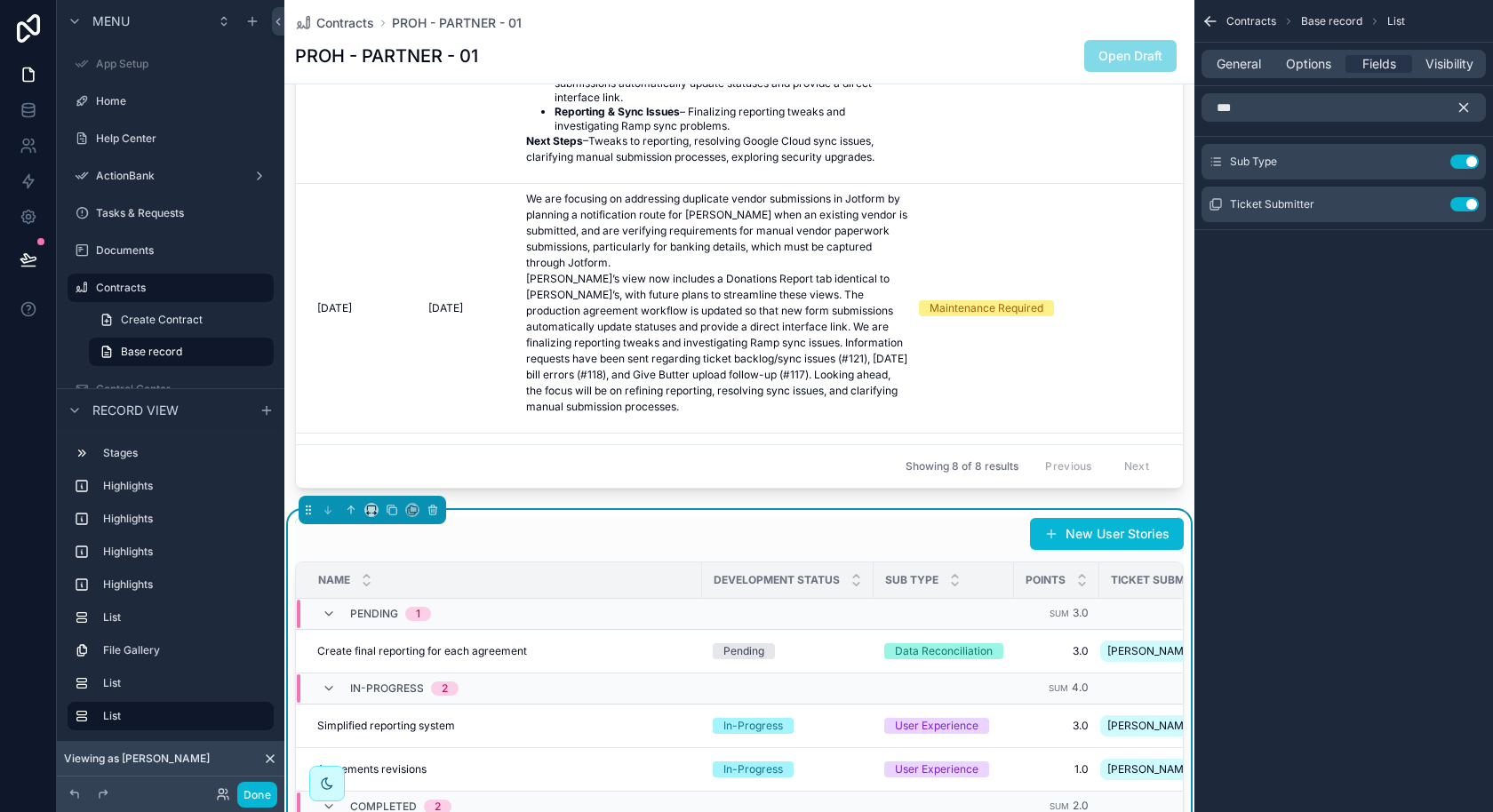
click at [921, 439] on div "scrollable content" at bounding box center [739, 165] width 910 height 661
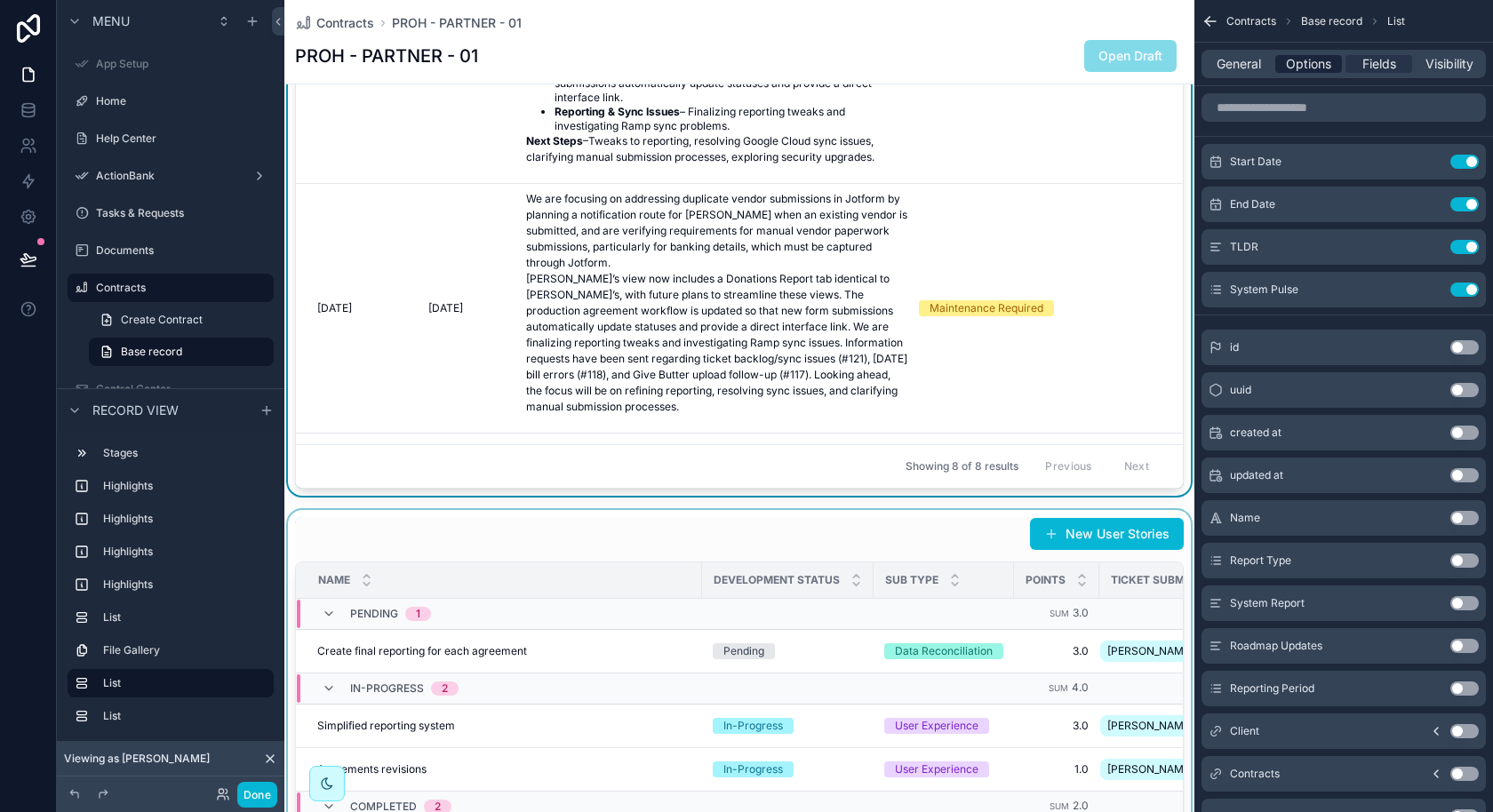
click at [1312, 67] on span "Options" at bounding box center [1308, 64] width 45 height 17
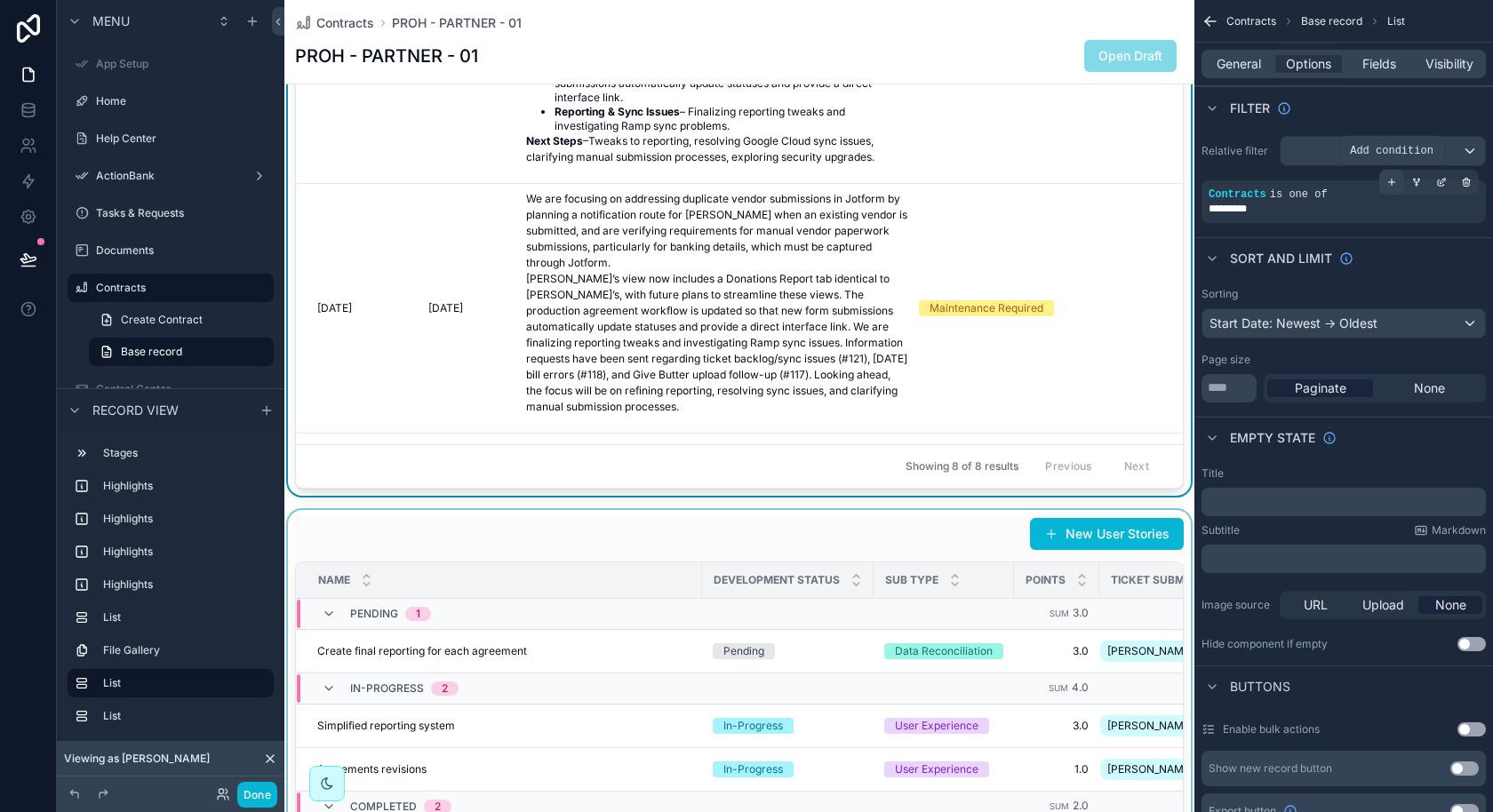
click at [1392, 188] on div "scrollable content" at bounding box center [1392, 182] width 25 height 25
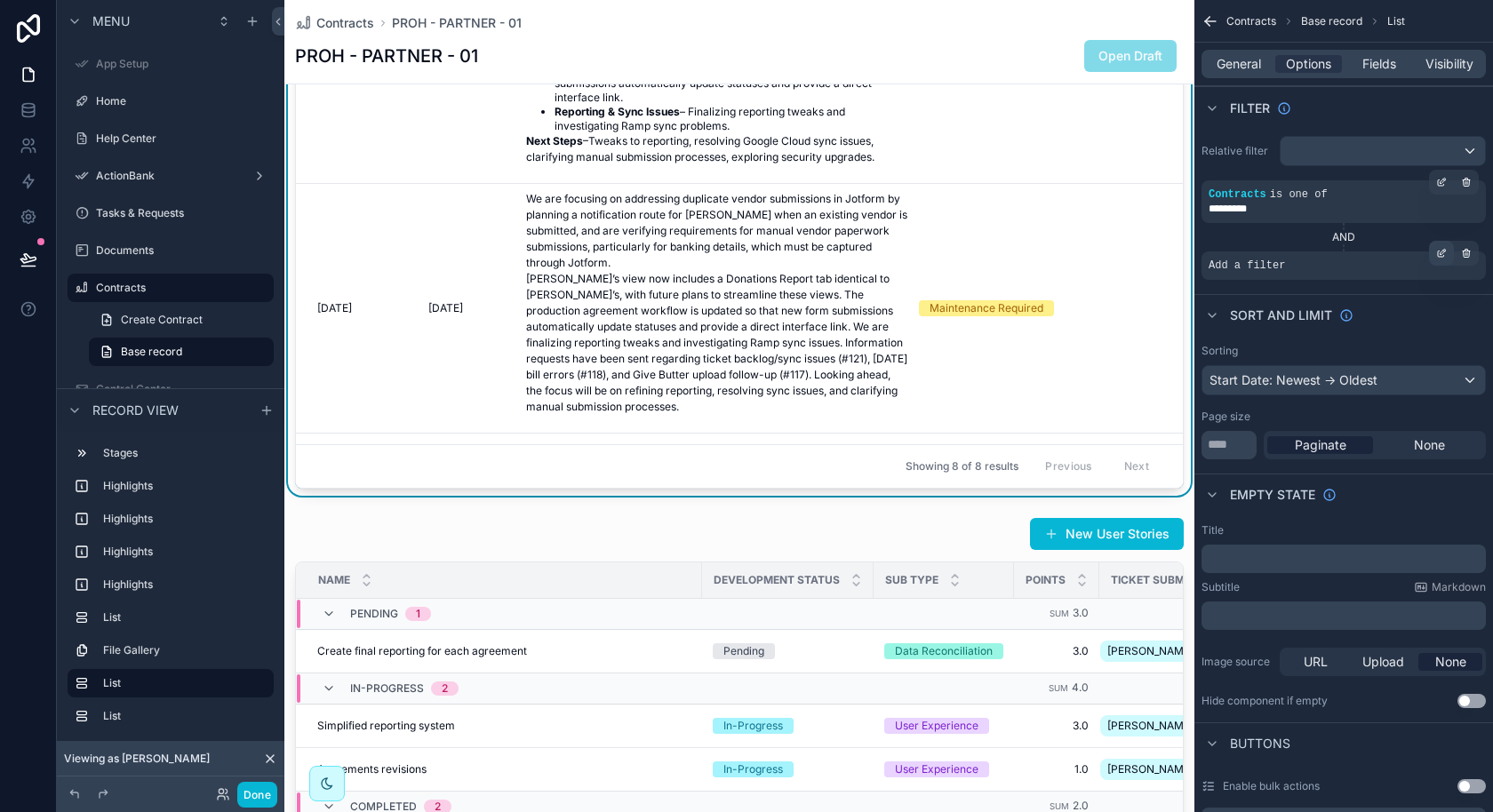
click at [1436, 252] on icon "scrollable content" at bounding box center [1441, 252] width 11 height 11
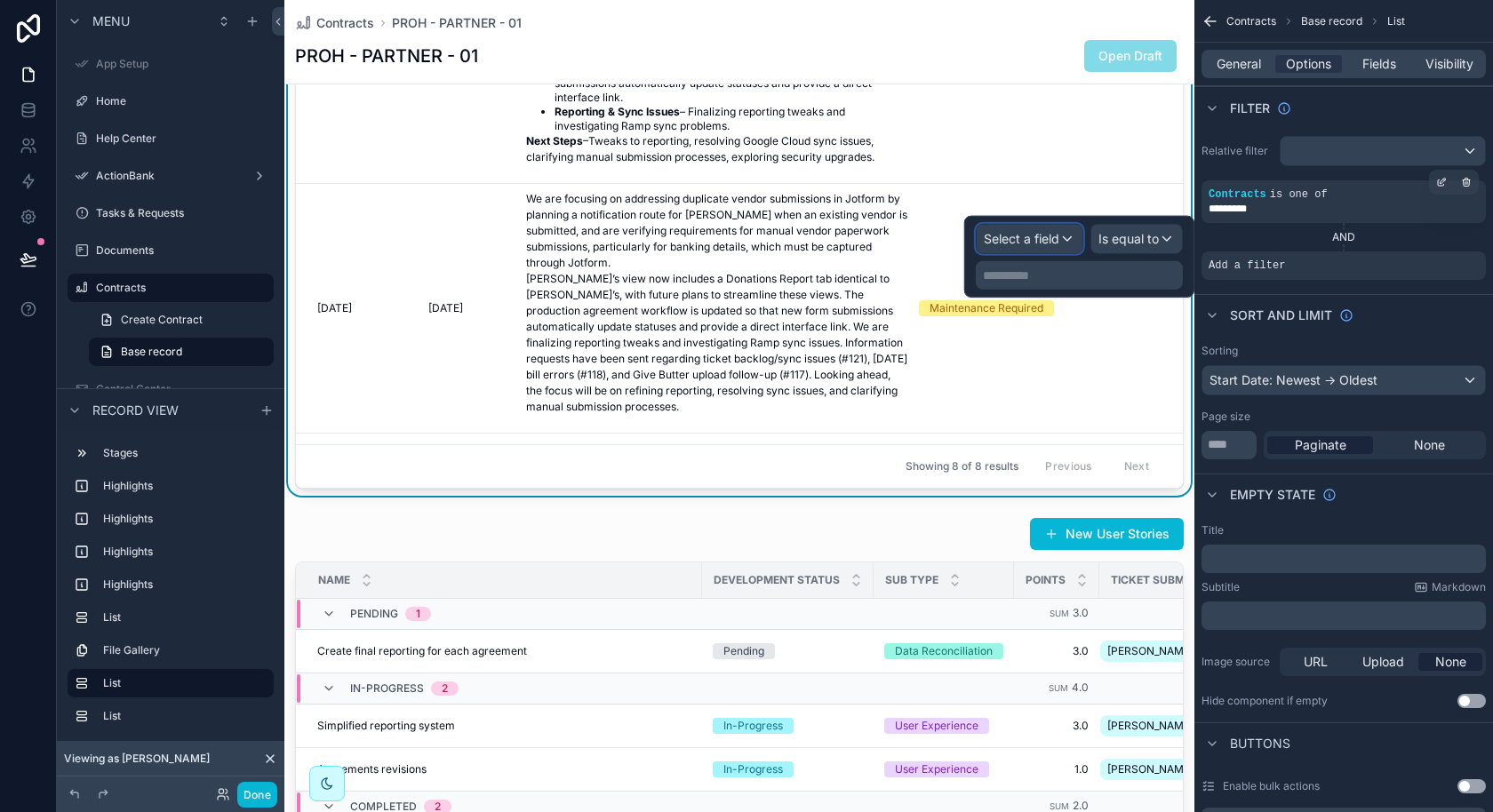
click at [1055, 237] on span "Select a field" at bounding box center [1021, 239] width 75 height 15
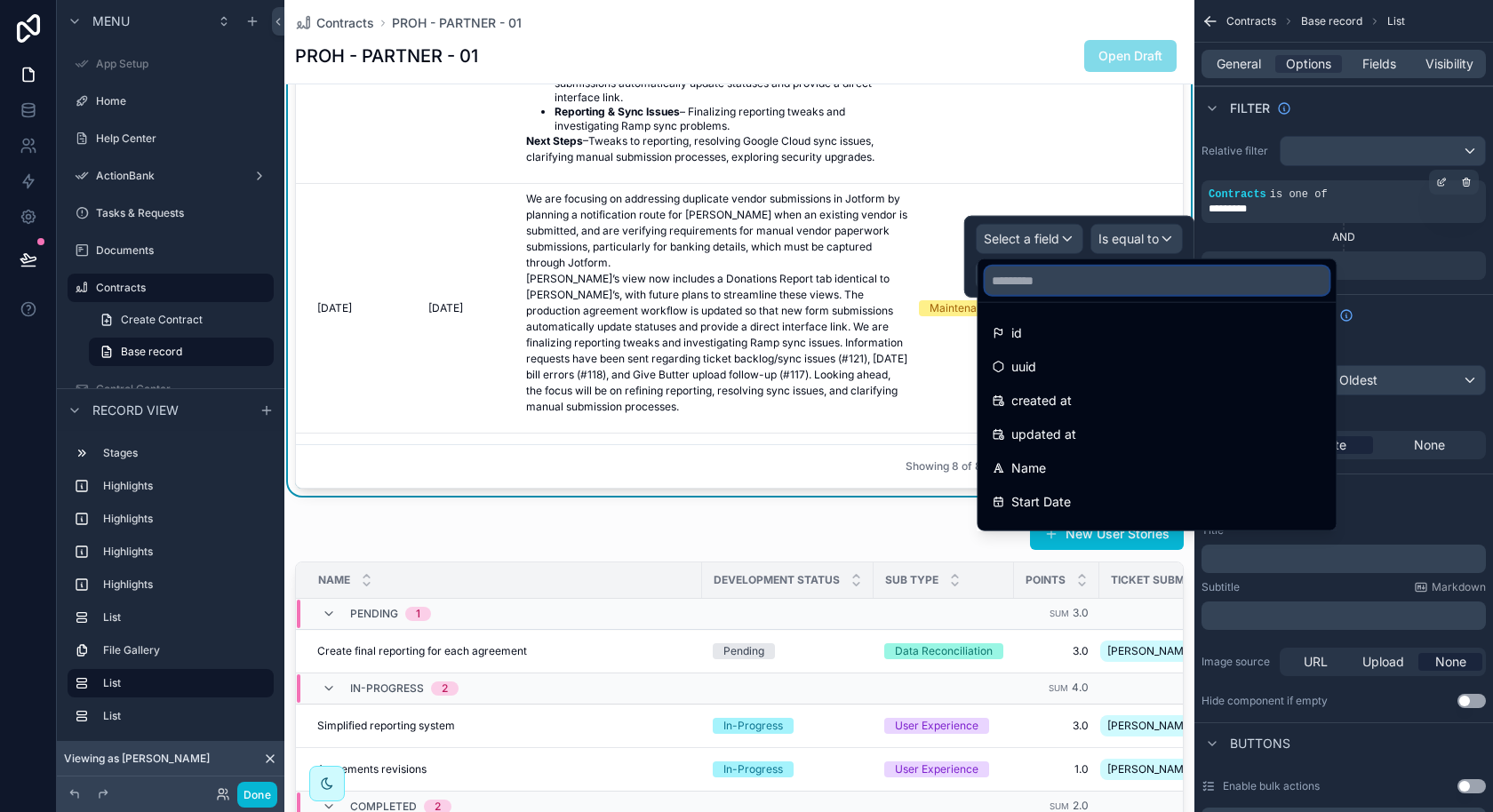
click at [1060, 289] on input "text" at bounding box center [1156, 281] width 344 height 29
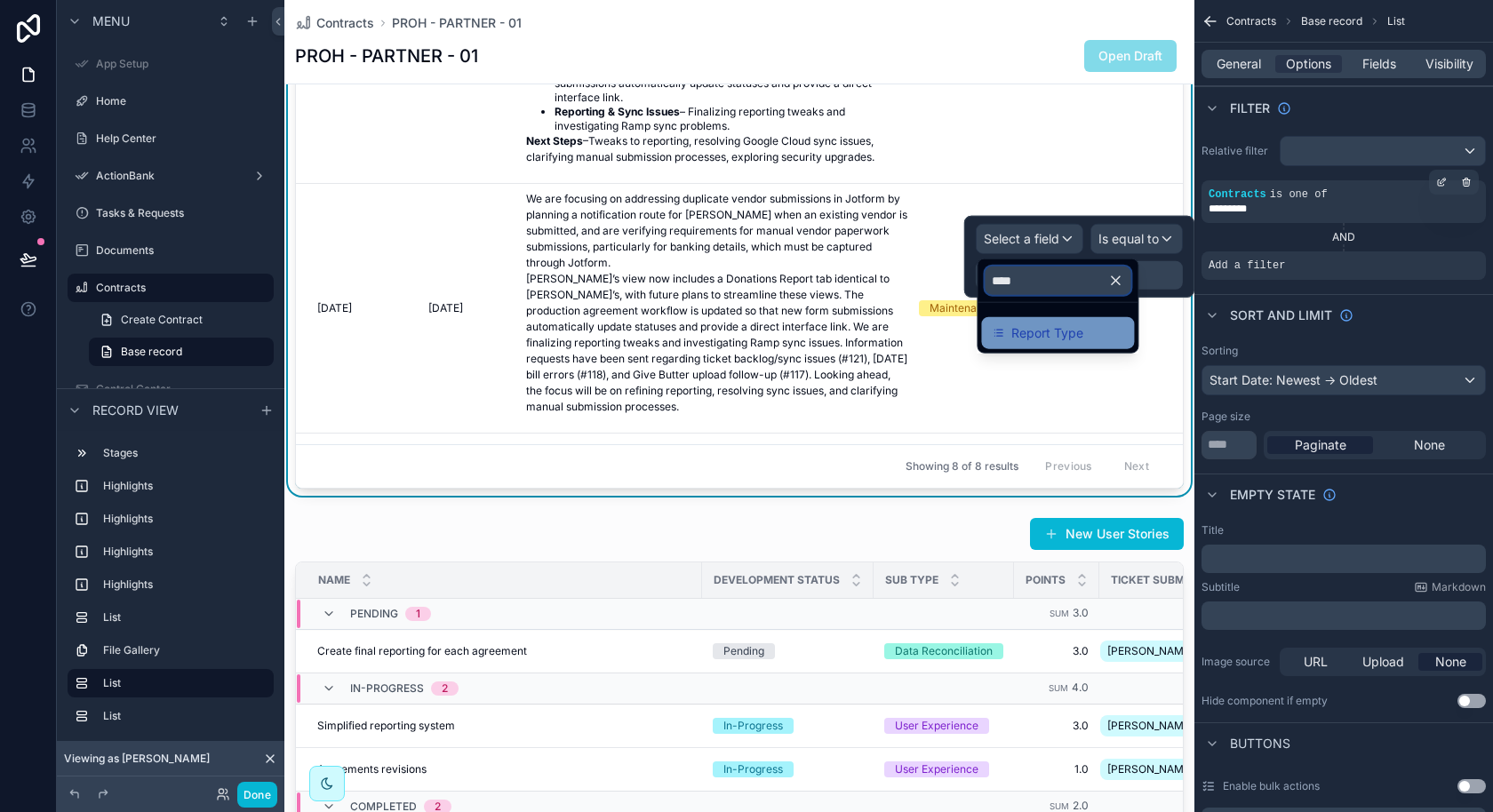
type input "****"
click at [1083, 338] on span "Report Type" at bounding box center [1047, 333] width 72 height 21
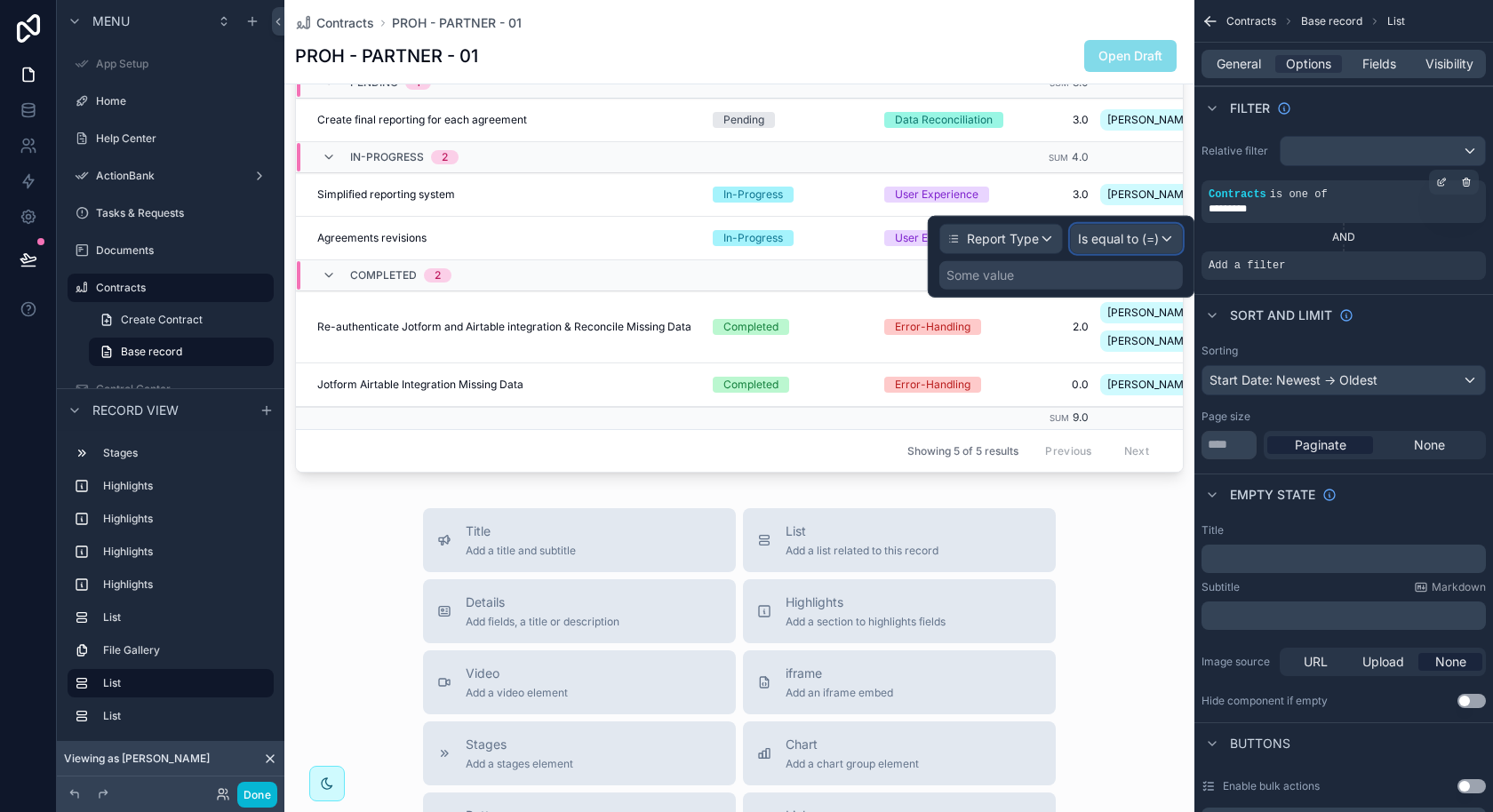
click at [1128, 245] on span "Is equal to (=)" at bounding box center [1118, 239] width 81 height 17
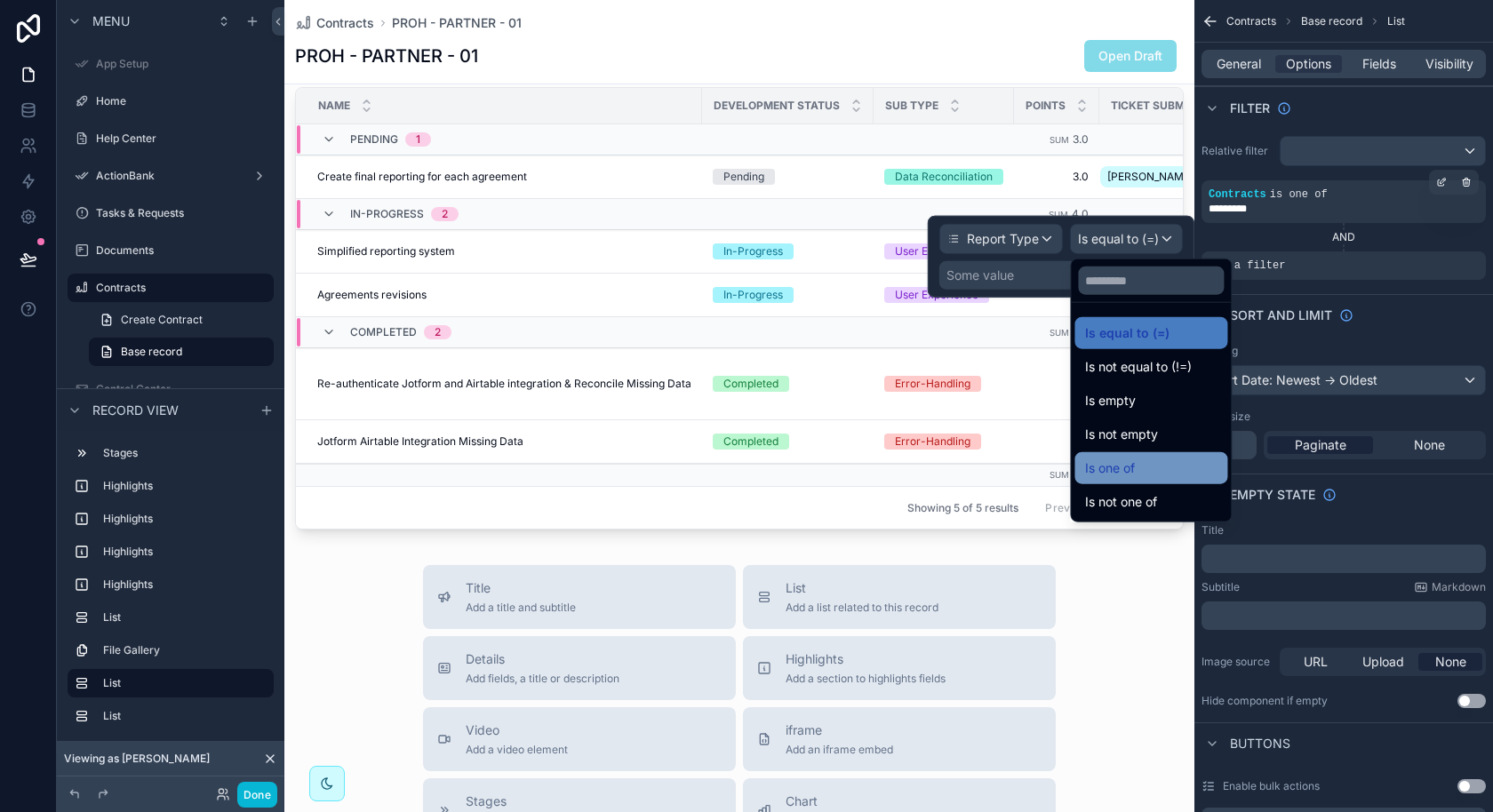
click at [1140, 471] on div "Is one of" at bounding box center [1150, 468] width 132 height 21
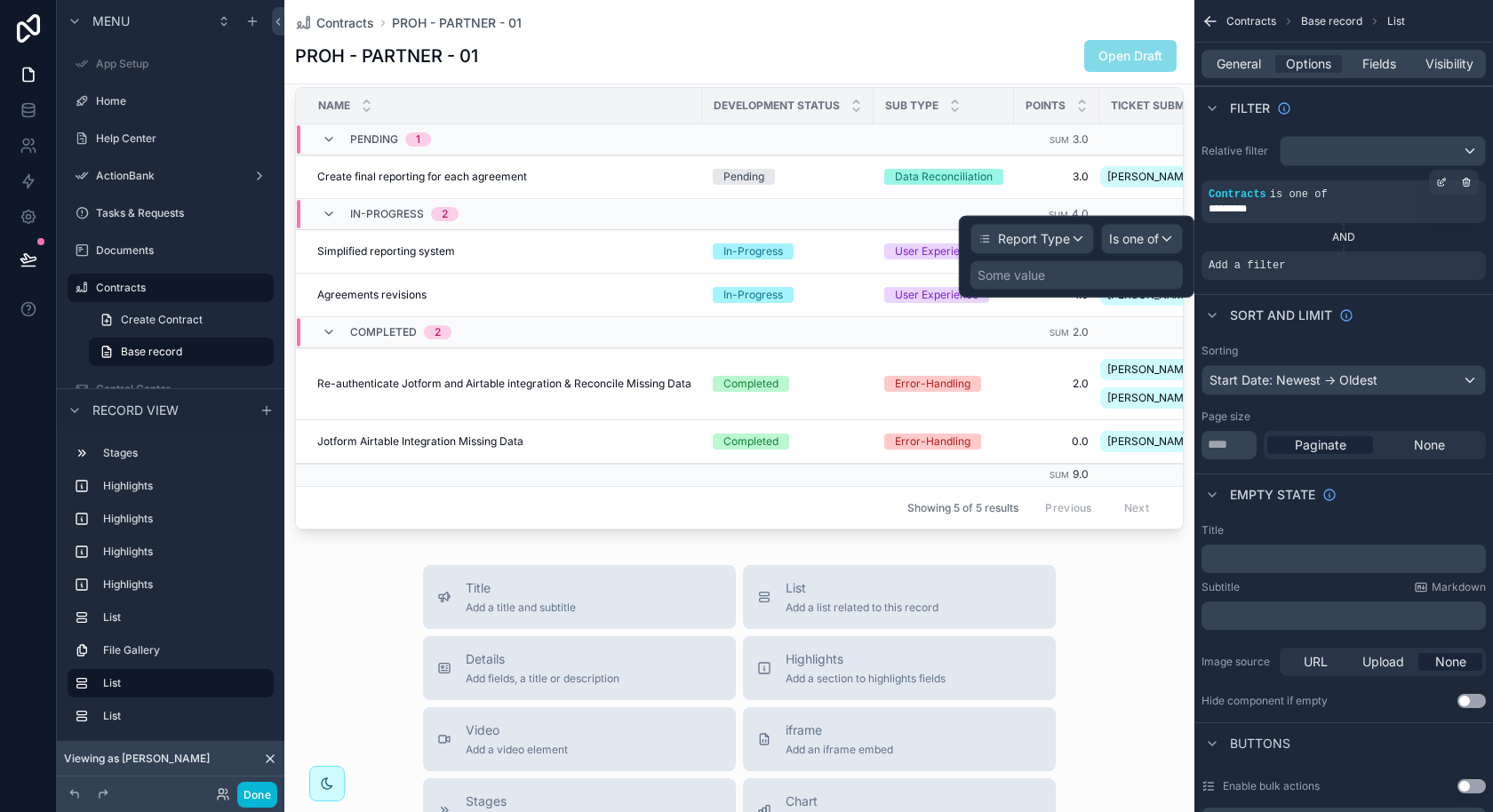
click at [1112, 279] on div "Some value" at bounding box center [1076, 275] width 212 height 29
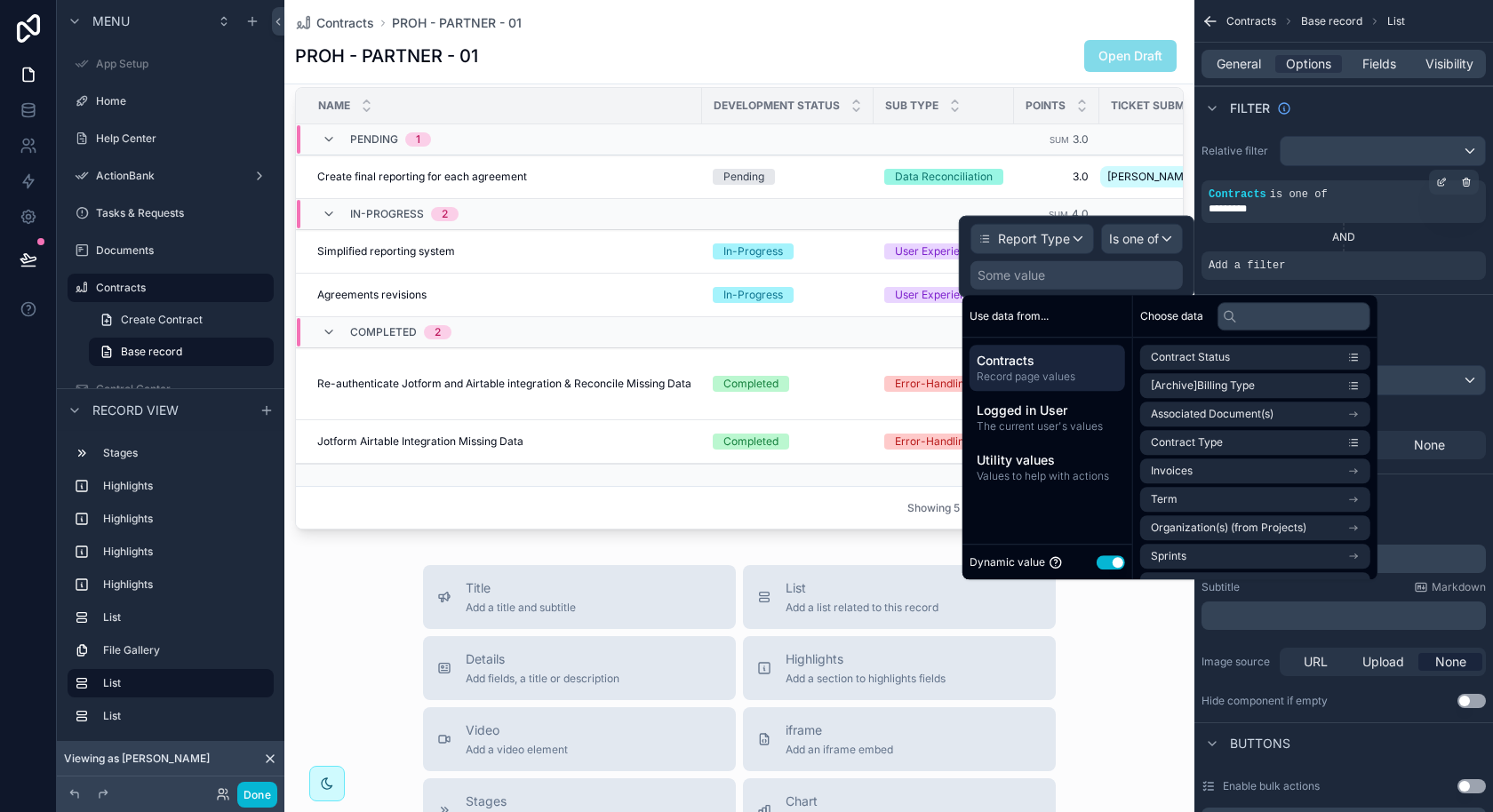
click at [1112, 567] on button "Use setting" at bounding box center [1111, 563] width 29 height 14
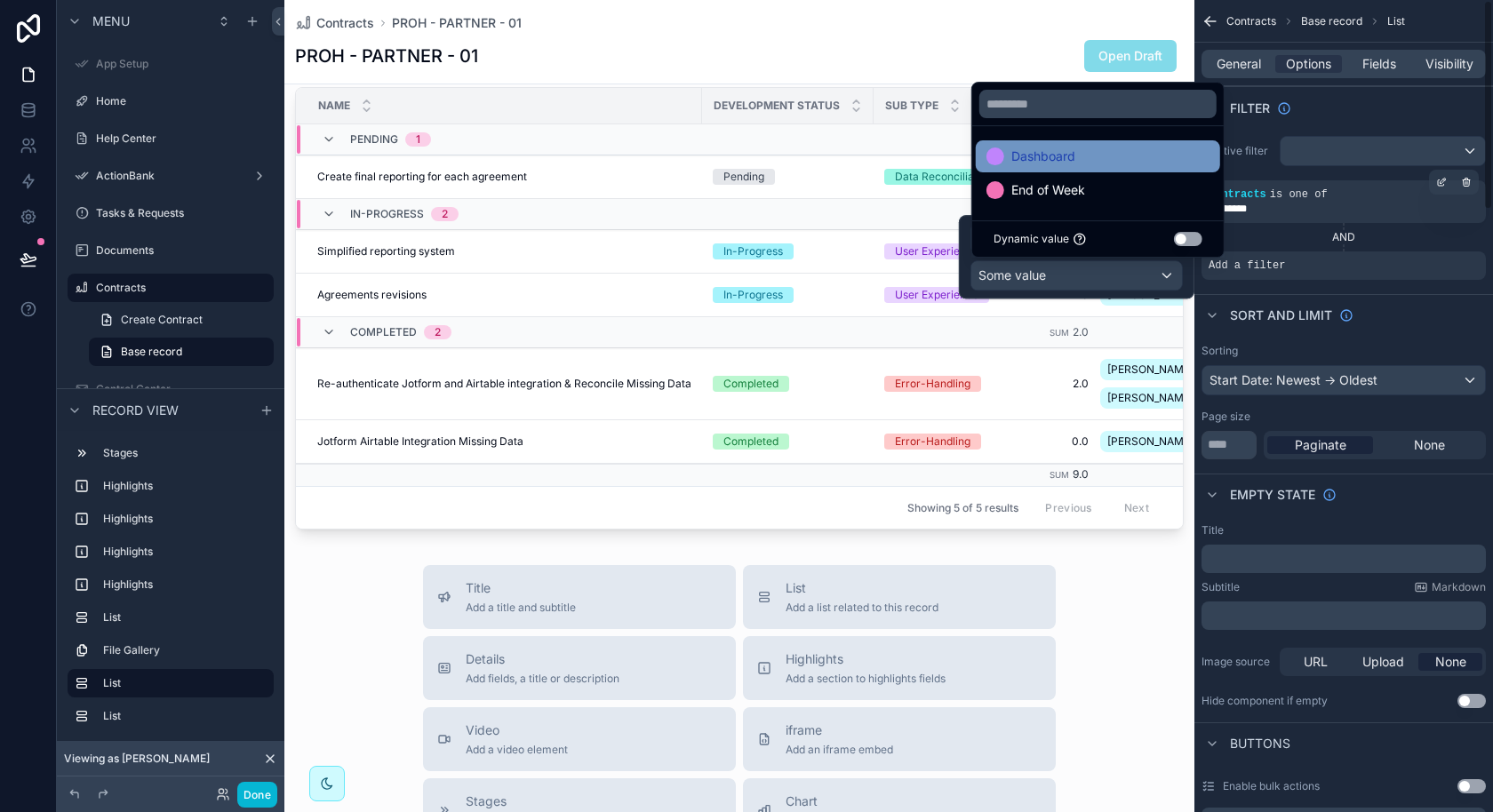
click at [1111, 158] on div "Dashboard" at bounding box center [1098, 156] width 223 height 21
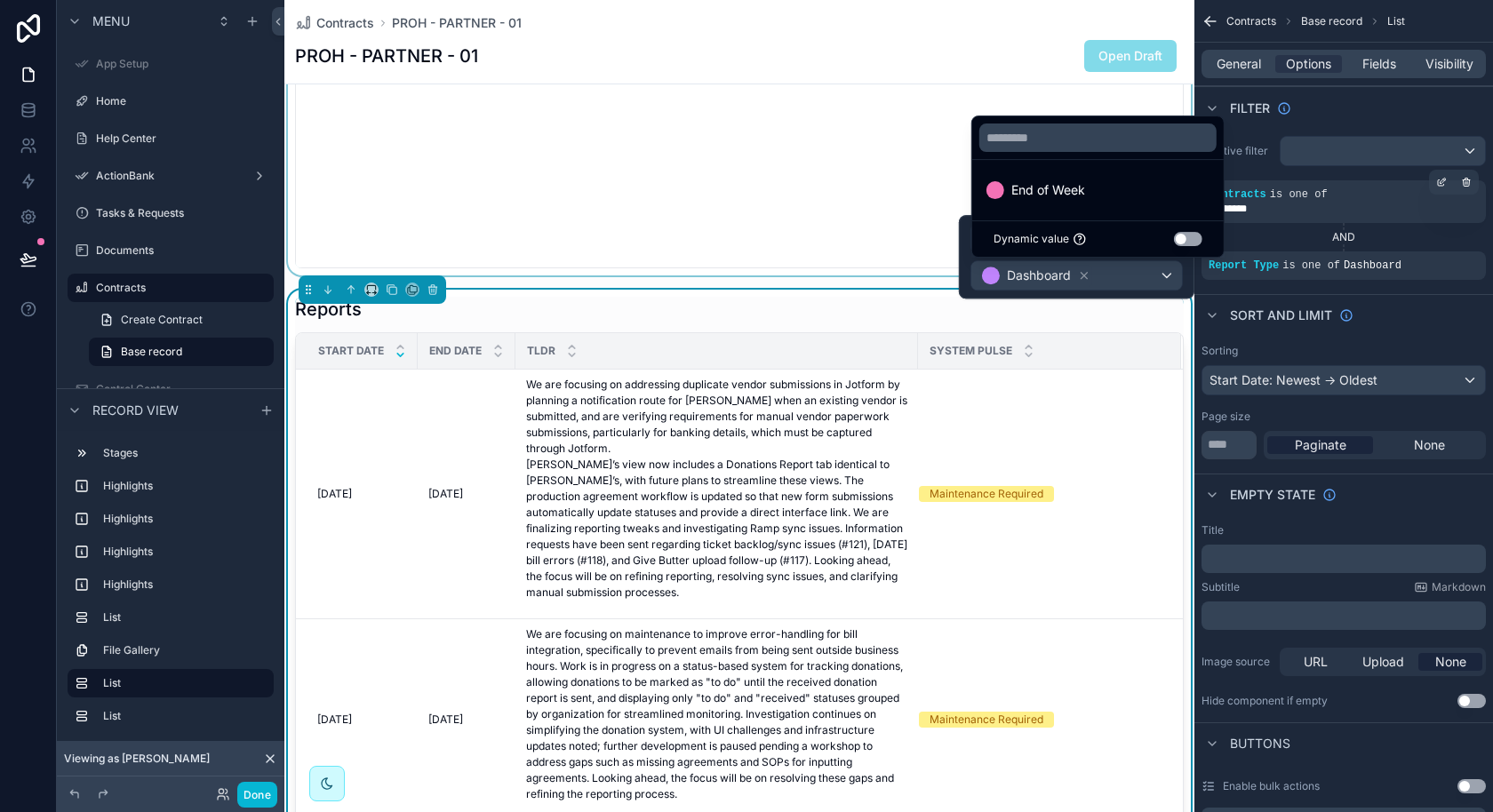
scroll to position [1420, 0]
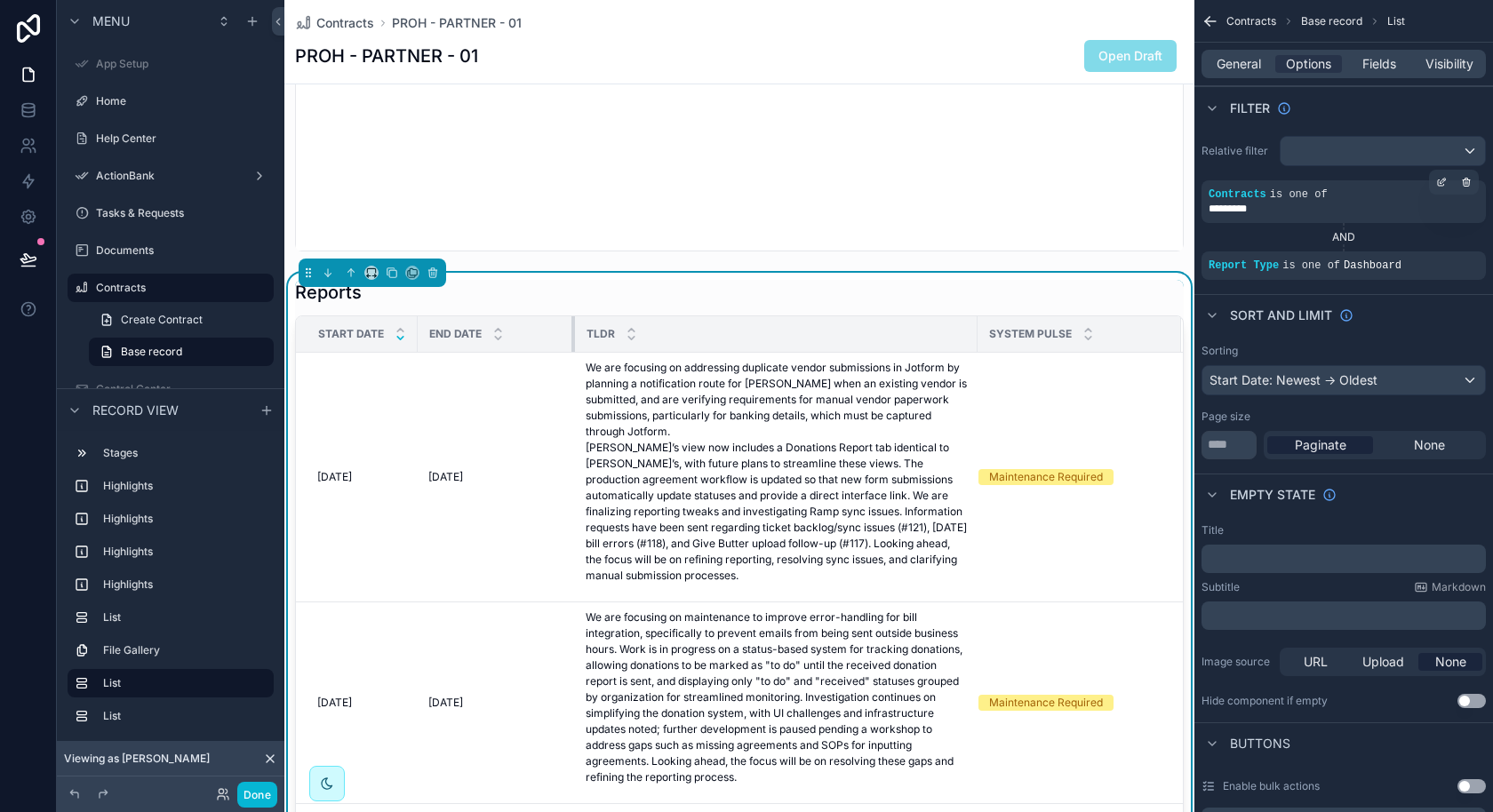
drag, startPoint x: 511, startPoint y: 328, endPoint x: 573, endPoint y: 327, distance: 62.0
click at [573, 327] on tr "Start Date End Date TLDR System Pulse" at bounding box center [739, 334] width 887 height 37
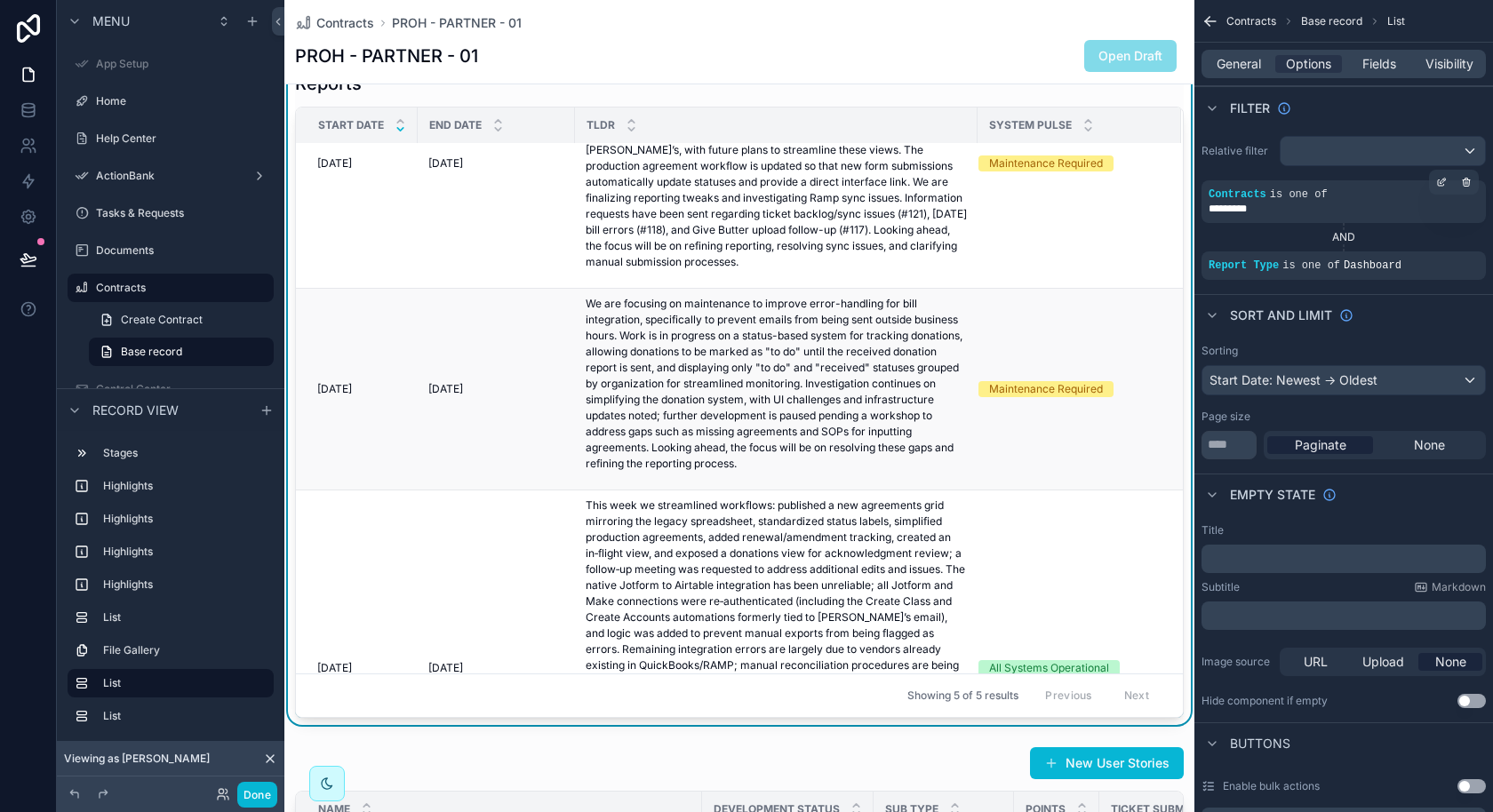
scroll to position [0, 0]
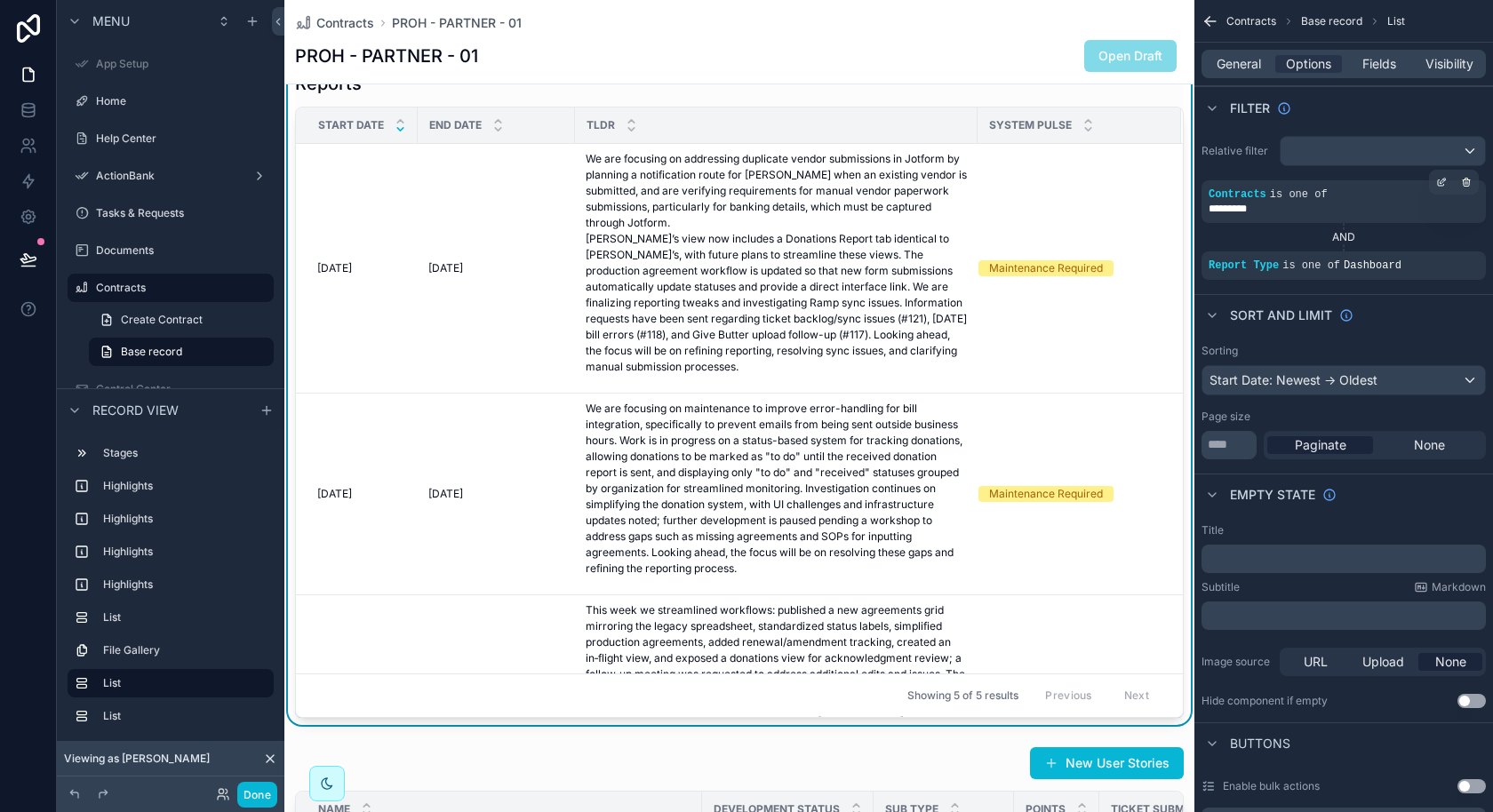
click at [1371, 74] on div "General Options Fields Visibility" at bounding box center [1343, 65] width 284 height 29
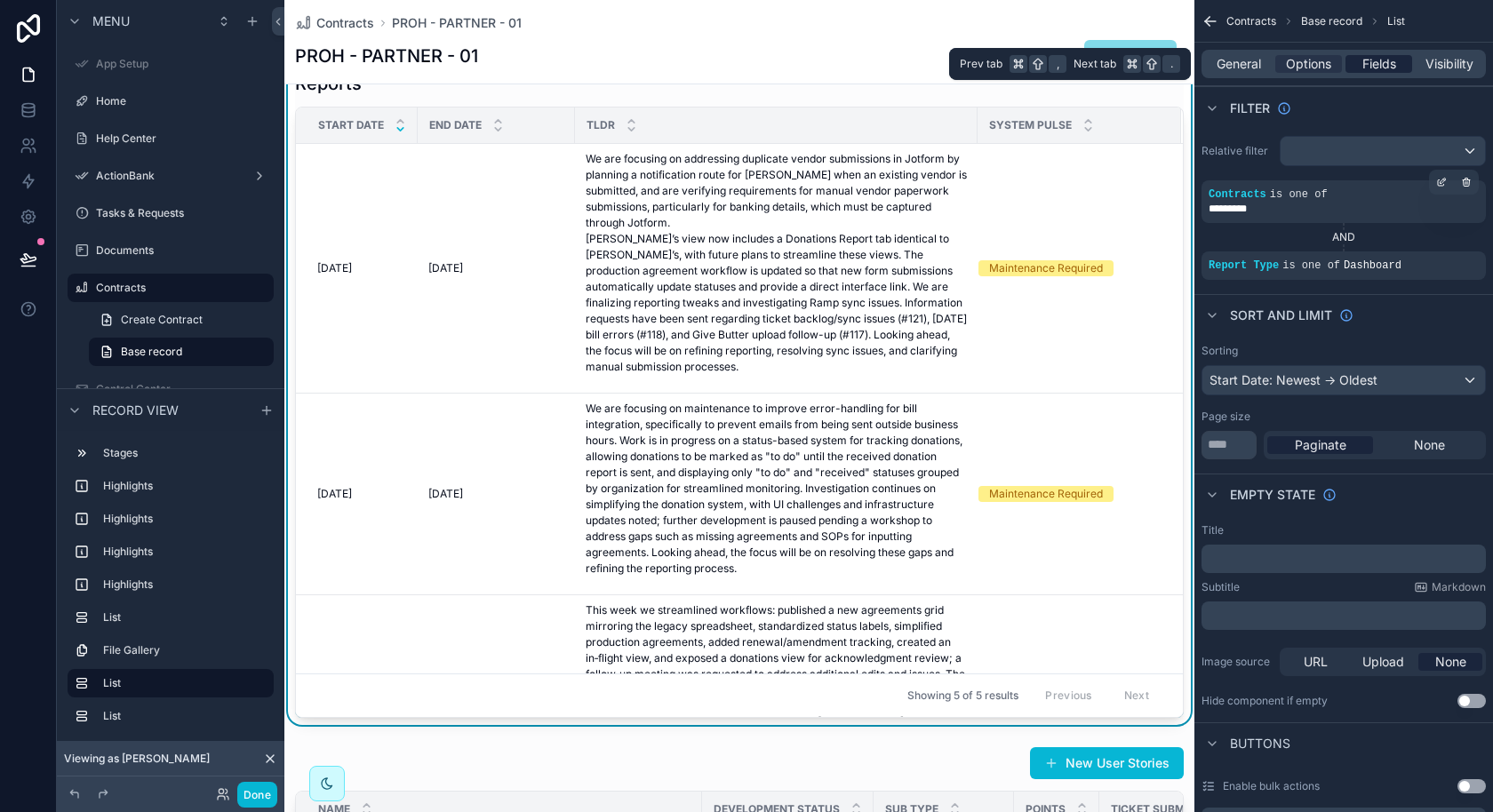
click at [1373, 66] on span "Fields" at bounding box center [1378, 64] width 34 height 17
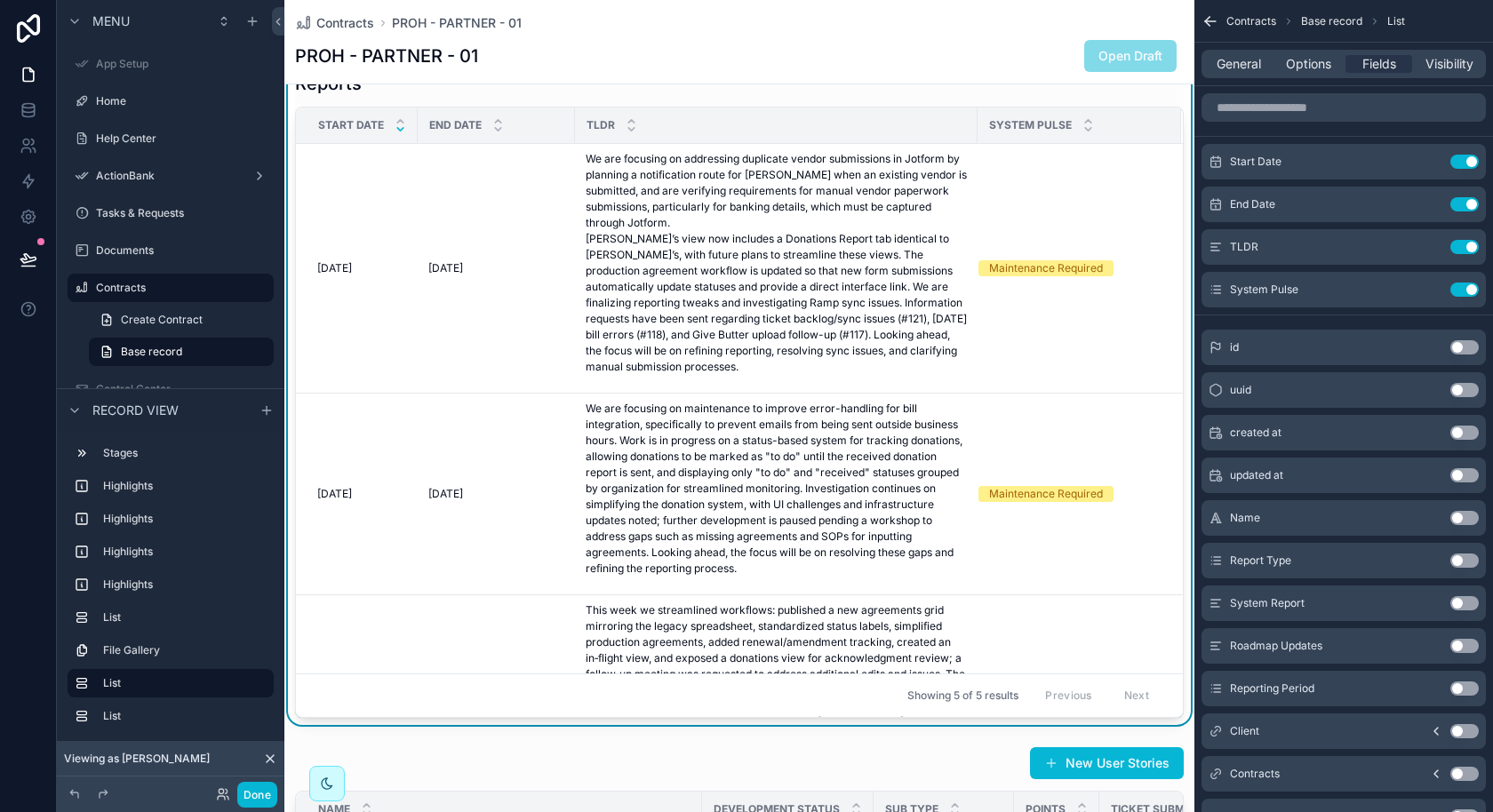
click at [1455, 511] on button "Use setting" at bounding box center [1465, 517] width 29 height 14
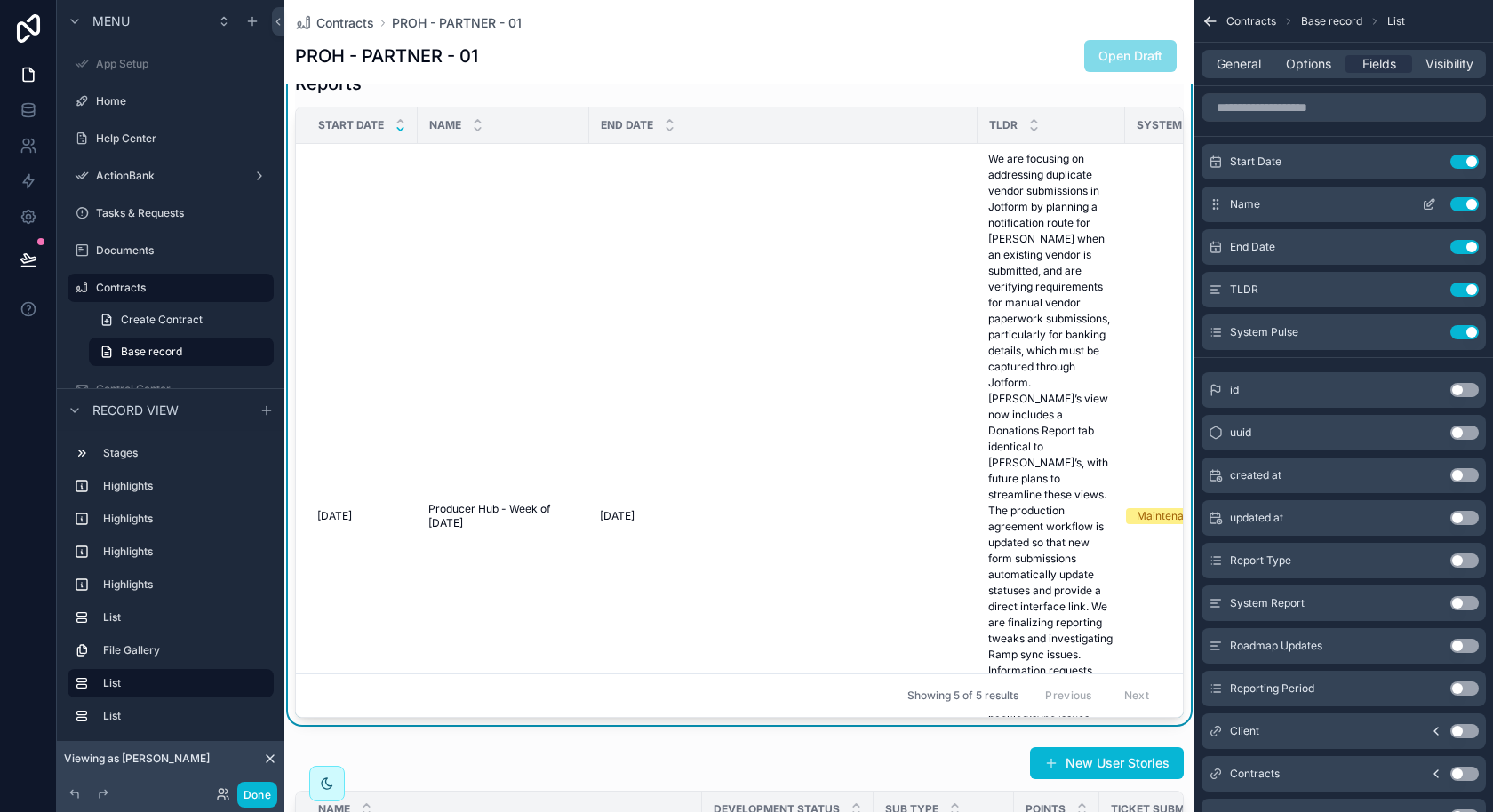
click at [1207, 202] on div "Name Use setting" at bounding box center [1343, 204] width 284 height 36
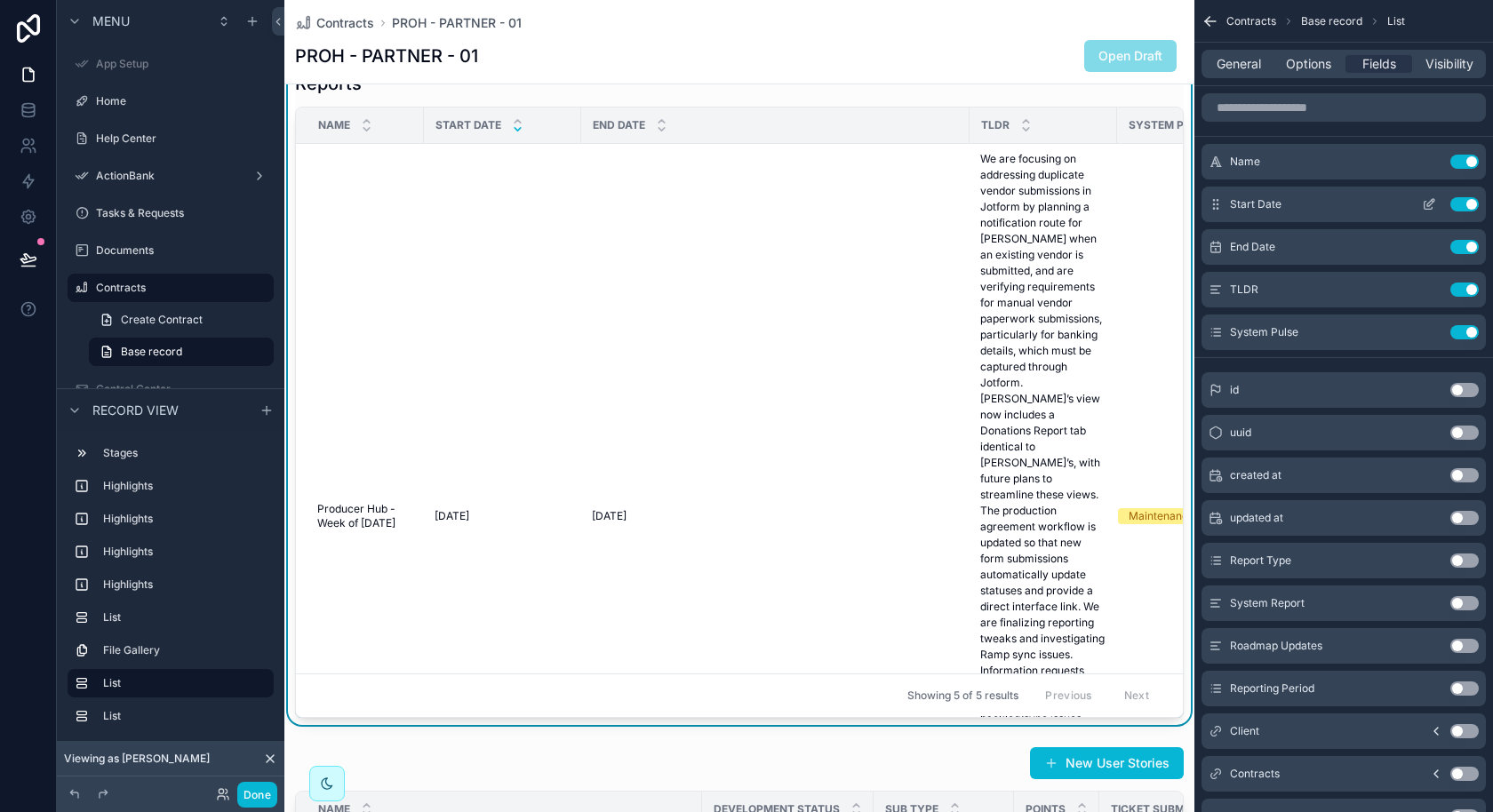
click at [1469, 208] on button "Use setting" at bounding box center [1465, 204] width 29 height 14
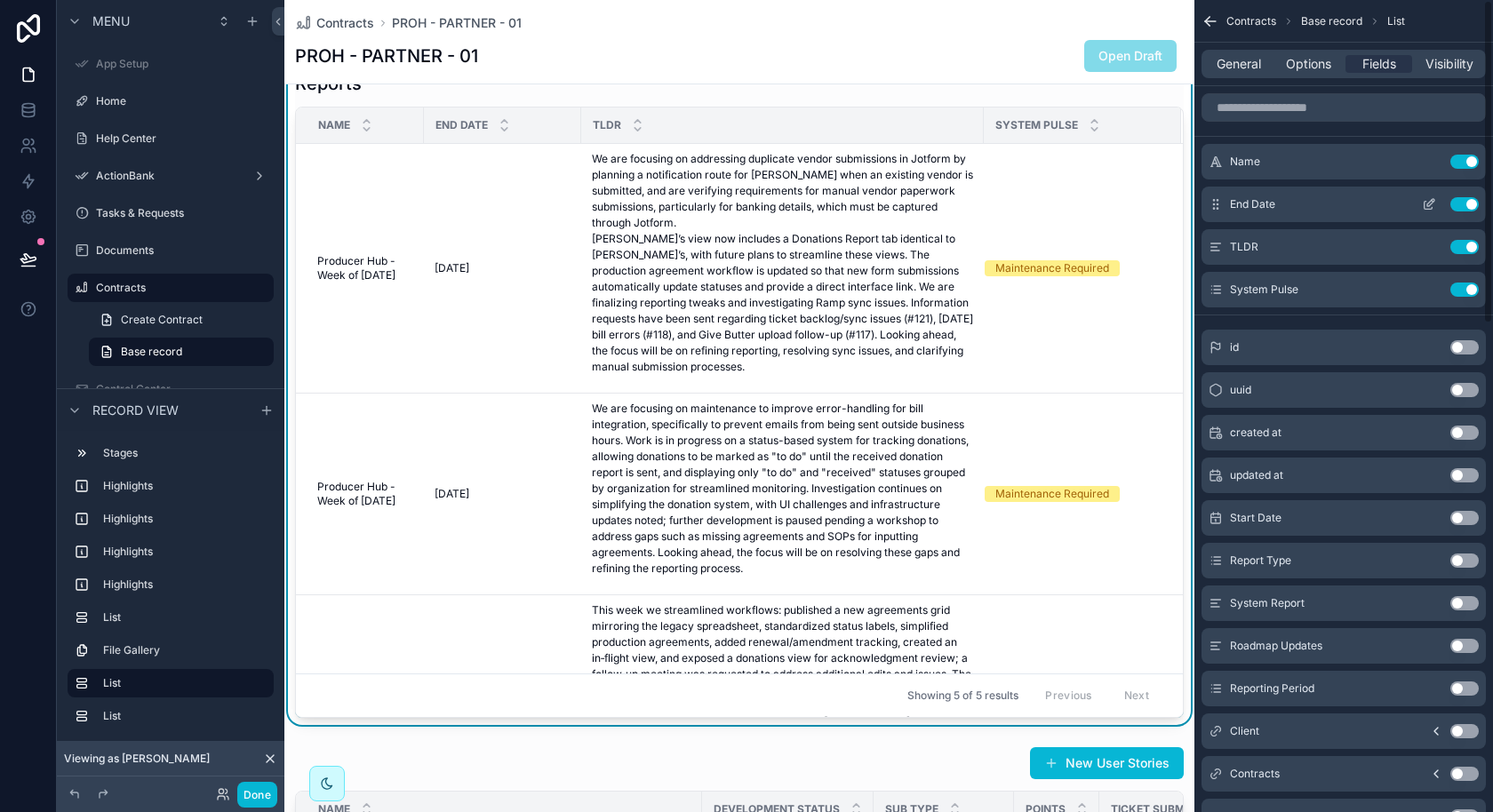
click at [1462, 204] on button "Use setting" at bounding box center [1465, 204] width 29 height 14
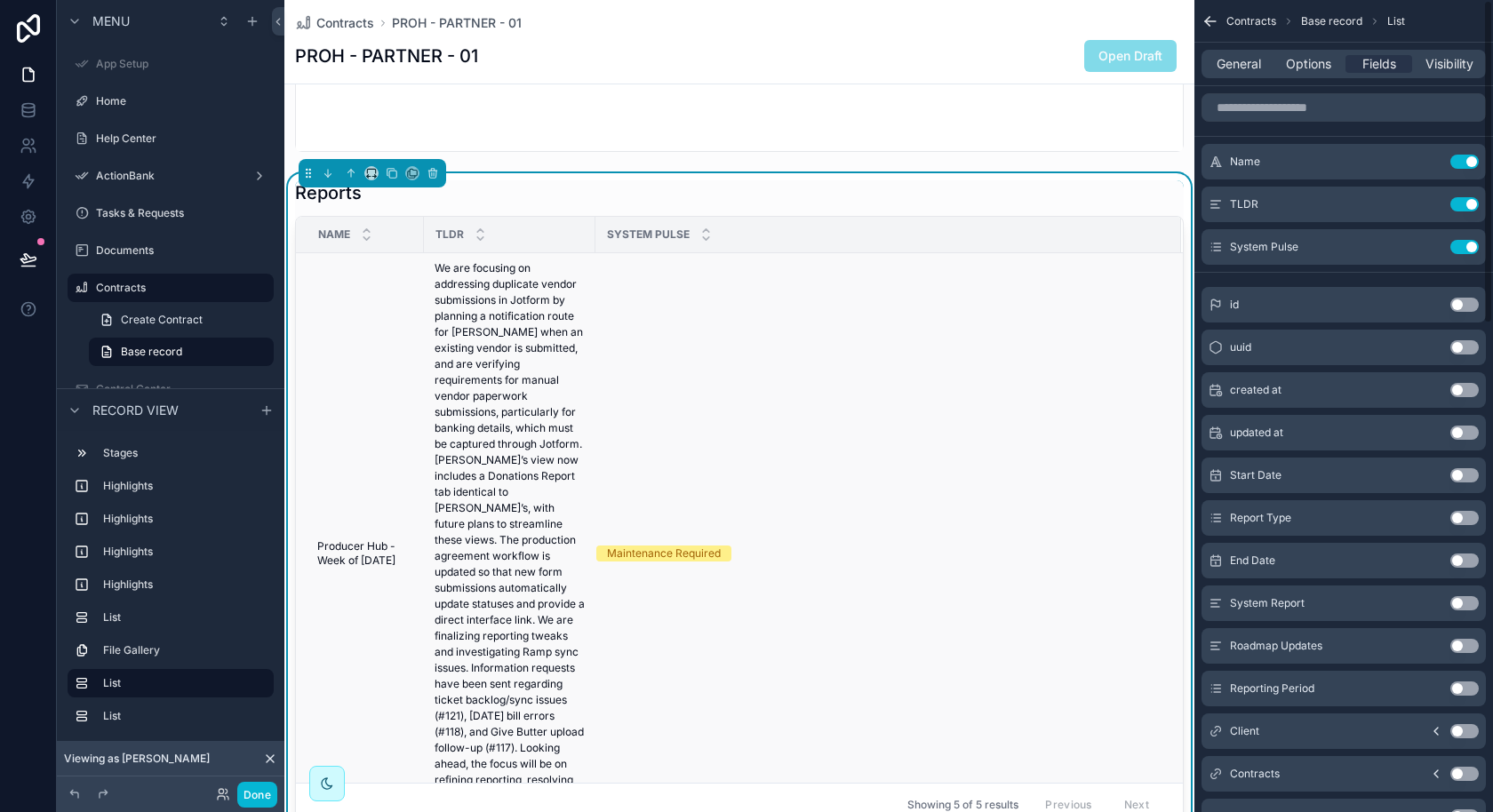
scroll to position [1404, 0]
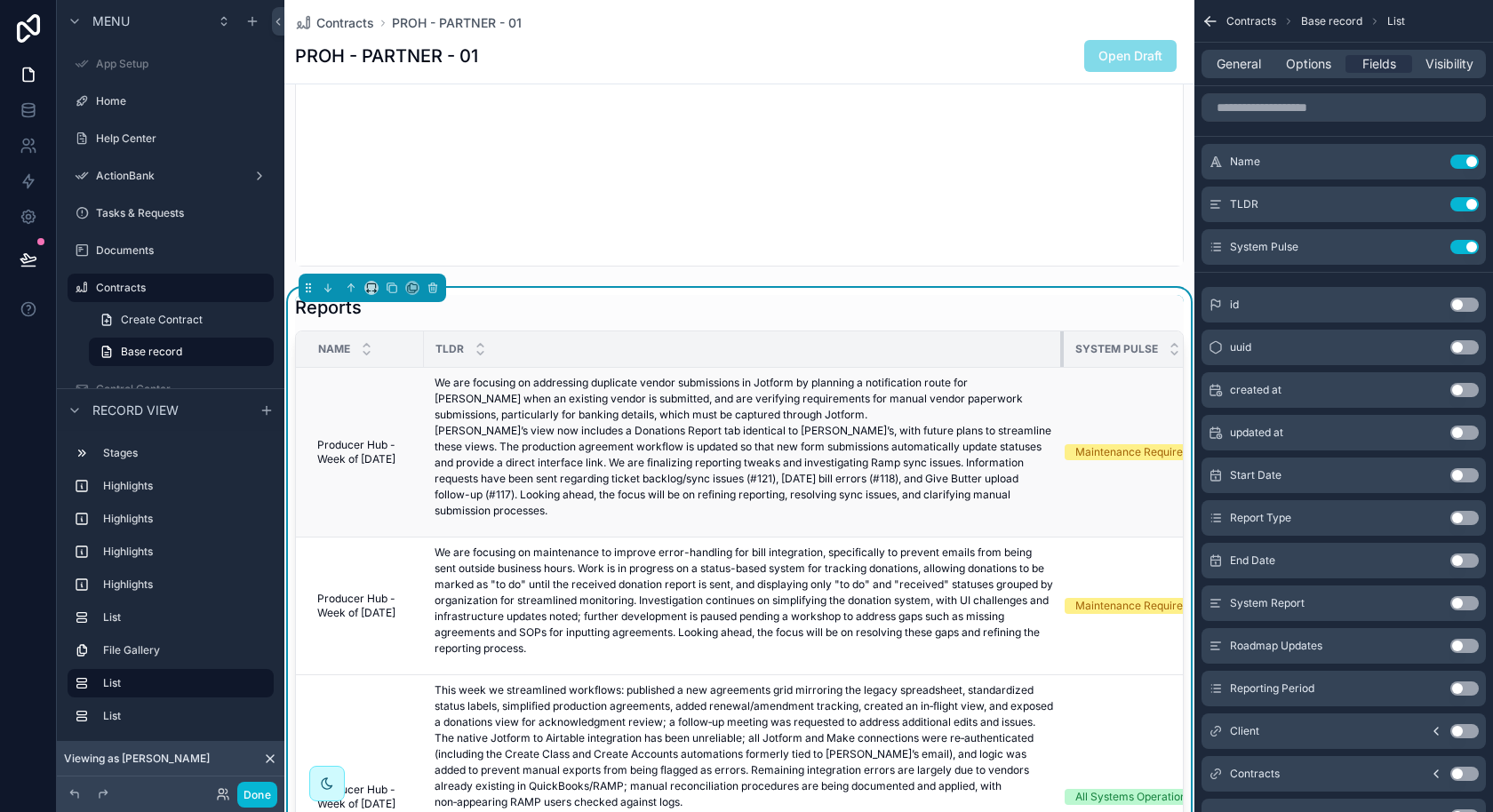
drag, startPoint x: 592, startPoint y: 343, endPoint x: 1061, endPoint y: 375, distance: 470.1
click at [1061, 375] on table "Name TLDR System Pulse Producer Hub - Week of [DATE] Producer Hub - Week of [DA…" at bounding box center [875, 747] width 1158 height 831
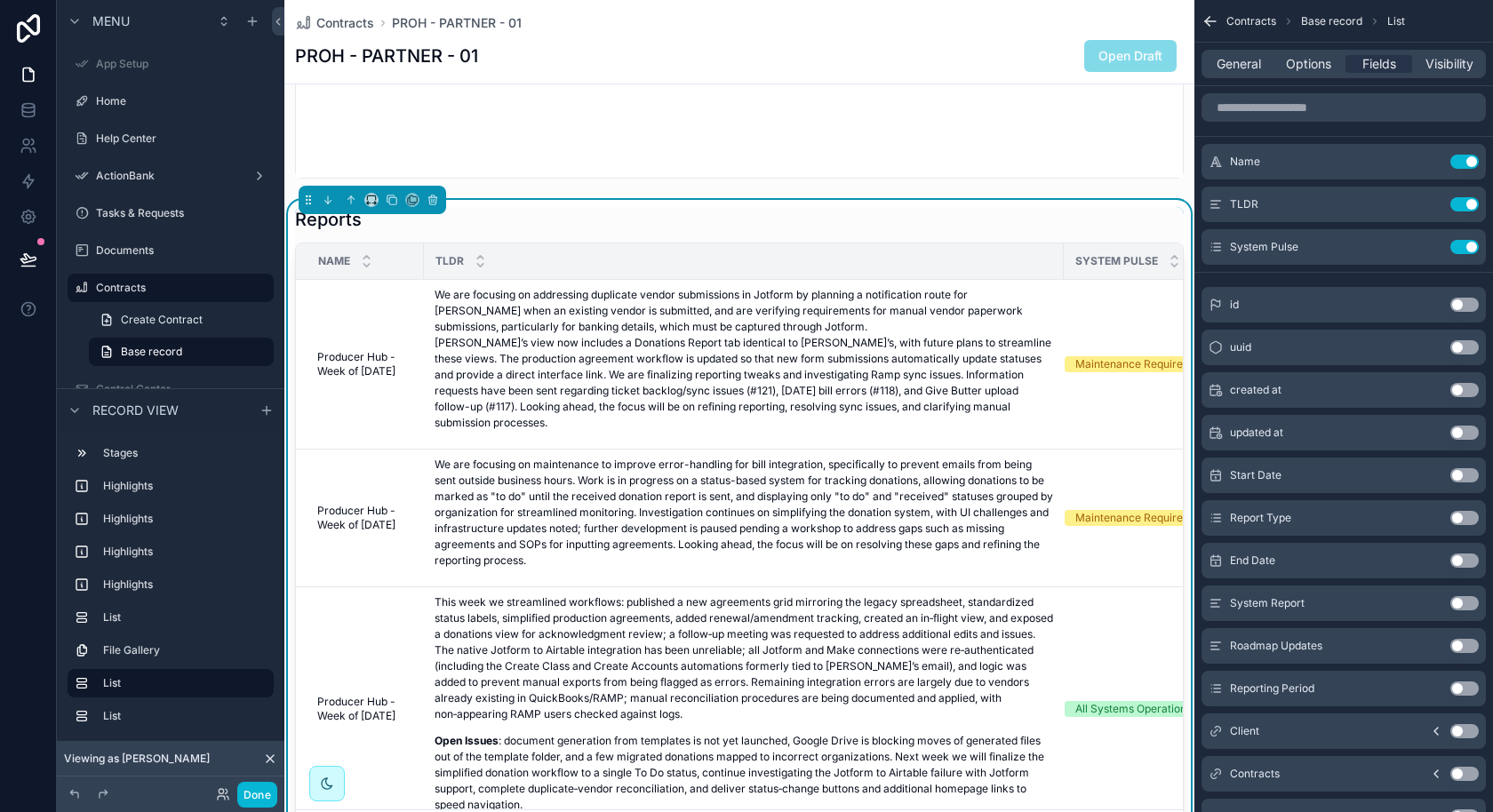
scroll to position [1405, 0]
